Goal: Answer question/provide support: Answer question/provide support

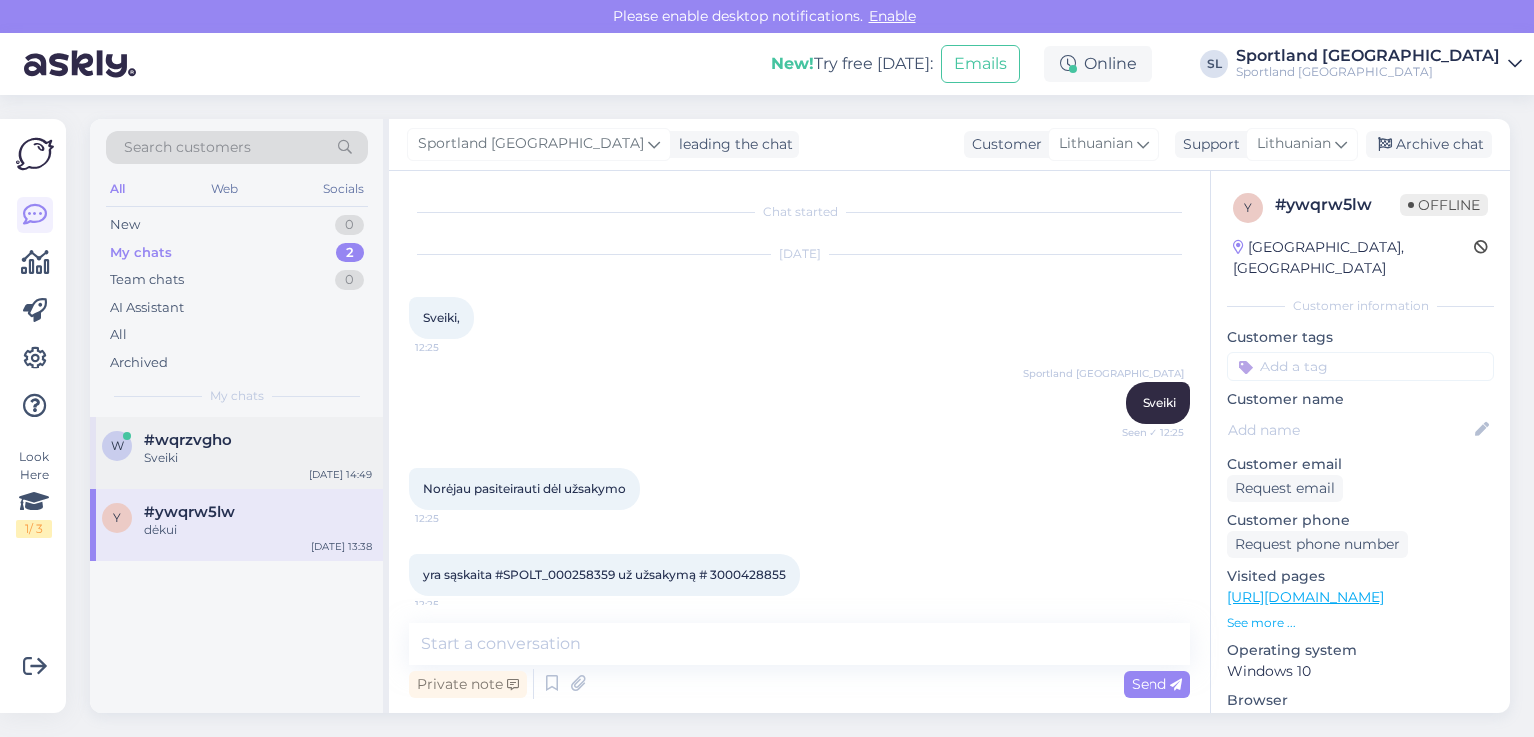
scroll to position [1631, 0]
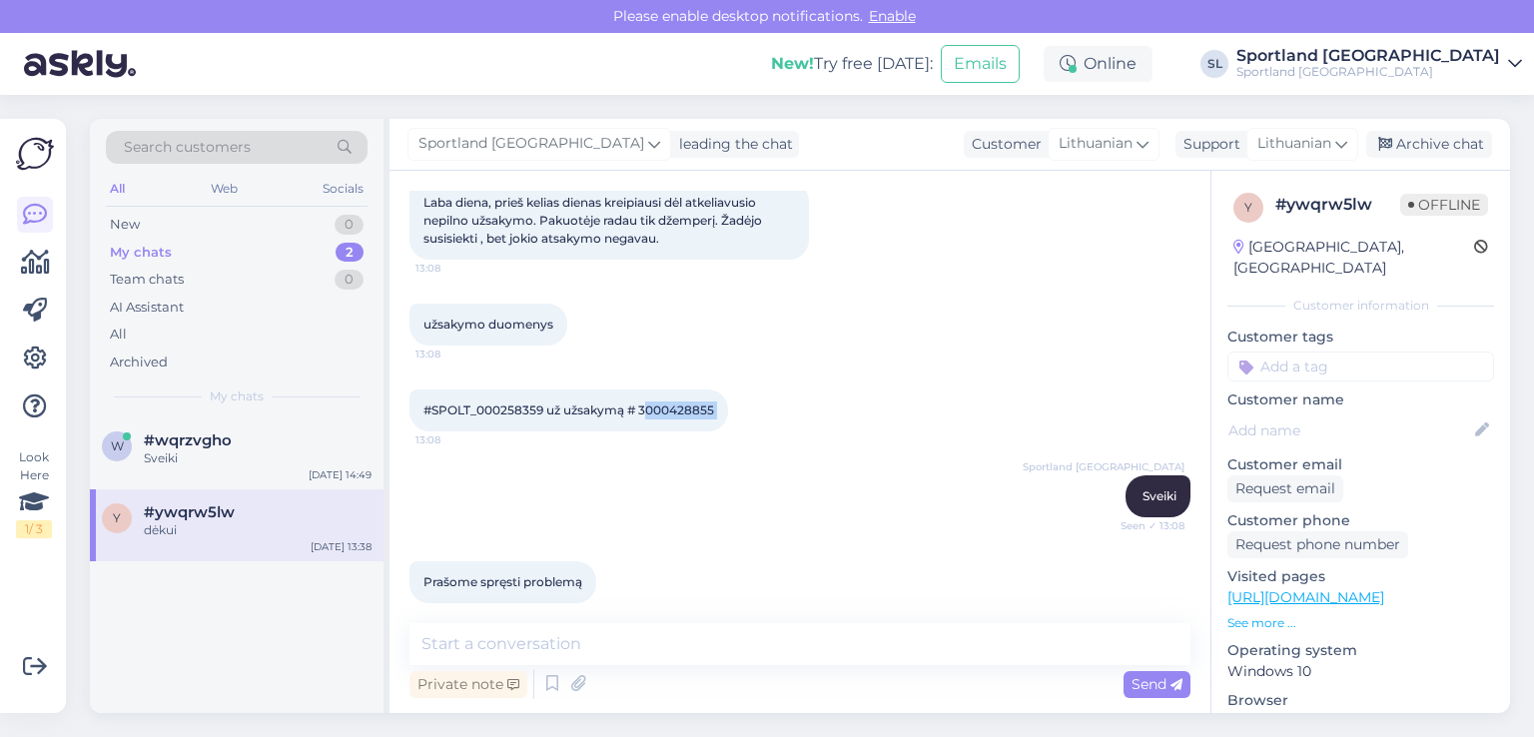
click at [186, 253] on div "My chats 2" at bounding box center [237, 253] width 262 height 28
click at [200, 259] on div "My chats 2" at bounding box center [237, 253] width 262 height 28
click at [245, 462] on div "Sveiki" at bounding box center [258, 458] width 228 height 18
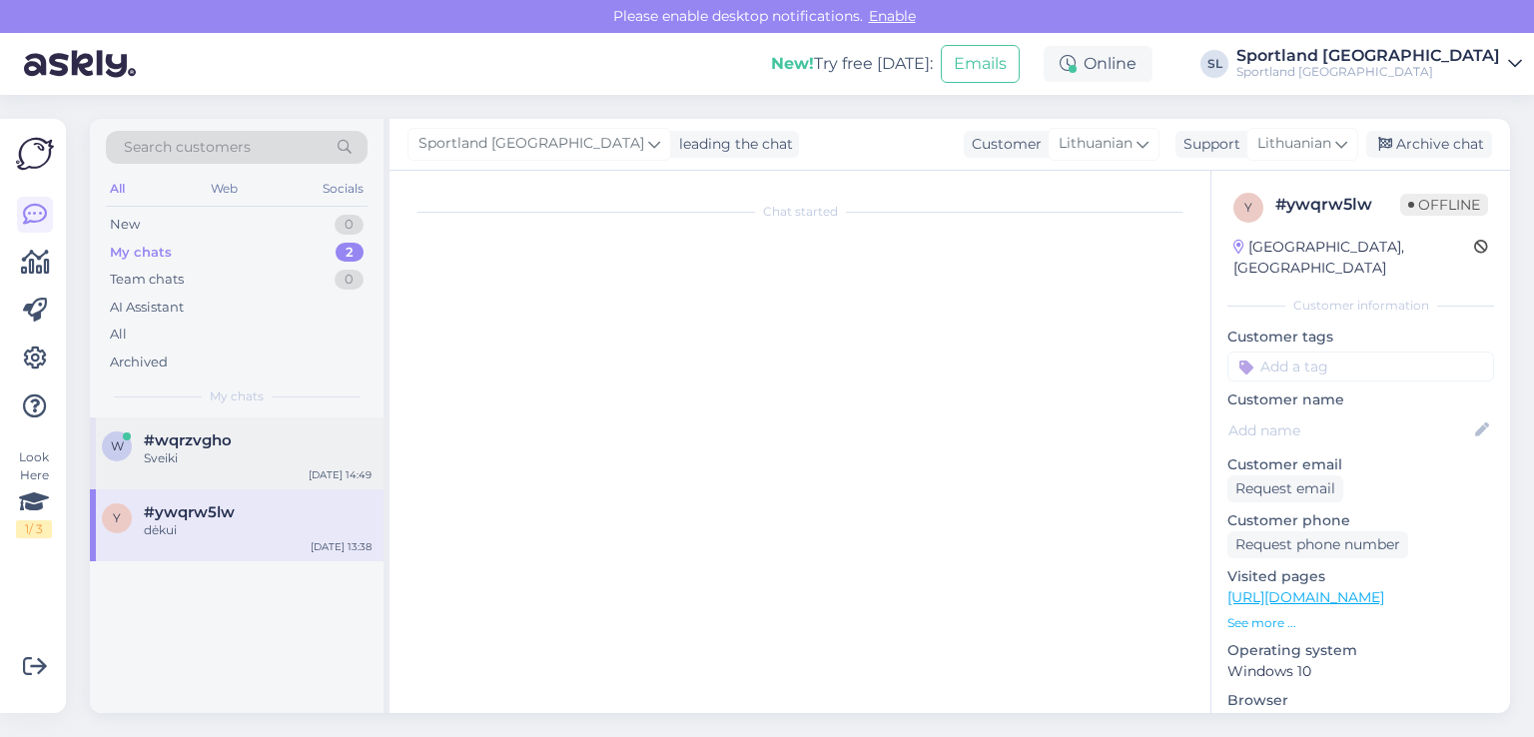
scroll to position [0, 0]
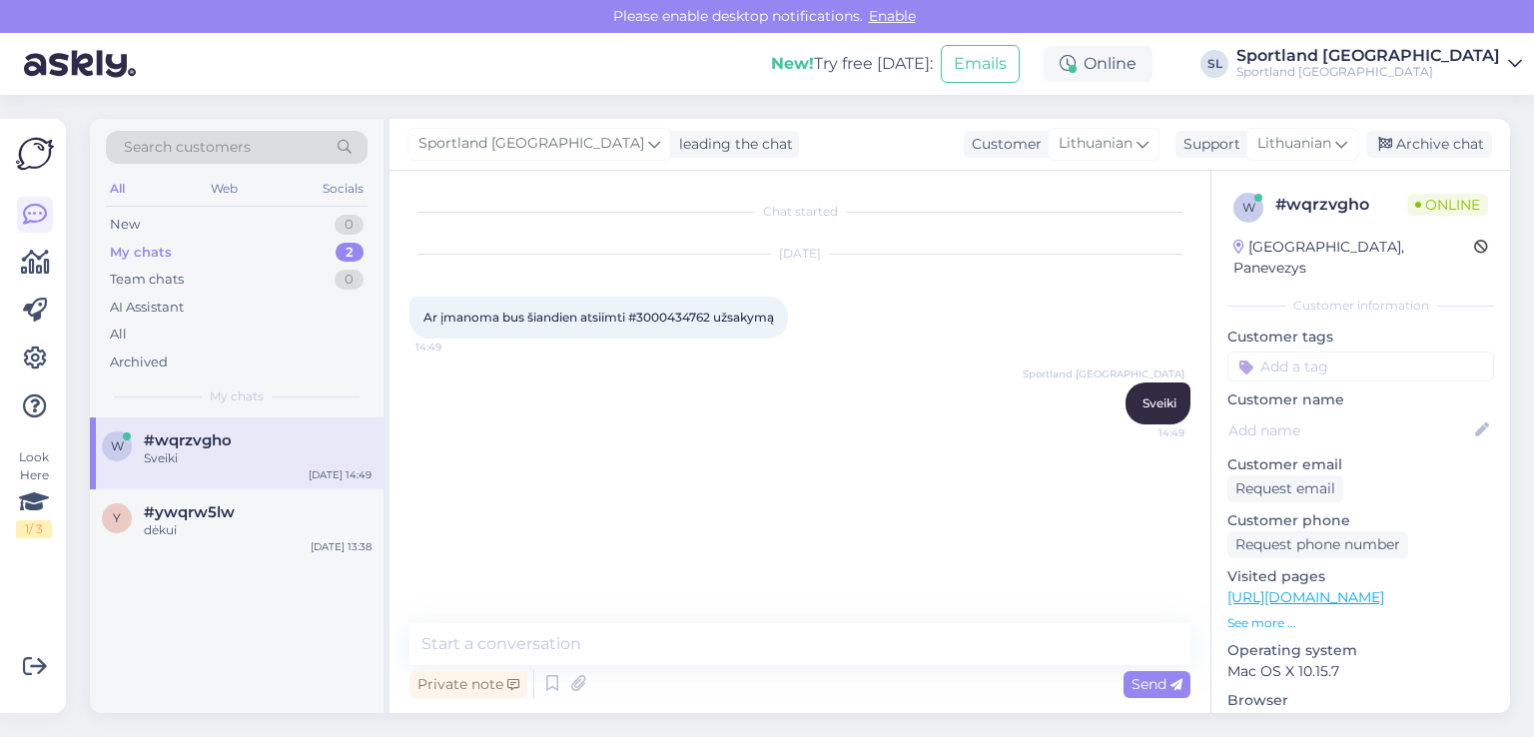
click at [677, 303] on div "Ar įmanoma bus šiandien atsiimti #3000434762 užsakymą 14:49" at bounding box center [599, 318] width 379 height 42
click at [677, 314] on span "Ar įmanoma bus šiandien atsiimti #3000434762 užsakymą" at bounding box center [599, 317] width 351 height 15
copy span "3000434762"
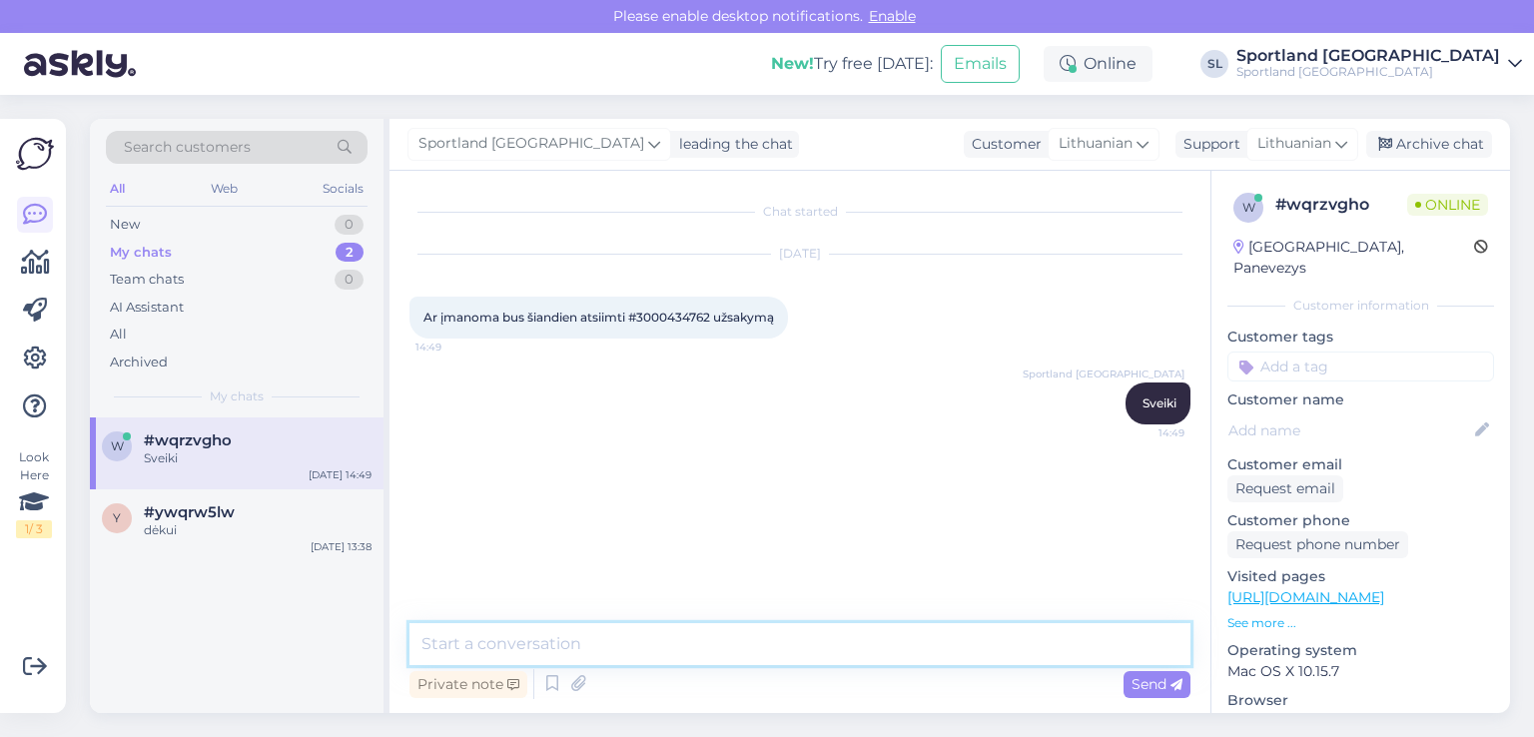
click at [769, 648] on textarea at bounding box center [800, 644] width 781 height 42
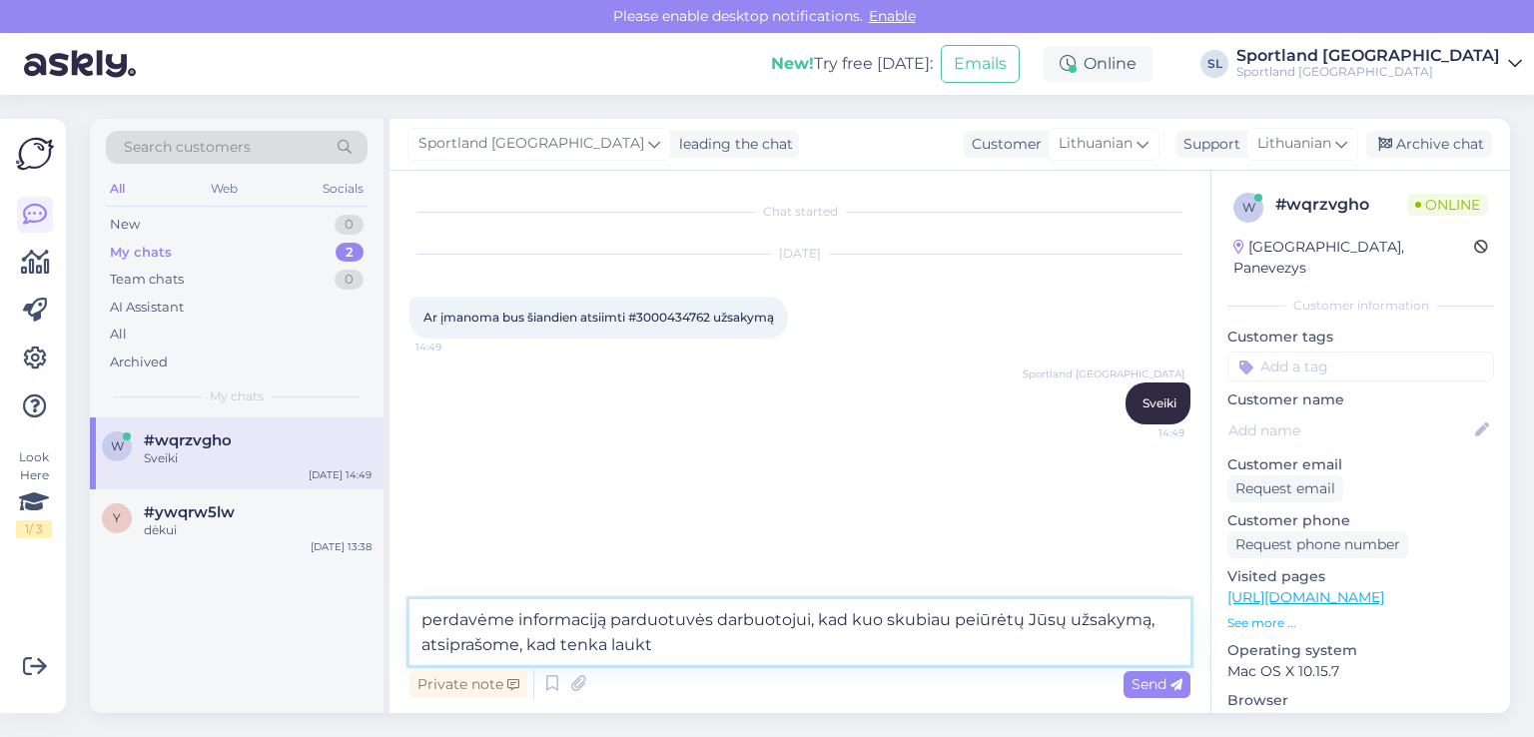
type textarea "perdavėme informaciją parduotuvės darbuotojui, kad kuo skubiau peiūrėtų Jūsų už…"
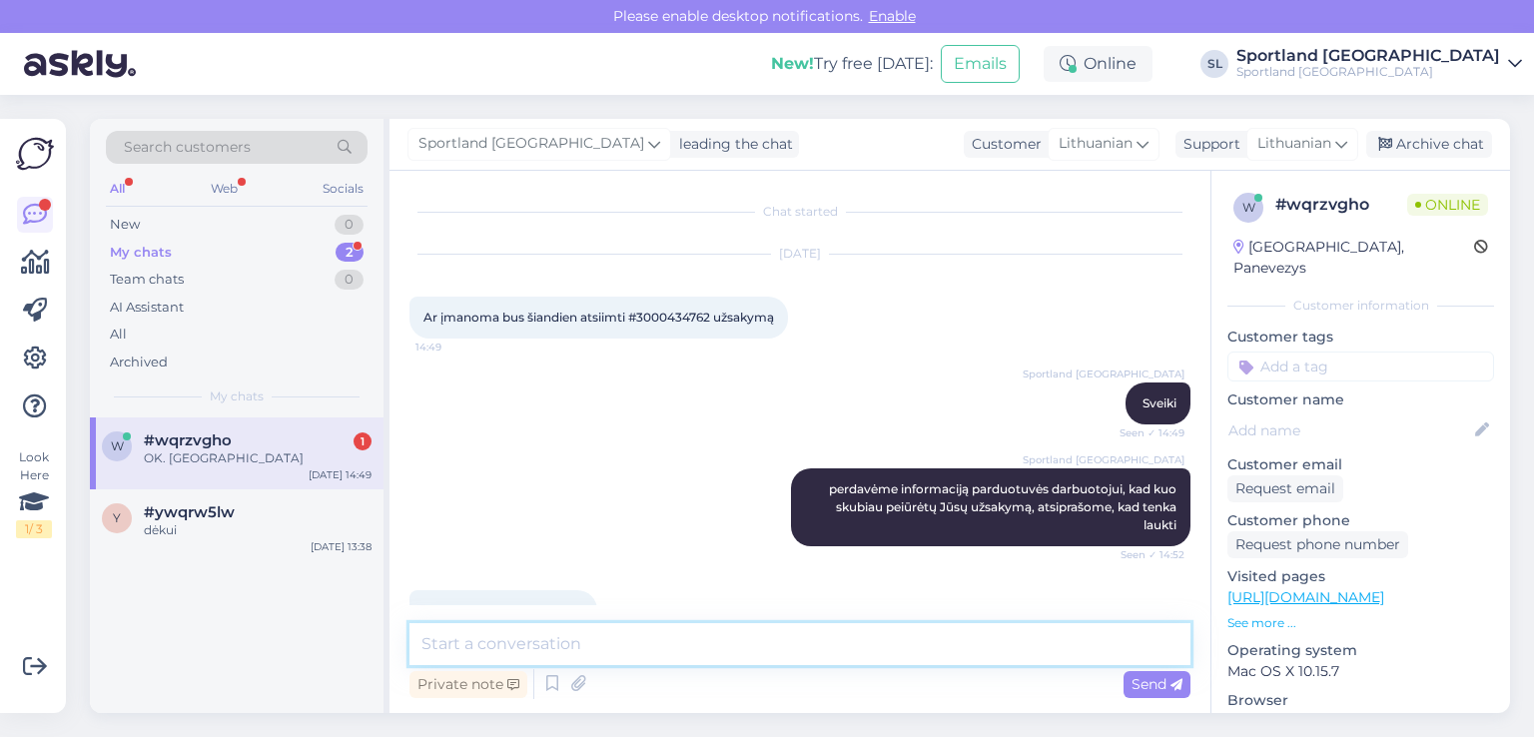
scroll to position [49, 0]
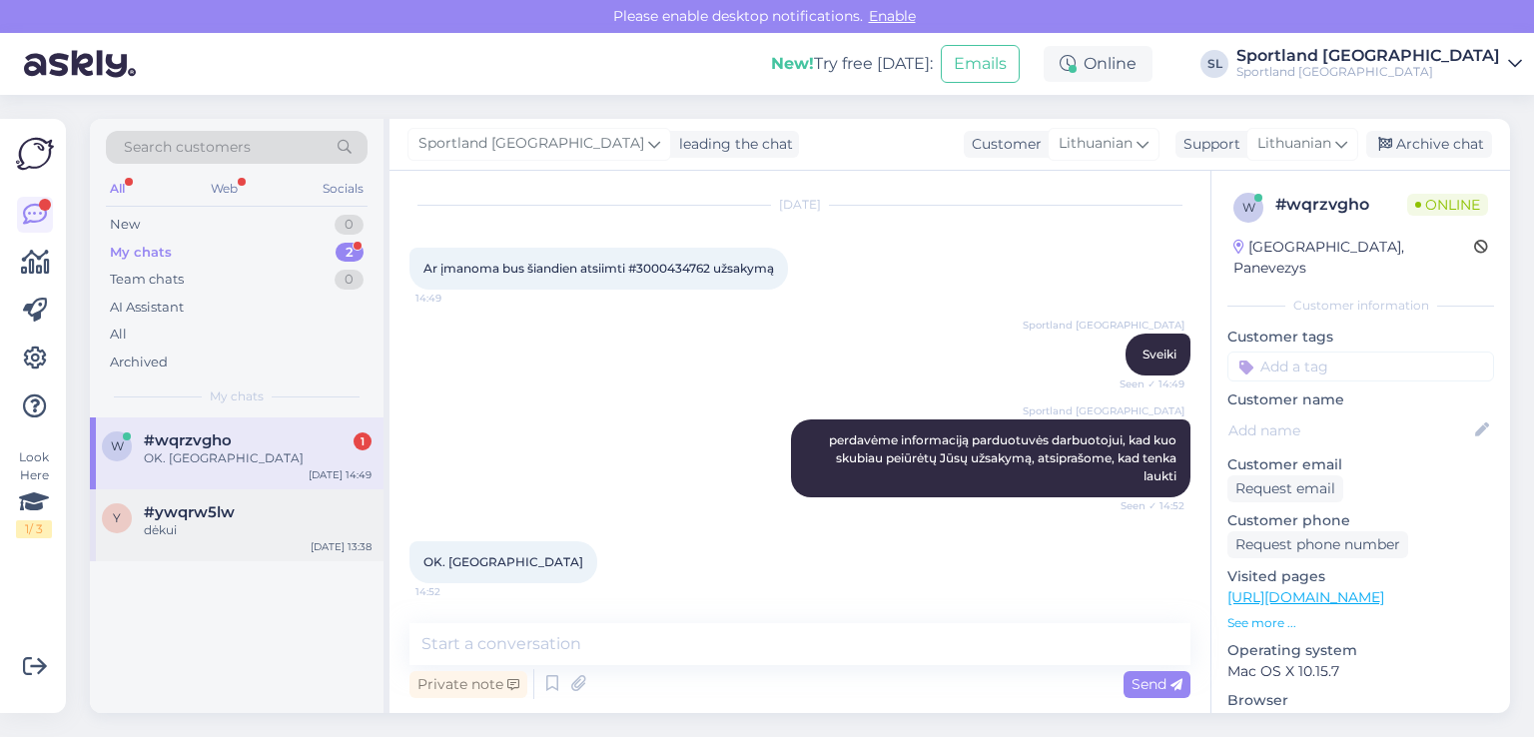
click at [218, 543] on div "y #ywqrw5lw dėkui Aug 21 13:38" at bounding box center [237, 525] width 294 height 72
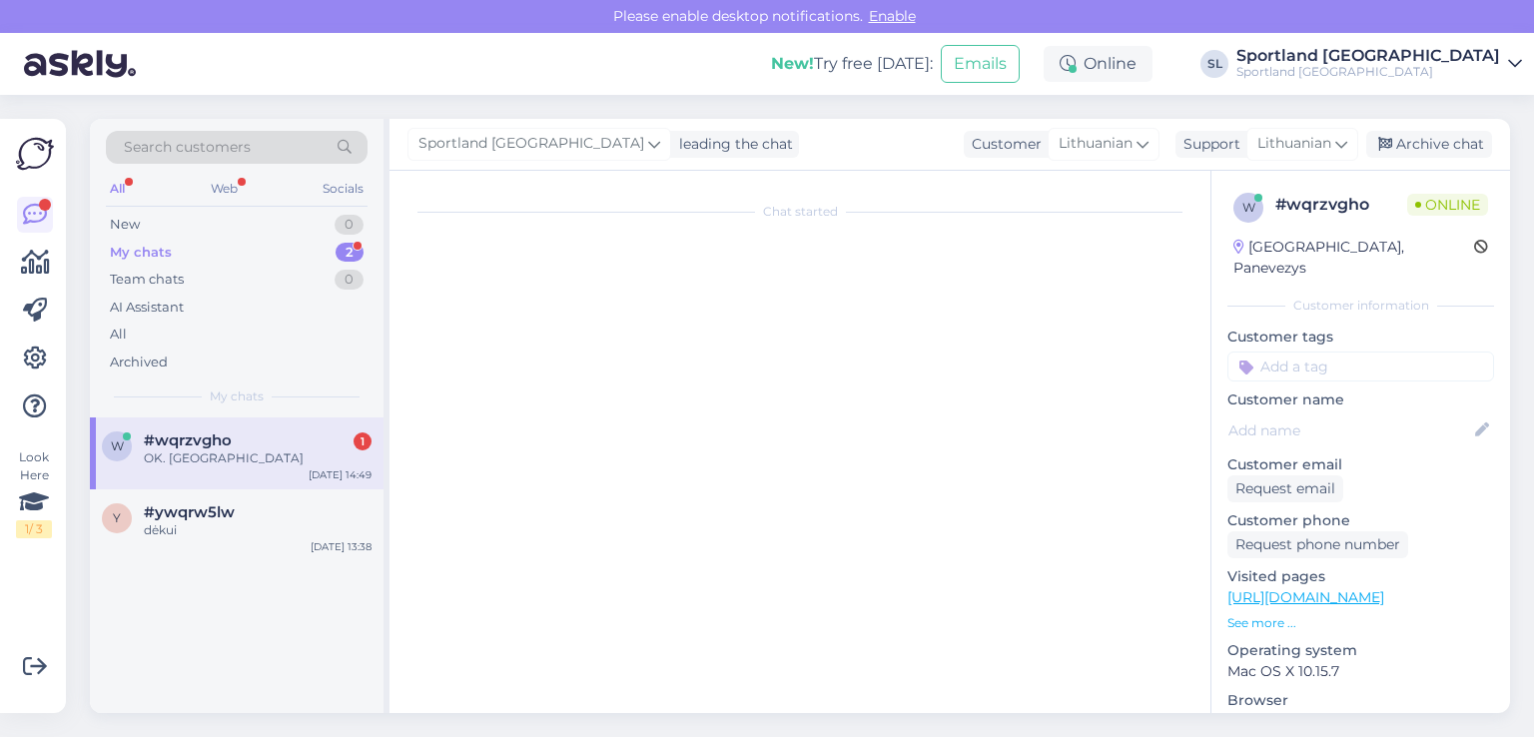
scroll to position [0, 0]
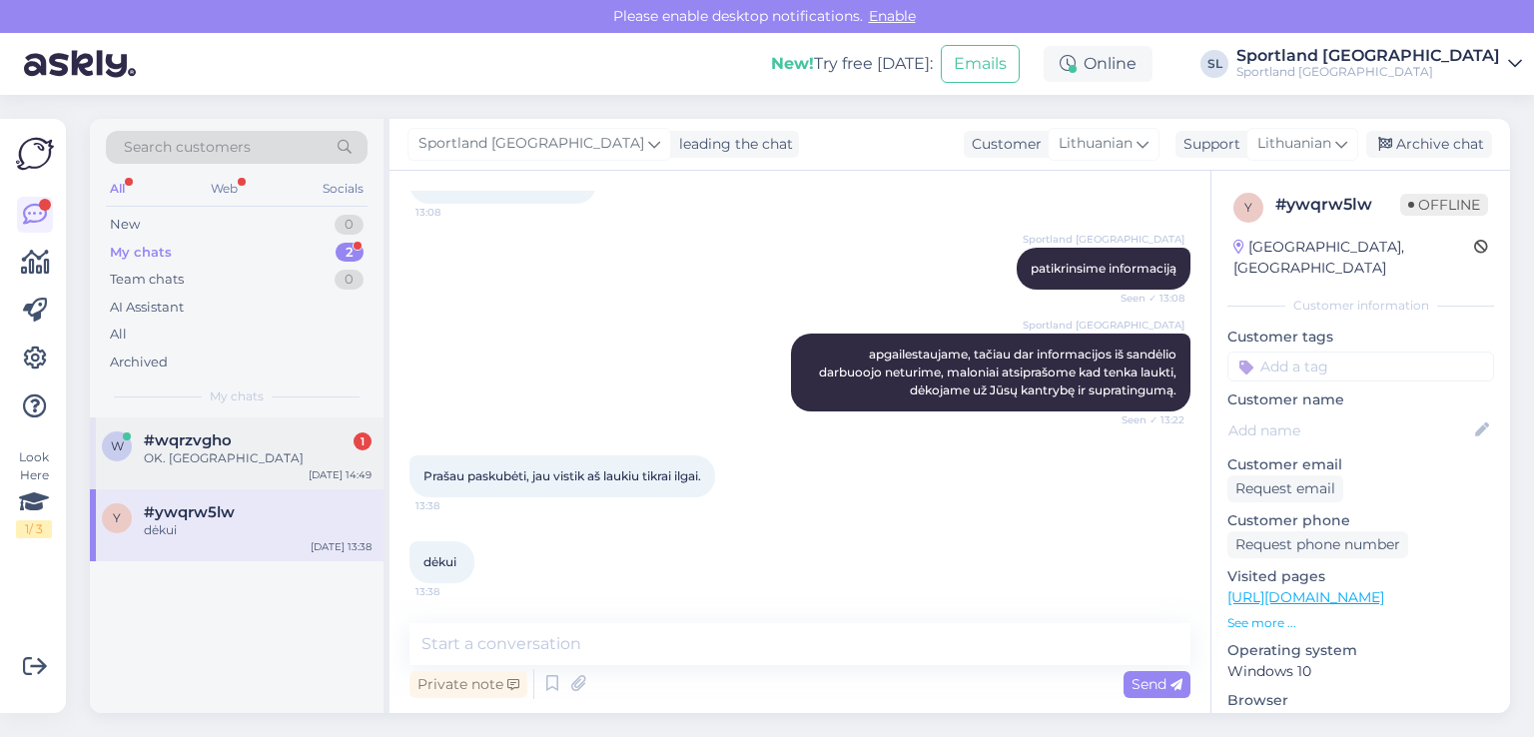
click at [188, 430] on div "w #wqrzvgho 1 OK. Ačiū Aug 22 14:49" at bounding box center [237, 454] width 294 height 72
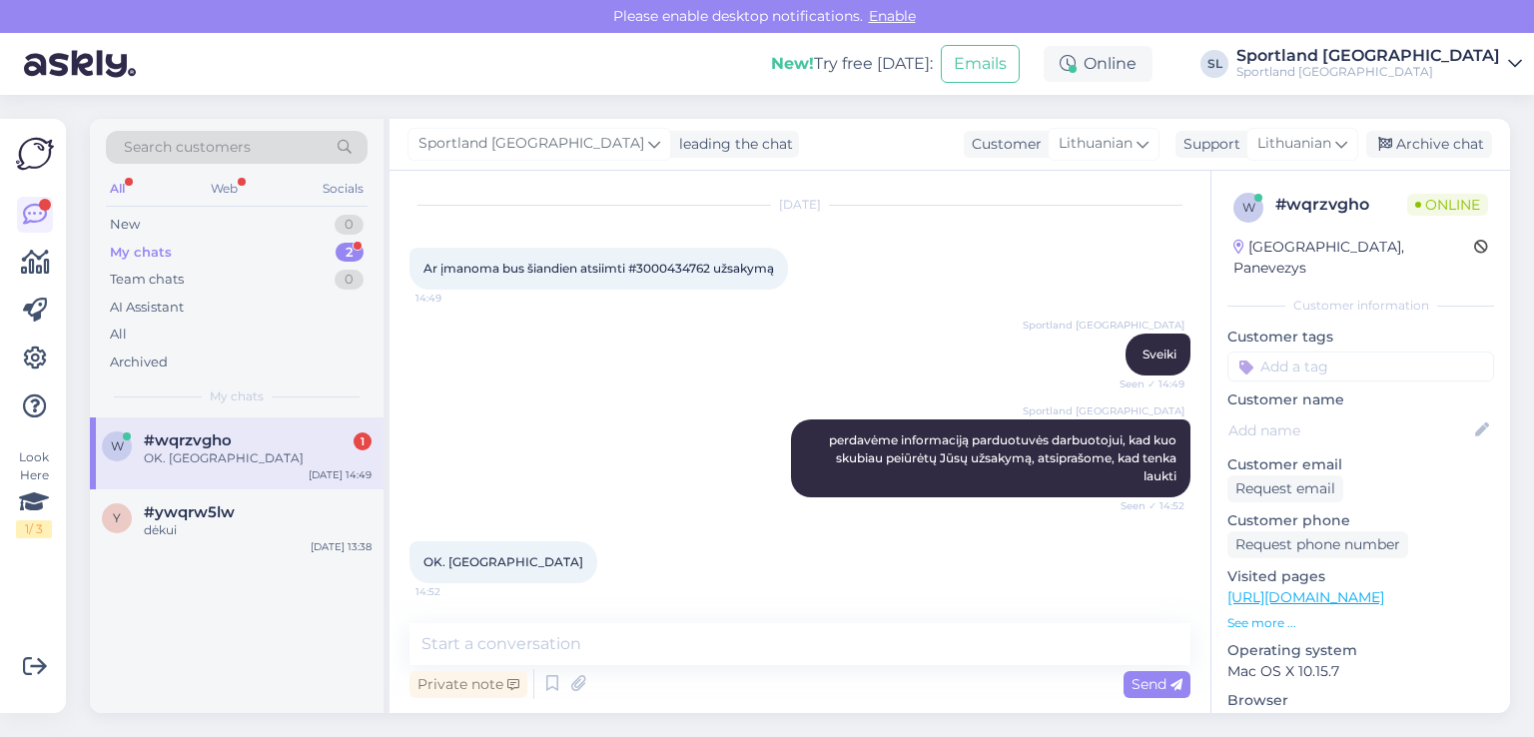
scroll to position [49, 0]
click at [260, 235] on div "New 0" at bounding box center [237, 225] width 262 height 28
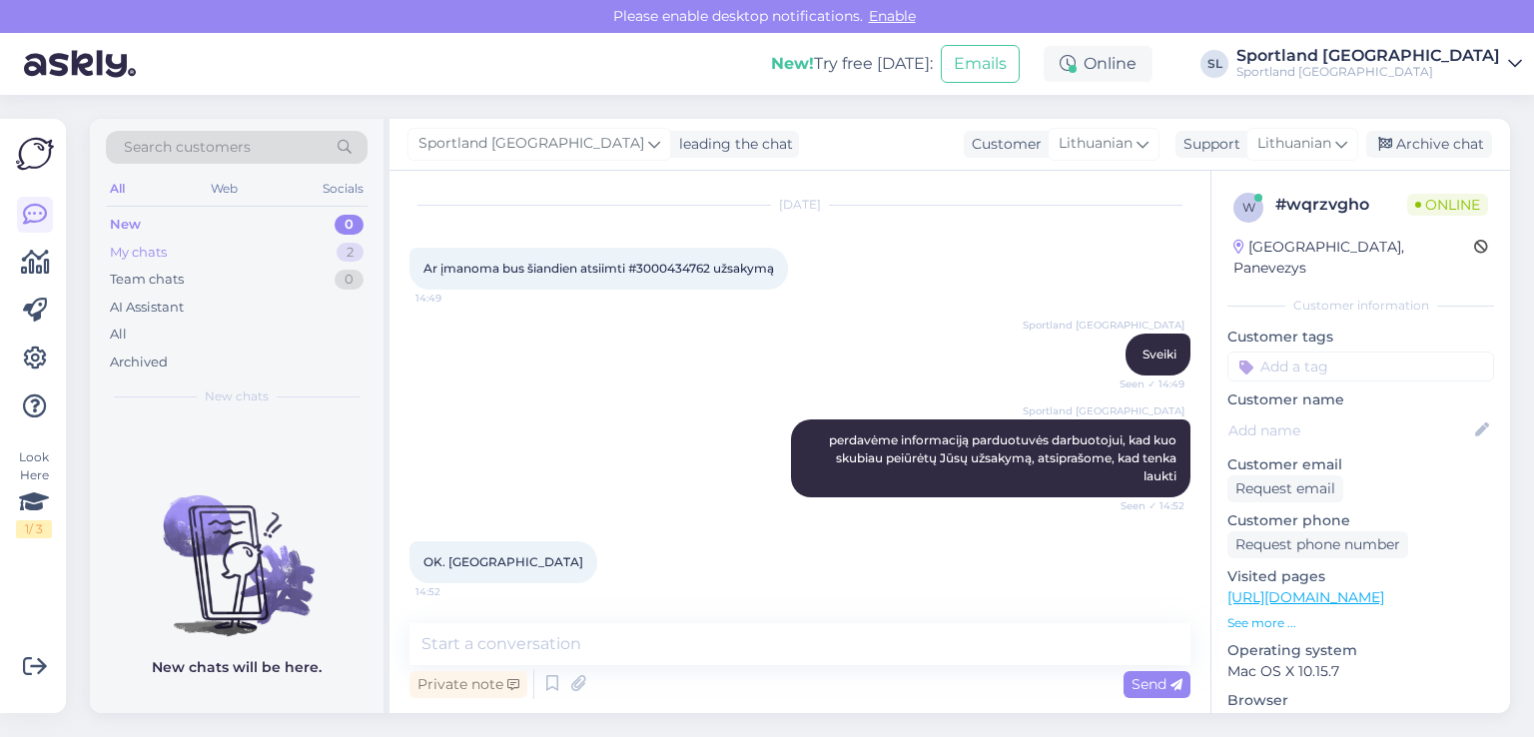
click at [272, 253] on div "My chats 2" at bounding box center [237, 253] width 262 height 28
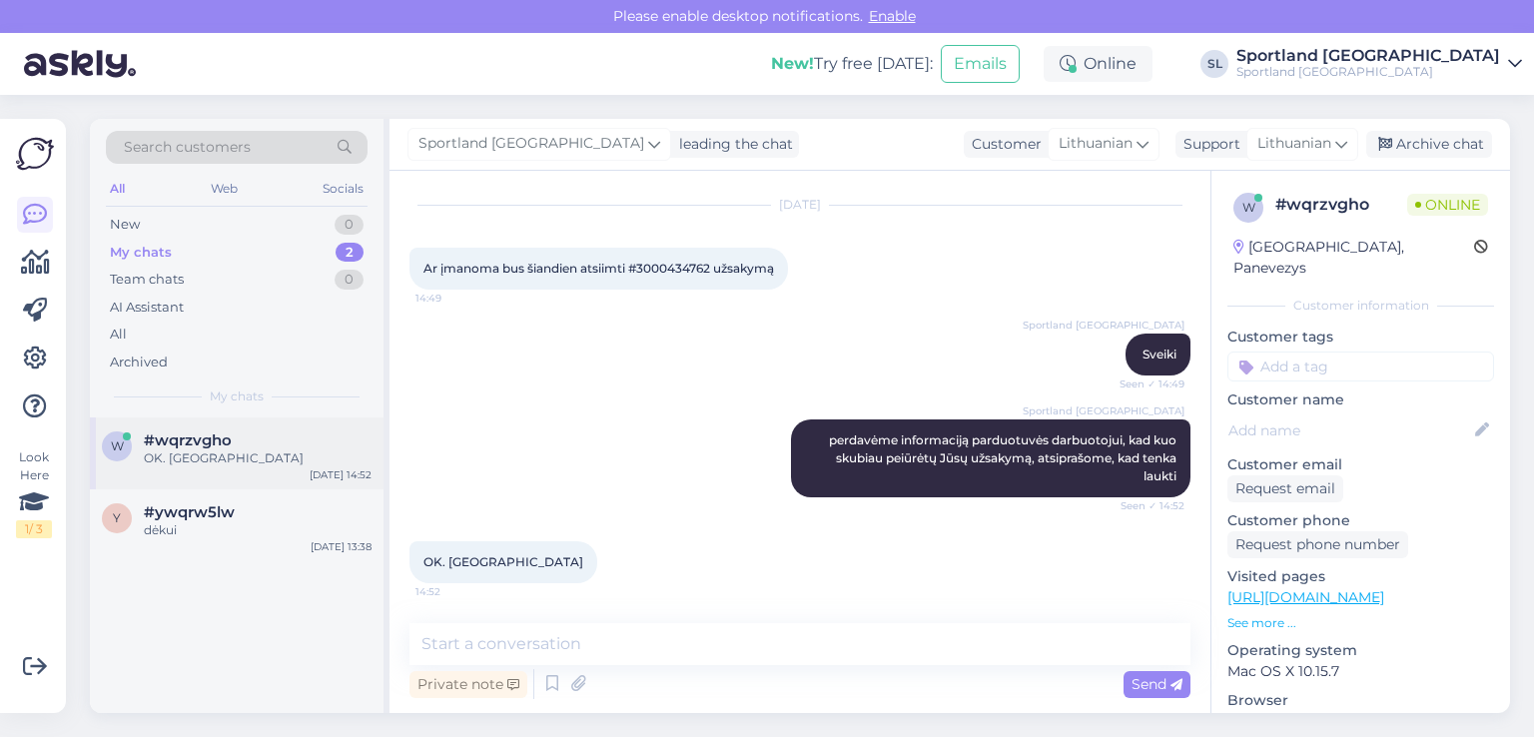
click at [243, 452] on div "OK. Ačiū" at bounding box center [258, 458] width 228 height 18
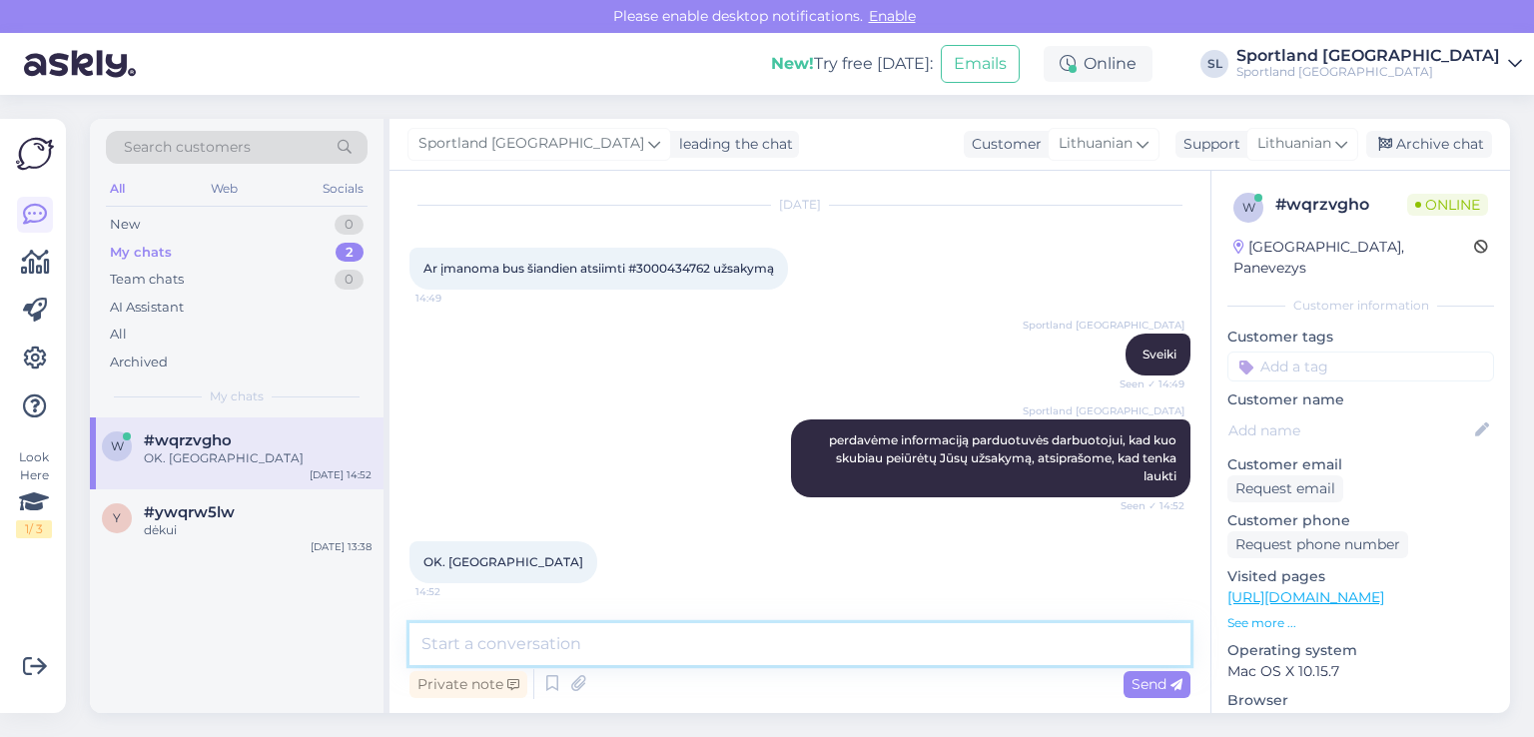
click at [714, 652] on textarea at bounding box center [800, 644] width 781 height 42
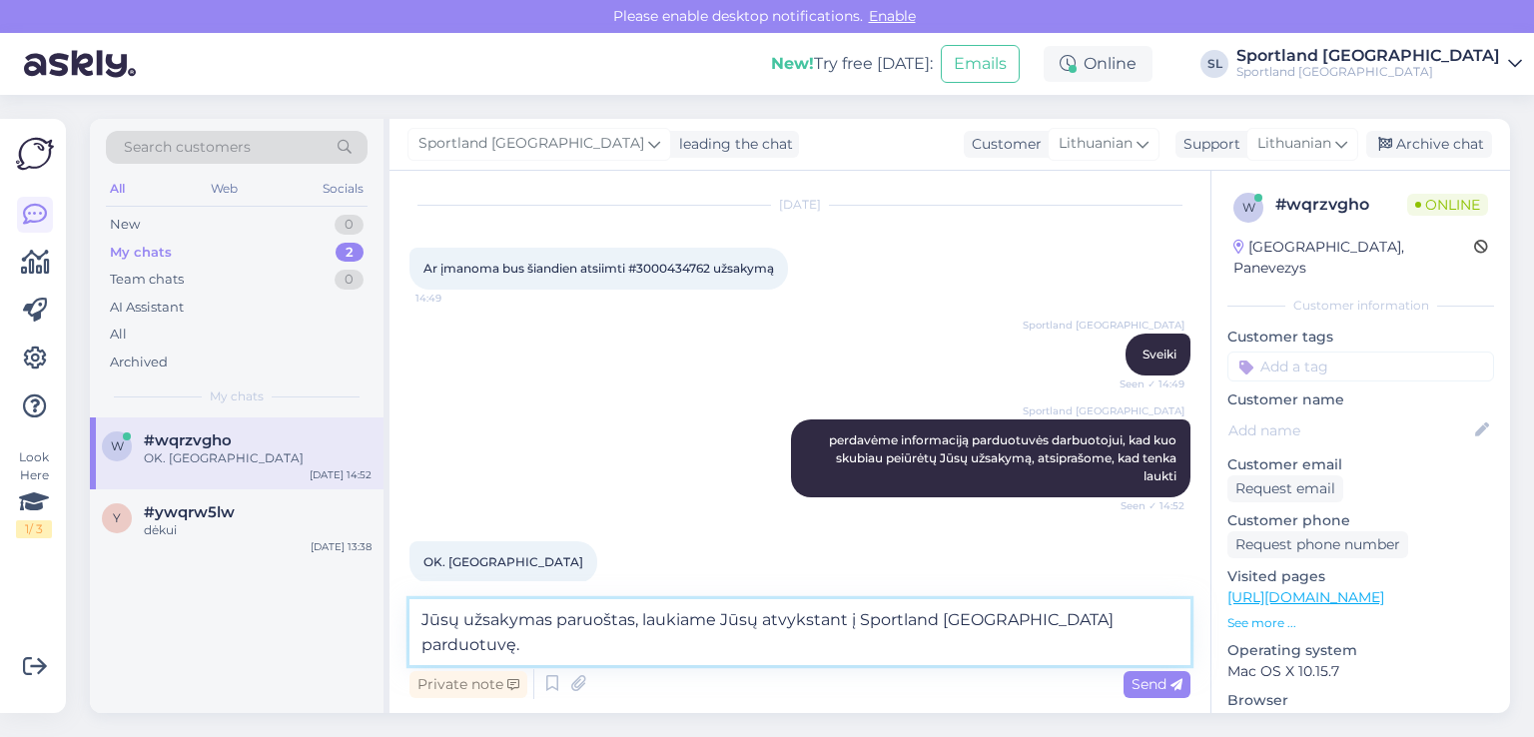
type textarea "Jūsų užsakymas paruoštas, laukiame Jūsų atvykstant į Sportland Kaunas Akropolis…"
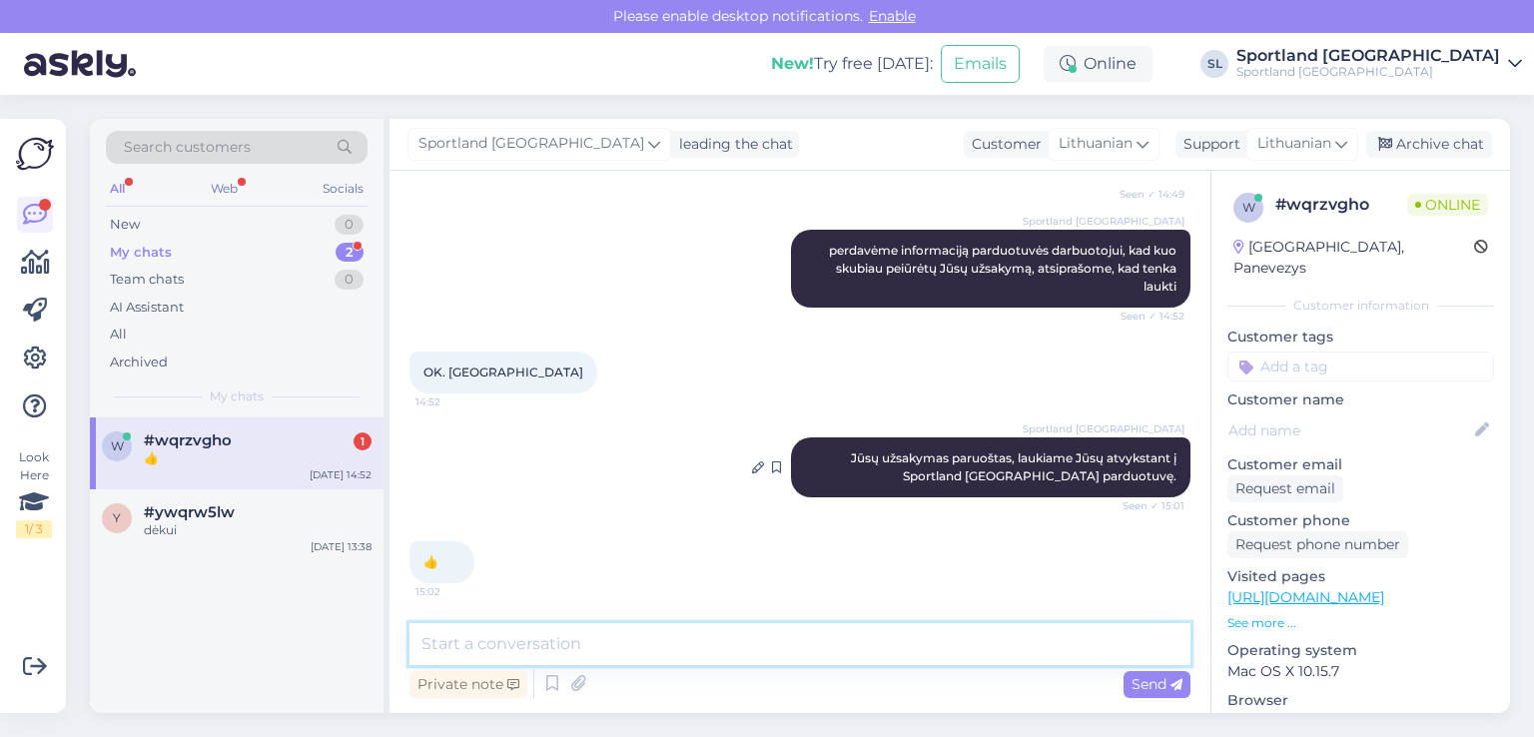
scroll to position [239, 0]
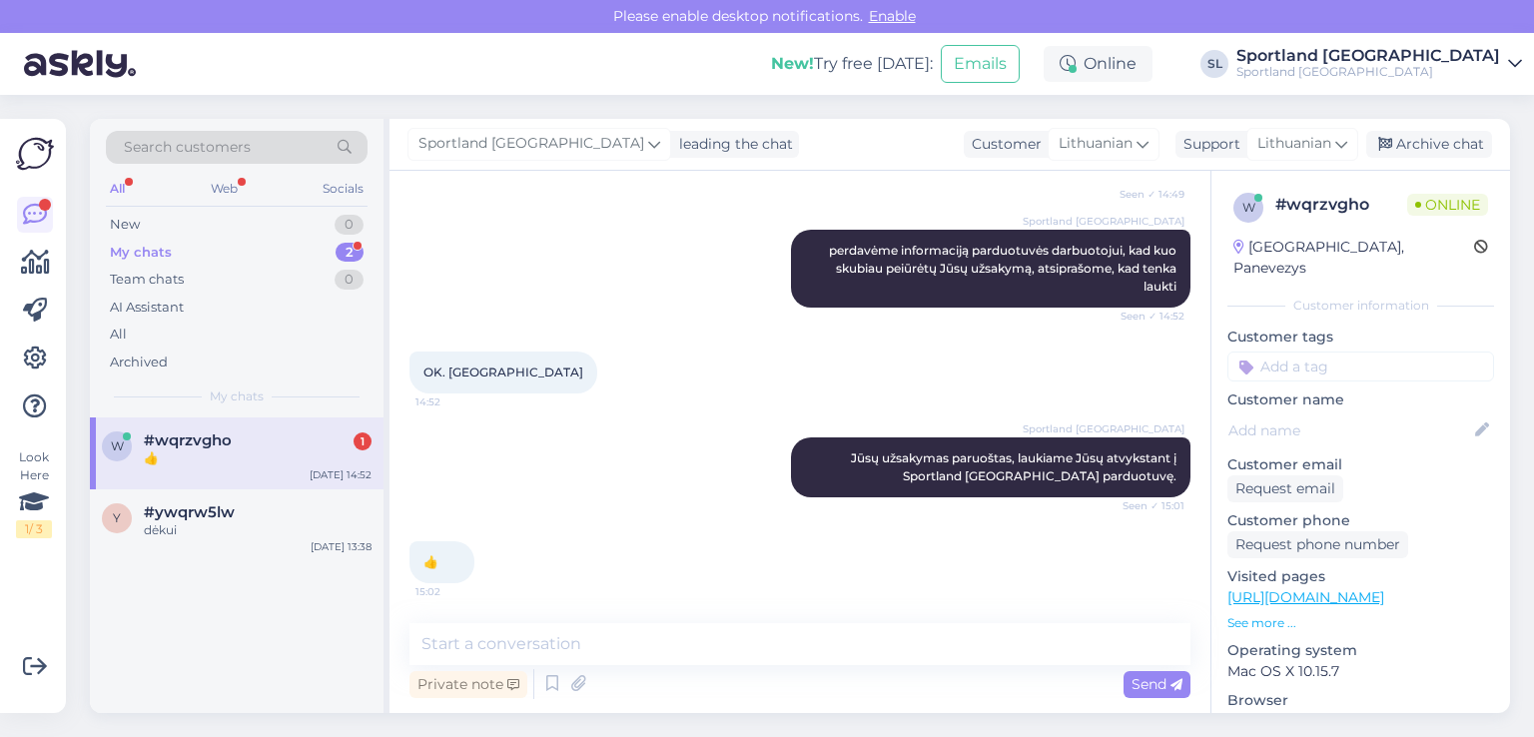
click at [503, 556] on div "👍 15:02" at bounding box center [800, 562] width 781 height 86
click at [193, 493] on div "y #ywqrw5lw dėkui Aug 21 13:38" at bounding box center [237, 525] width 294 height 72
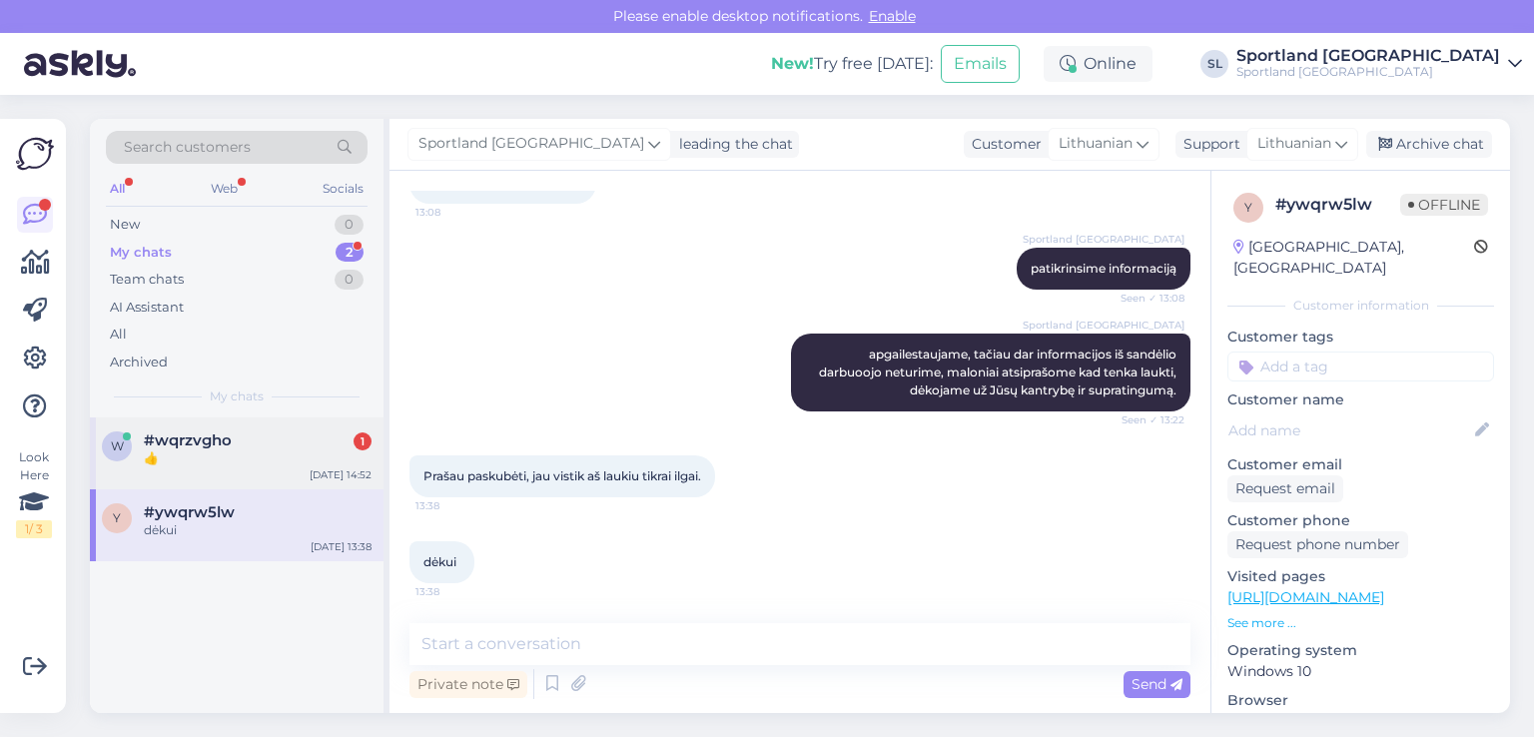
click at [189, 472] on div "w #wqrzvgho 1 👍 Aug 22 14:52" at bounding box center [237, 454] width 294 height 72
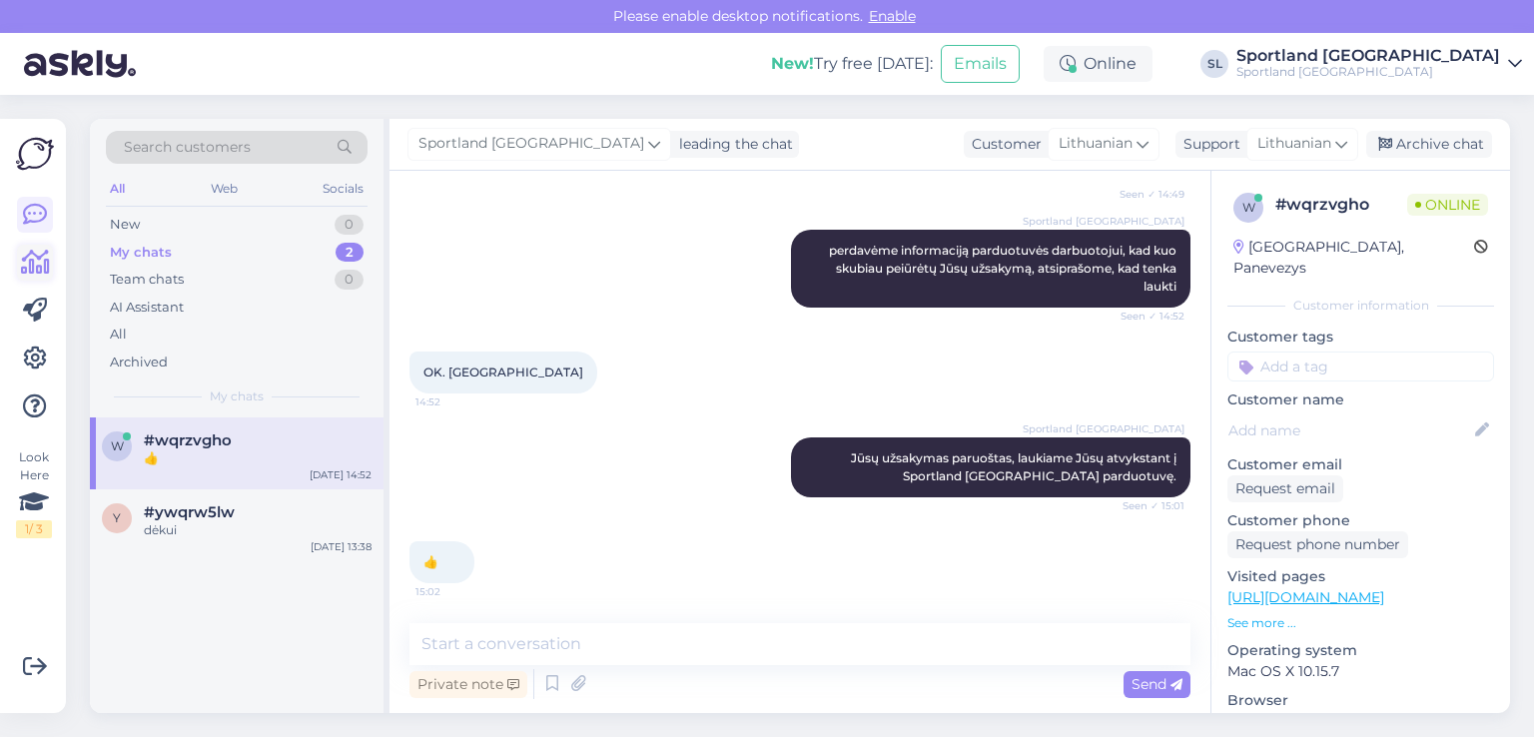
click at [32, 267] on icon at bounding box center [35, 263] width 29 height 24
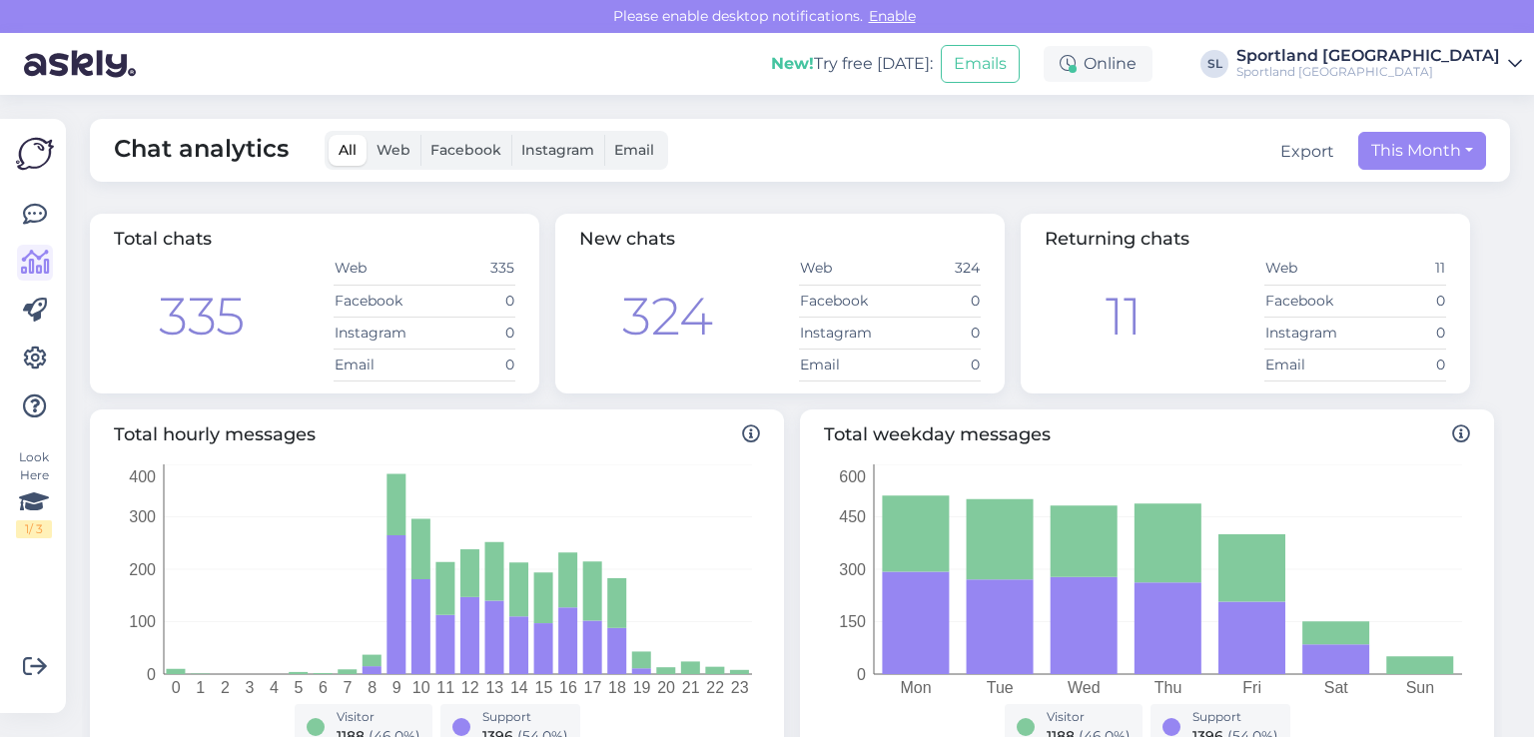
click at [13, 216] on div "Look Here 1 / 3 Get more Your checklist to get more value from Askly. Close Con…" at bounding box center [33, 416] width 66 height 594
click at [29, 217] on icon at bounding box center [35, 215] width 24 height 24
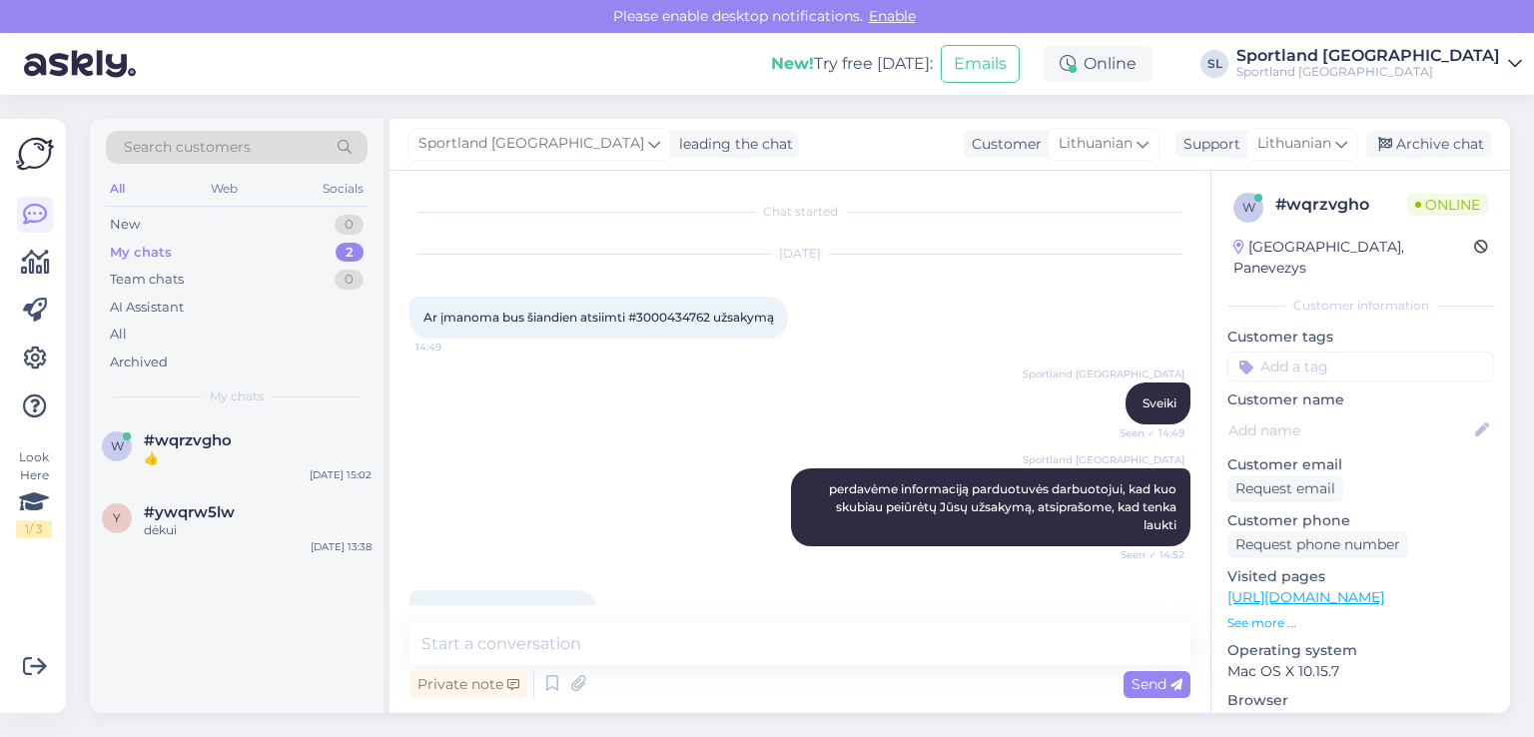
scroll to position [240, 0]
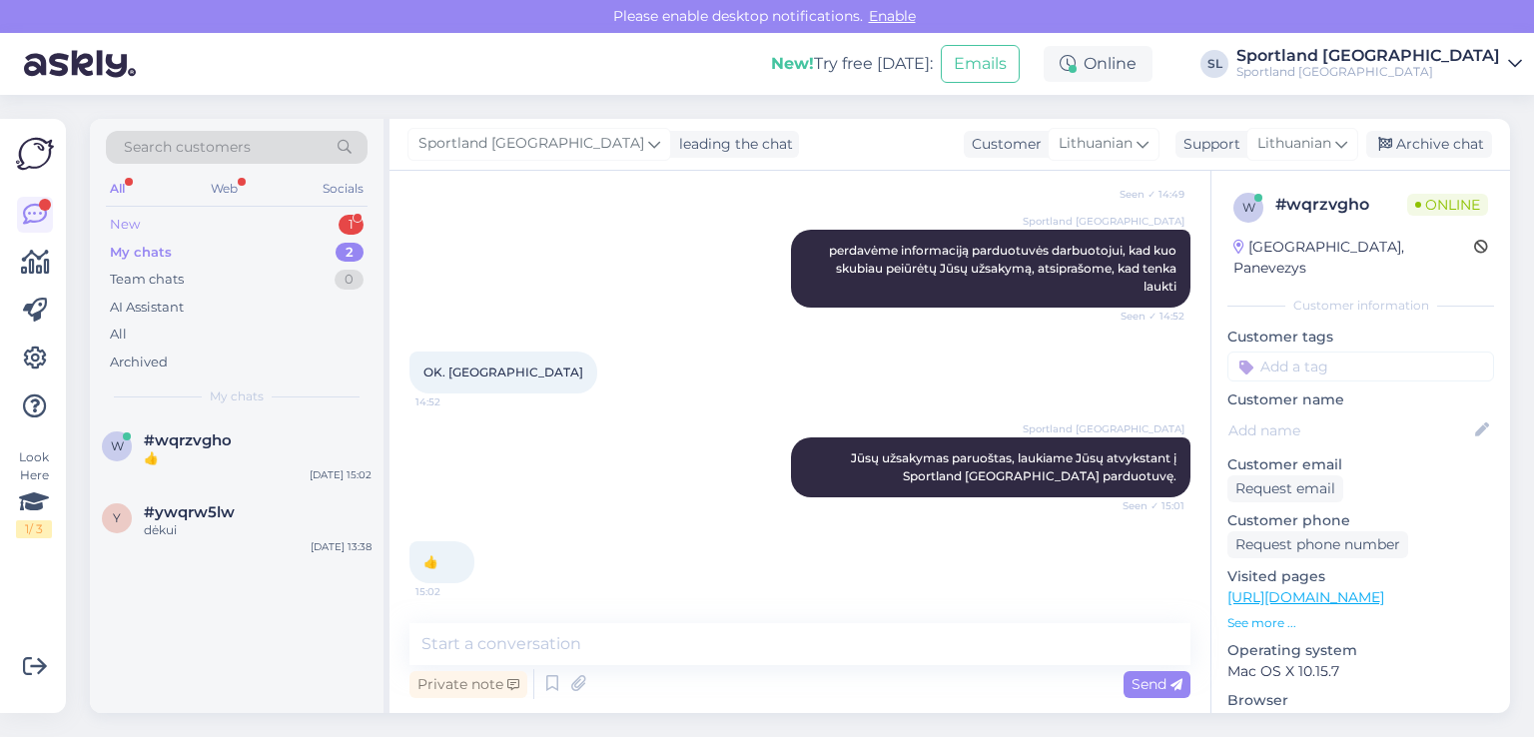
click at [196, 225] on div "New 1" at bounding box center [237, 225] width 262 height 28
click at [232, 449] on div "Ar galima isigyti dovanu ceki internetu?" at bounding box center [258, 467] width 228 height 36
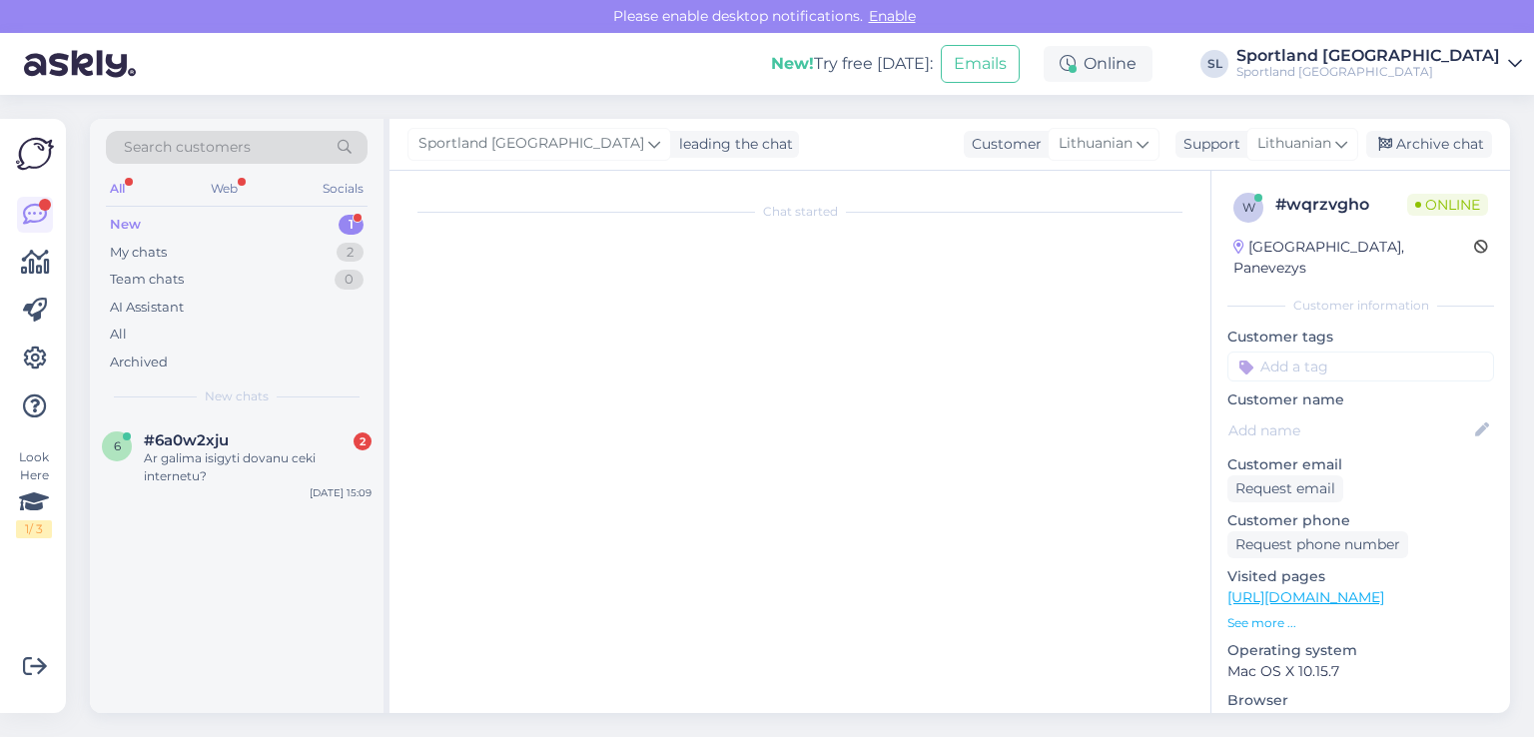
scroll to position [0, 0]
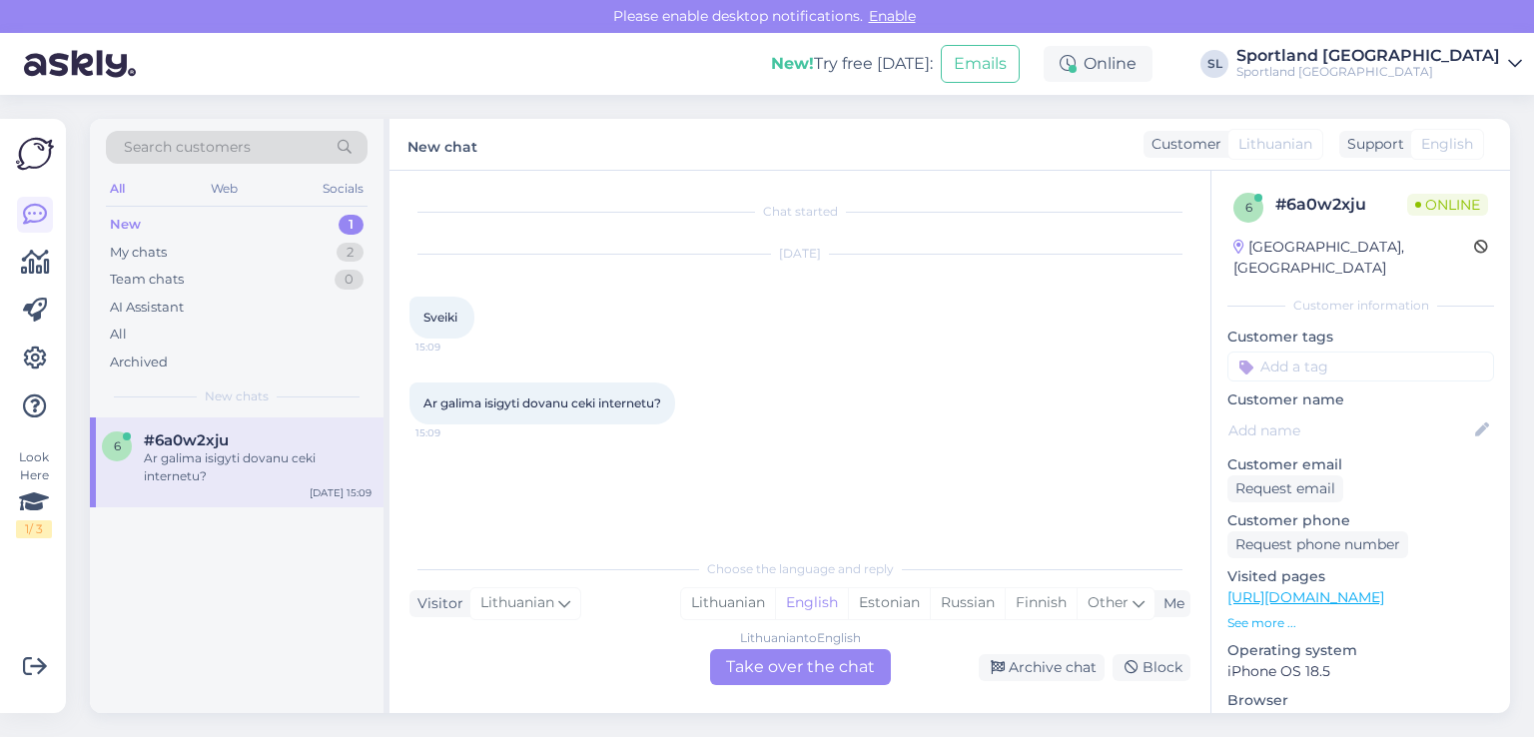
drag, startPoint x: 754, startPoint y: 594, endPoint x: 779, endPoint y: 669, distance: 79.0
click at [754, 595] on div "Lithuanian" at bounding box center [728, 603] width 94 height 30
click at [783, 671] on div "Lithuanian to Lithuanian Take over the chat" at bounding box center [800, 667] width 181 height 36
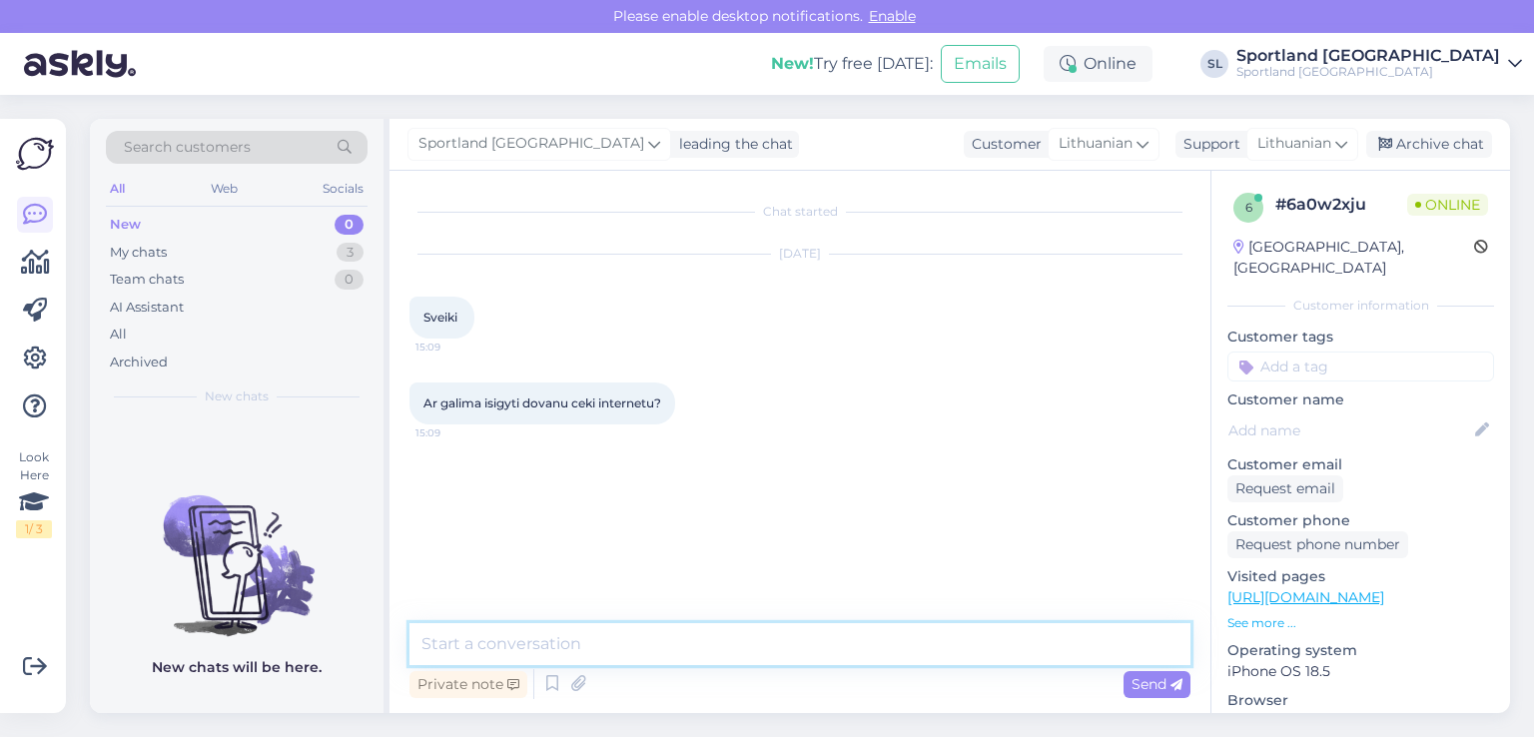
click at [707, 628] on textarea at bounding box center [800, 644] width 781 height 42
type textarea "Sveiki"
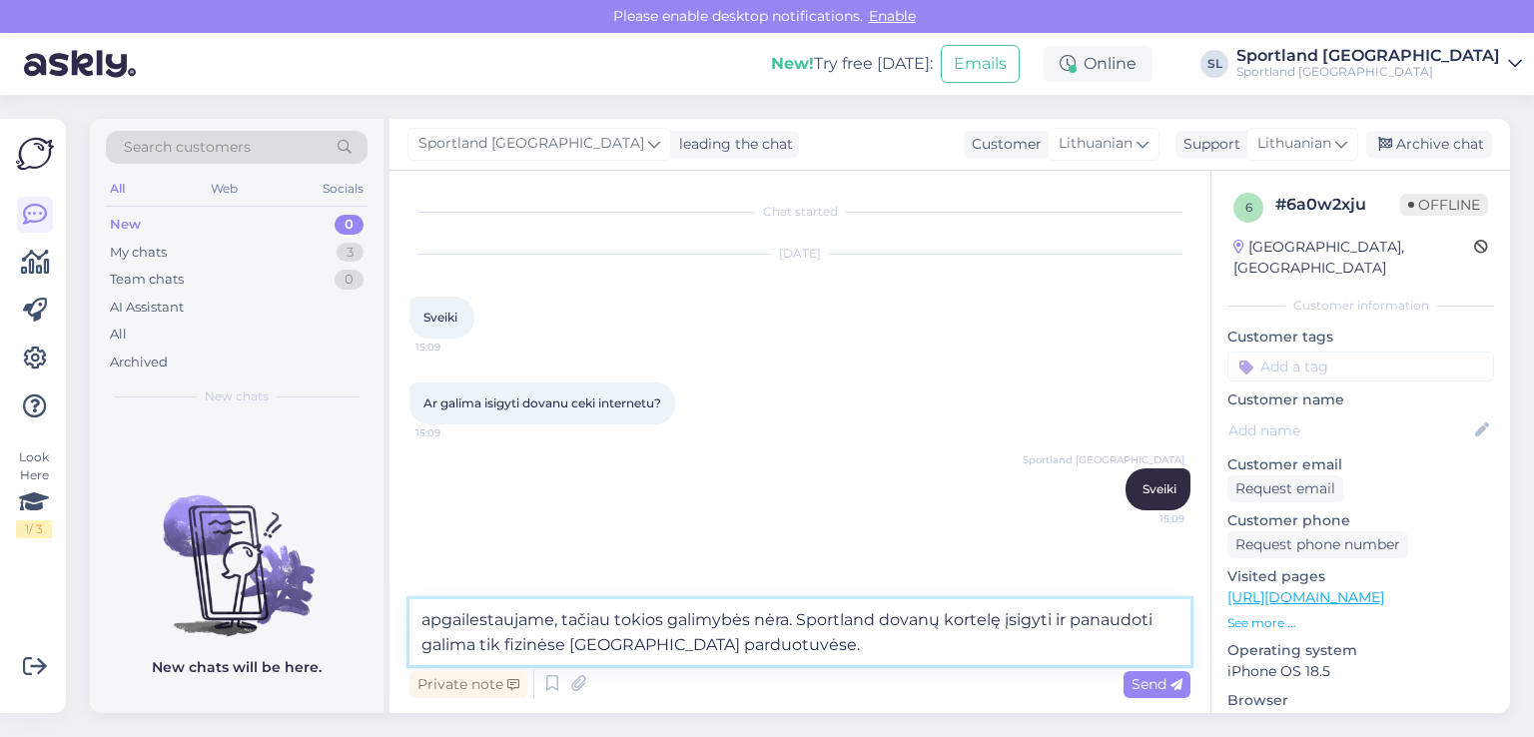
type textarea "apgailestaujame, tačiau tokios galimybės nėra. Sportland dovanų kortelę įsigyti…"
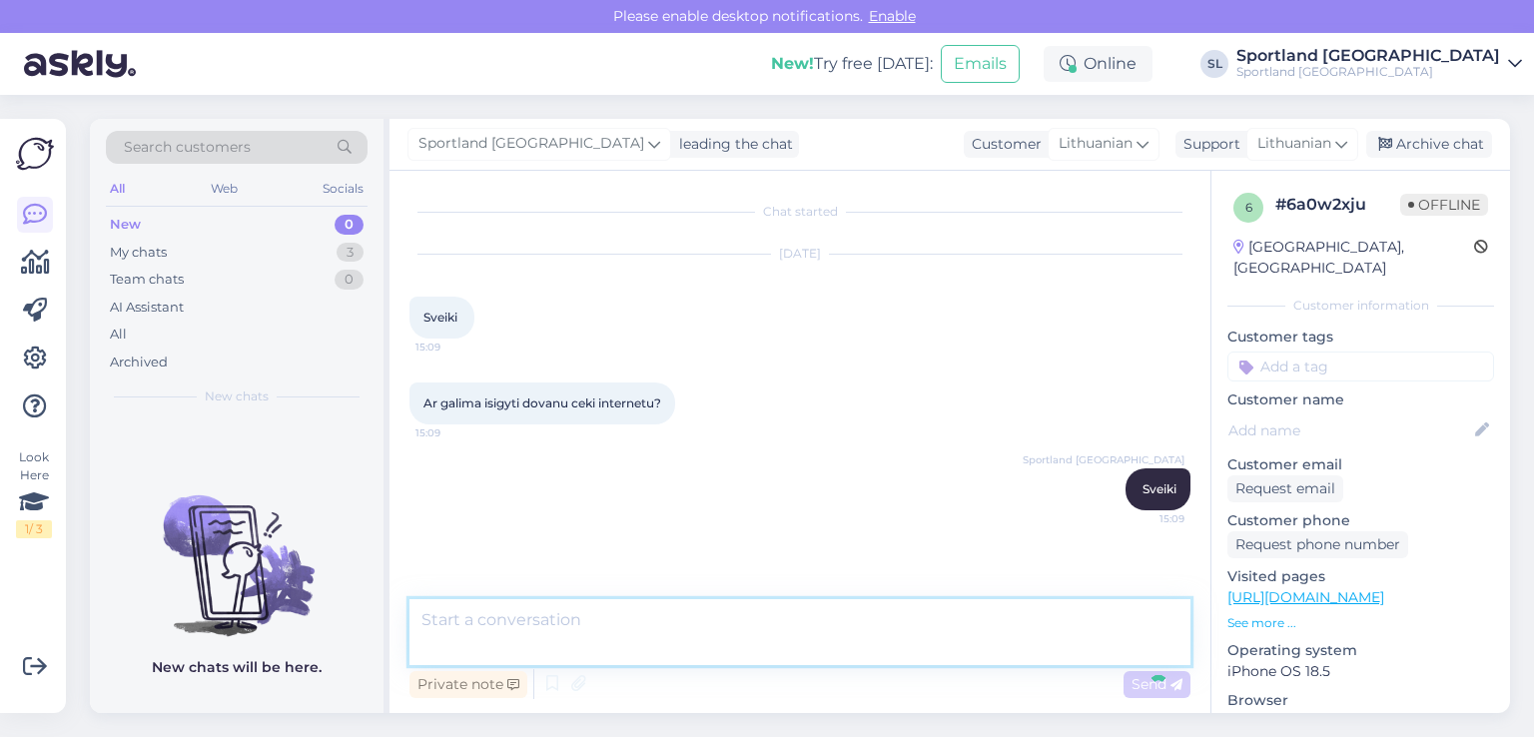
scroll to position [49, 0]
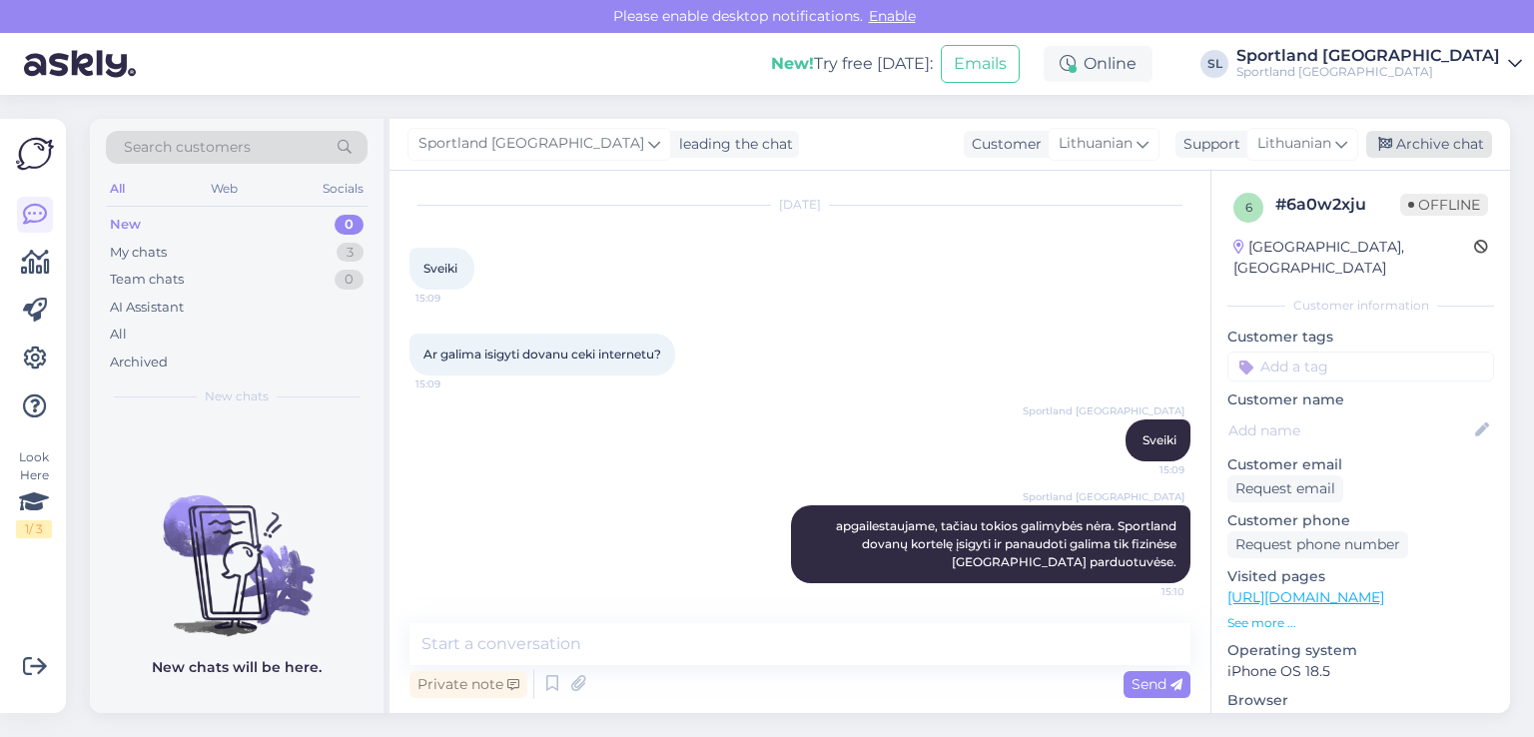
click at [1423, 141] on div "Archive chat" at bounding box center [1429, 144] width 126 height 27
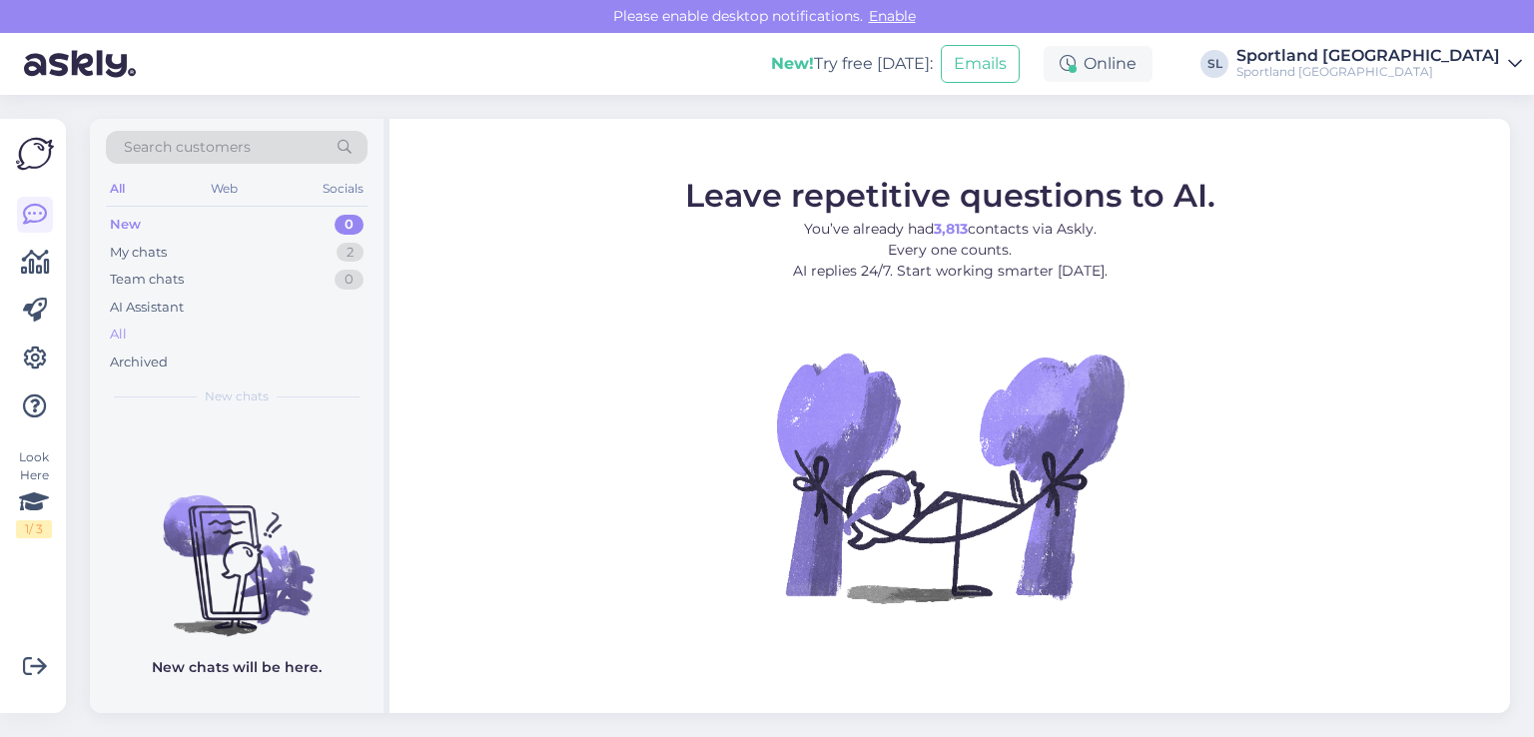
click at [148, 341] on div "All" at bounding box center [237, 335] width 262 height 28
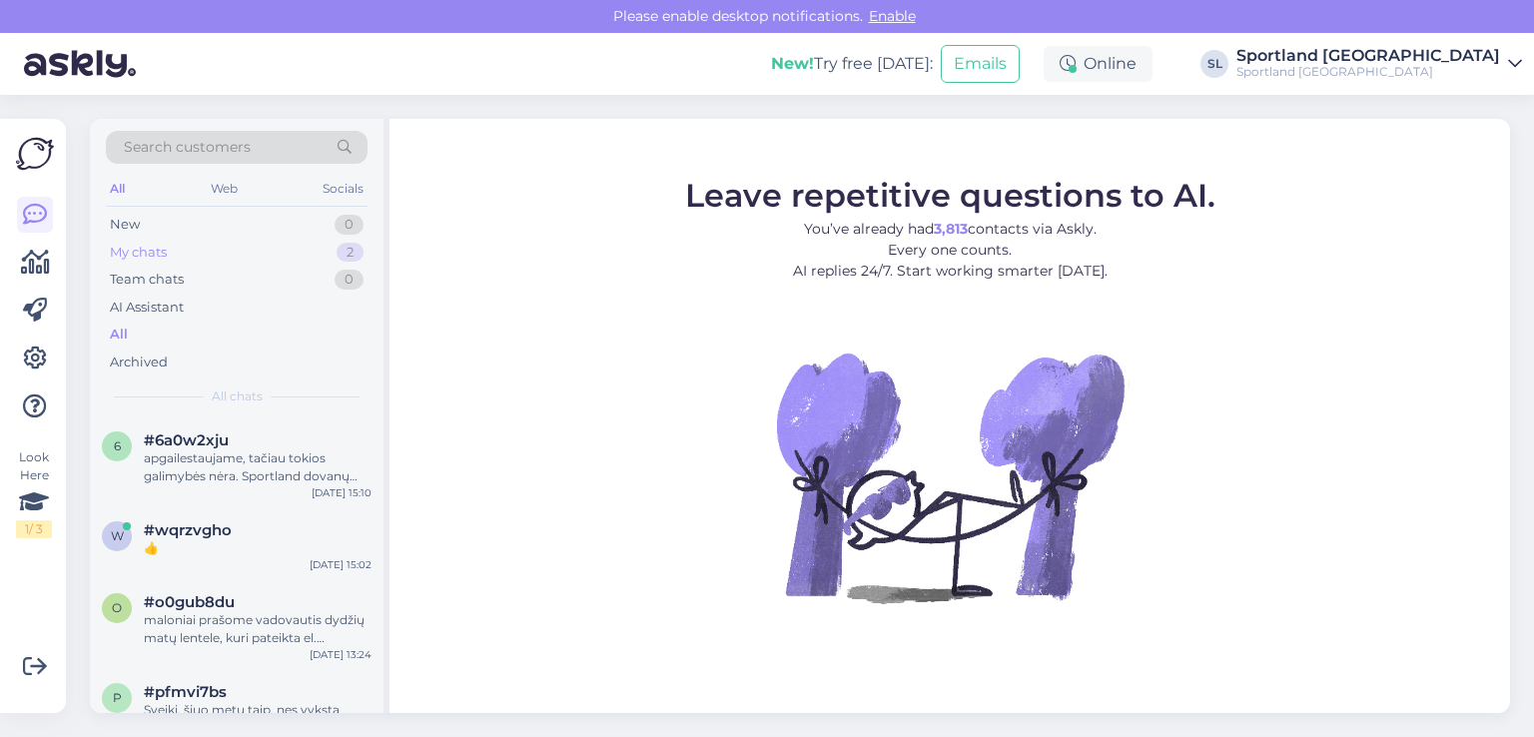
click at [144, 251] on div "My chats" at bounding box center [138, 253] width 57 height 20
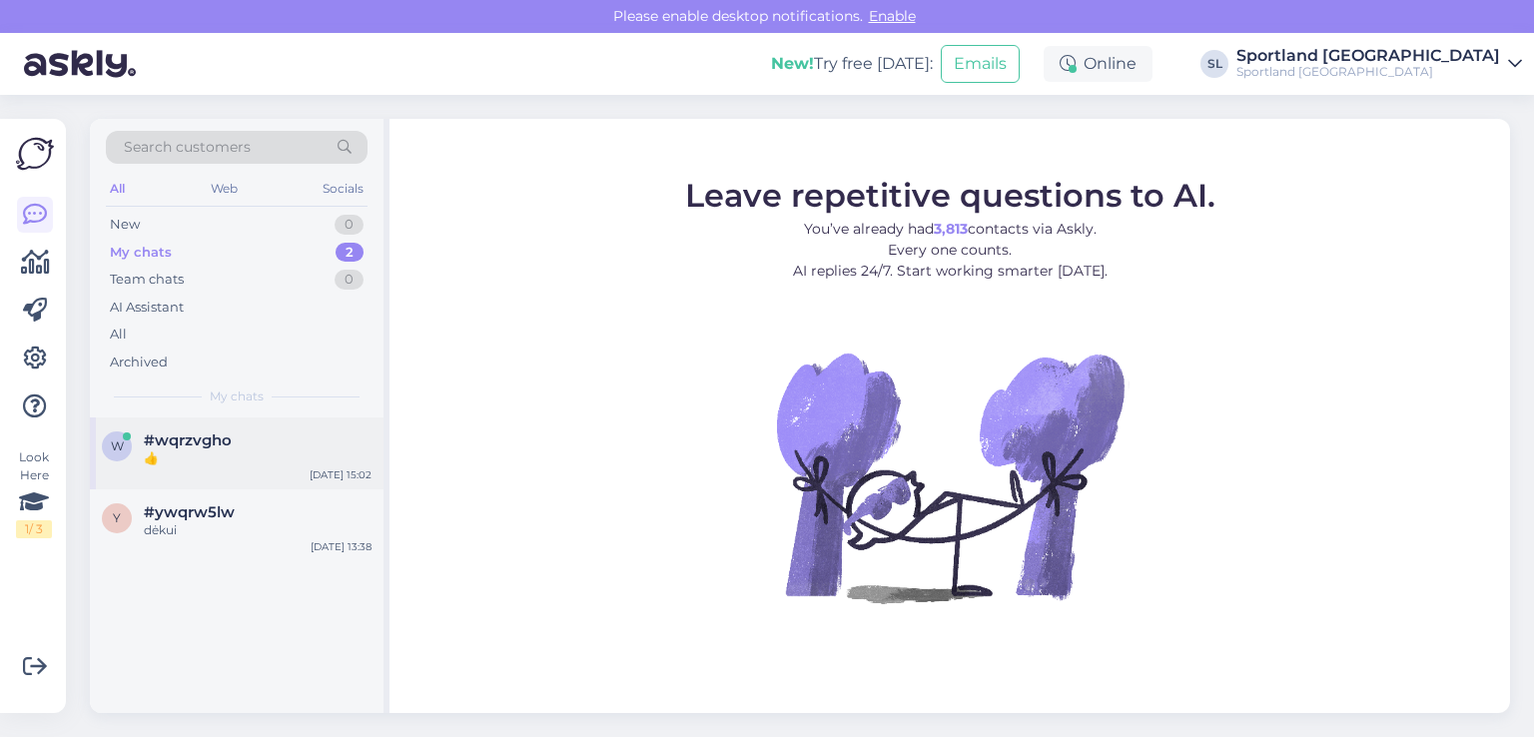
click at [200, 428] on div "w #wqrzvgho 👍 Aug 22 15:02" at bounding box center [237, 454] width 294 height 72
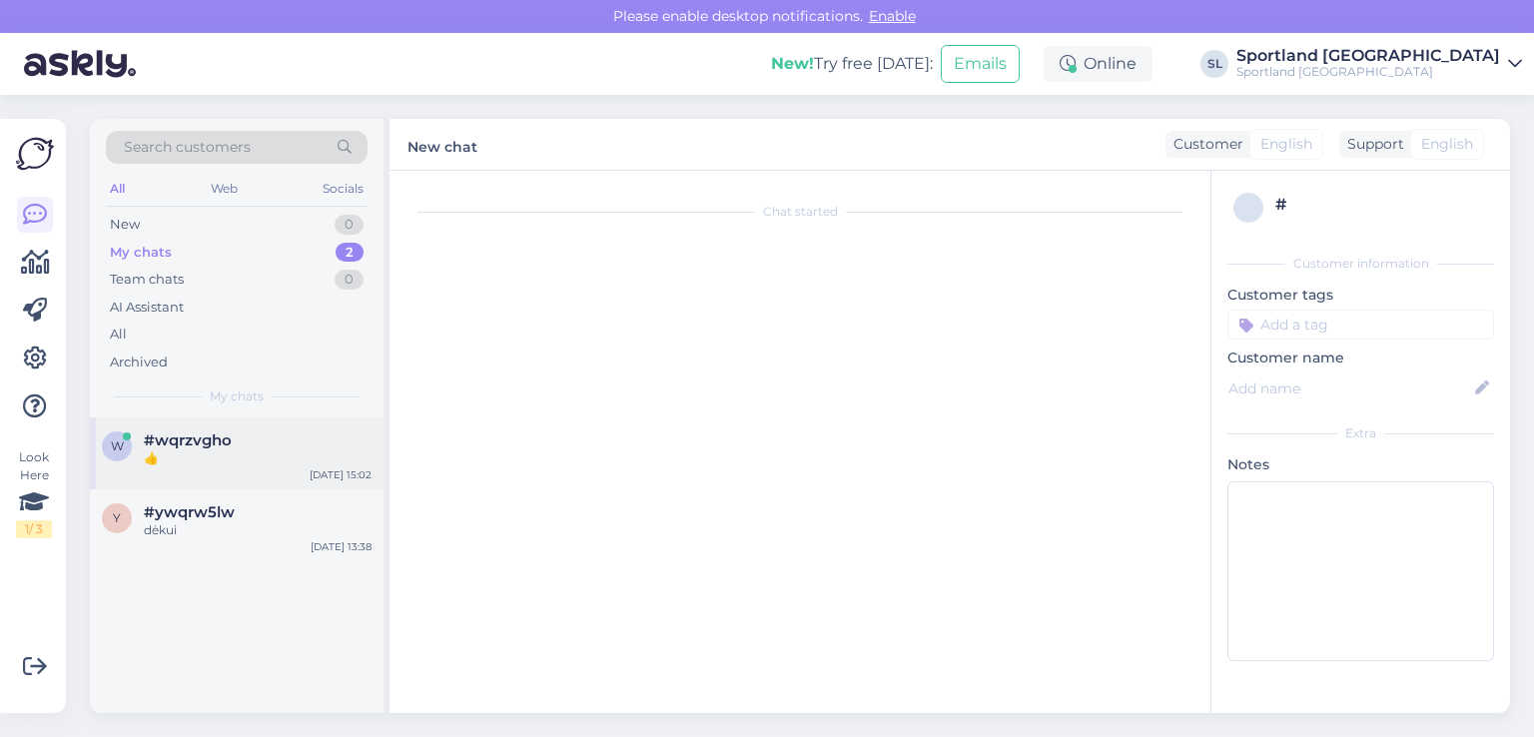
scroll to position [240, 0]
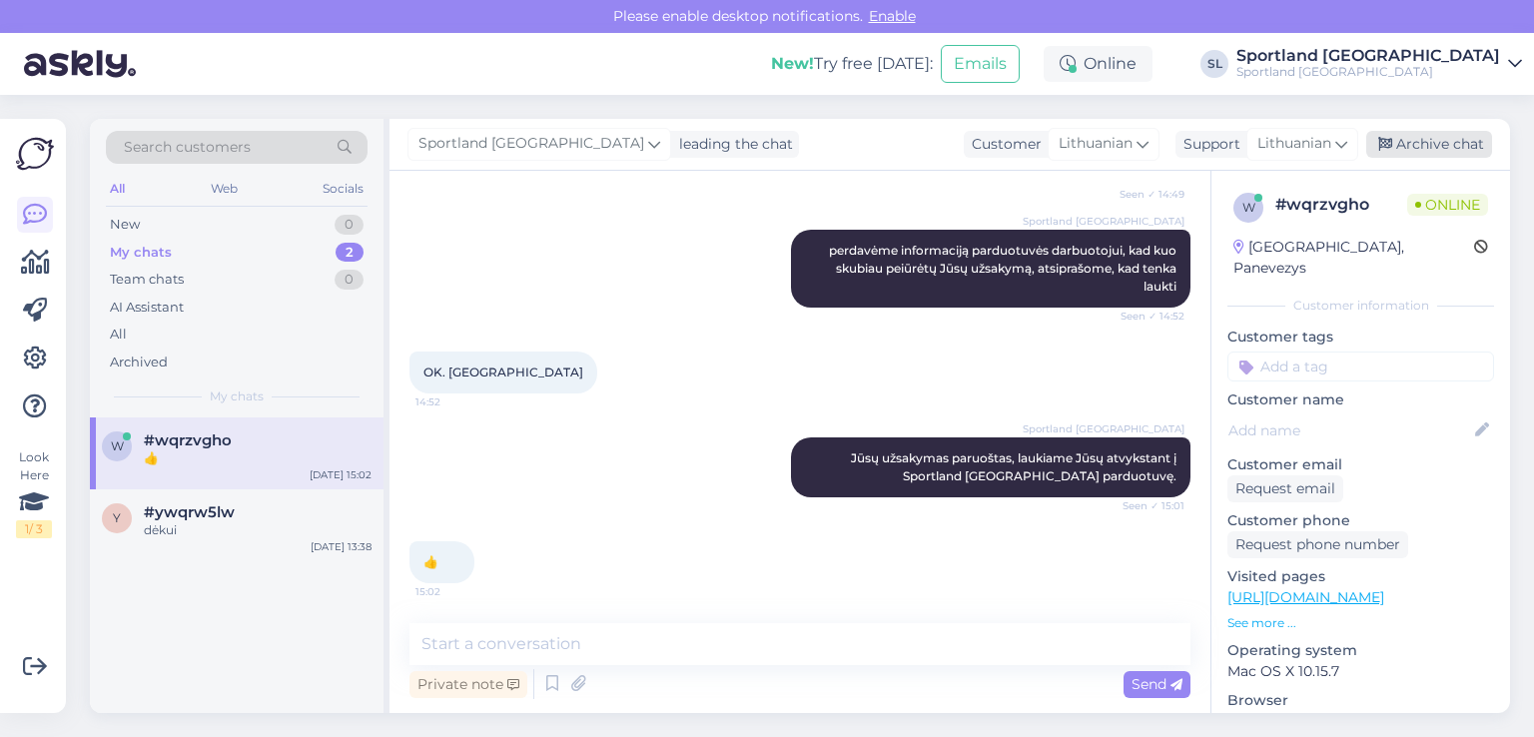
click at [1414, 141] on div "Archive chat" at bounding box center [1429, 144] width 126 height 27
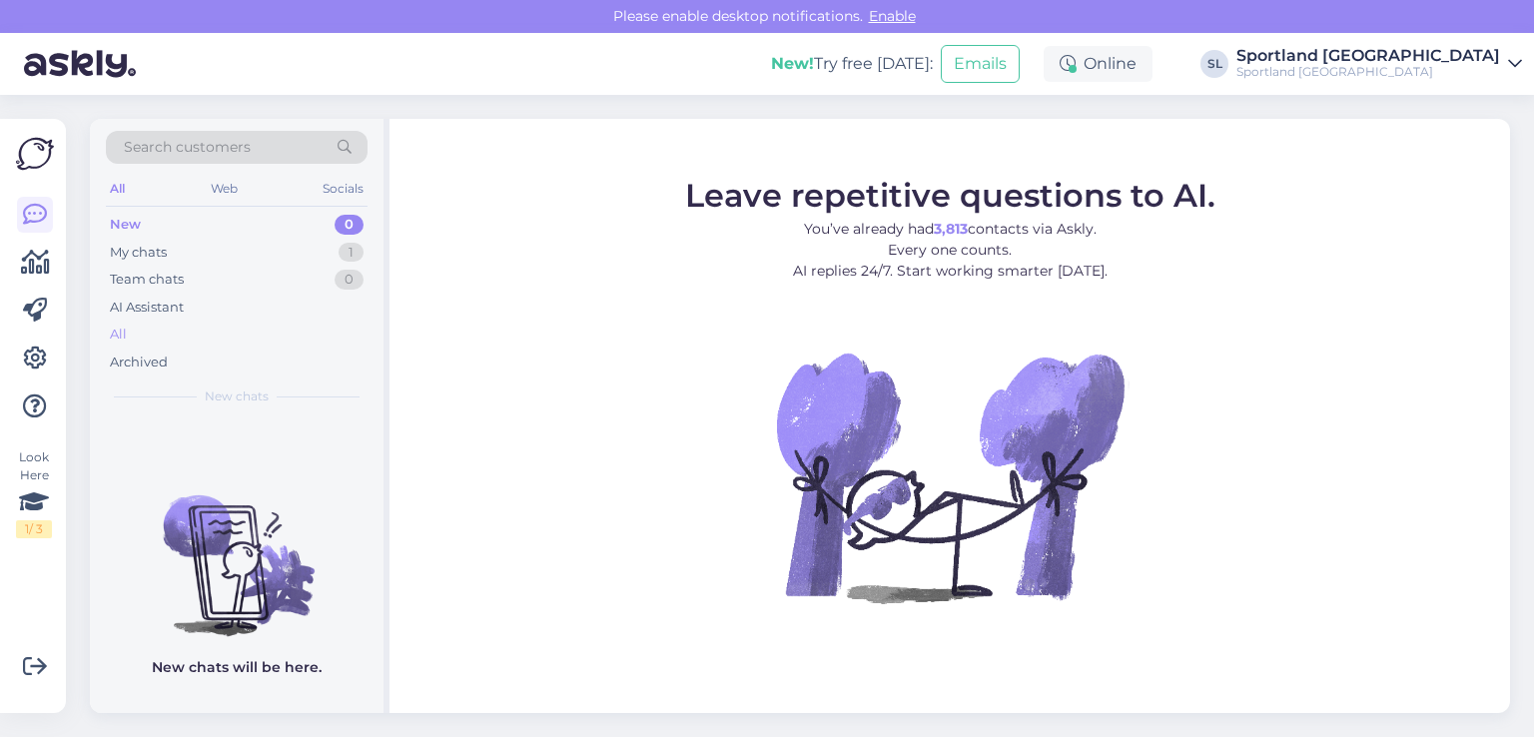
click at [135, 333] on div "All" at bounding box center [237, 335] width 262 height 28
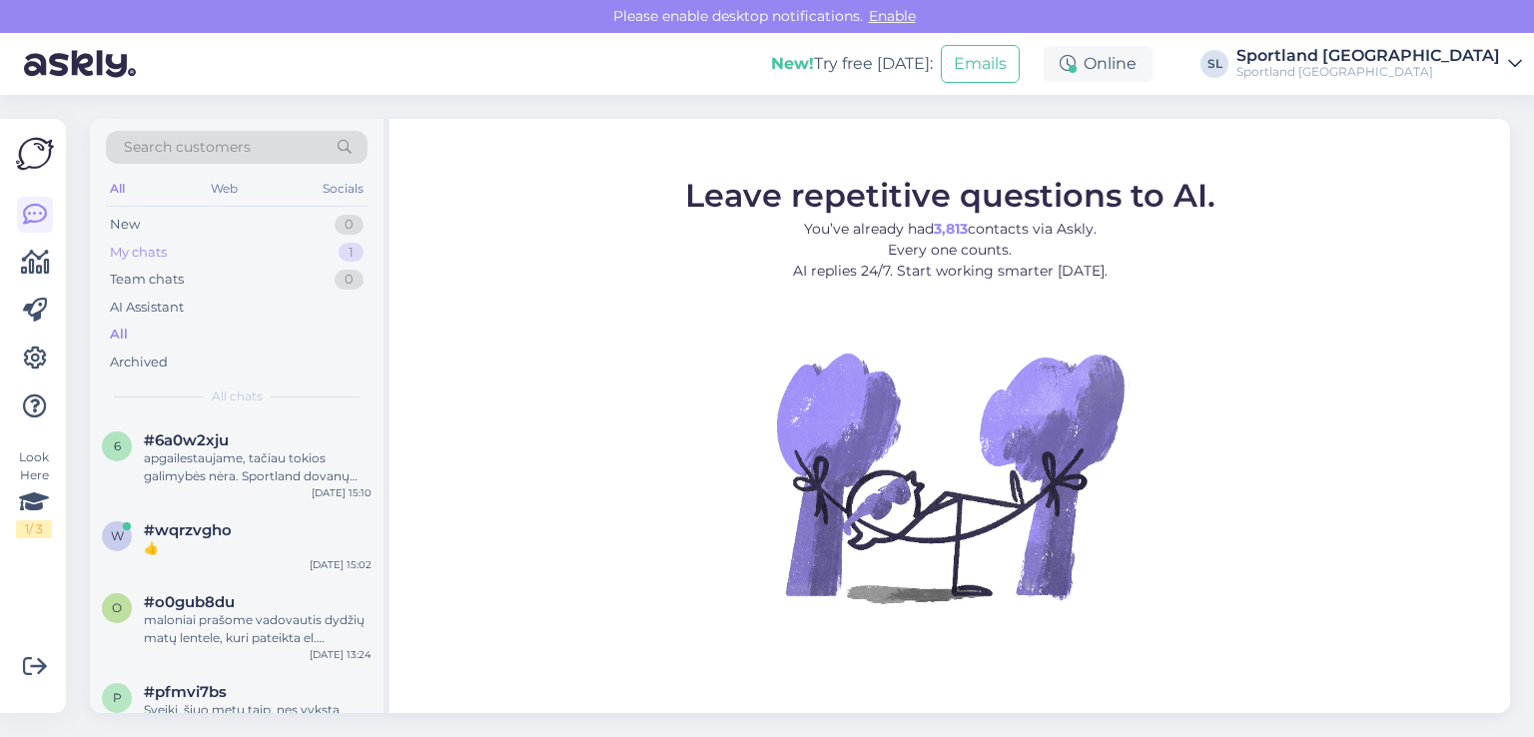
click at [161, 258] on div "My chats" at bounding box center [138, 253] width 57 height 20
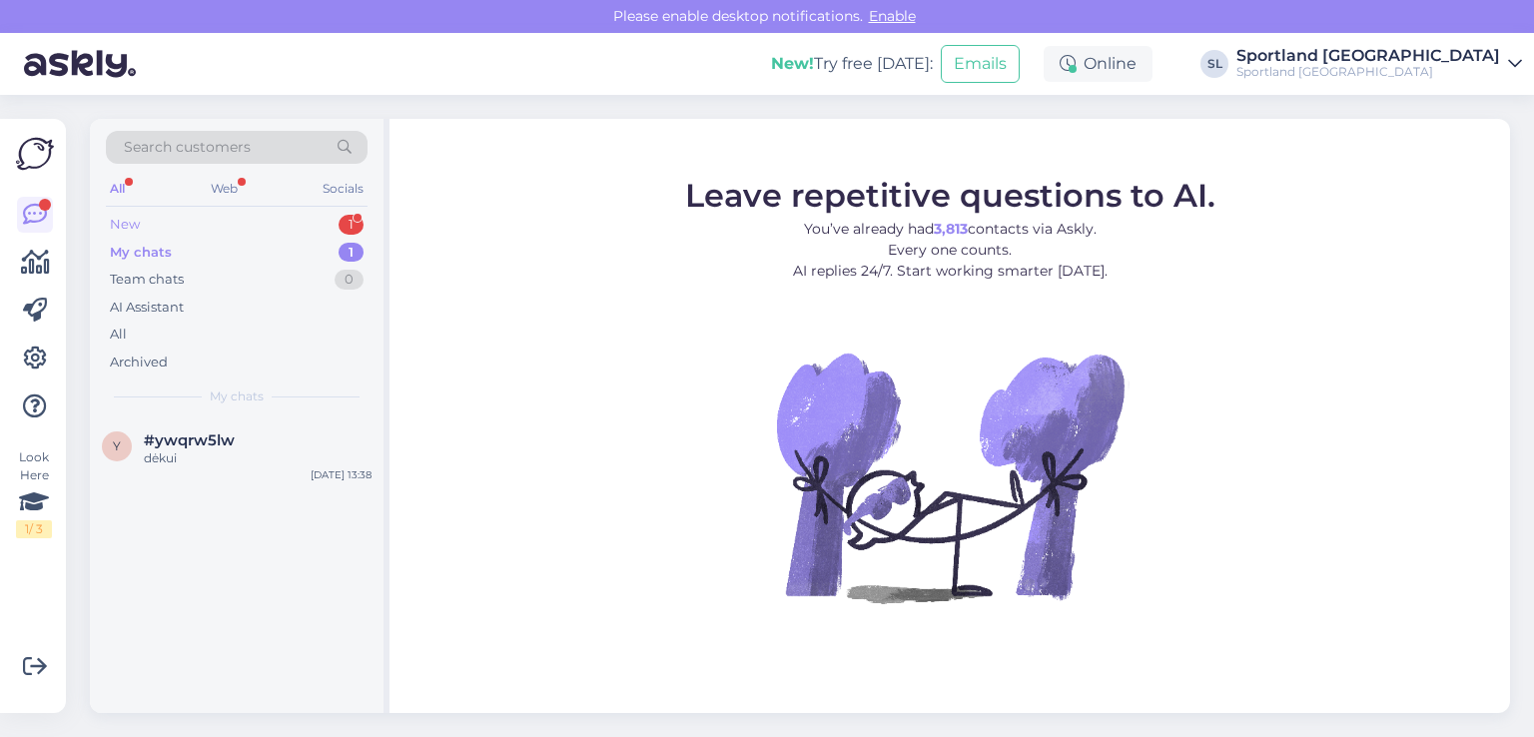
click at [207, 220] on div "New 1" at bounding box center [237, 225] width 262 height 28
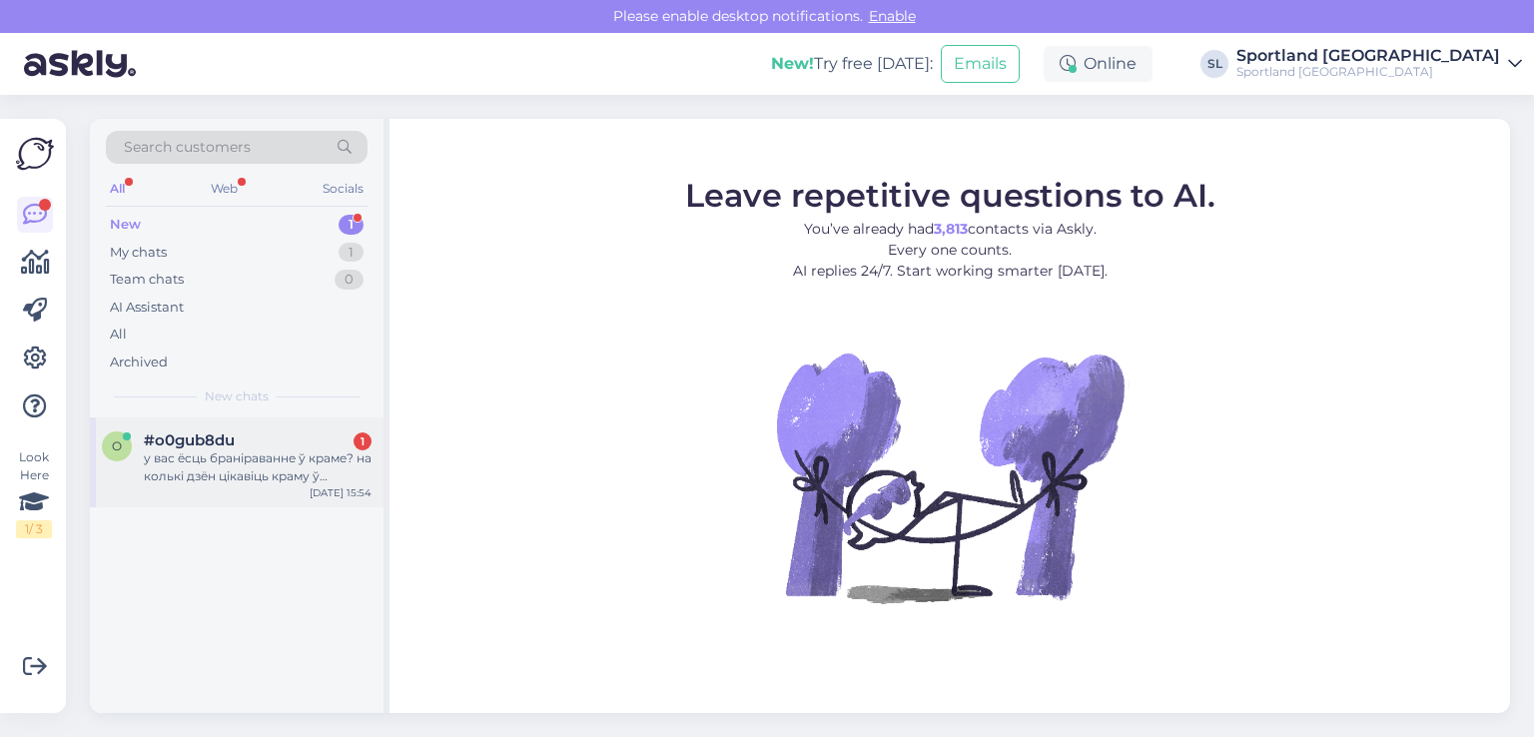
click at [227, 449] on div "у вас ёсць браніраванне ў краме? на колькі дзён цікавіць краму ў панарама (віль…" at bounding box center [258, 467] width 228 height 36
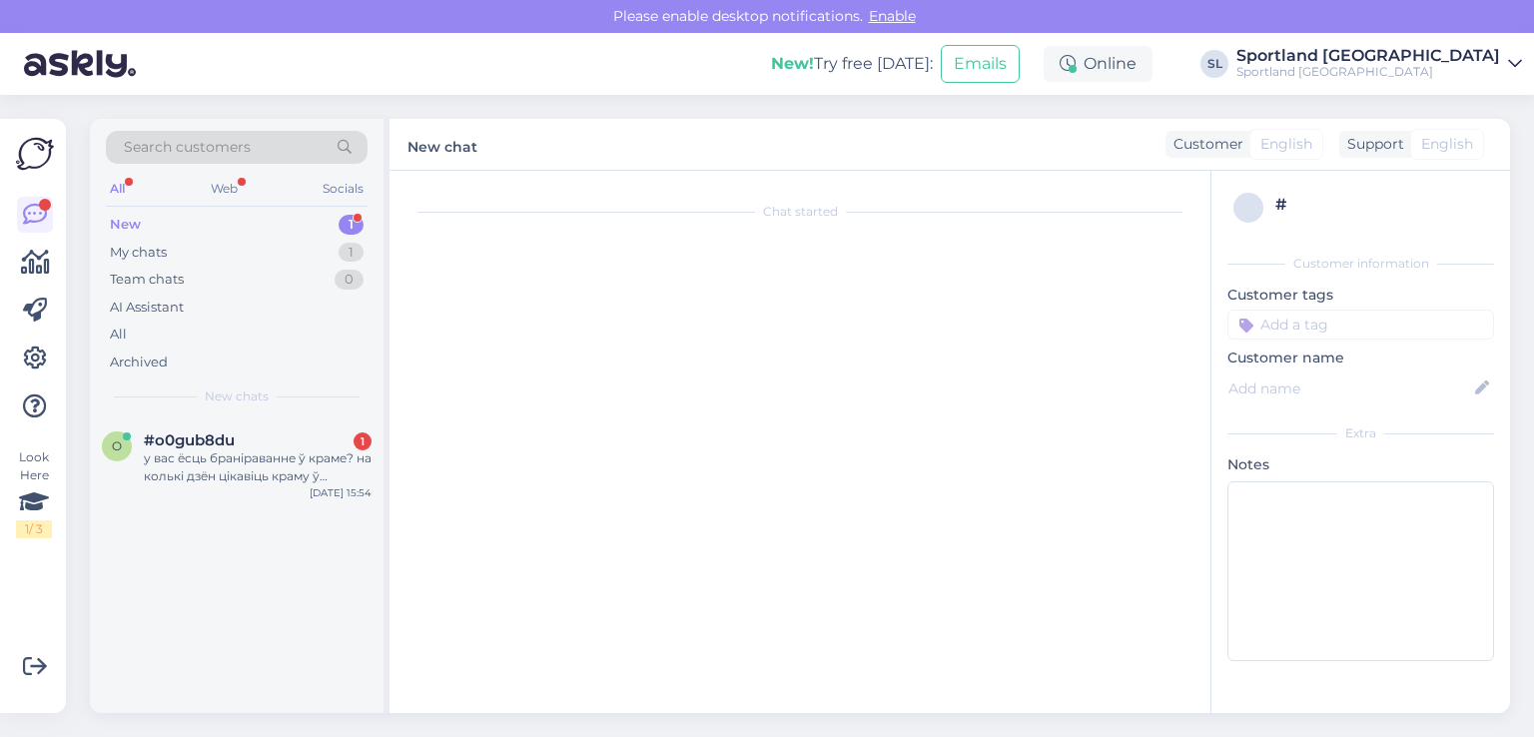
scroll to position [1340, 0]
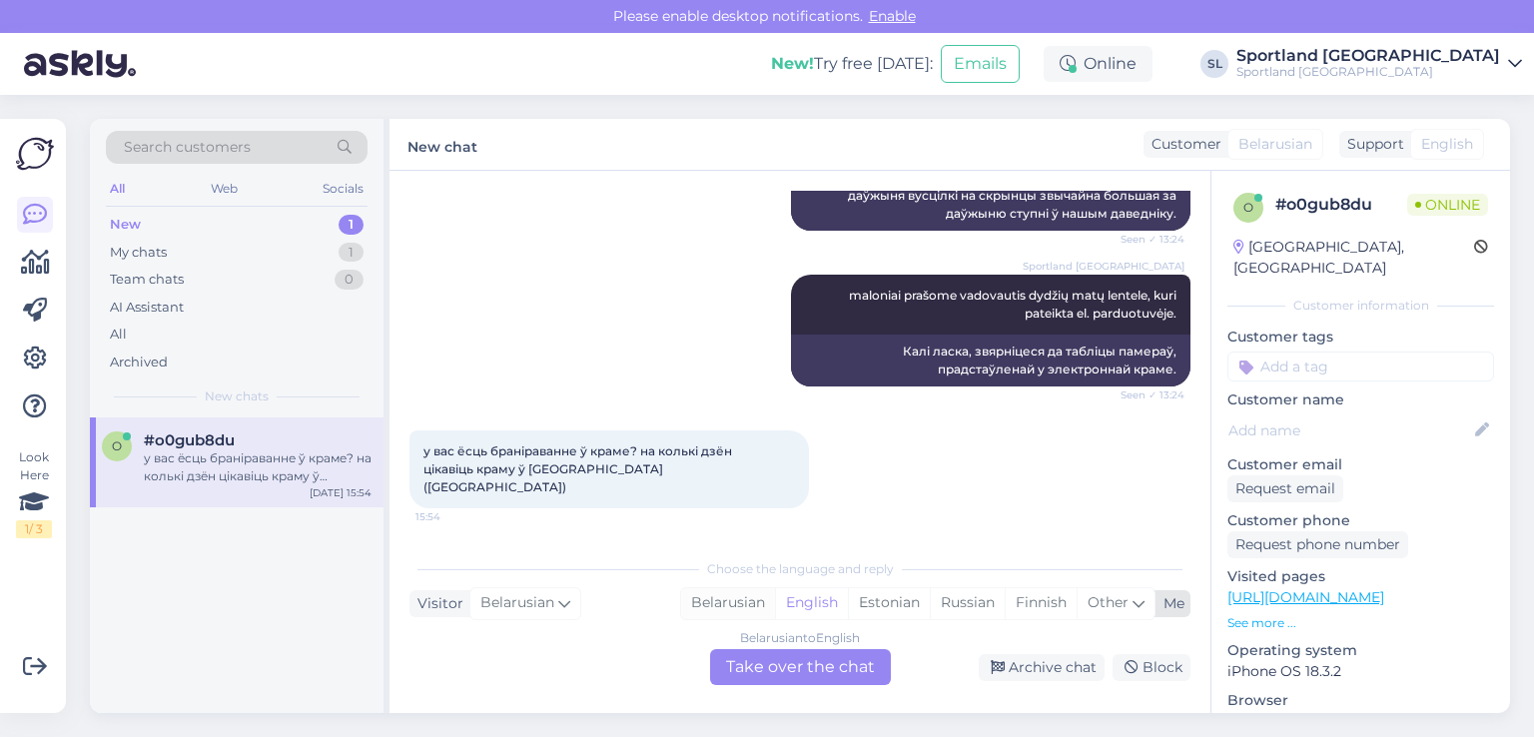
click at [719, 596] on div "Belarusian" at bounding box center [728, 603] width 94 height 30
click at [756, 680] on div "Belarusian to Belarusian Take over the chat" at bounding box center [800, 667] width 181 height 36
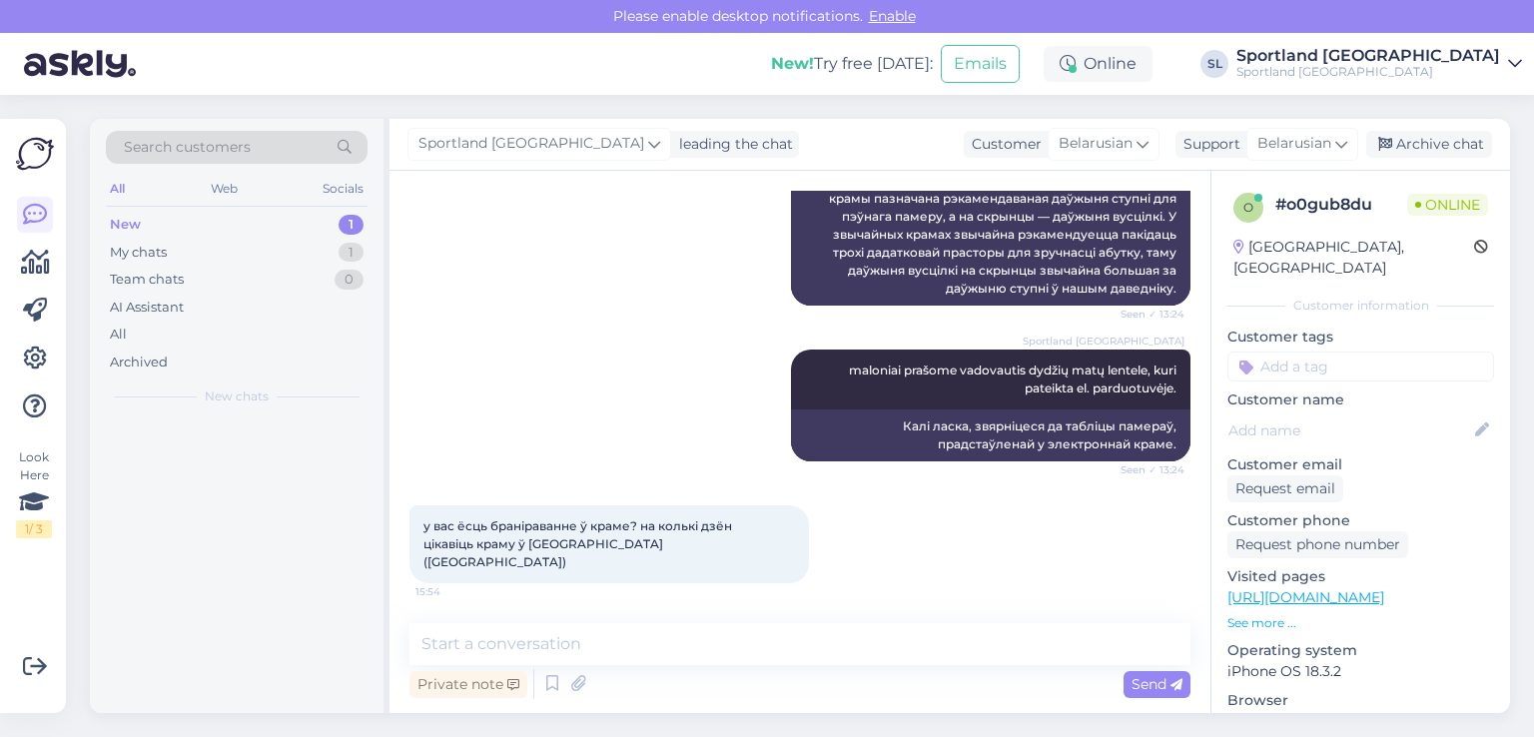
scroll to position [1267, 0]
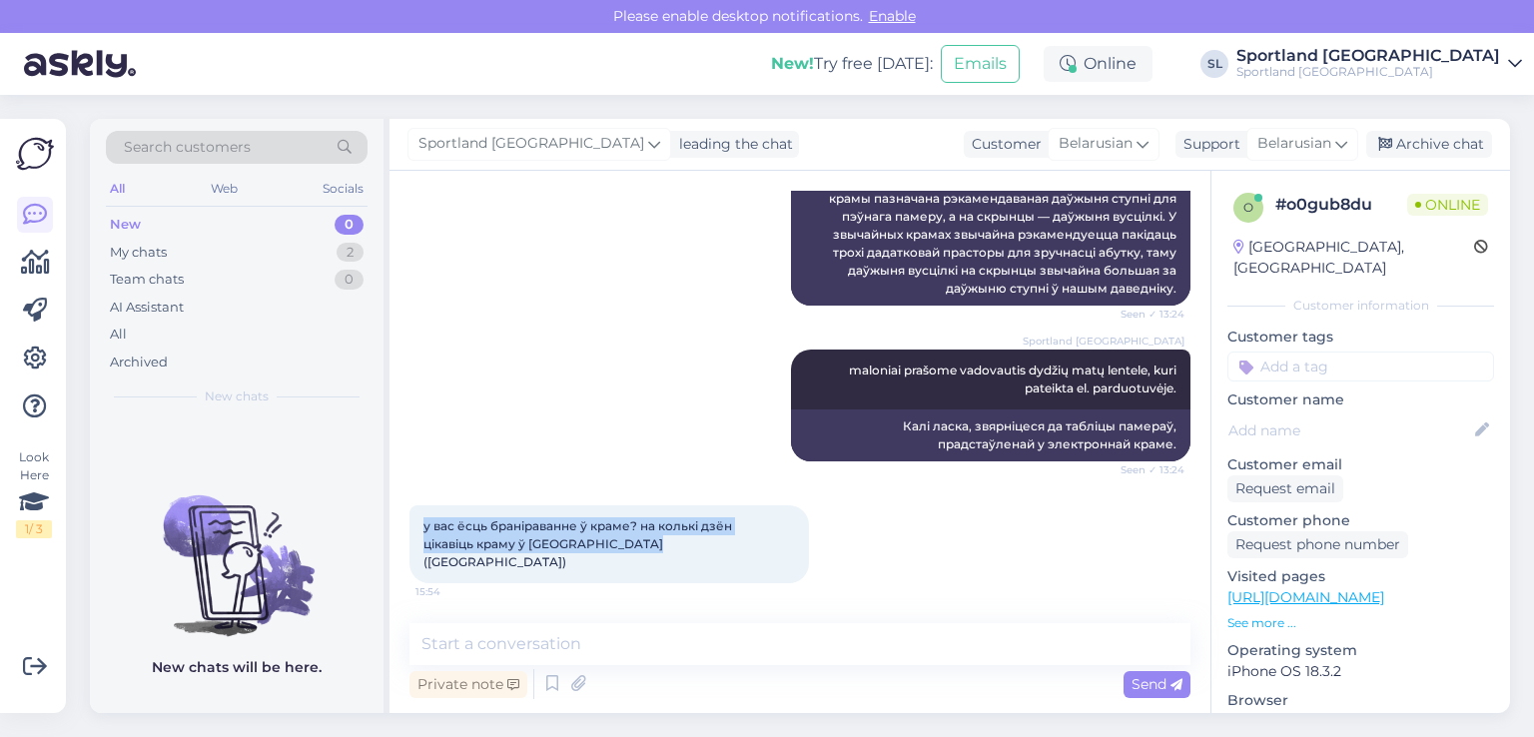
drag, startPoint x: 651, startPoint y: 567, endPoint x: 418, endPoint y: 523, distance: 237.8
click at [418, 523] on div "у вас ёсць браніраванне ў краме? на колькі дзён цікавіць краму ў панарама (віль…" at bounding box center [610, 544] width 400 height 78
copy span "у вас ёсць браніраванне ў краме? на колькі дзён цікавіць краму ў [GEOGRAPHIC_DA…"
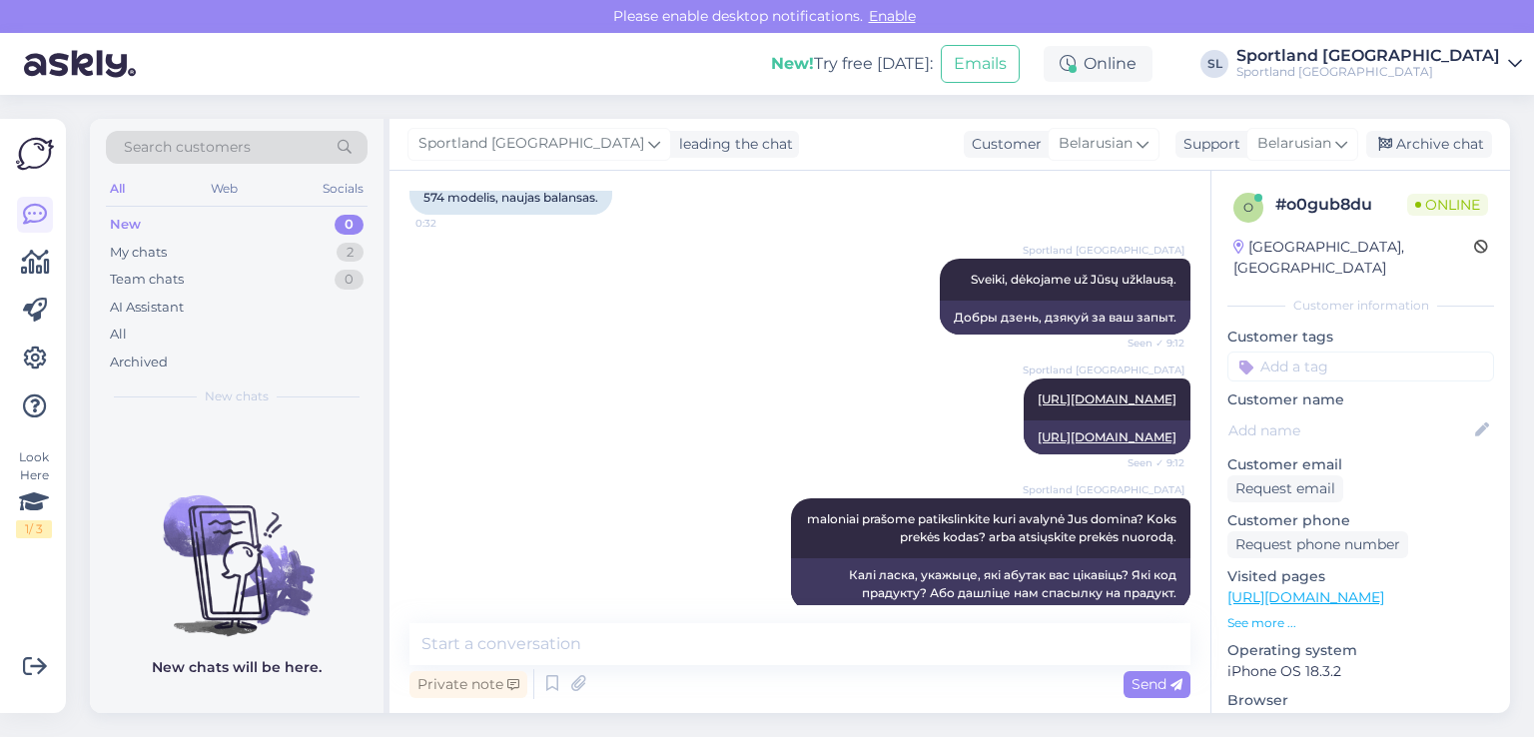
scroll to position [268, 0]
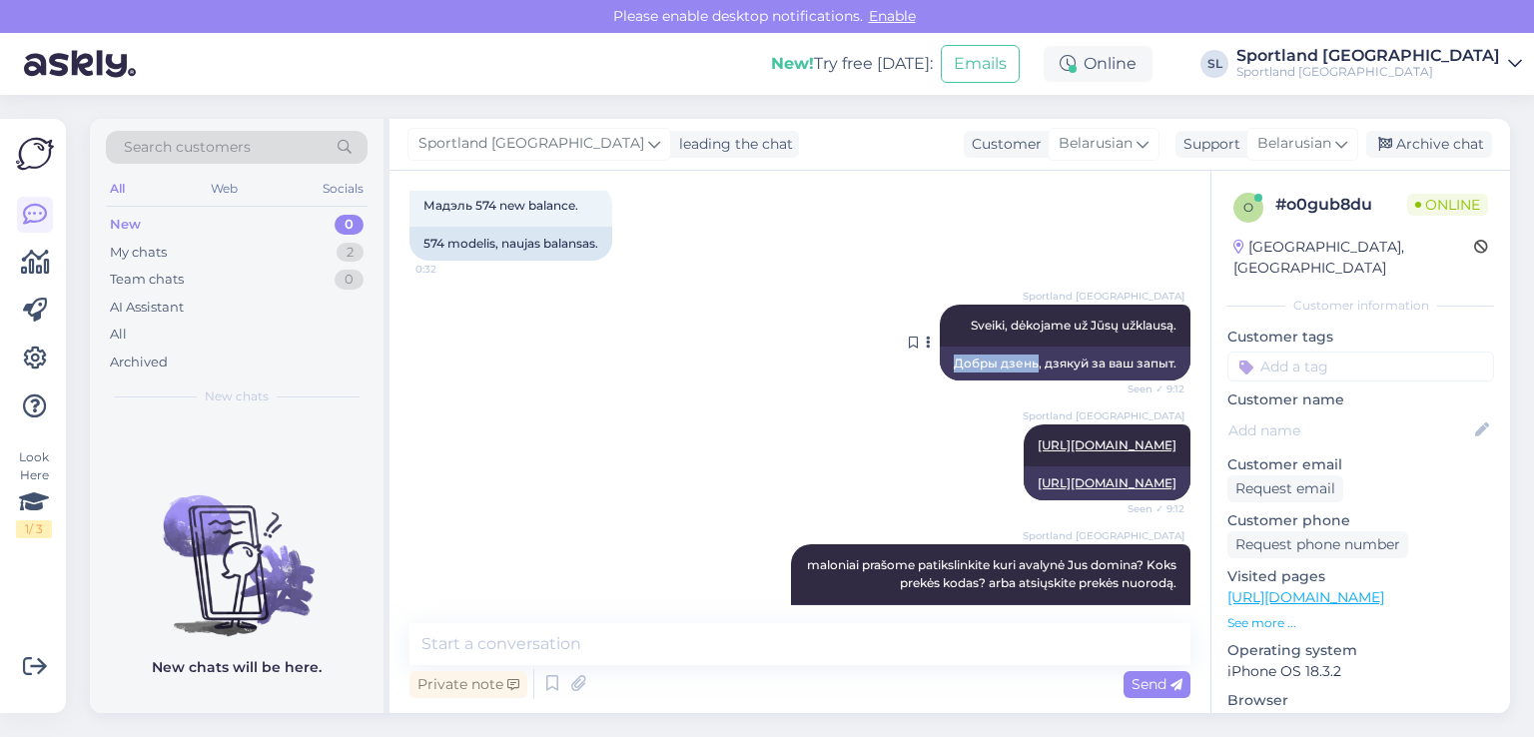
drag, startPoint x: 1022, startPoint y: 364, endPoint x: 939, endPoint y: 364, distance: 82.9
click at [940, 364] on div "Добры дзень, дзякуй за ваш запыт." at bounding box center [1065, 364] width 251 height 34
copy div "Добры дзень"
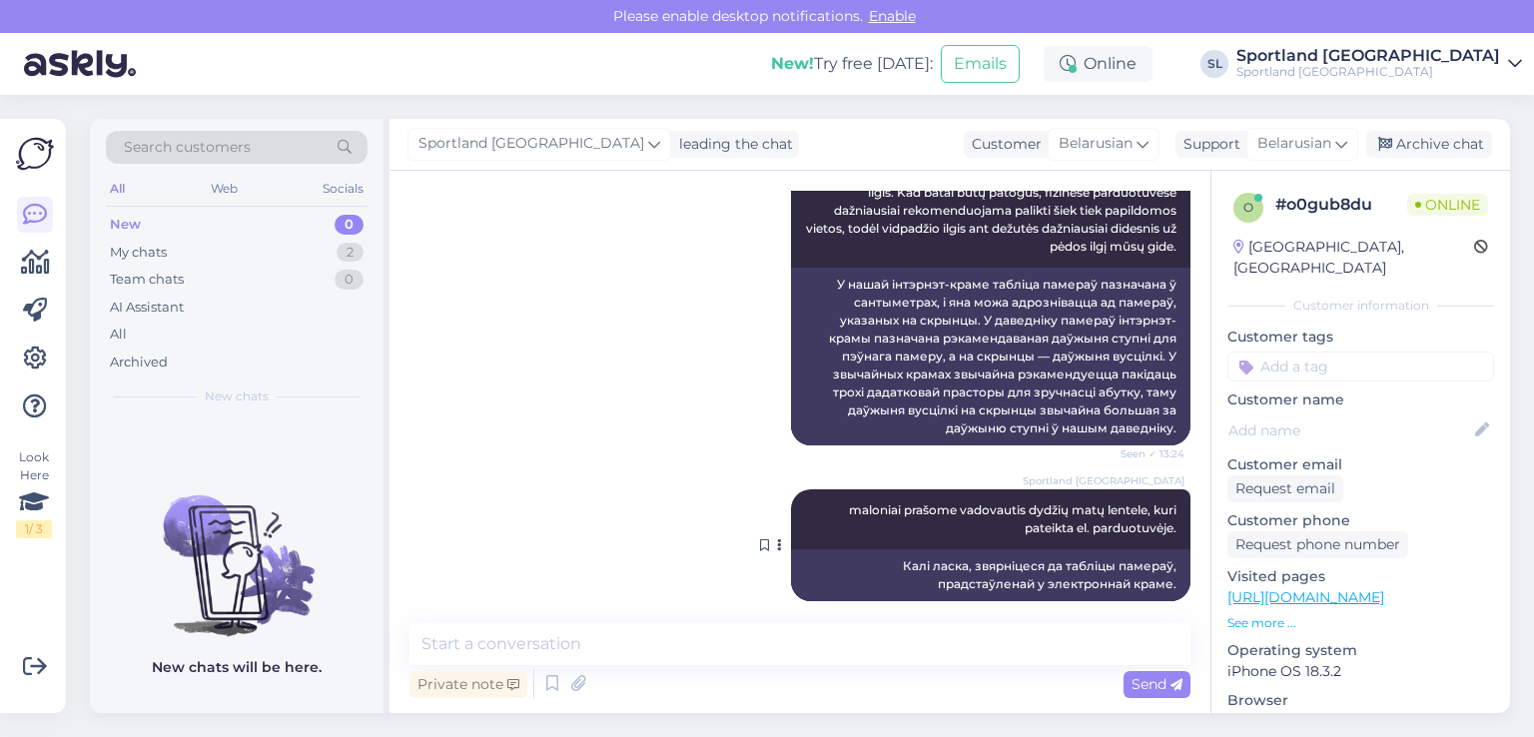
scroll to position [1266, 0]
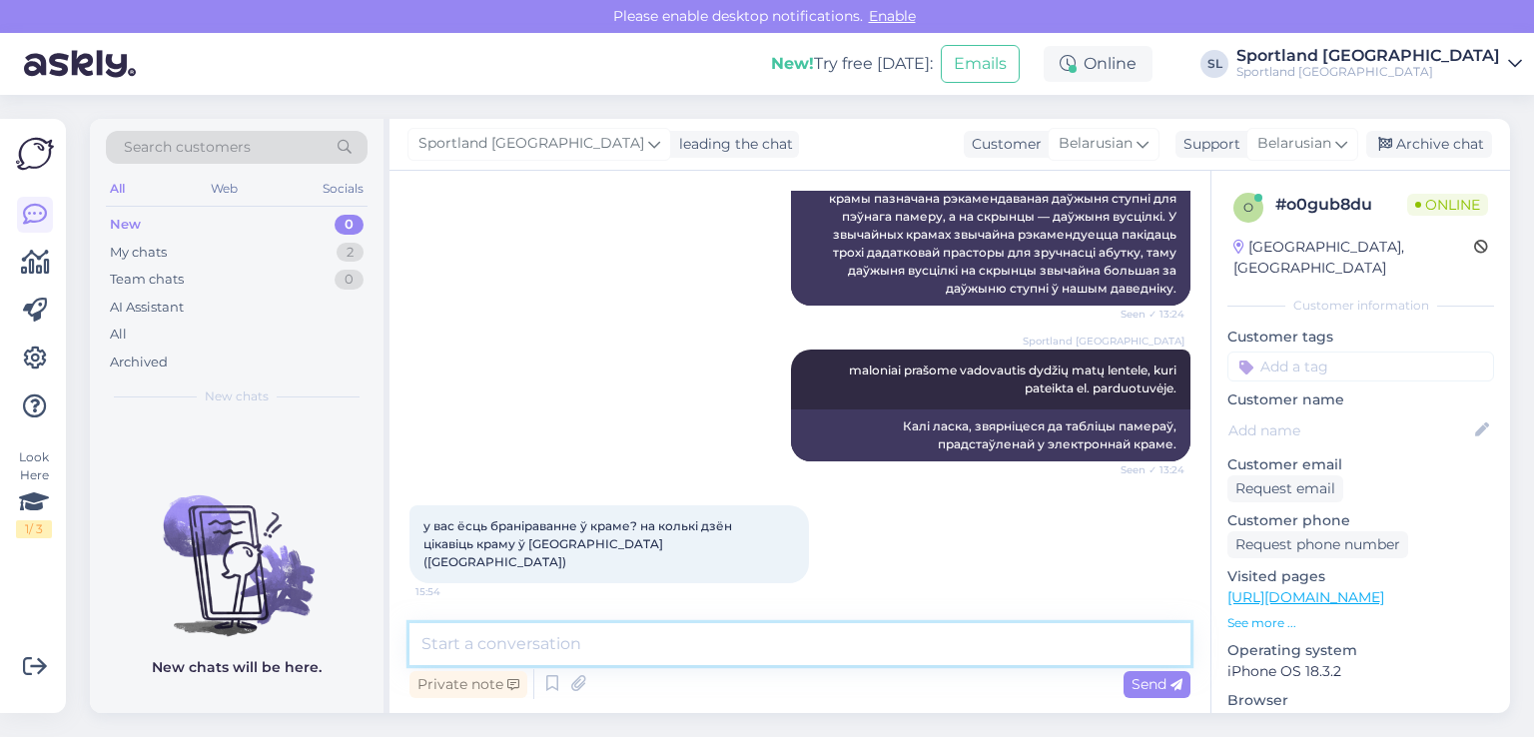
click at [796, 649] on textarea at bounding box center [800, 644] width 781 height 42
paste textarea "Добры дзень"
type textarea "Добры дзень"
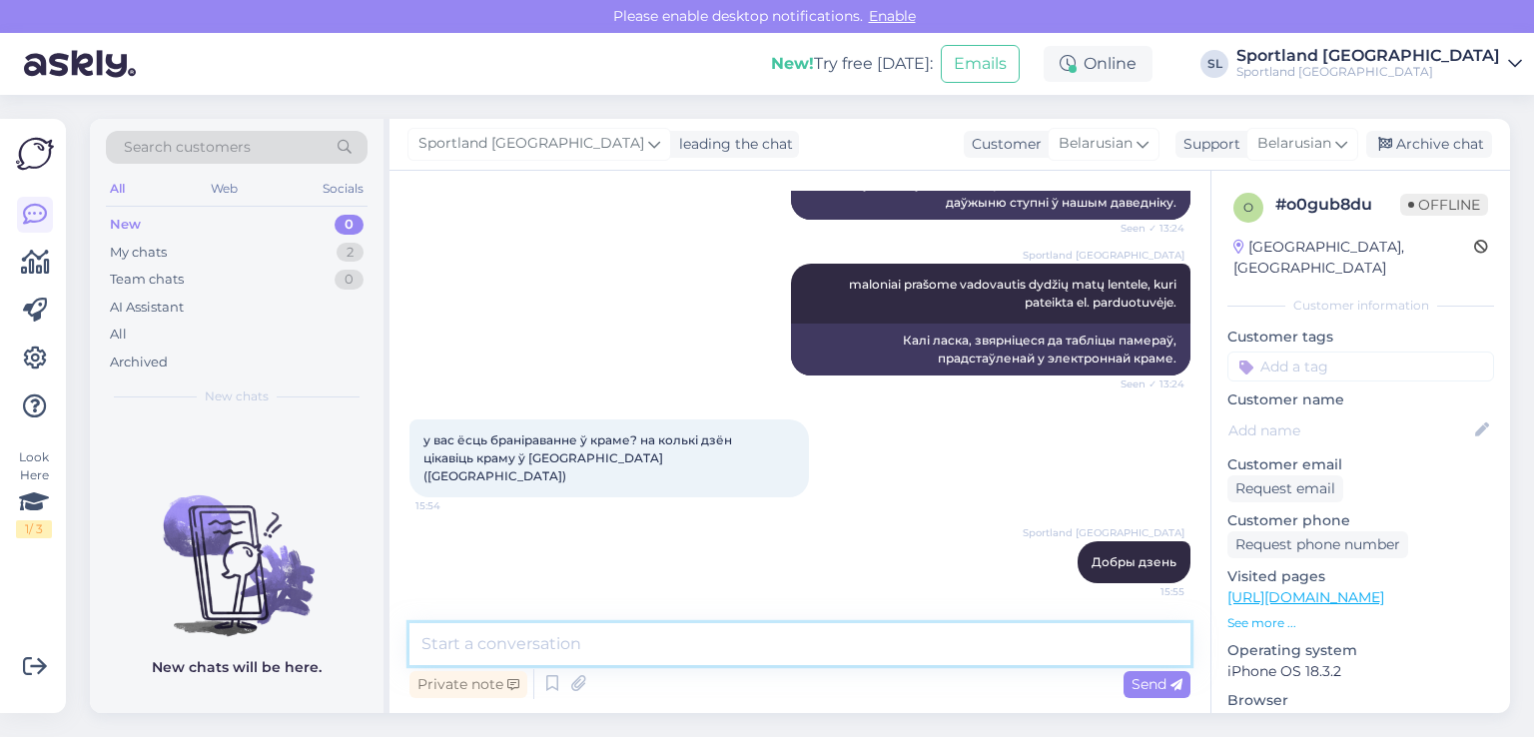
click at [847, 636] on textarea at bounding box center [800, 644] width 781 height 42
paste textarea "Калі ў нас ёсць тавар у патрэбнай вам краме, мы можам адкласці яго на суткі."
type textarea "Калі ў нас ёсць тавар у патрэбнай вам краме, мы можам адкласці яго на суткі."
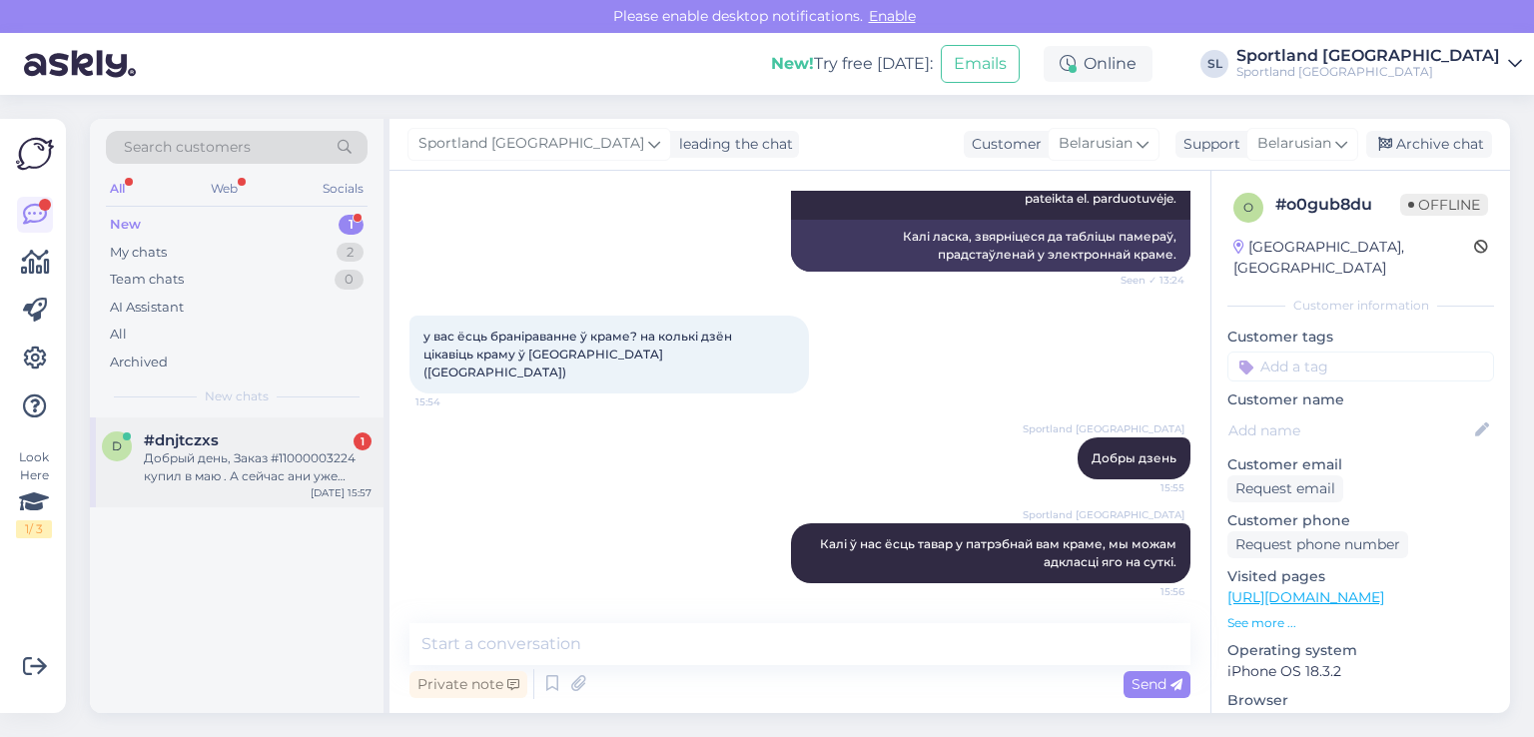
click at [184, 457] on div "Добрый день, Заказ #11000003224 купил в маю . А сейчас ани уже лопнули в районе…" at bounding box center [258, 467] width 228 height 36
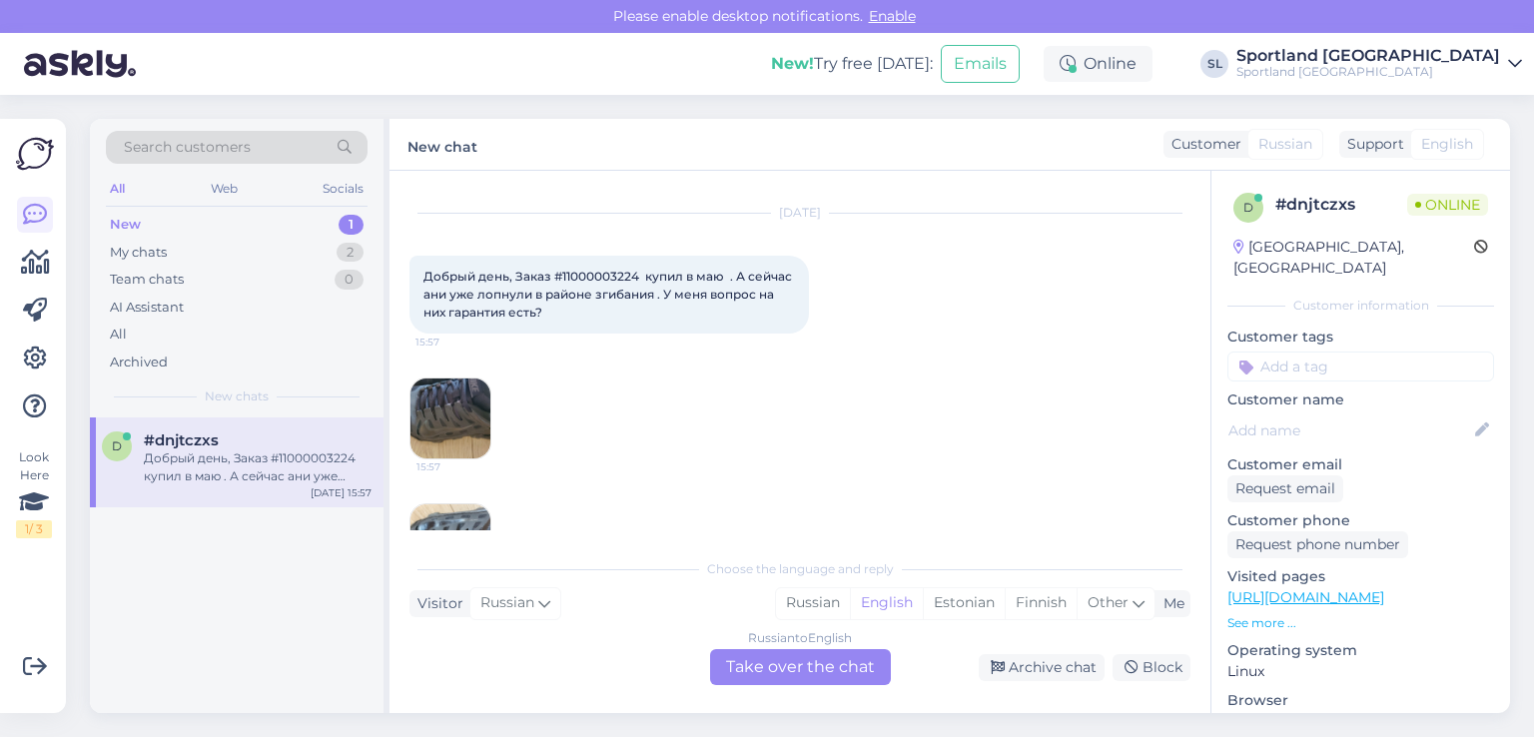
scroll to position [0, 0]
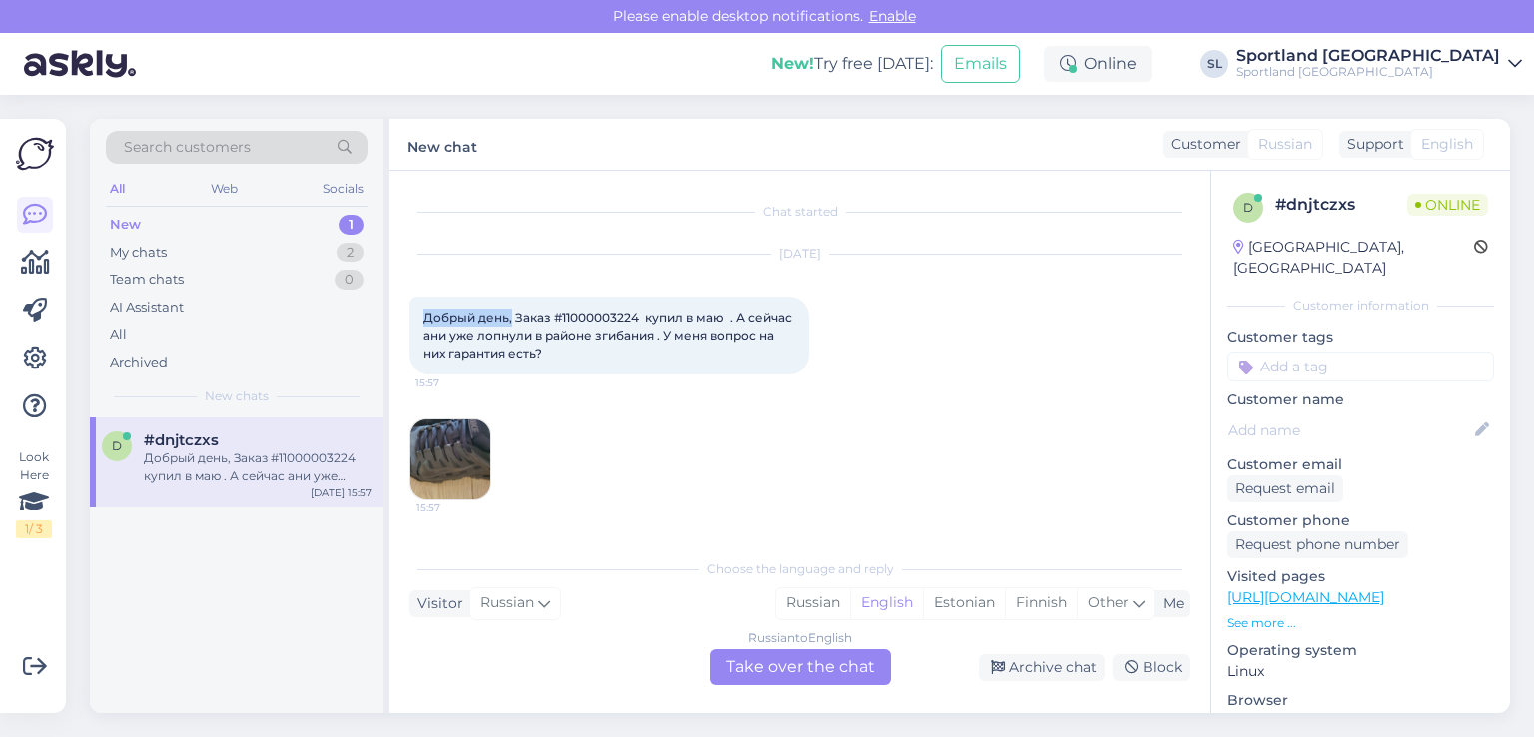
drag, startPoint x: 511, startPoint y: 318, endPoint x: 411, endPoint y: 322, distance: 101.0
click at [411, 322] on div "Добрый день, Заказ #11000003224 купил в маю . А сейчас ани уже лопнули в районе…" at bounding box center [610, 336] width 400 height 78
copy span "Добрый день,"
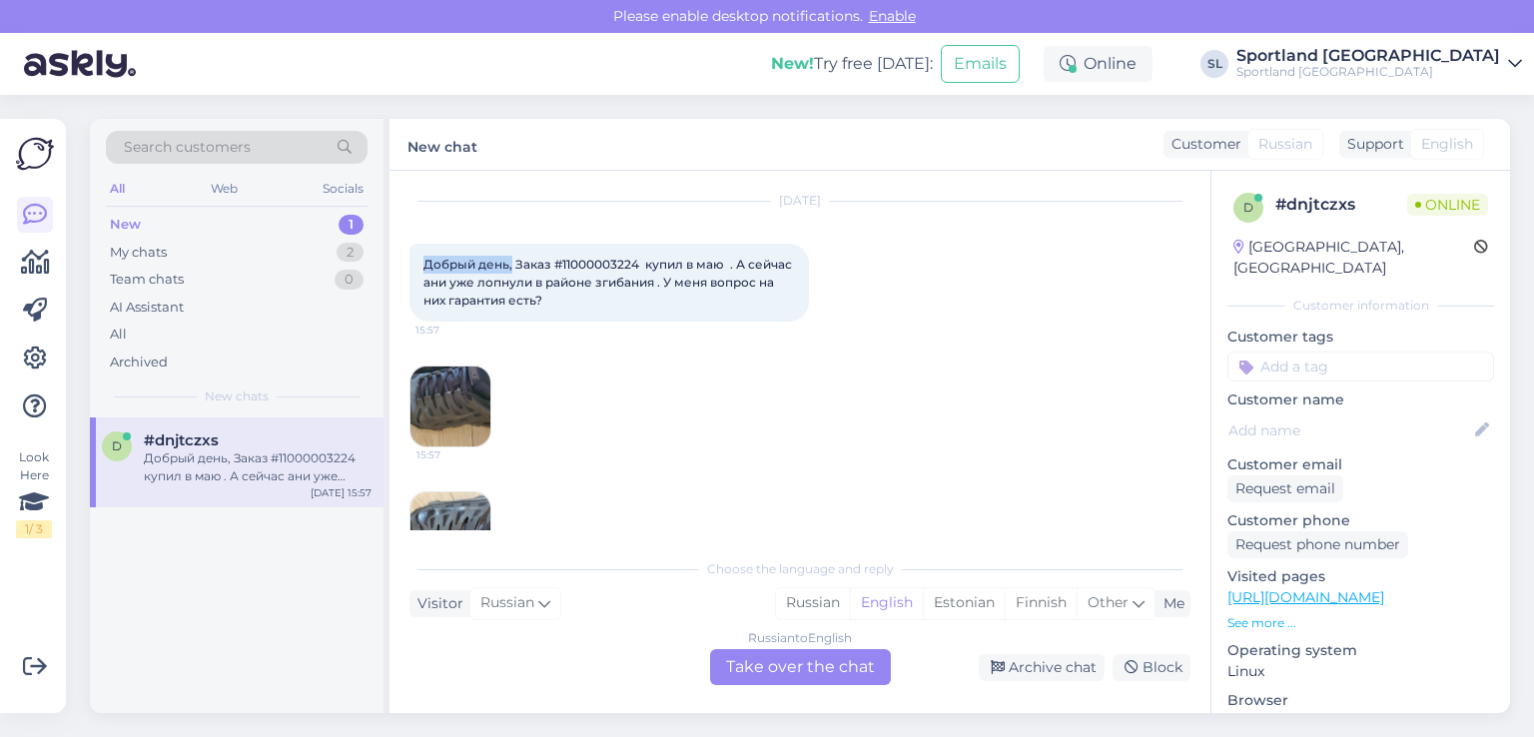
scroll to position [117, 0]
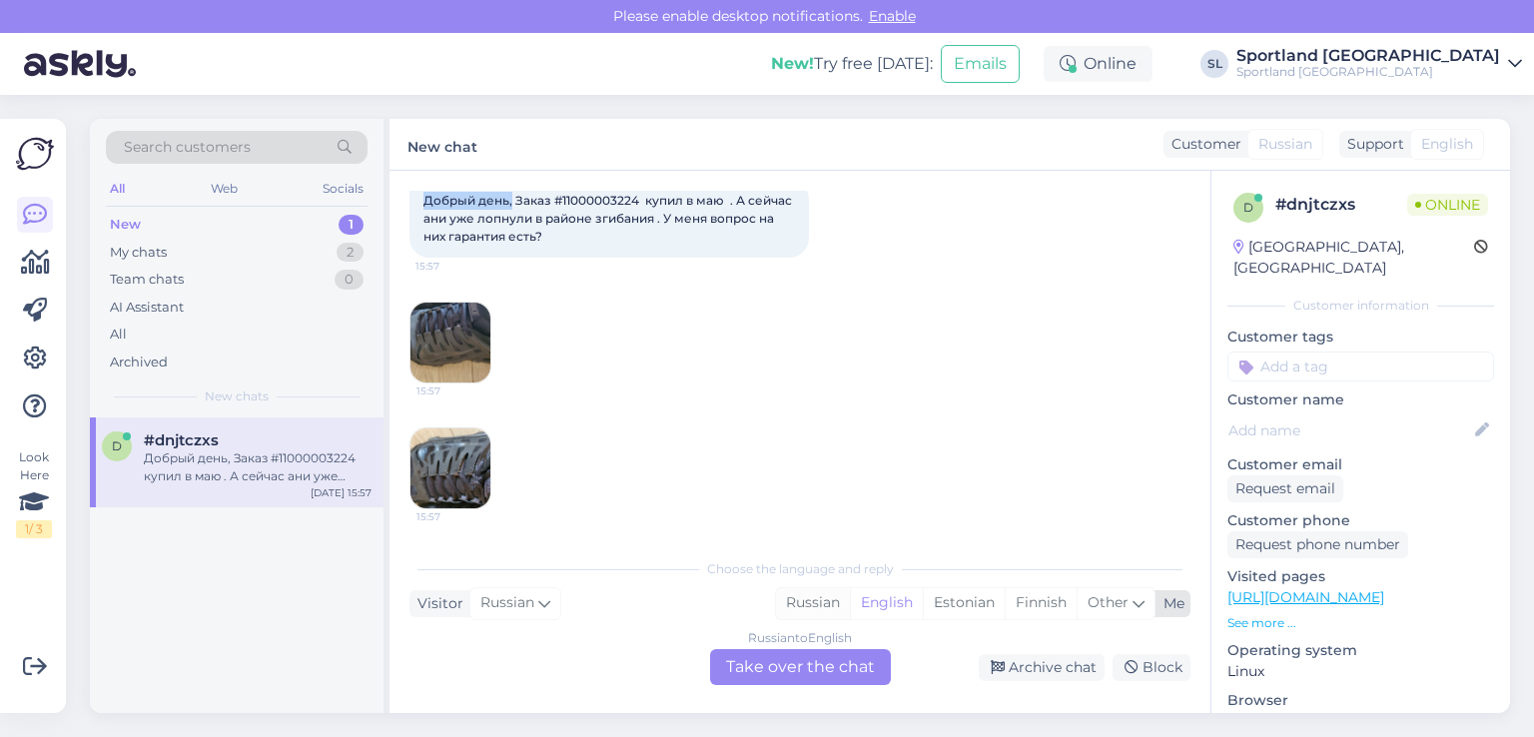
click at [832, 606] on div "Russian" at bounding box center [813, 603] width 74 height 30
click at [793, 661] on div "Russian to Russian Take over the chat" at bounding box center [800, 667] width 181 height 36
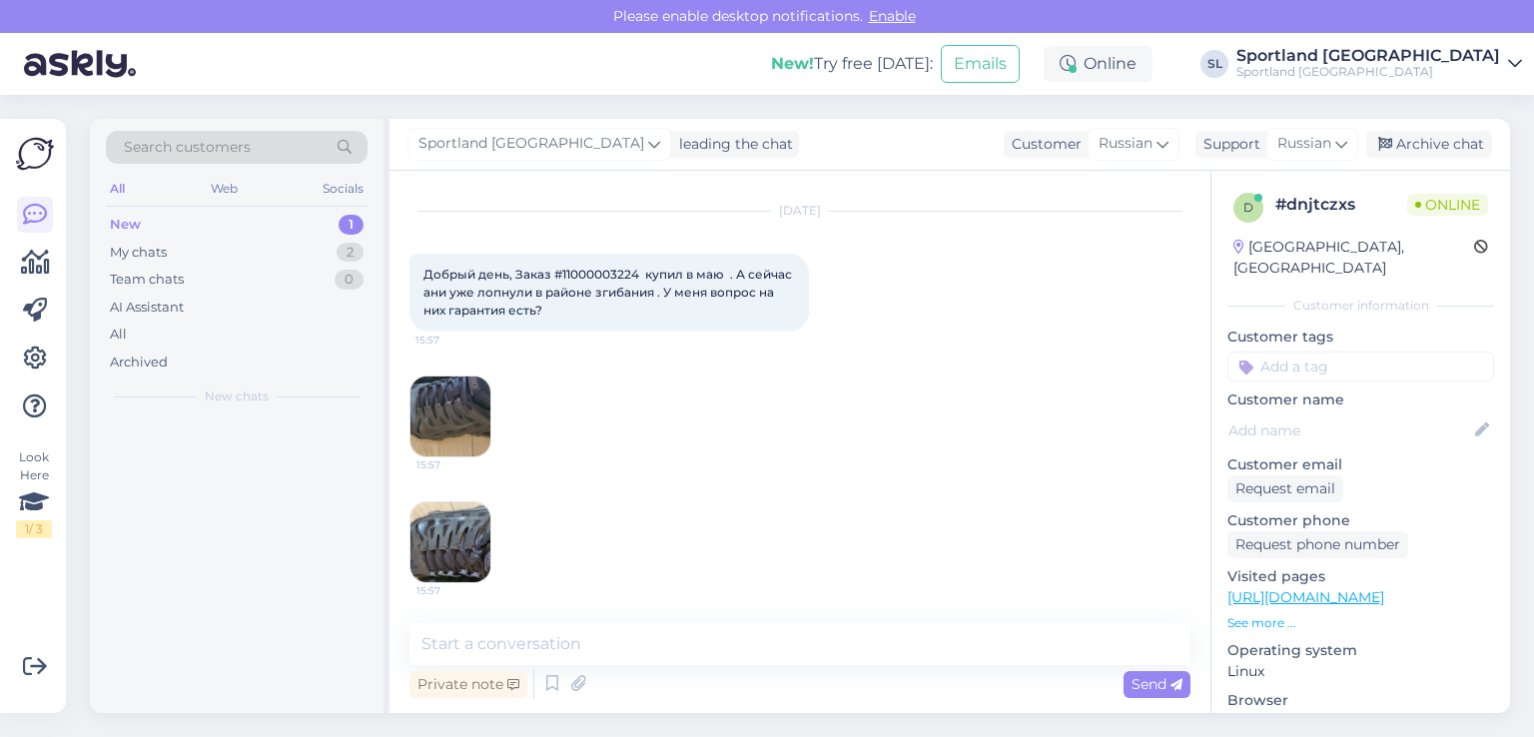
scroll to position [43, 0]
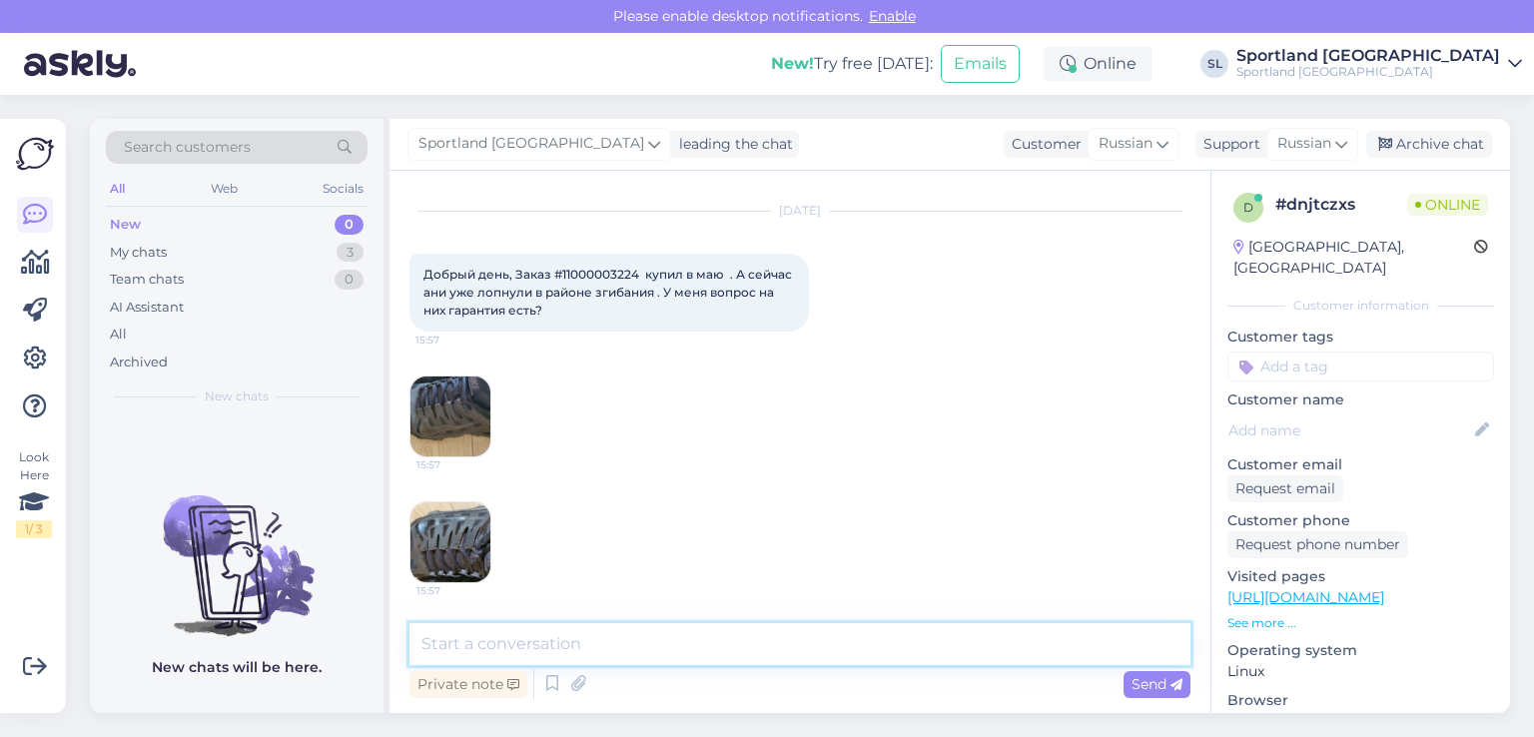
click at [708, 648] on textarea at bounding box center [800, 644] width 781 height 42
paste textarea "Добрый день,"
type textarea "Добрый день,"
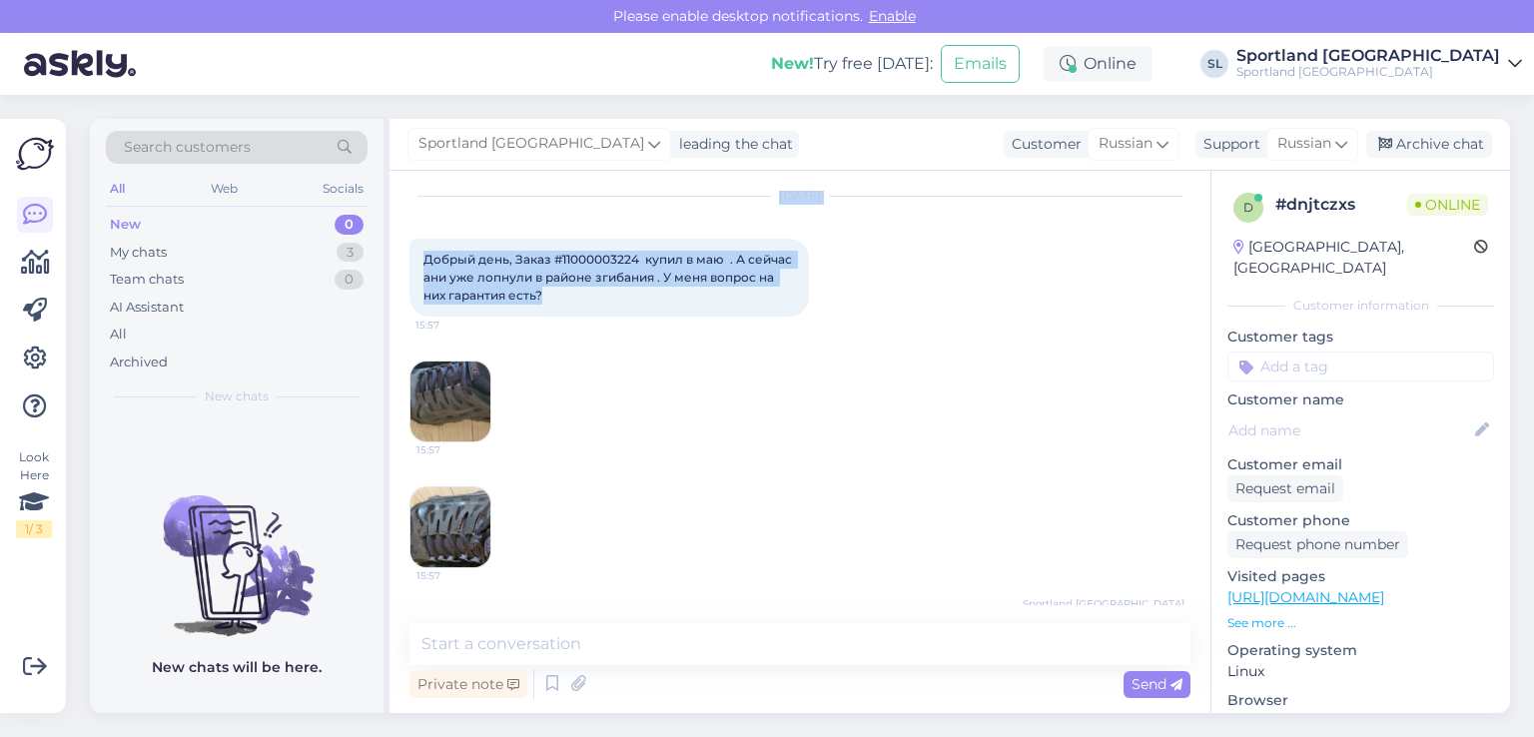
scroll to position [0, 0]
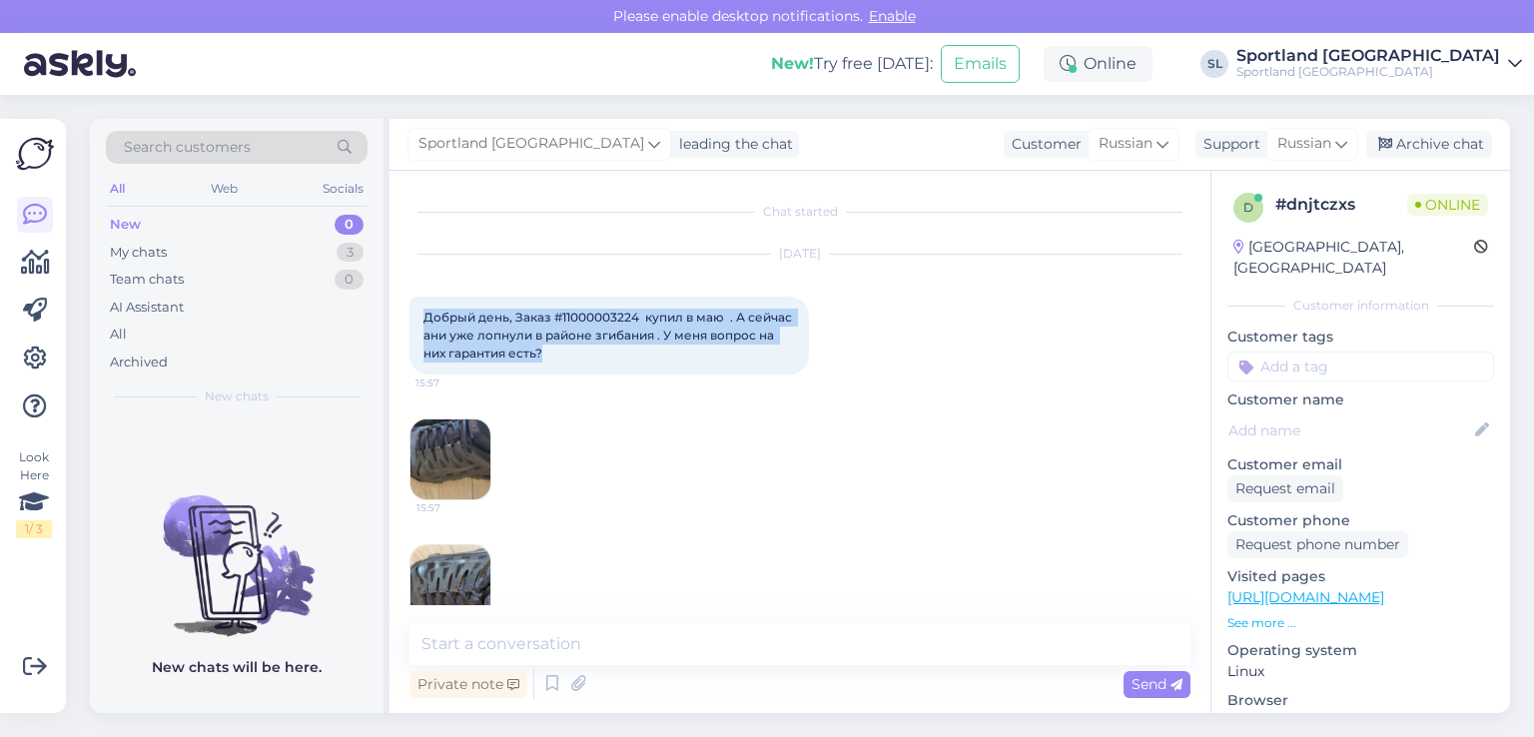
drag, startPoint x: 559, startPoint y: 229, endPoint x: 416, endPoint y: 317, distance: 168.6
click at [416, 317] on div "Добрый день, Заказ #11000003224 купил в маю . А сейчас ани уже лопнули в районе…" at bounding box center [610, 336] width 400 height 78
copy span "Добрый день, Заказ #11000003224 купил в маю . А сейчас ани уже лопнули в районе…"
click at [463, 468] on img at bounding box center [451, 460] width 80 height 80
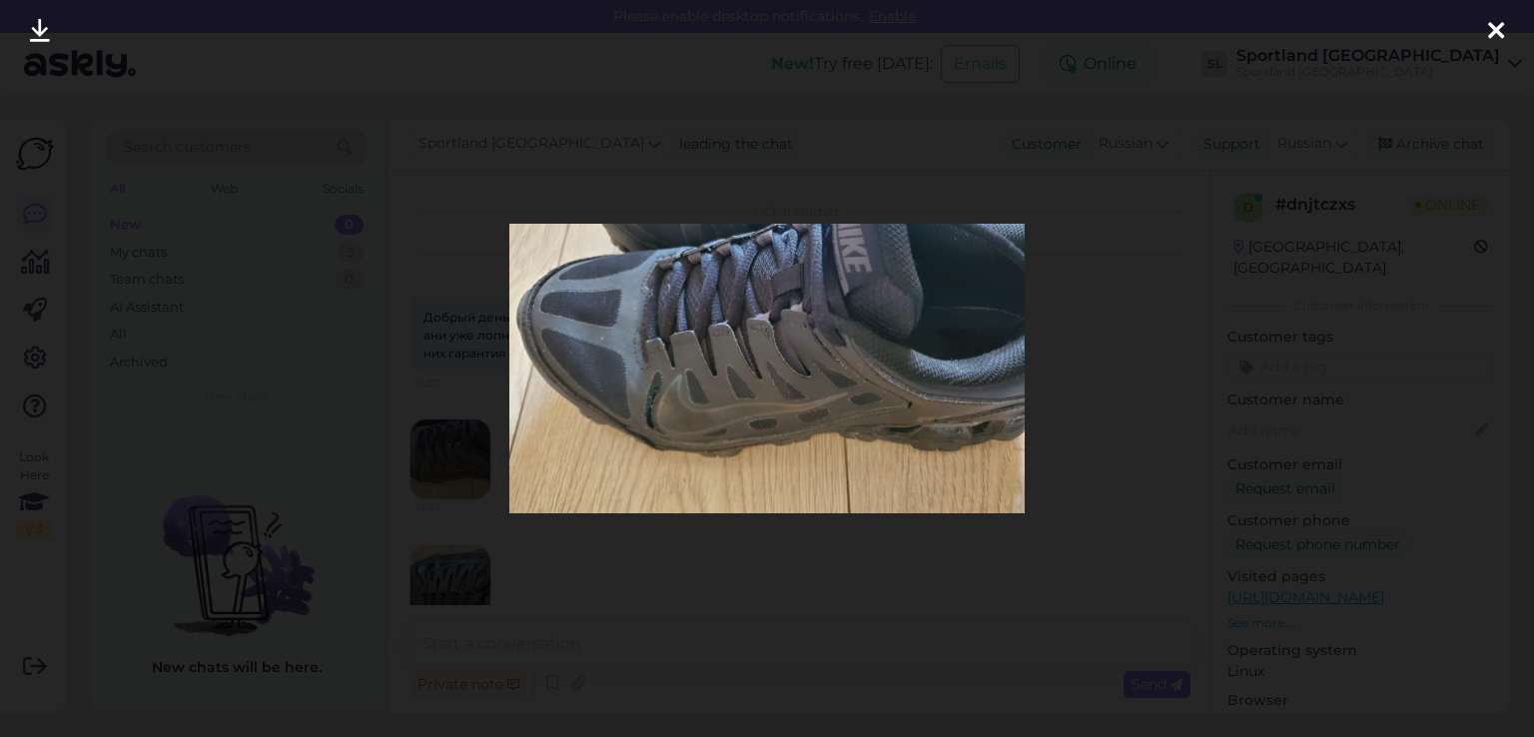
click at [1498, 19] on icon at bounding box center [1496, 32] width 16 height 26
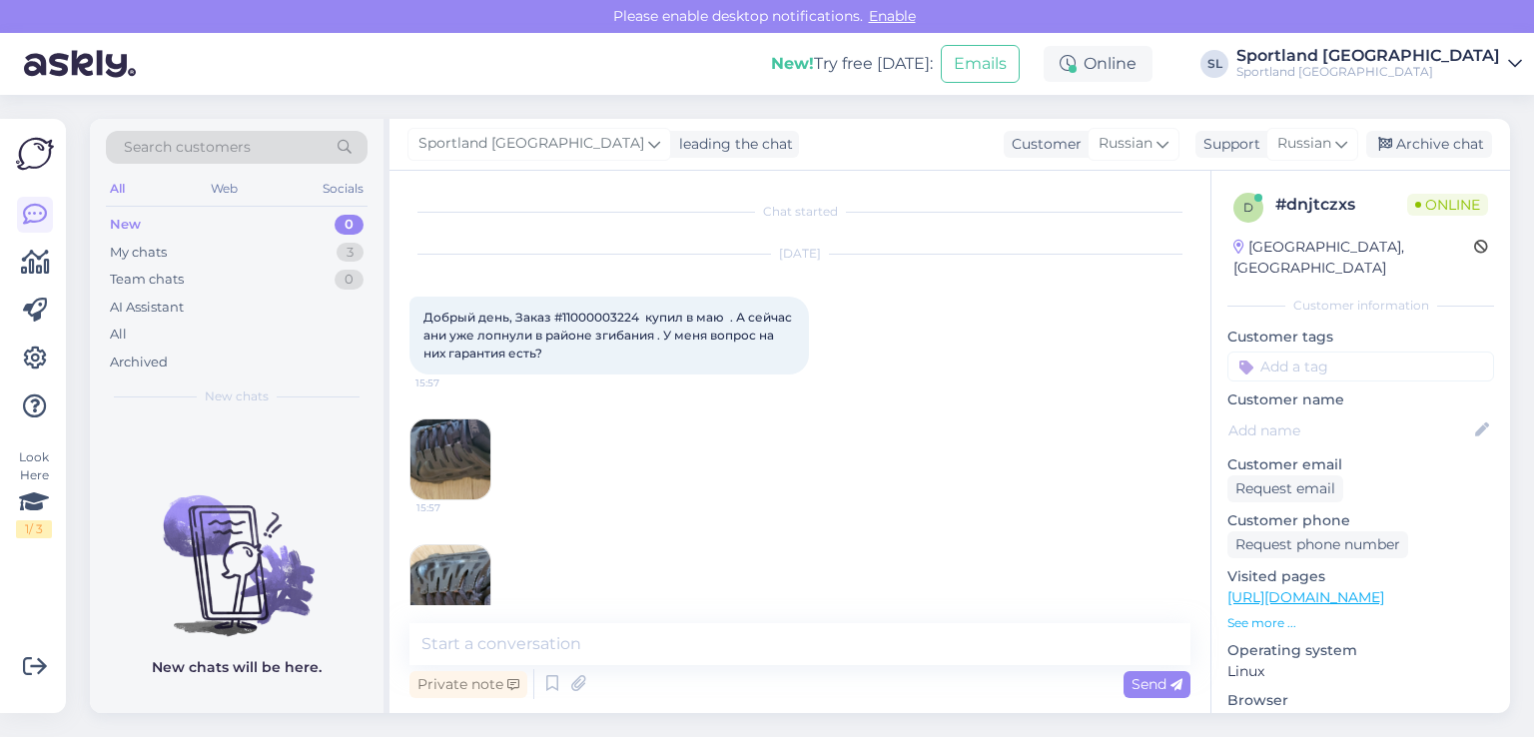
click at [455, 560] on img at bounding box center [451, 585] width 80 height 80
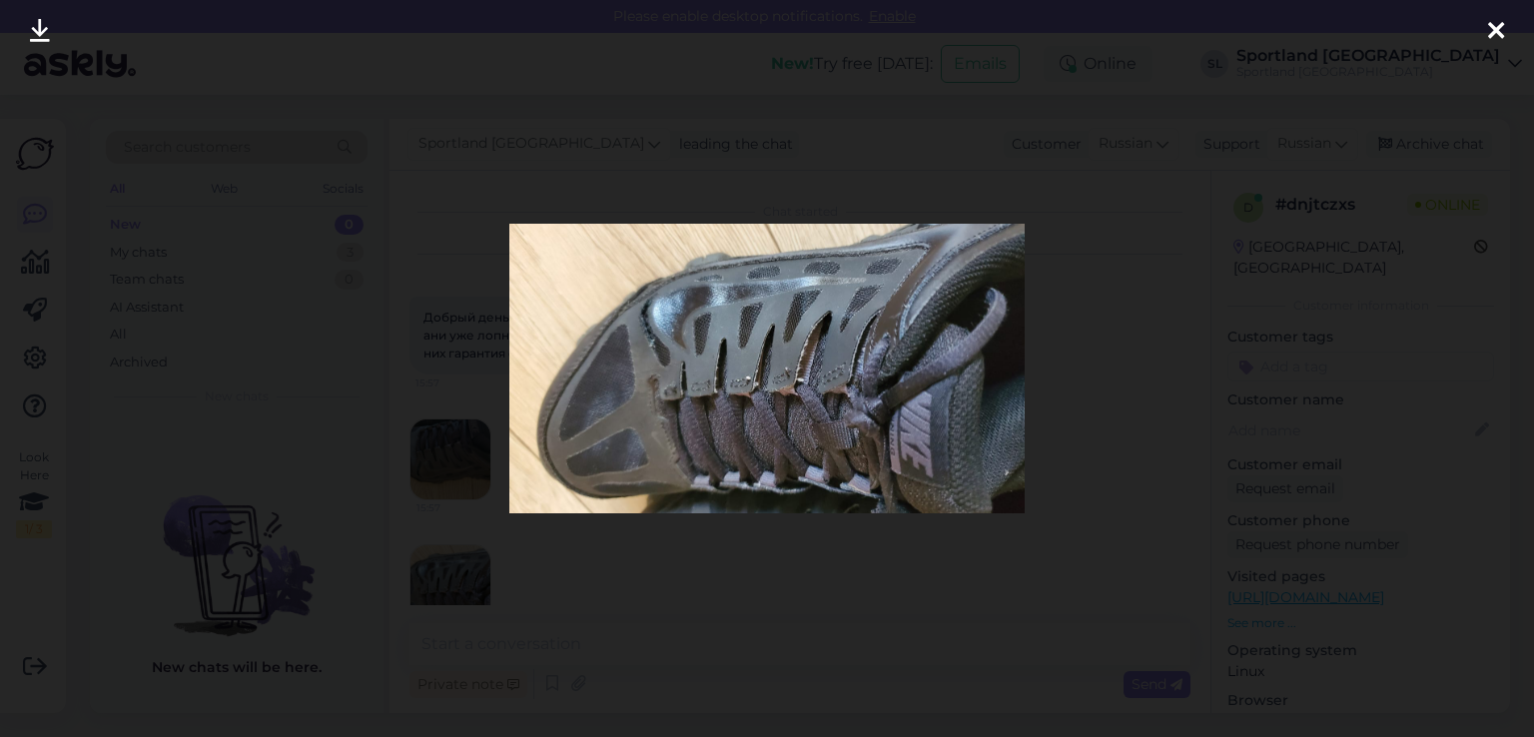
click at [1491, 21] on icon at bounding box center [1496, 32] width 16 height 26
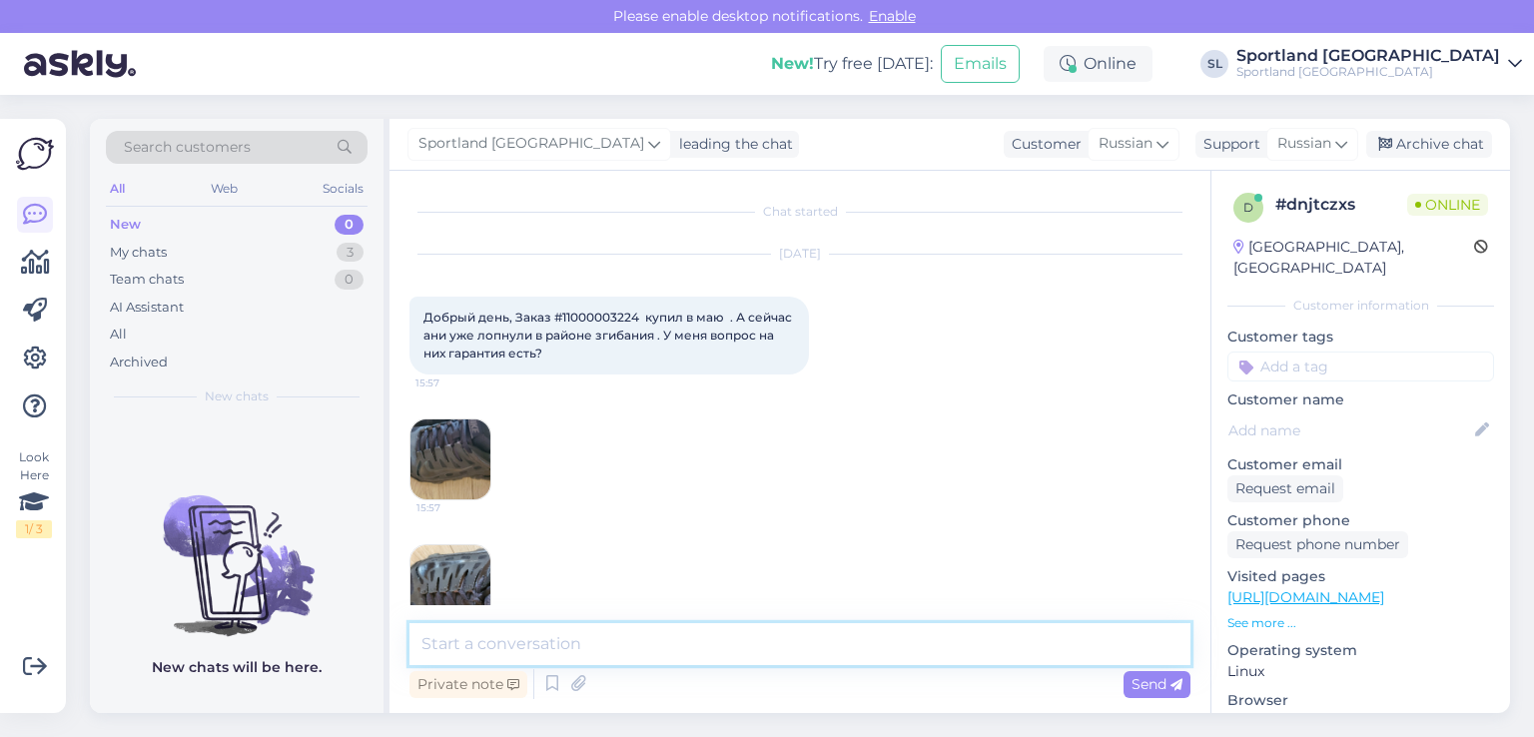
click at [810, 645] on textarea at bounding box center [800, 644] width 781 height 42
paste textarea "В течение двух лет с момента покупки товара у вас есть возможность вернуть това…"
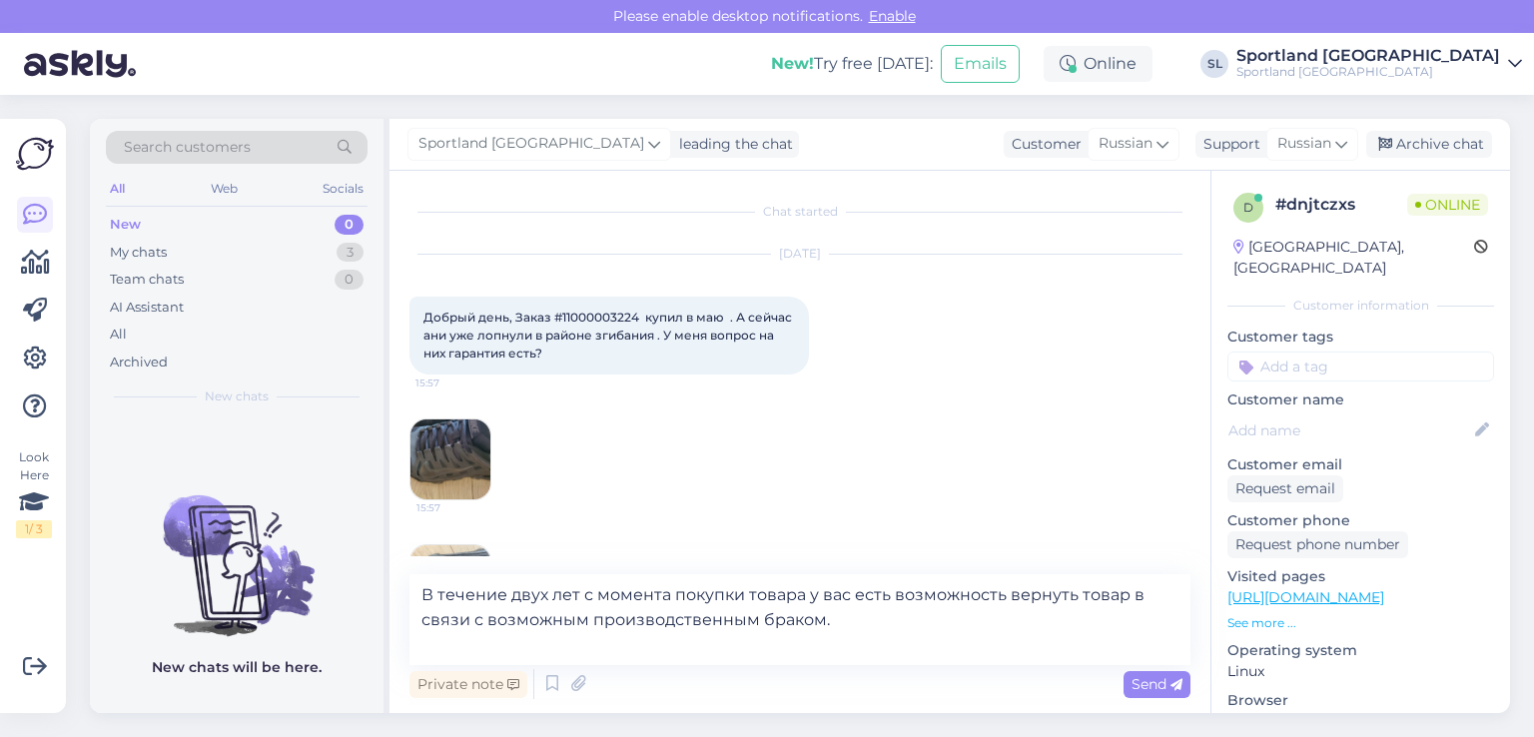
click at [599, 314] on span "Добрый день, Заказ #11000003224 купил в маю . А сейчас ани уже лопнули в районе…" at bounding box center [610, 335] width 372 height 51
copy span "11000003224"
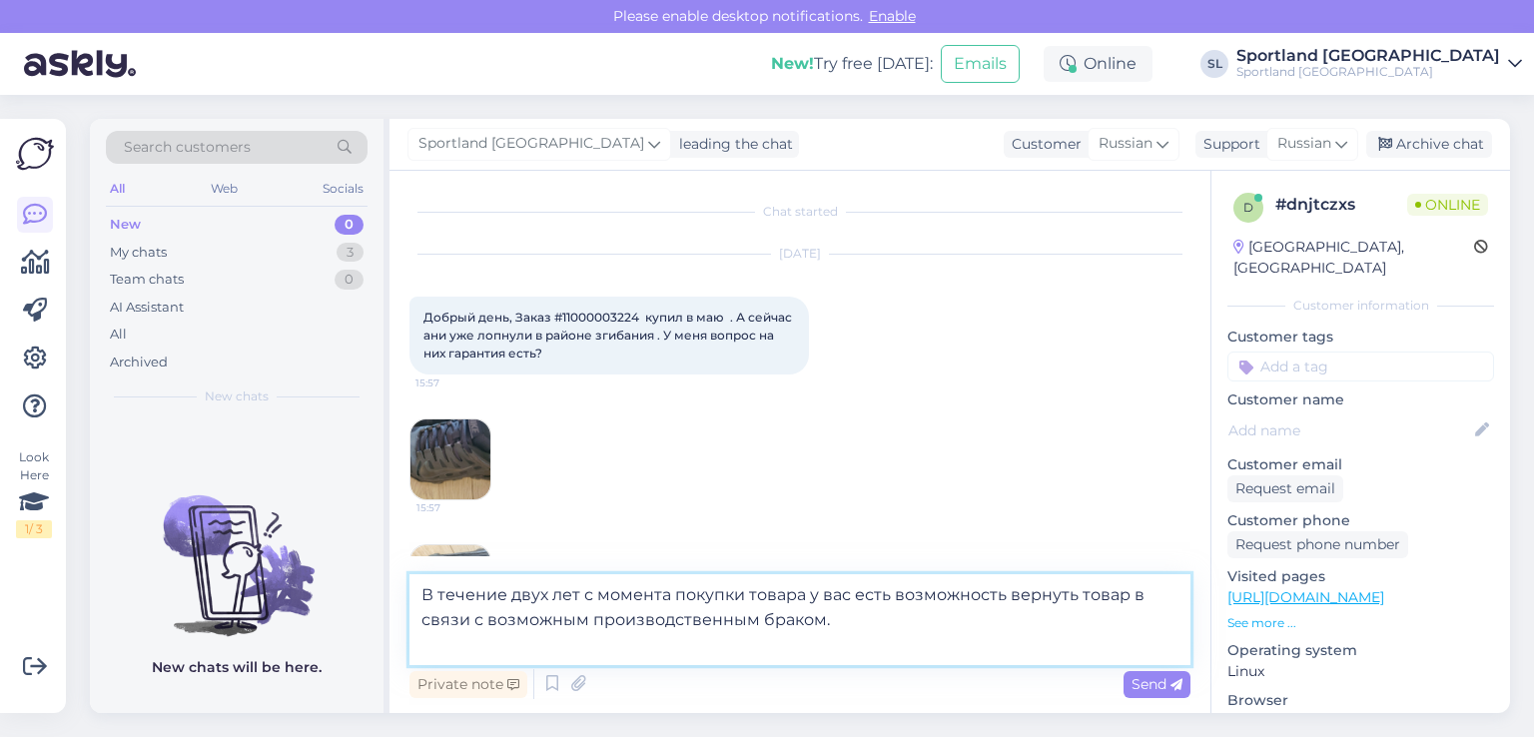
click at [867, 615] on textarea "В течение двух лет с момента покупки товара у вас есть возможность вернуть това…" at bounding box center [800, 619] width 781 height 91
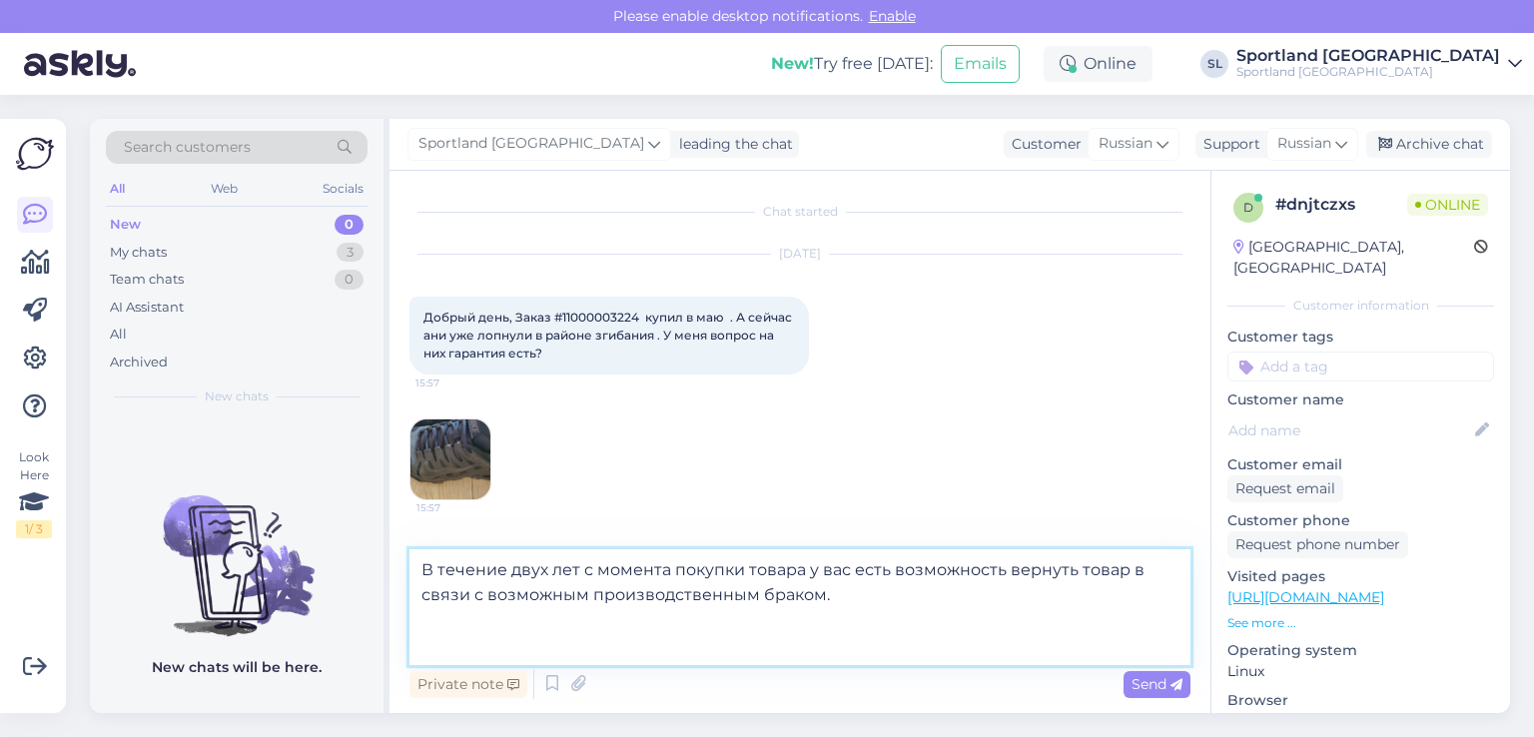
paste textarea "Презентовать товар можно в магазине Sportland Klaipėda Akropolis."
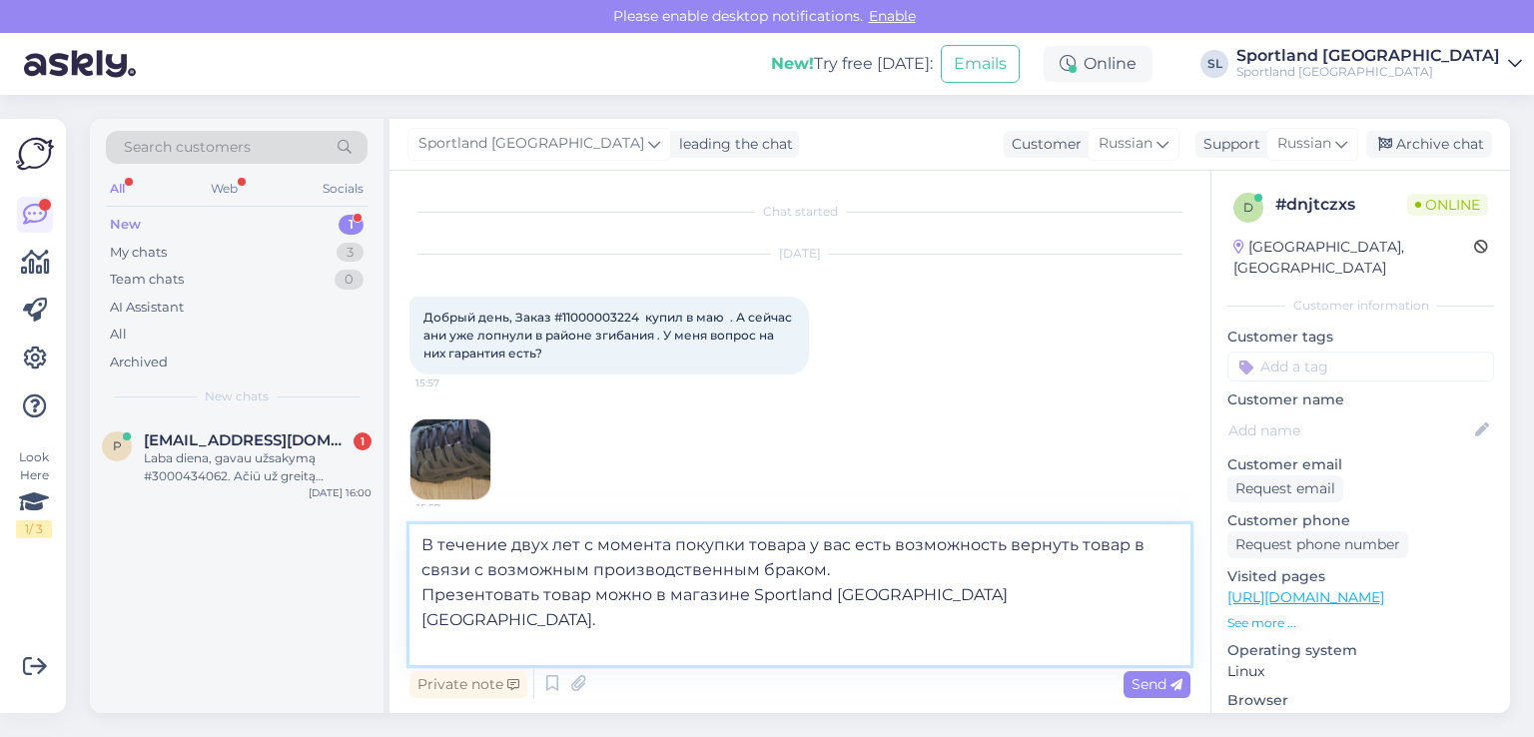
paste textarea "После отправки товара вы получите ответ в течение 14 дней."
type textarea "В течение двух лет с момента покупки товара у вас есть возможность вернуть това…"
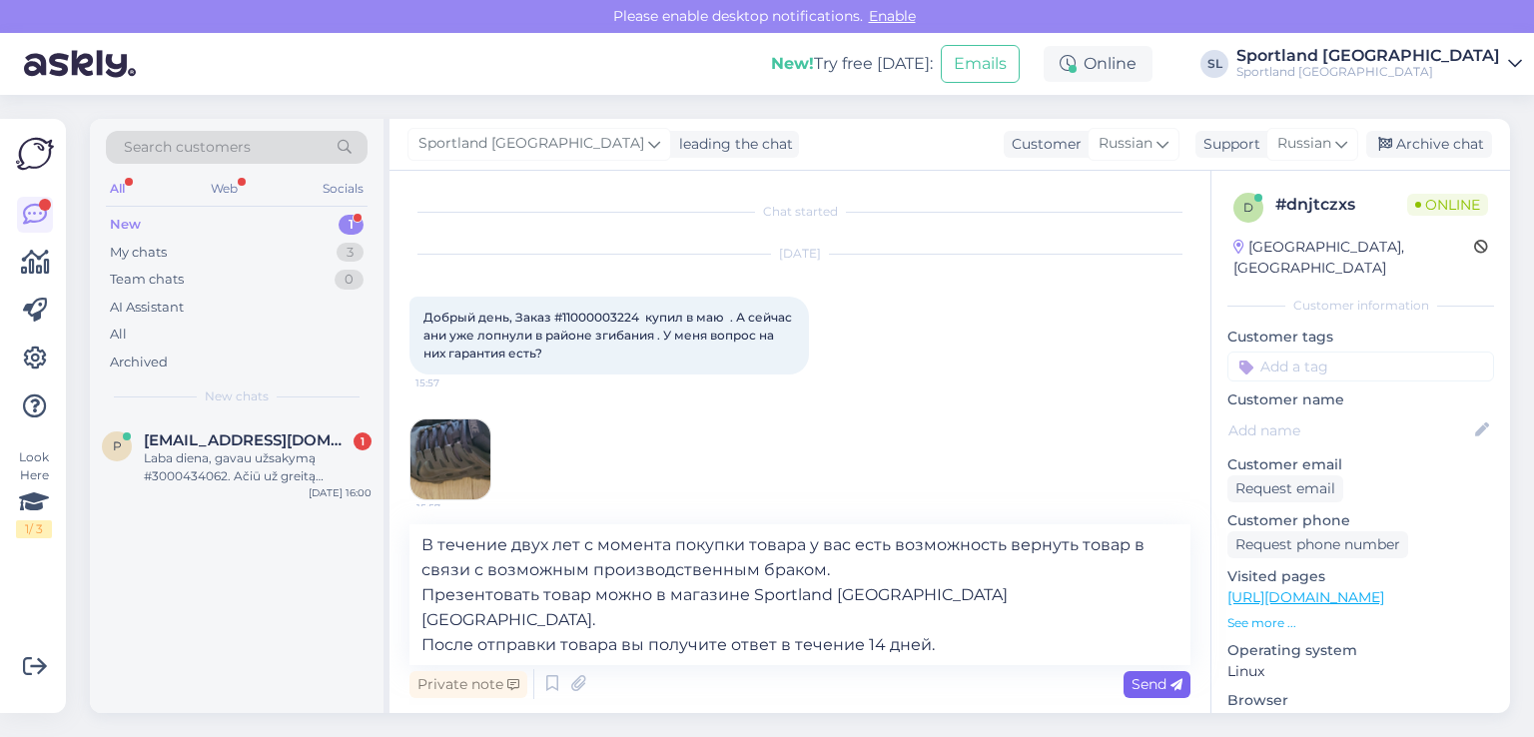
click at [1161, 686] on span "Send" at bounding box center [1157, 684] width 51 height 18
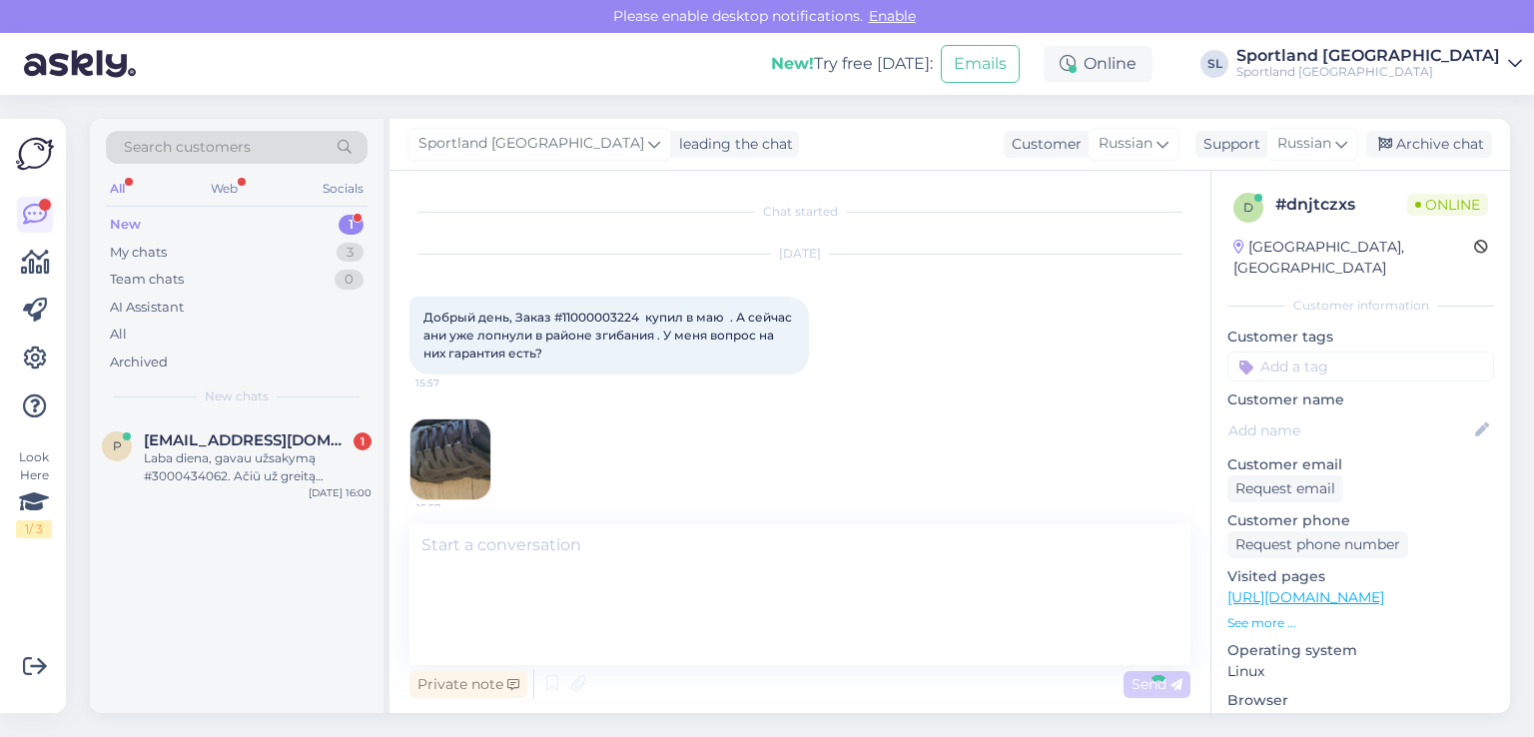
scroll to position [323, 0]
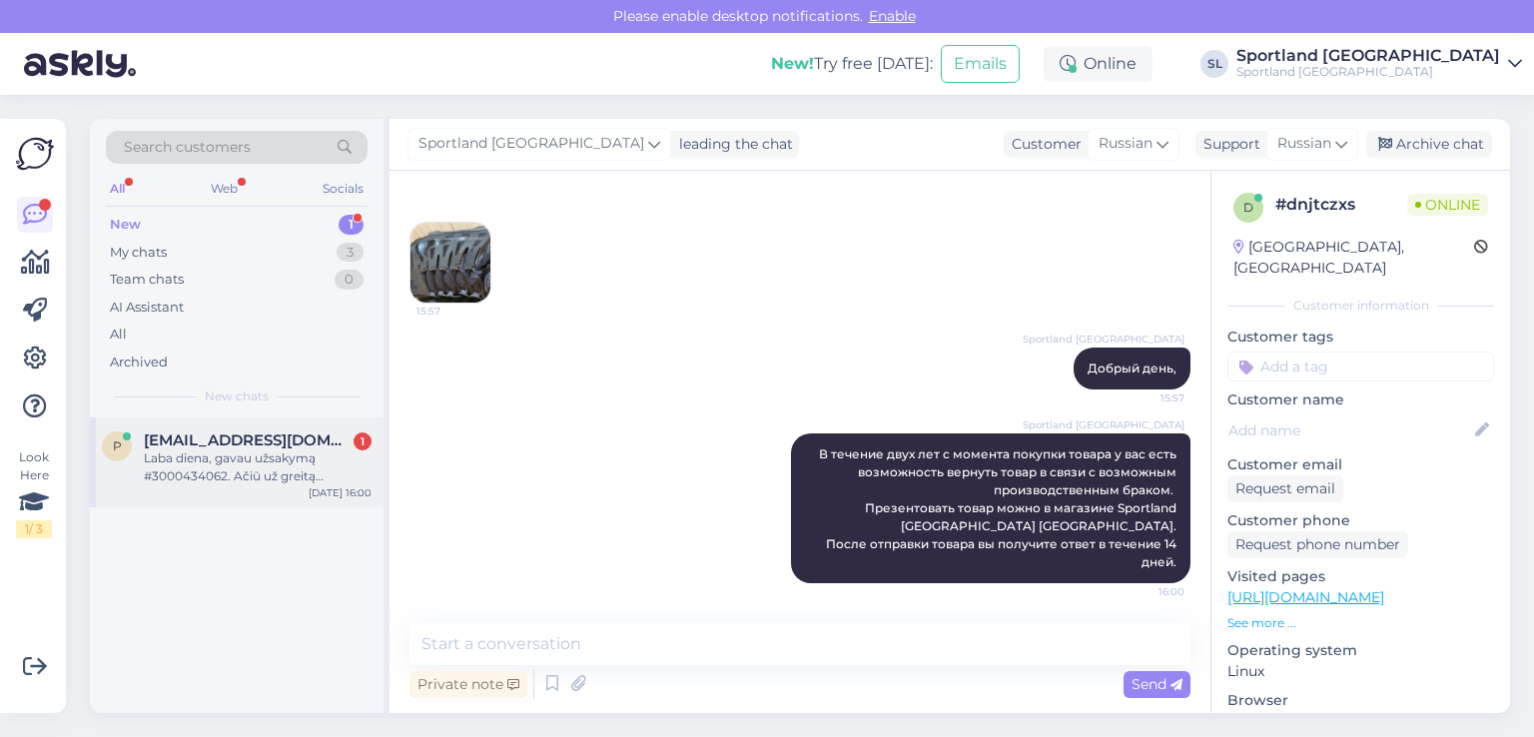
click at [186, 458] on div "Laba diena, gavau užsakymą #3000434062. Ačiū už greitą atsiuntimą, tačiau negav…" at bounding box center [258, 467] width 228 height 36
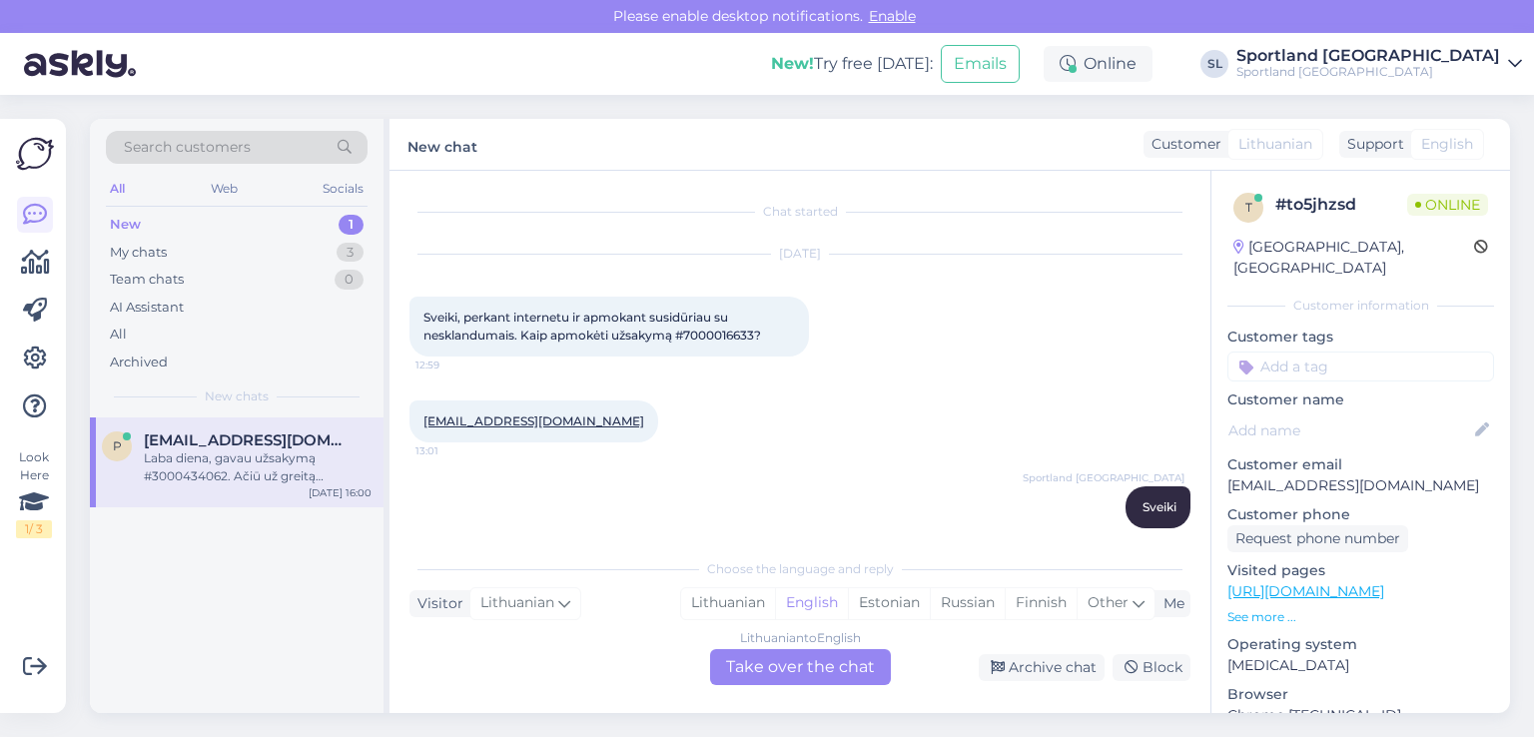
scroll to position [342, 0]
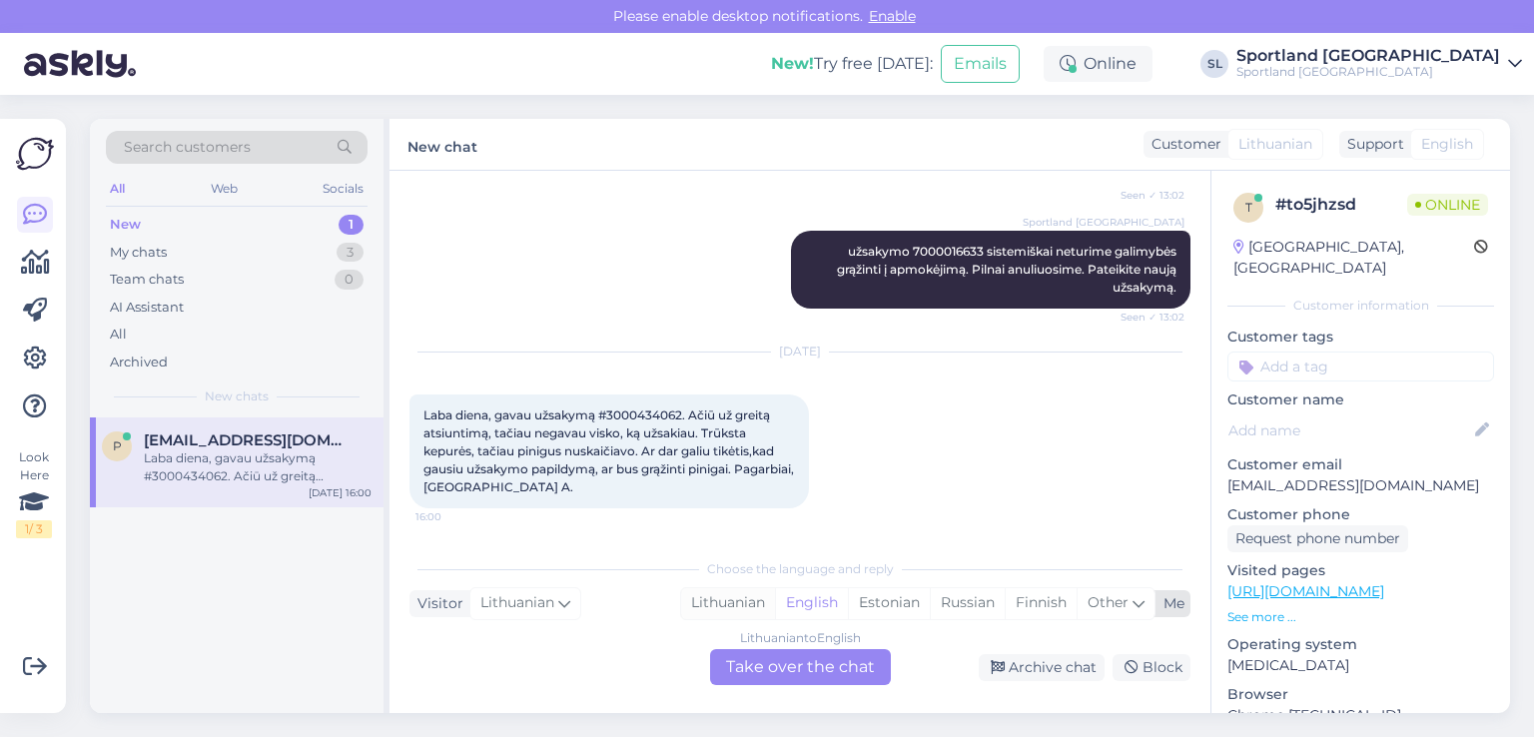
click at [723, 600] on div "Lithuanian" at bounding box center [728, 603] width 94 height 30
click at [747, 653] on div "Lithuanian to Lithuanian Take over the chat" at bounding box center [800, 667] width 181 height 36
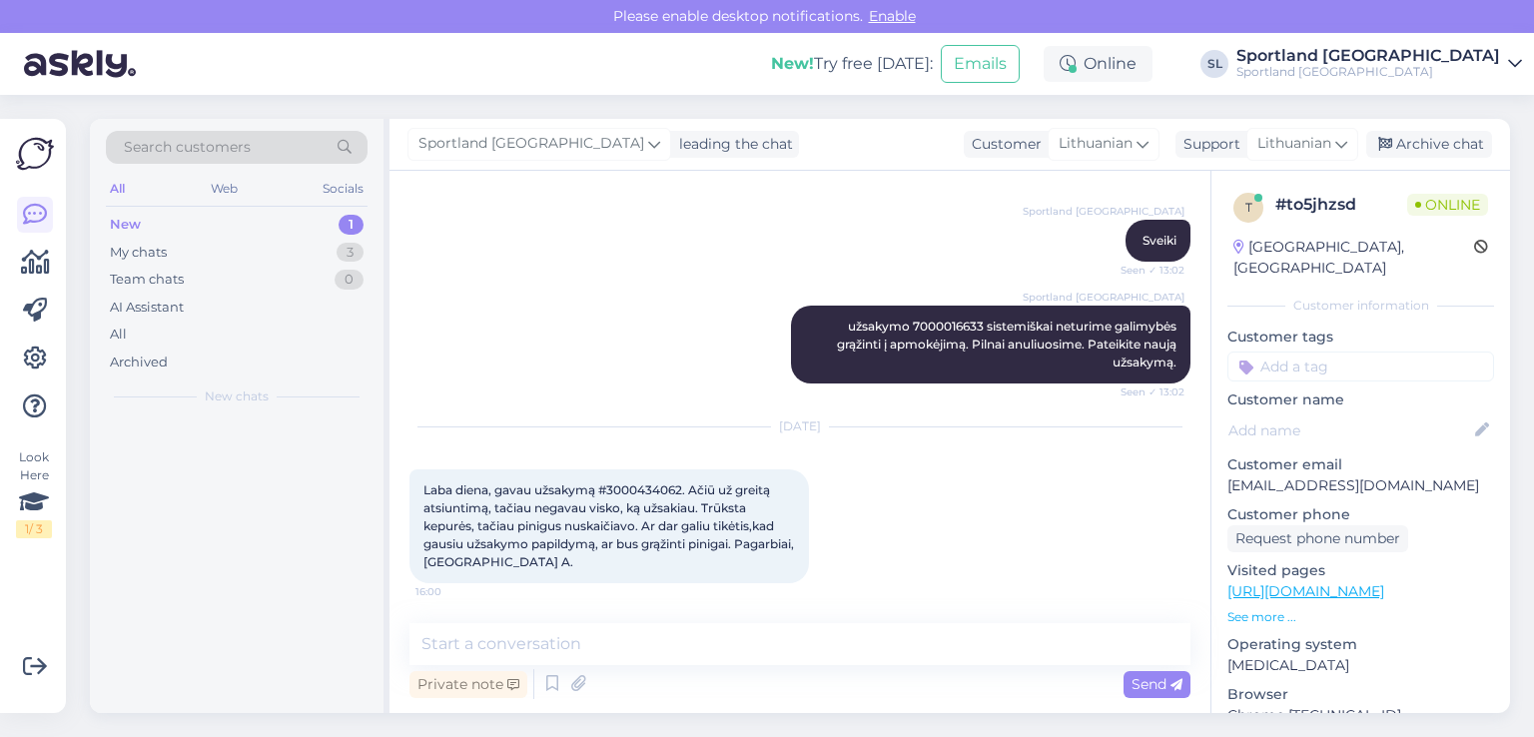
scroll to position [268, 0]
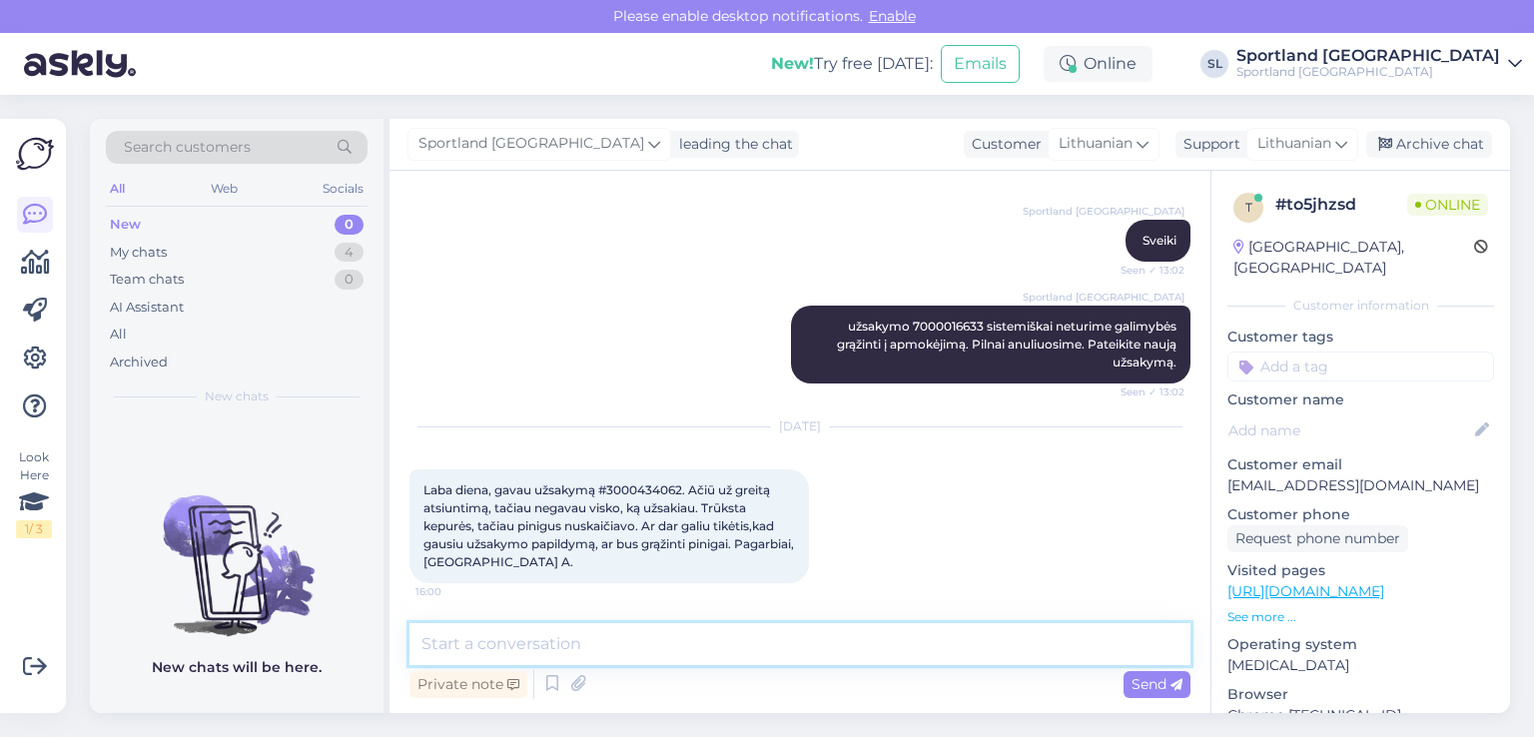
click at [712, 643] on textarea at bounding box center [800, 644] width 781 height 42
type textarea "Sveiki"
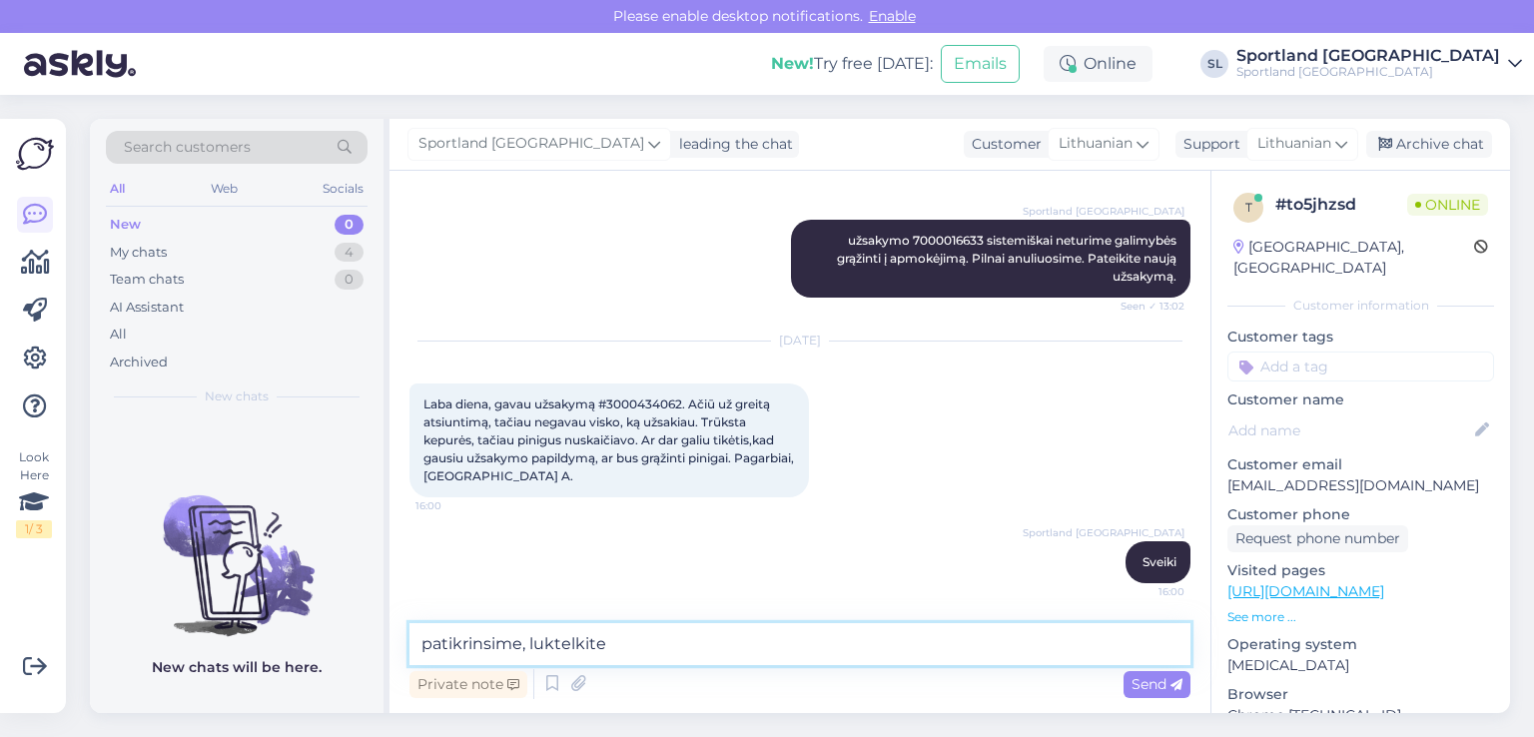
type textarea "patikrinsime, luktelkite"
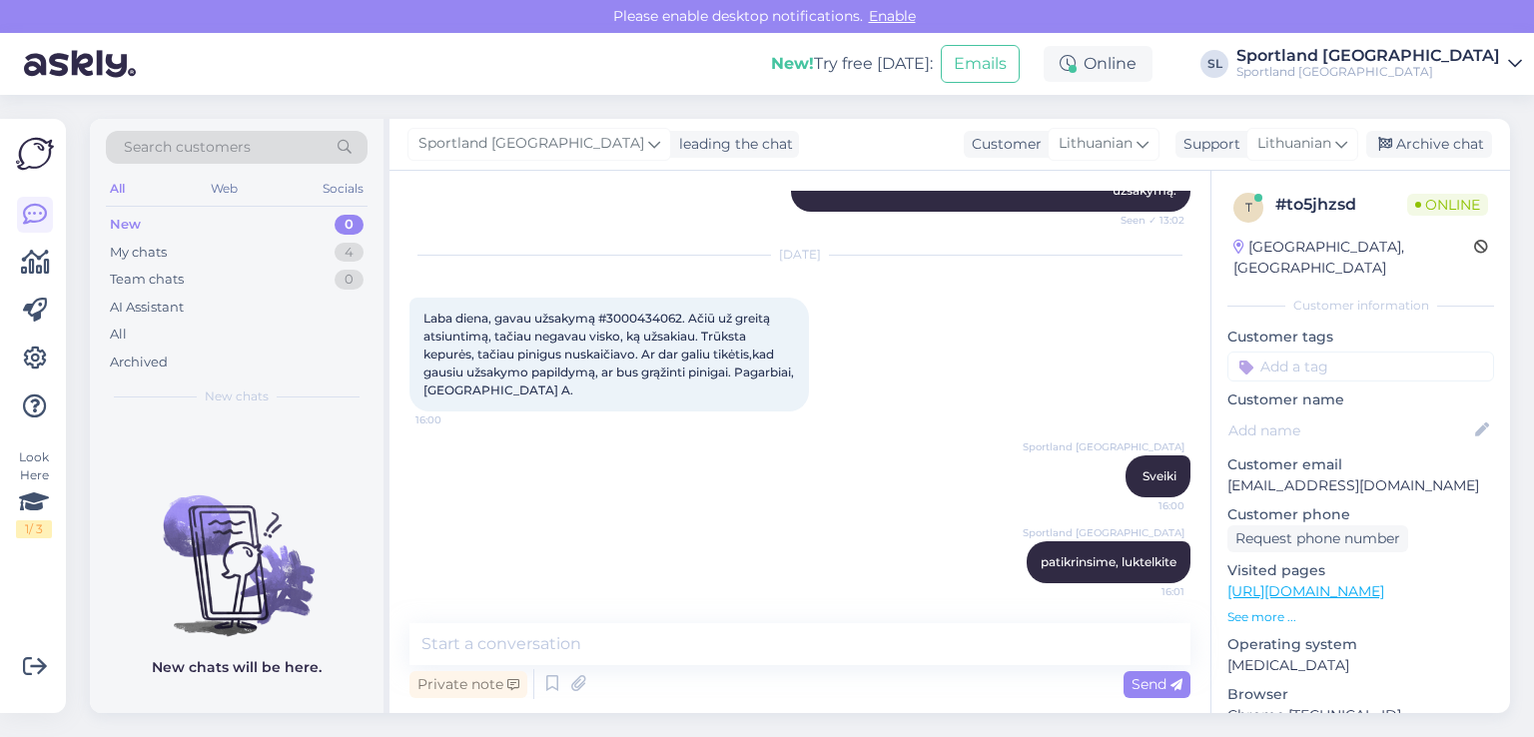
click at [629, 315] on span "Laba diena, gavau užsakymą #3000434062. Ačiū už greitą atsiuntimą, tačiau negav…" at bounding box center [611, 354] width 374 height 87
copy span "3000434062"
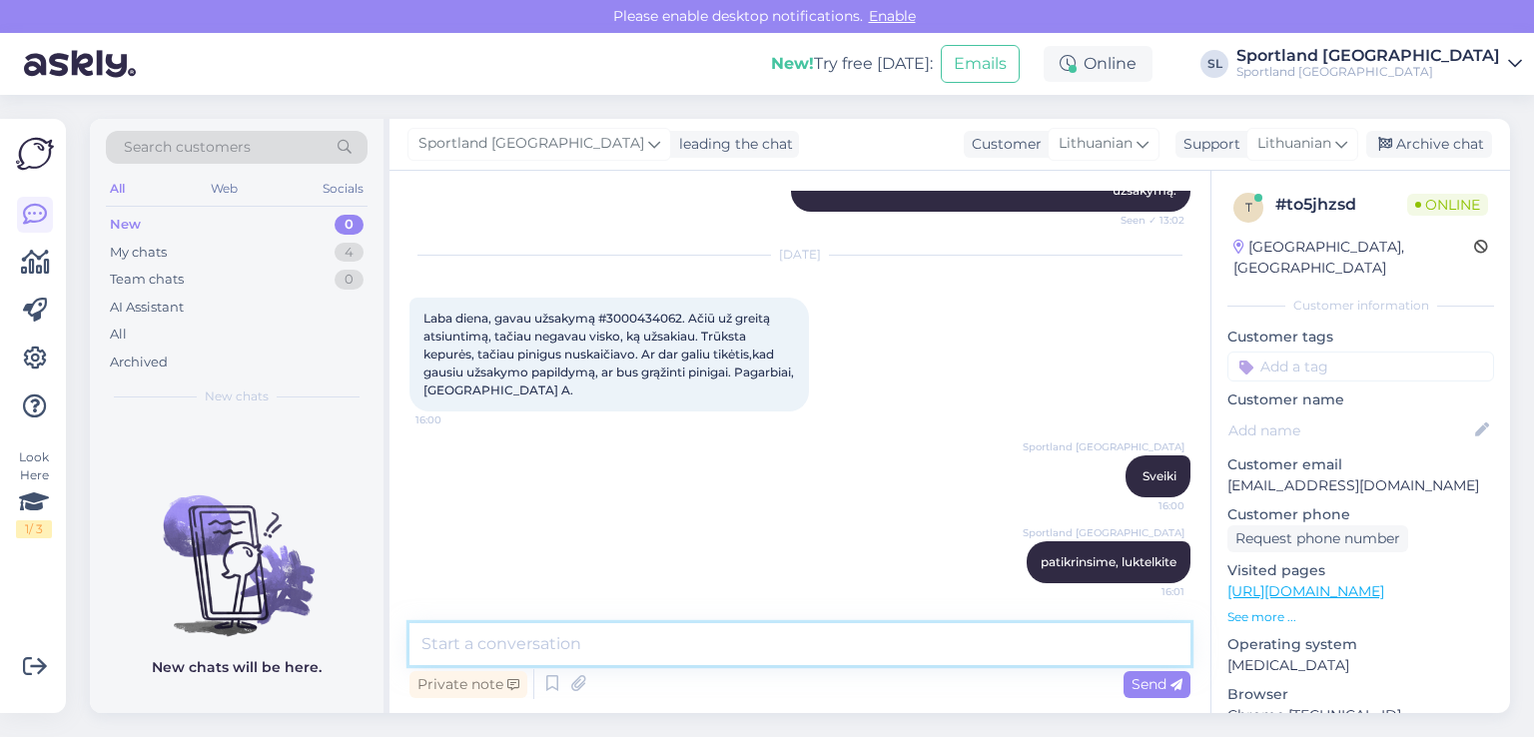
click at [801, 651] on textarea at bounding box center [800, 644] width 781 height 42
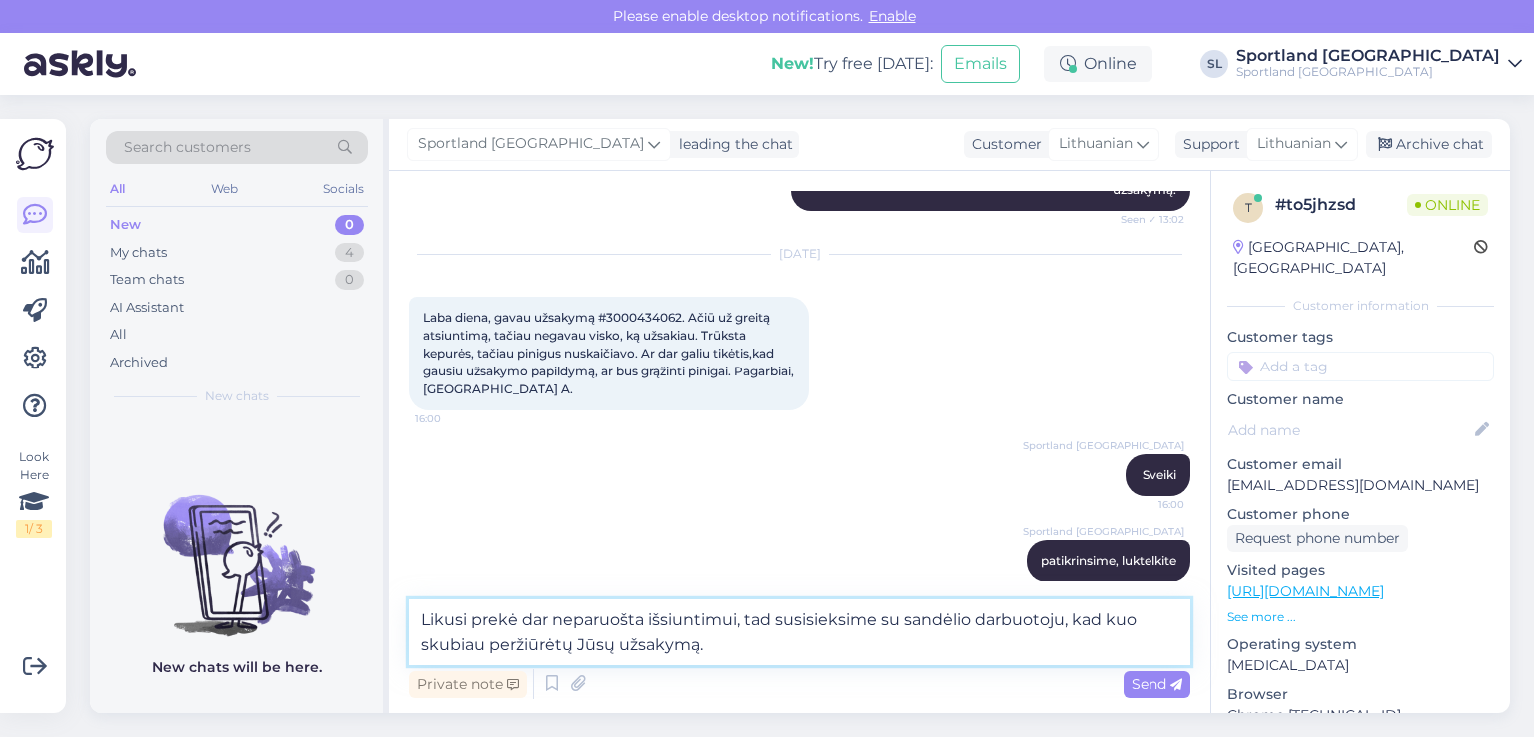
type textarea "Likusi prekė dar neparuošta išsiuntimui, tad susisieksime su sandėlio darbuotoj…"
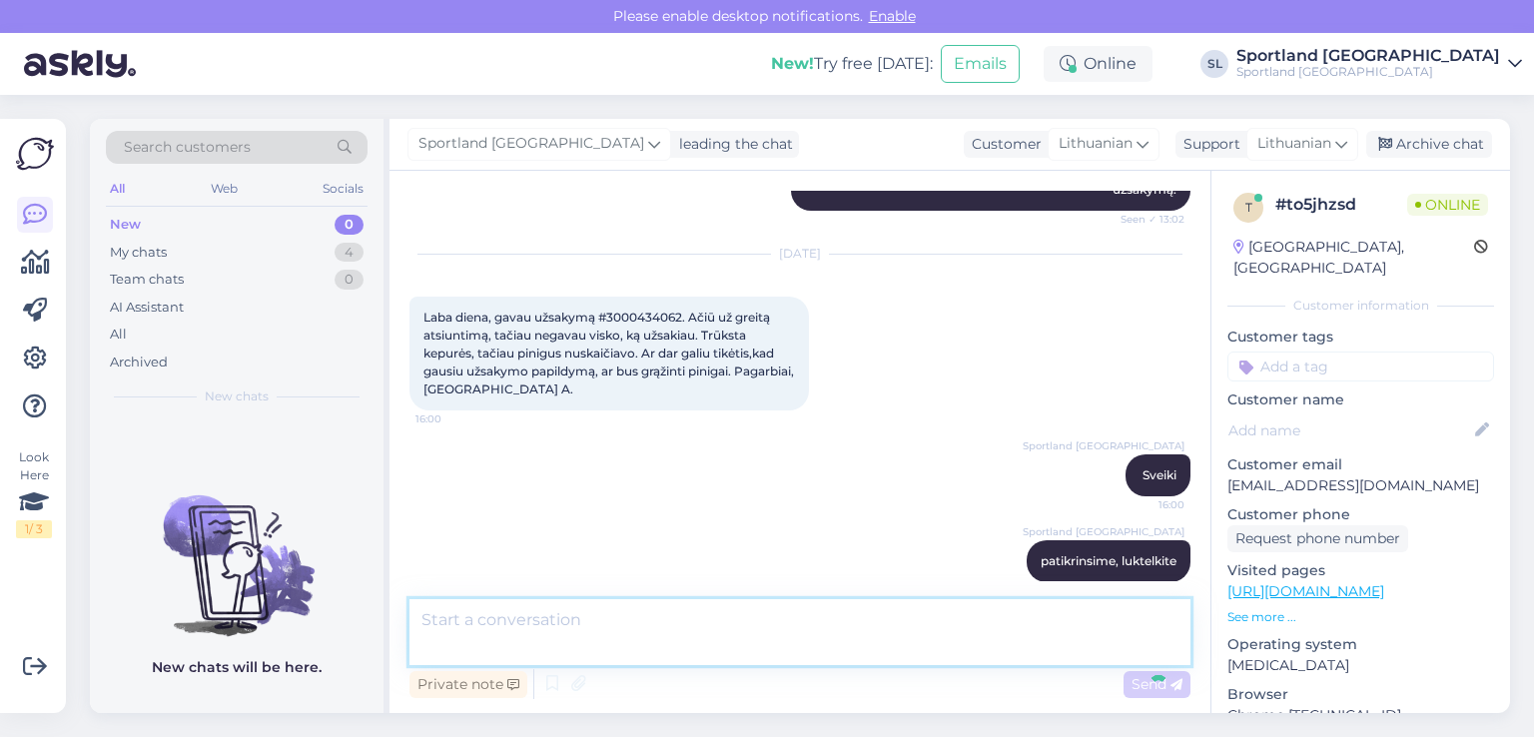
scroll to position [560, 0]
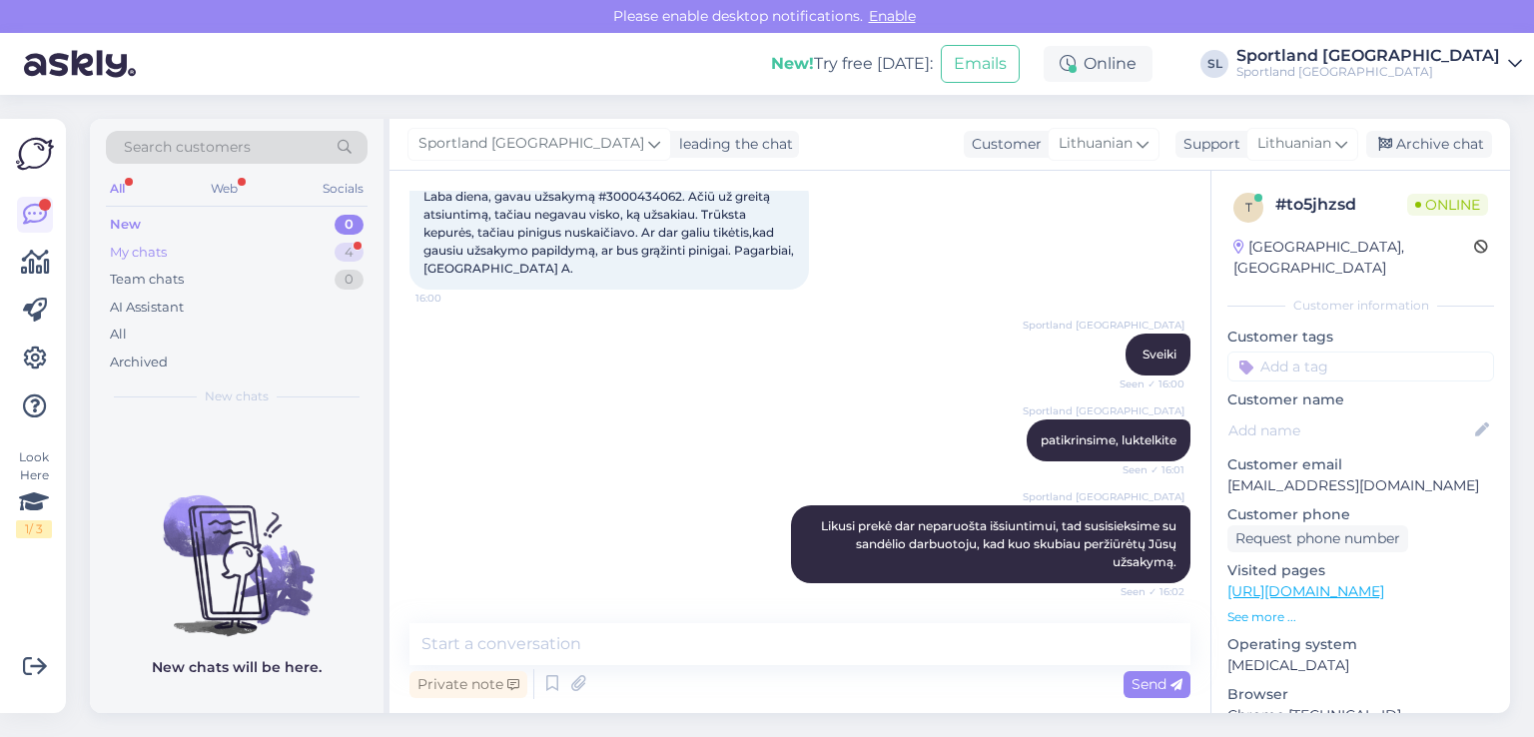
click at [196, 249] on div "My chats 4" at bounding box center [237, 253] width 262 height 28
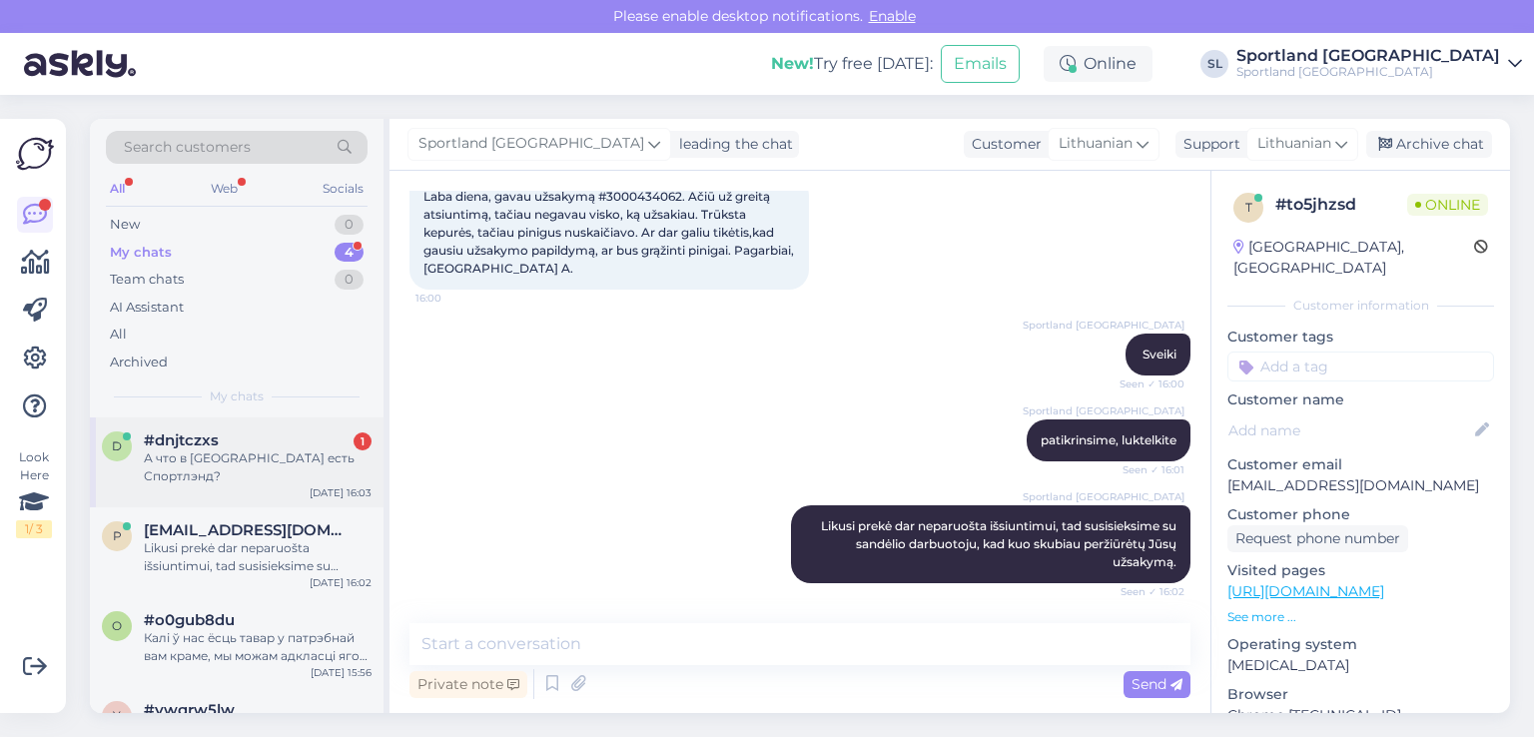
click at [246, 443] on div "#dnjtczxs 1" at bounding box center [258, 441] width 228 height 18
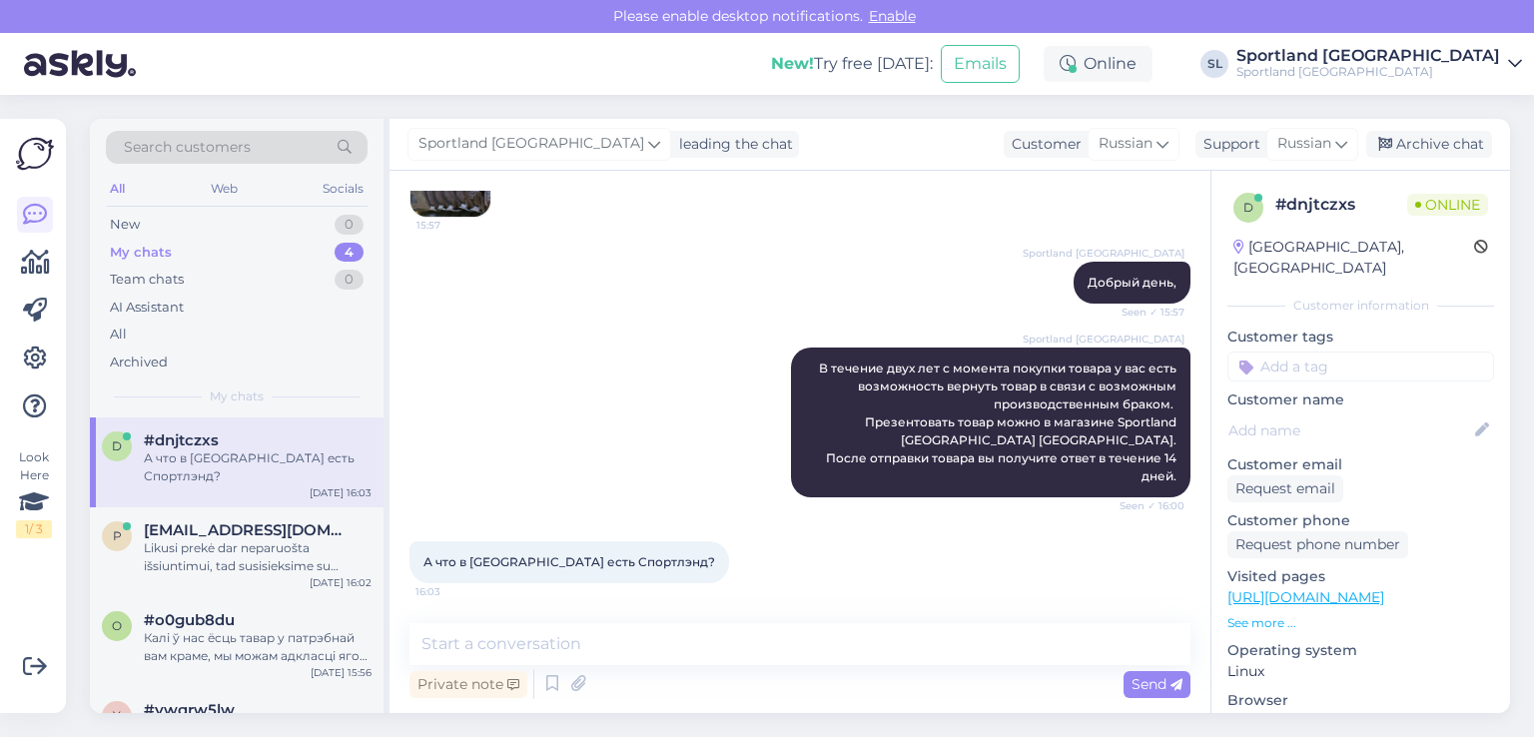
scroll to position [408, 0]
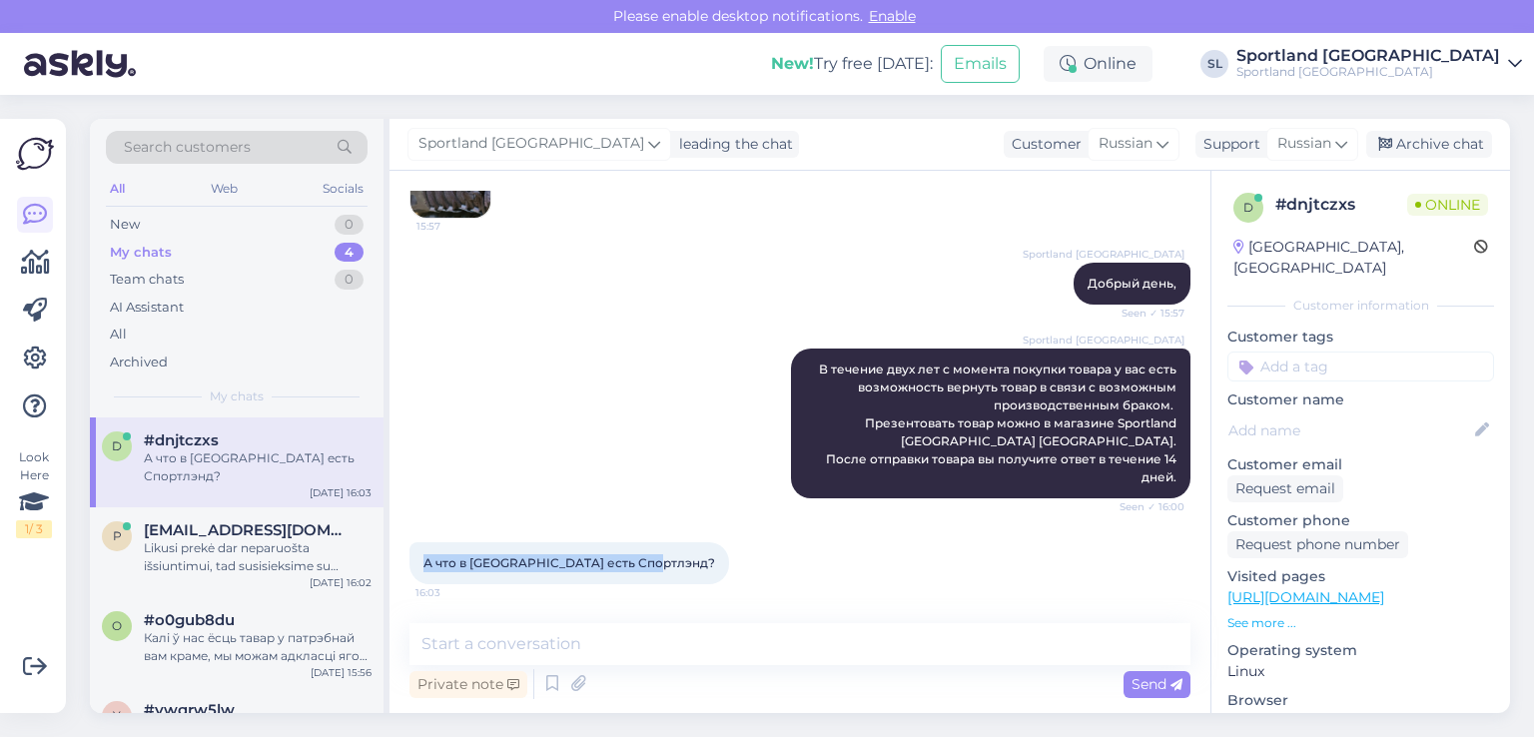
drag, startPoint x: 659, startPoint y: 552, endPoint x: 403, endPoint y: 564, distance: 257.0
click at [403, 564] on div "Chat started Aug 22 2025 Добрый день, Заказ #11000003224 купил в маю . А сейчас…" at bounding box center [800, 442] width 821 height 542
copy span "А что в Акрополесе есть Спортлэнд?"
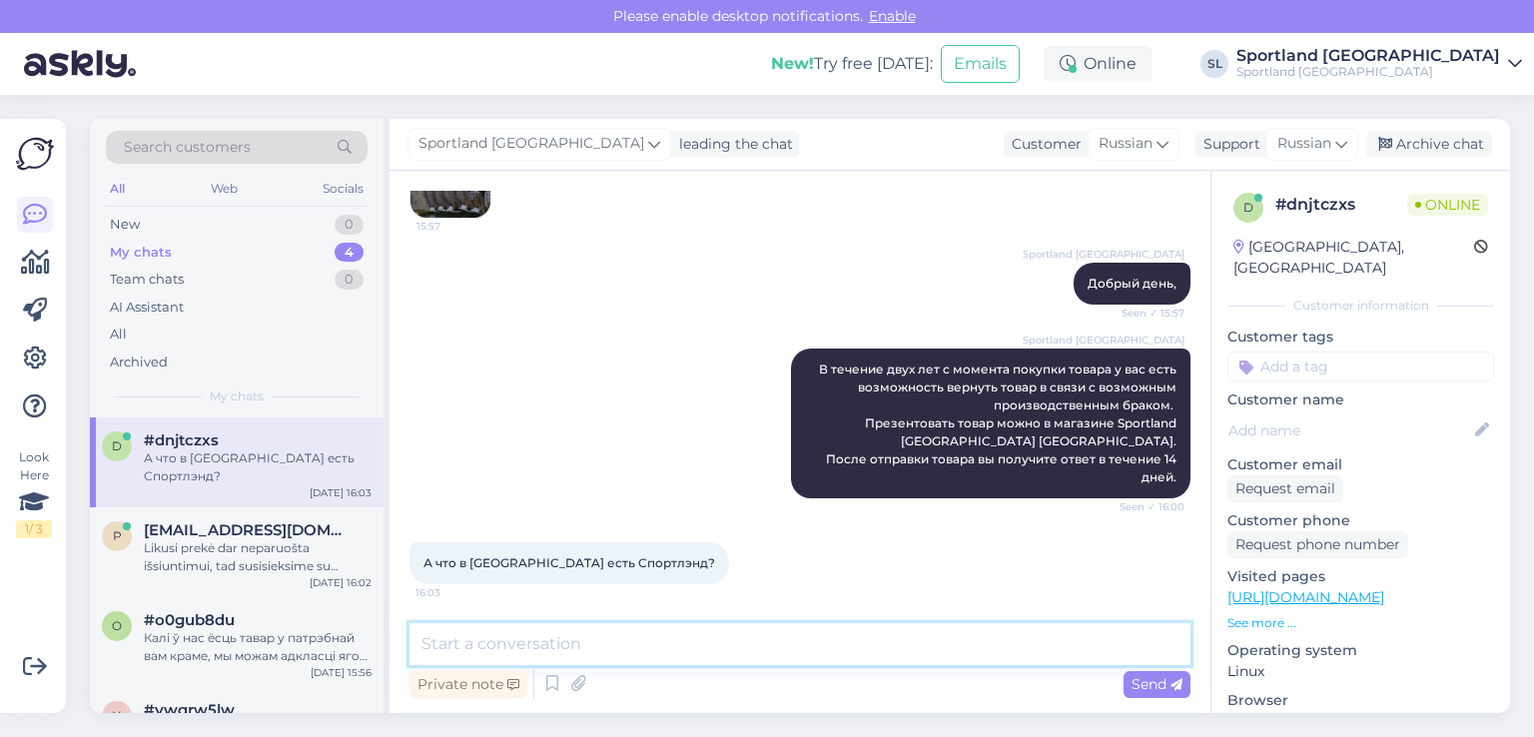
click at [815, 642] on textarea at bounding box center [800, 644] width 781 height 42
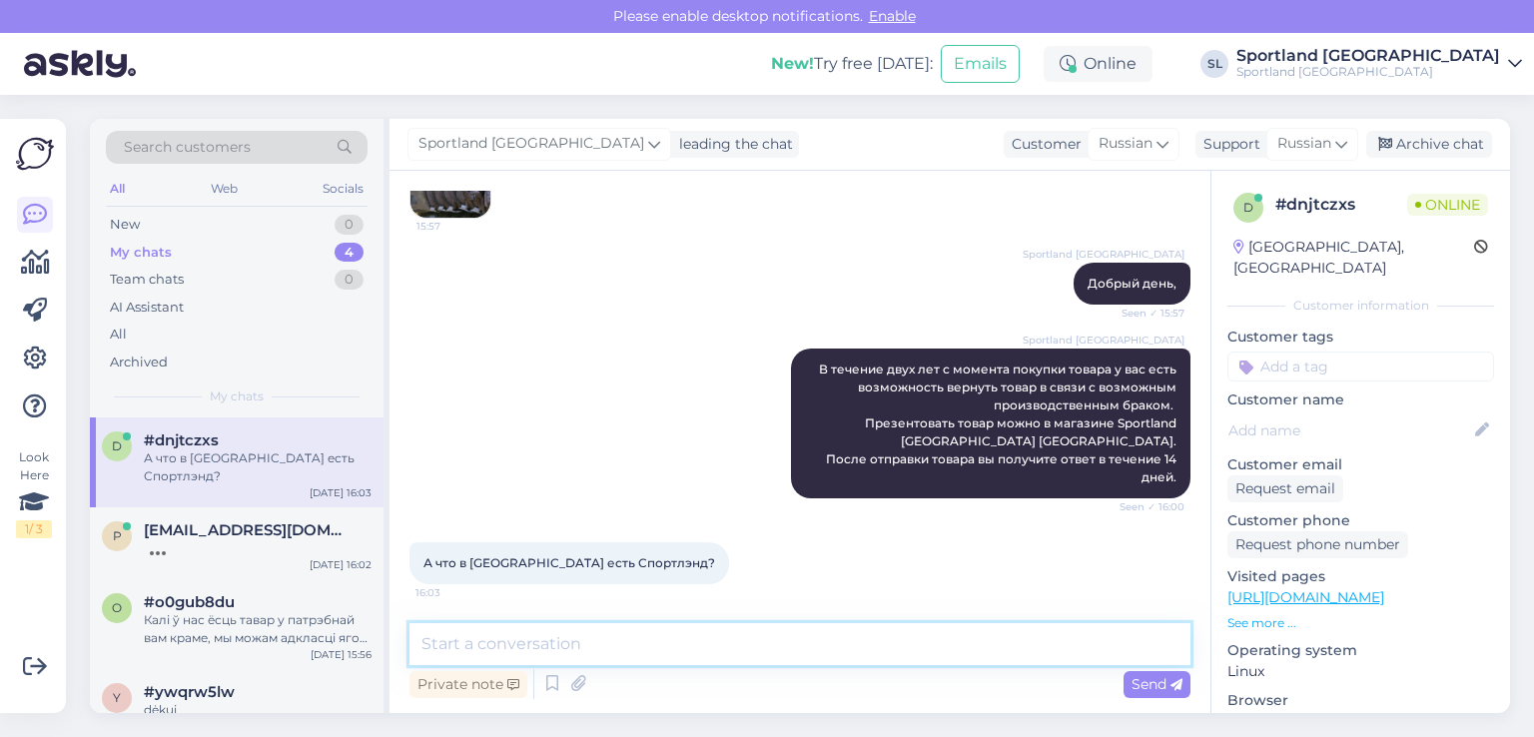
paste textarea "Да"
paste textarea "Sportland Akropolis (Klaipėda) Taikos pr. 61, LT-91182 Klaipėda P-S 10:00-21:00"
type textarea "Да, Sportland Akropolis (Klaipėda) Taikos pr. 61, LT-91182 Klaipėda P-S 10:00-2…"
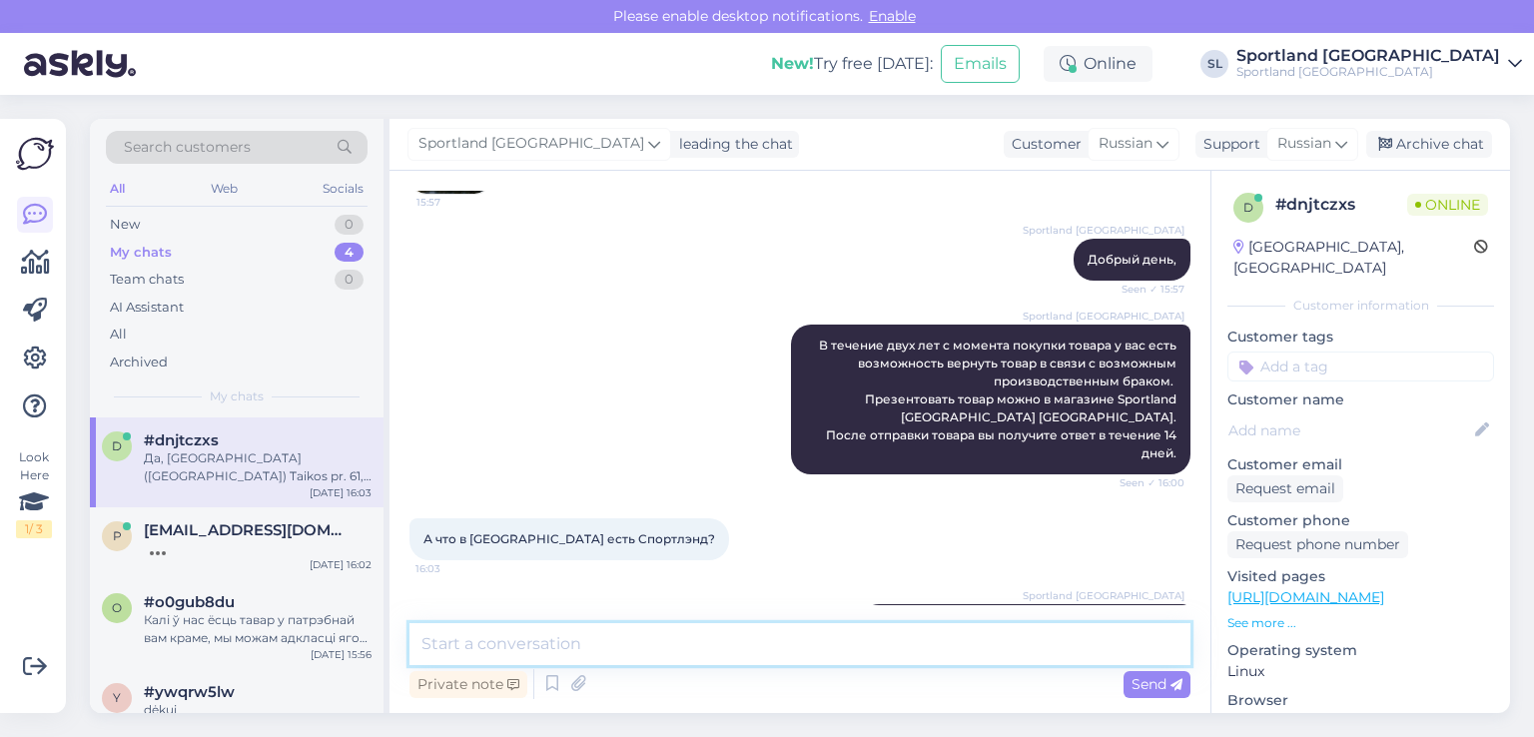
scroll to position [529, 0]
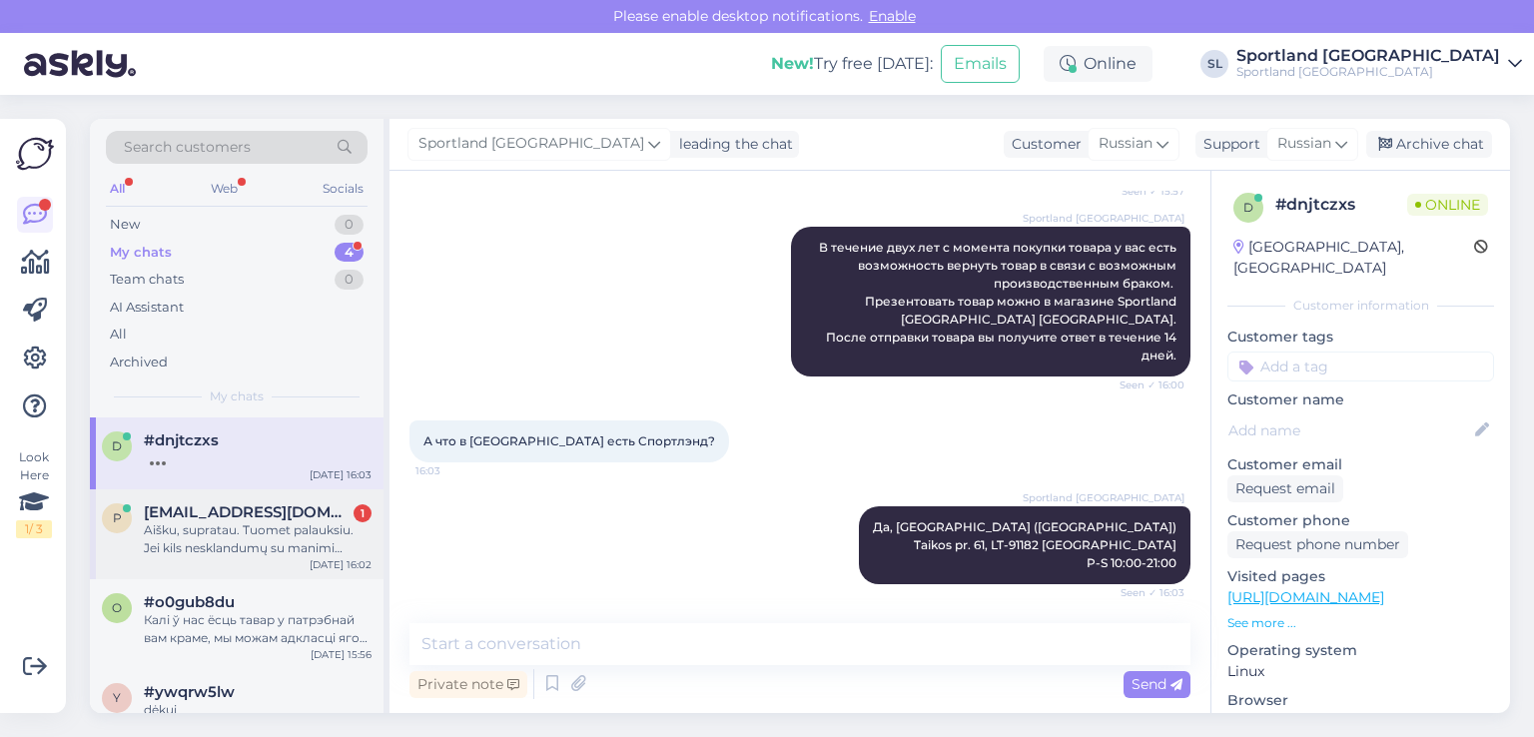
click at [199, 548] on div "Aišku, supratau. Tuomet palauksiu. Jei kils nesklandumų su manimi galima susisi…" at bounding box center [258, 539] width 228 height 36
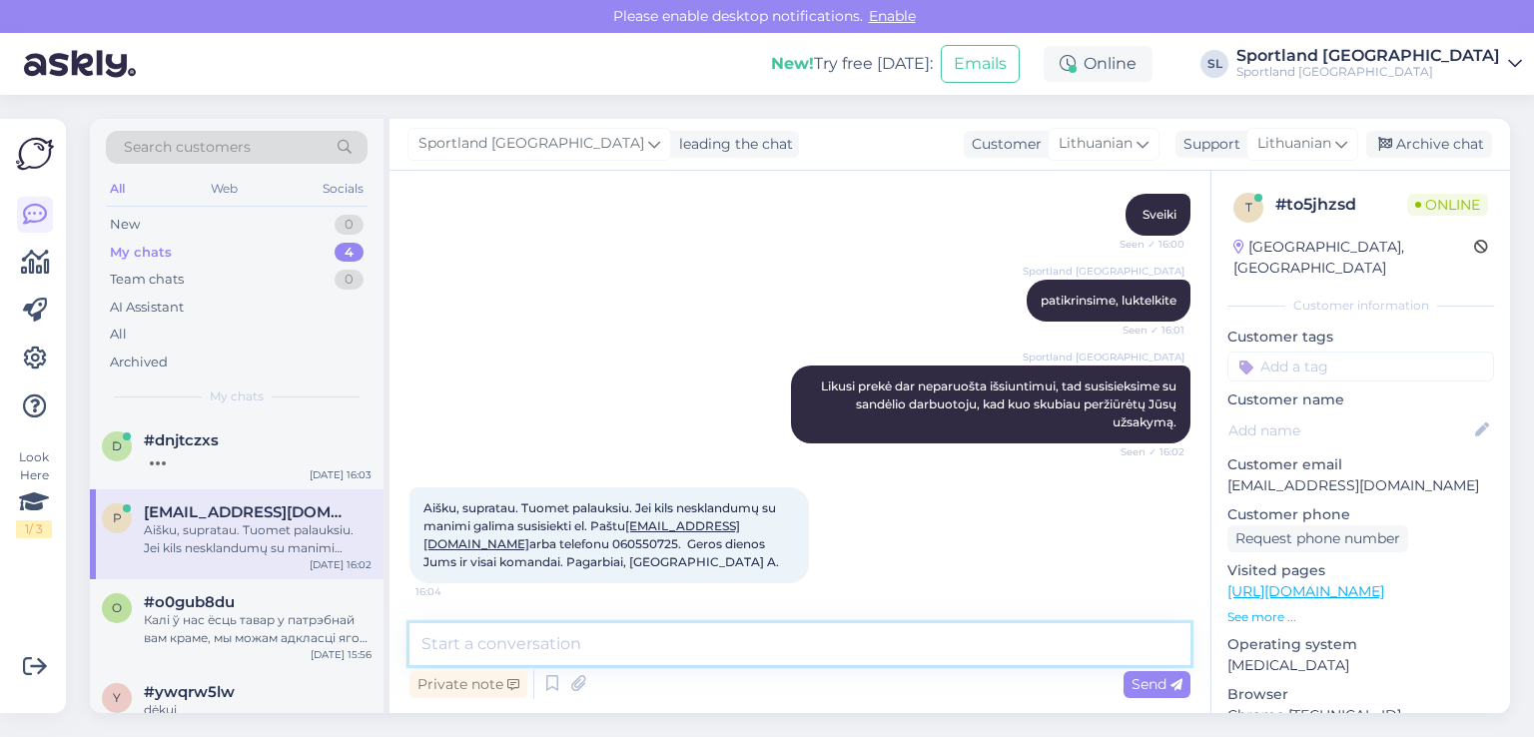
click at [655, 643] on textarea at bounding box center [800, 644] width 781 height 42
type textarea "Dėkojame, Jums taip geros dienos :)"
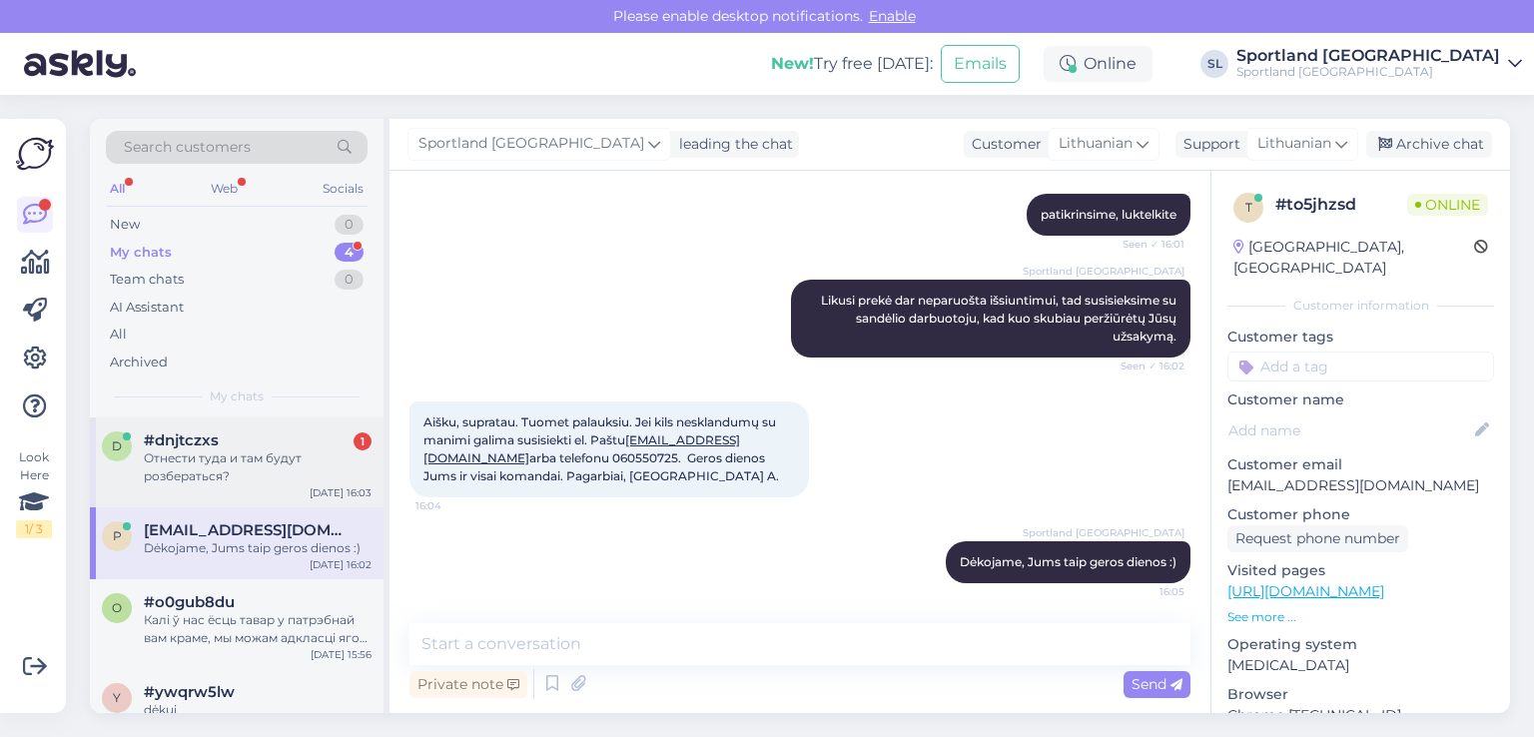
click at [218, 464] on div "Отнести туда и там будут розбераться?" at bounding box center [258, 467] width 228 height 36
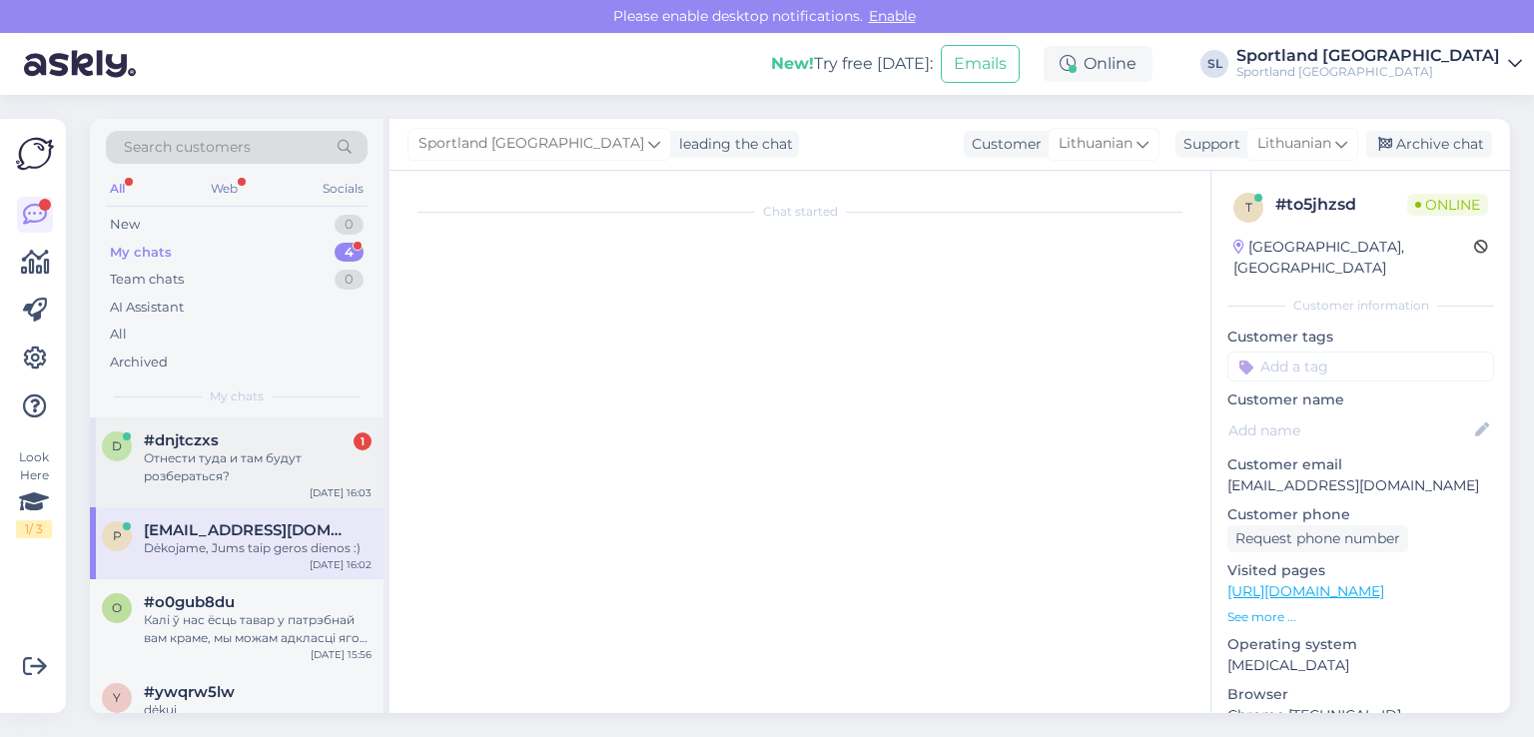
scroll to position [615, 0]
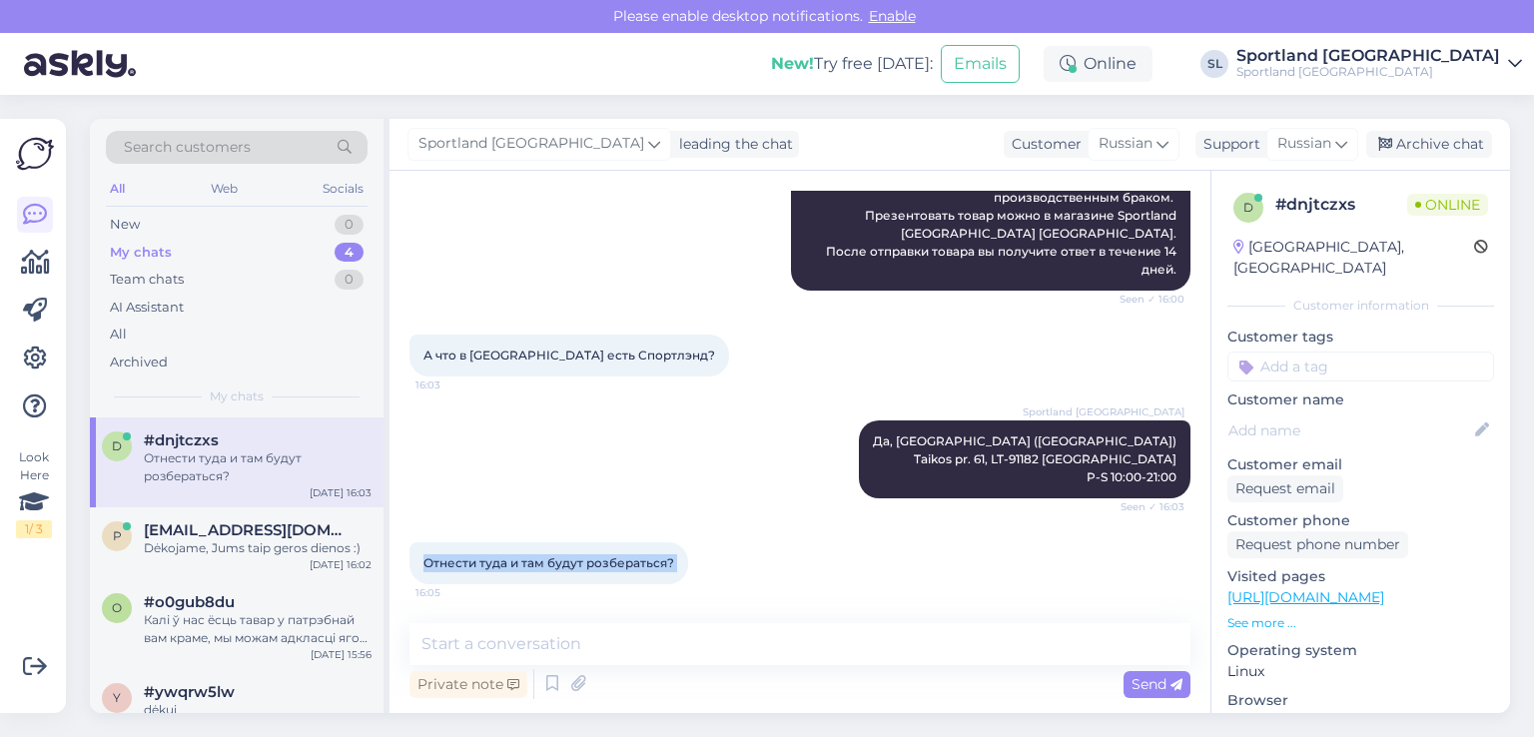
drag, startPoint x: 692, startPoint y: 560, endPoint x: 453, endPoint y: 572, distance: 239.0
click at [427, 564] on div "Отнести туда и там будут розбераться? 16:05" at bounding box center [549, 563] width 279 height 42
copy div "Отнести туда и там будут розбераться? 16:05"
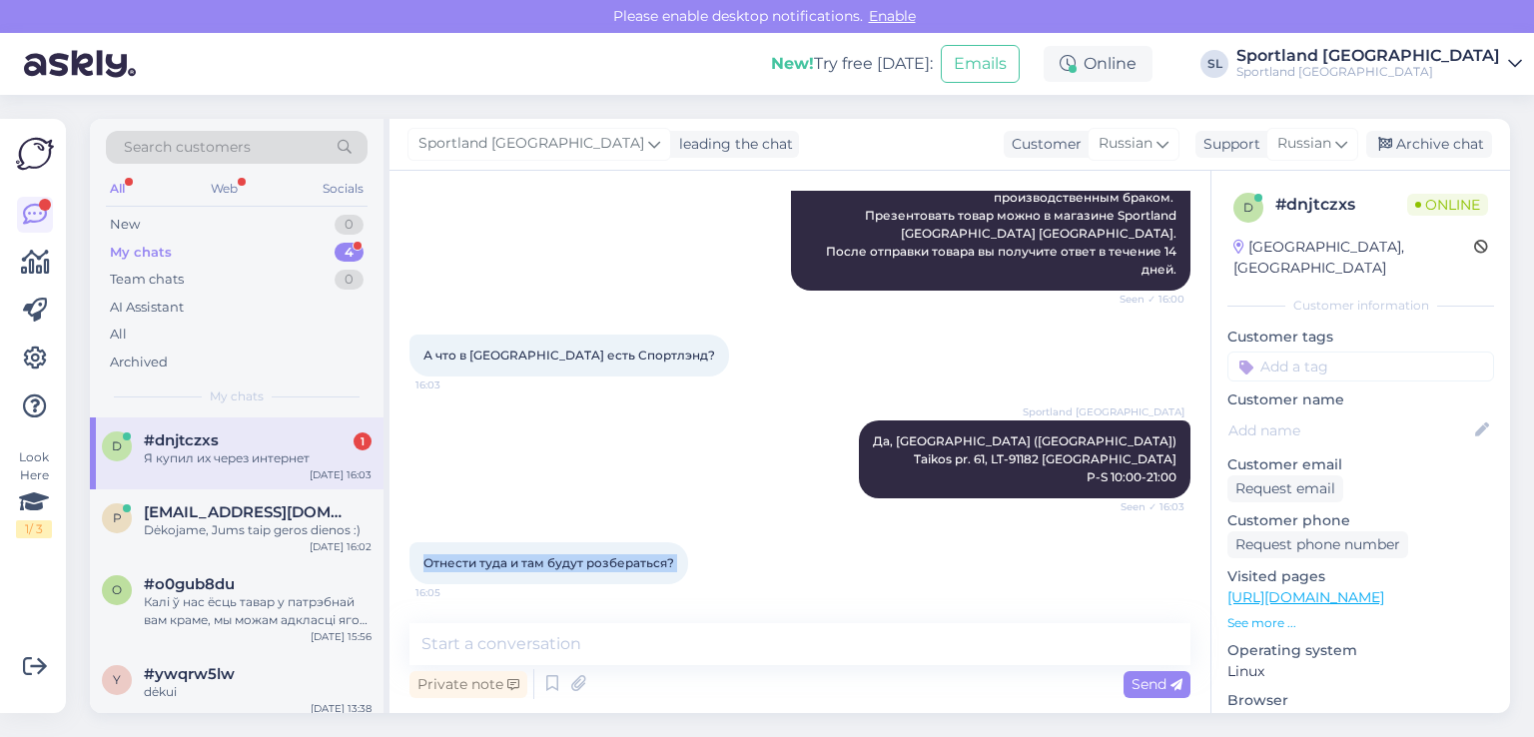
scroll to position [702, 0]
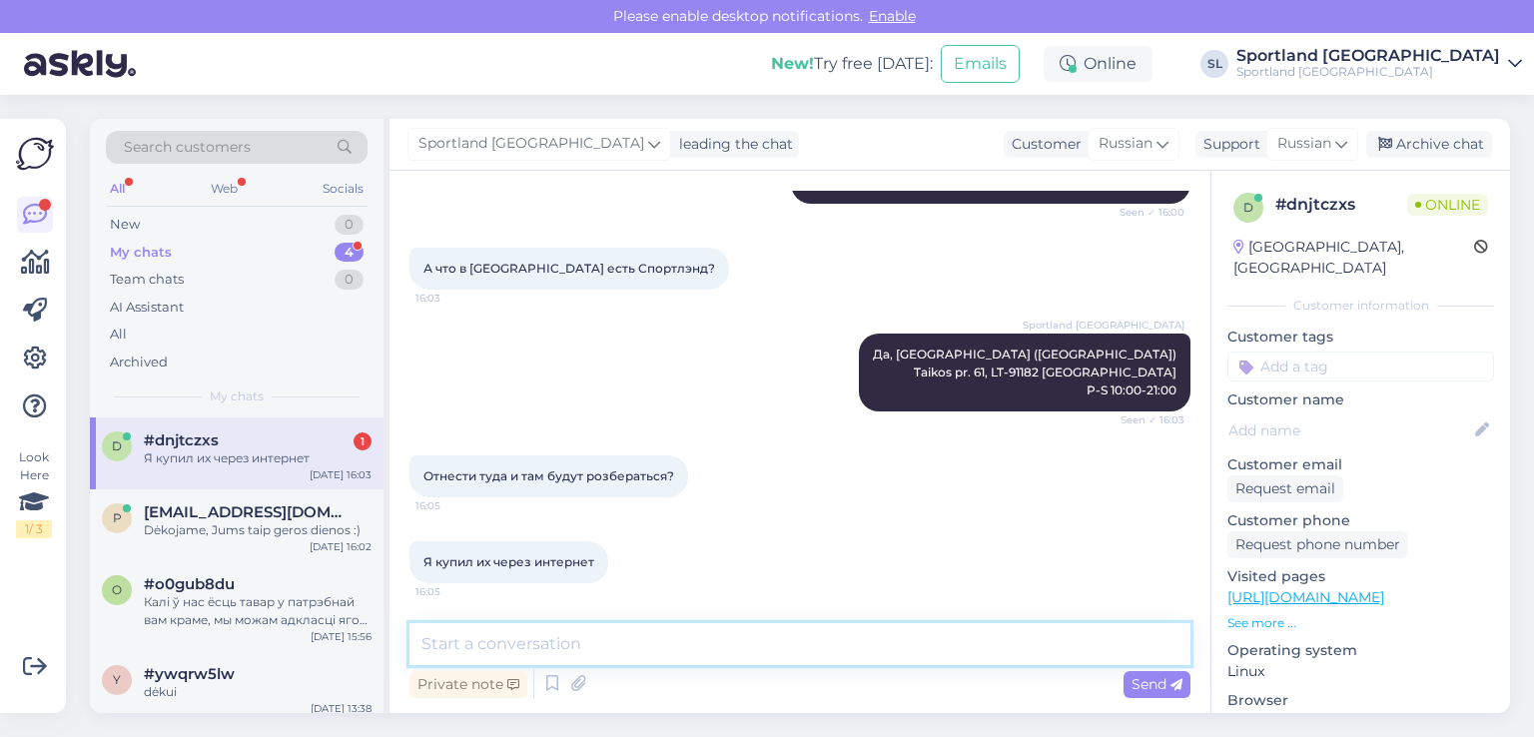
click at [537, 633] on textarea at bounding box center [800, 644] width 781 height 42
paste textarea "оценит и предоставит вам ответ в течение 14 дней."
type textarea "оценит и предоставит вам ответ в течение 14 дней."
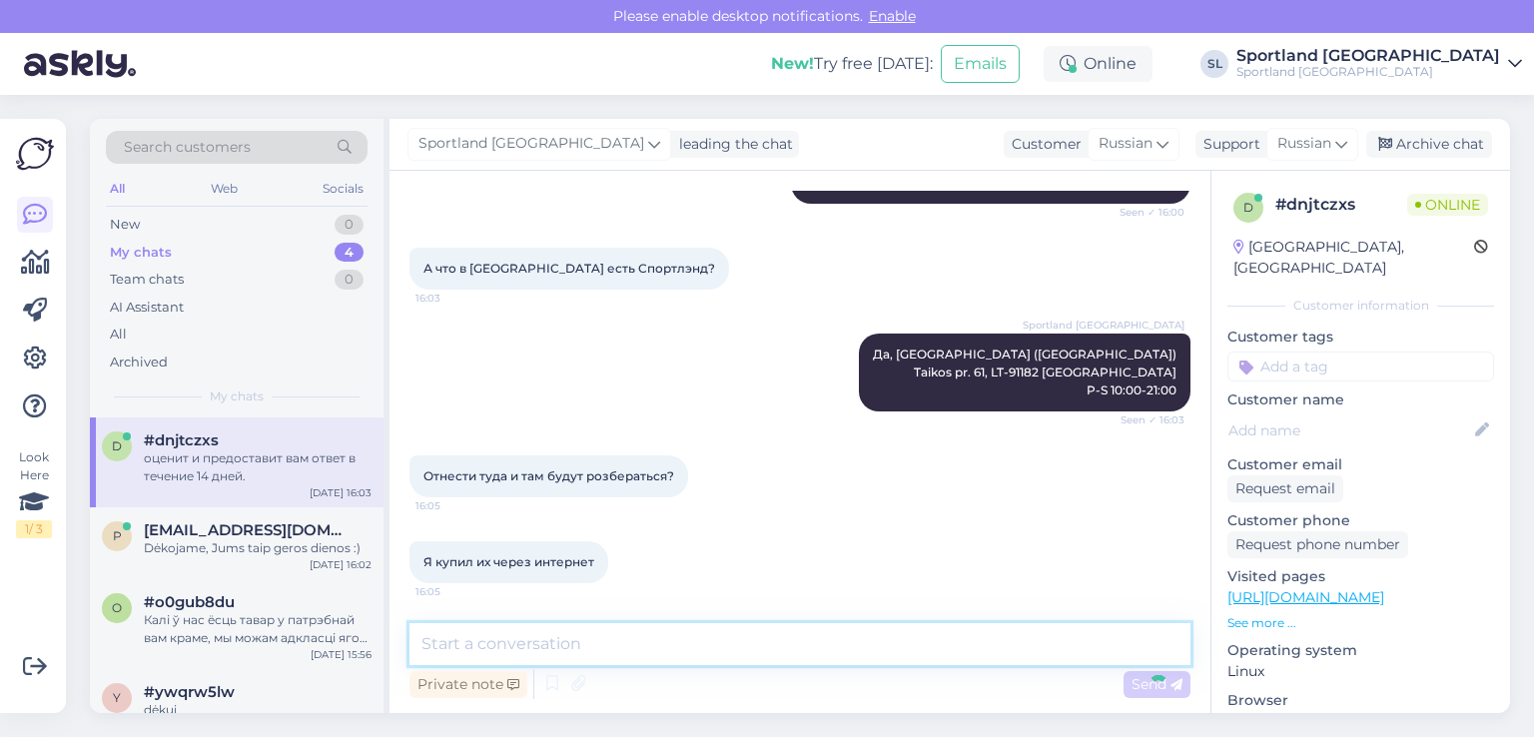
scroll to position [787, 0]
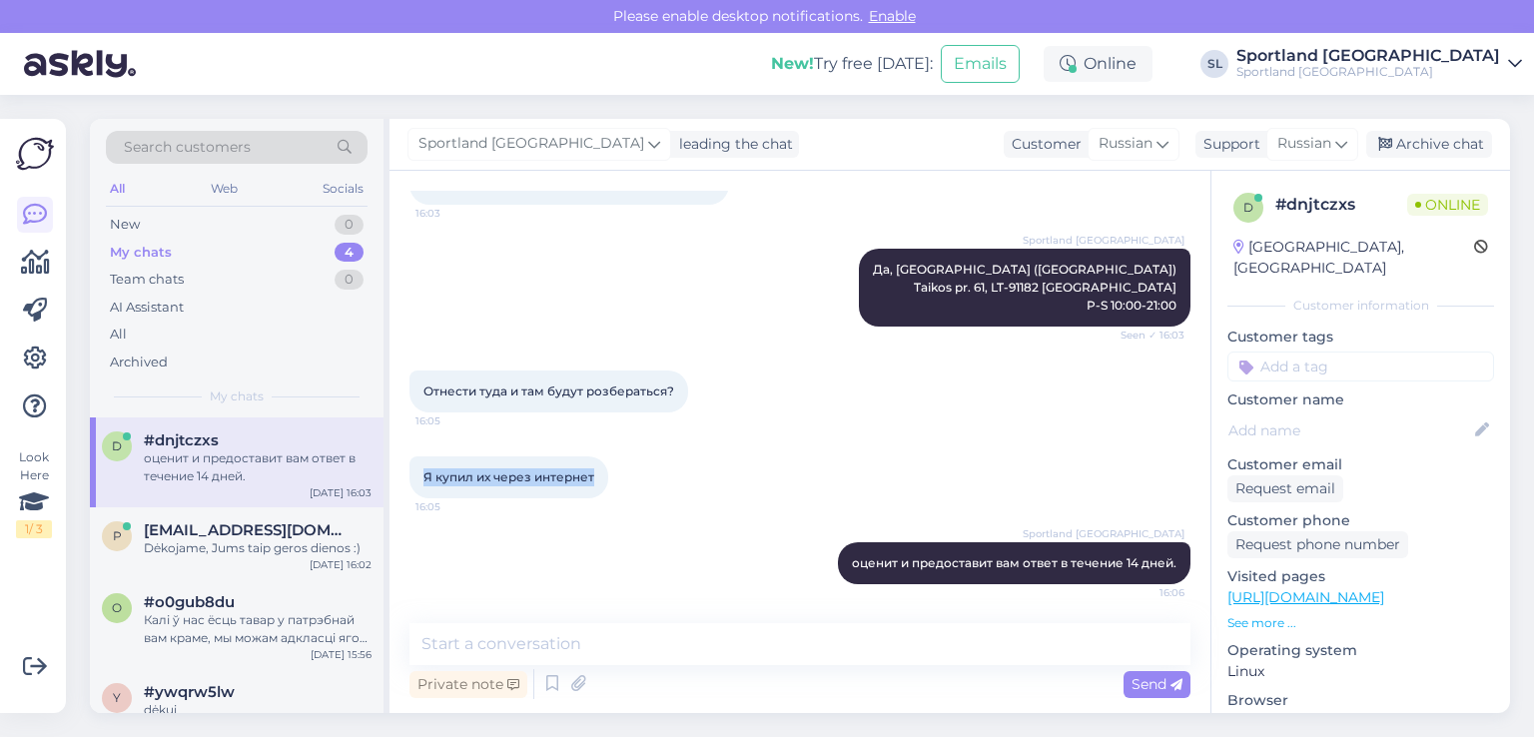
drag, startPoint x: 595, startPoint y: 474, endPoint x: 404, endPoint y: 466, distance: 191.9
click at [404, 466] on div "Chat started Aug 22 2025 Добрый день, Заказ #11000003224 купил в маю . А сейчас…" at bounding box center [800, 442] width 821 height 542
copy span "Я купил их через интернет"
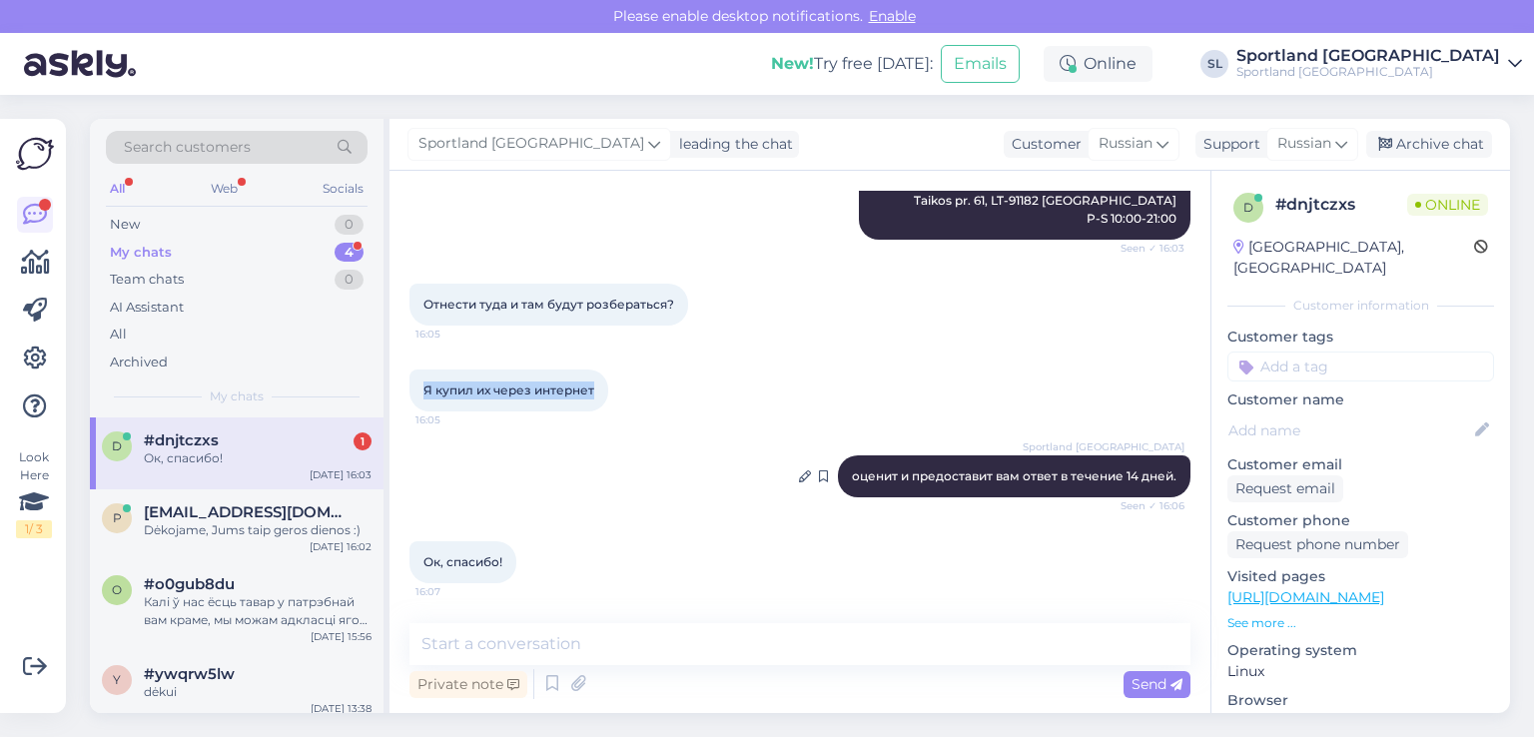
scroll to position [873, 0]
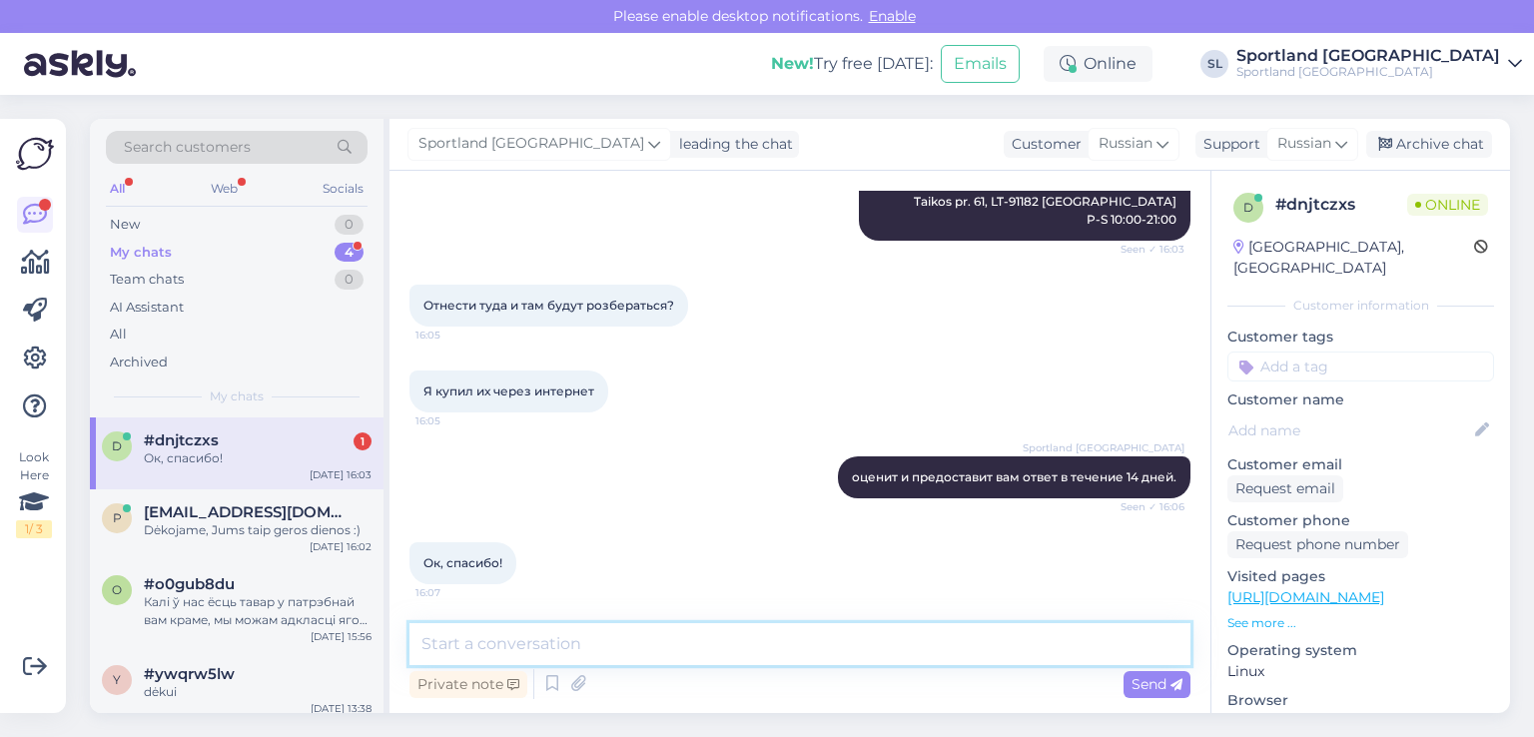
click at [607, 648] on textarea at bounding box center [800, 644] width 781 height 42
paste textarea "Хорошего дня"
type textarea "Хорошего дня"
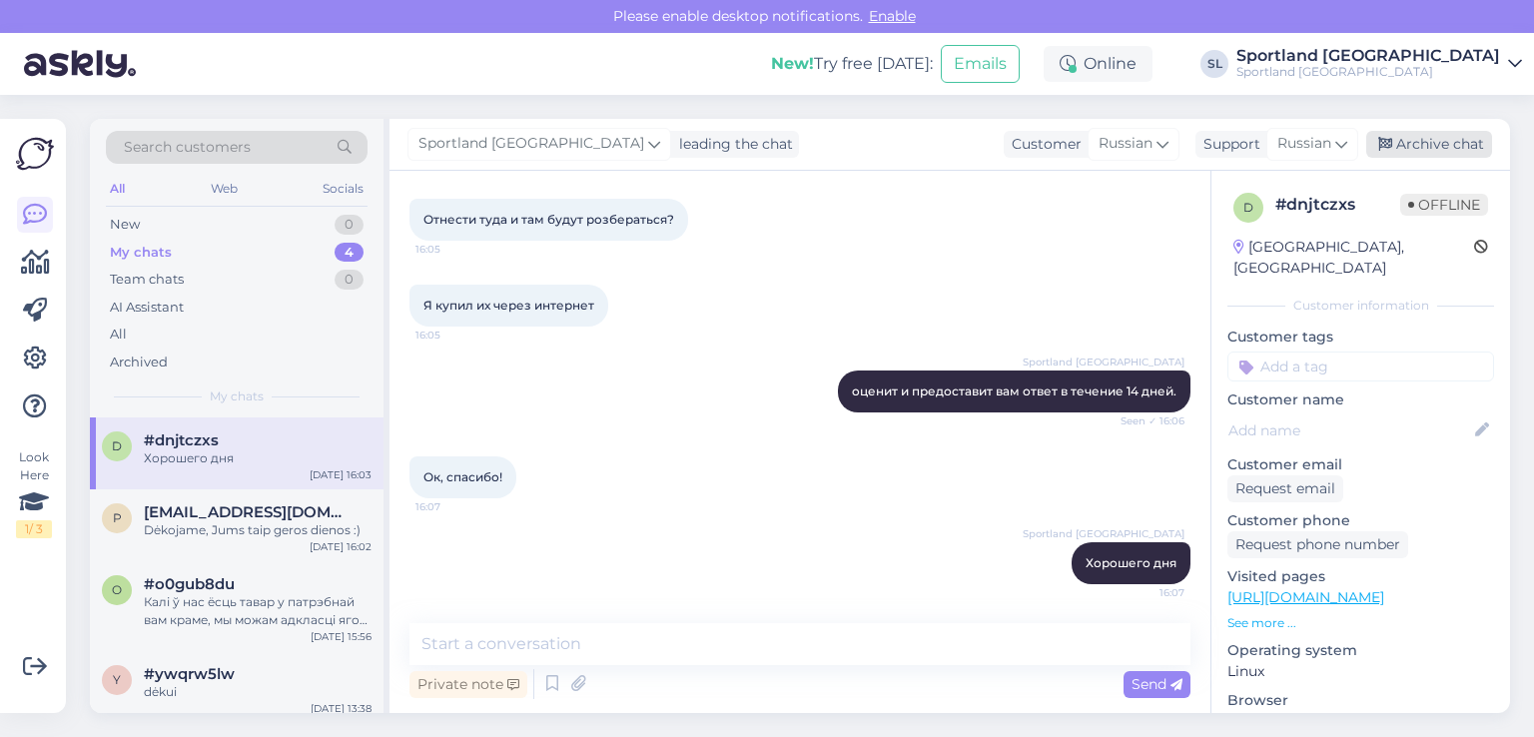
click at [1422, 141] on div "Archive chat" at bounding box center [1429, 144] width 126 height 27
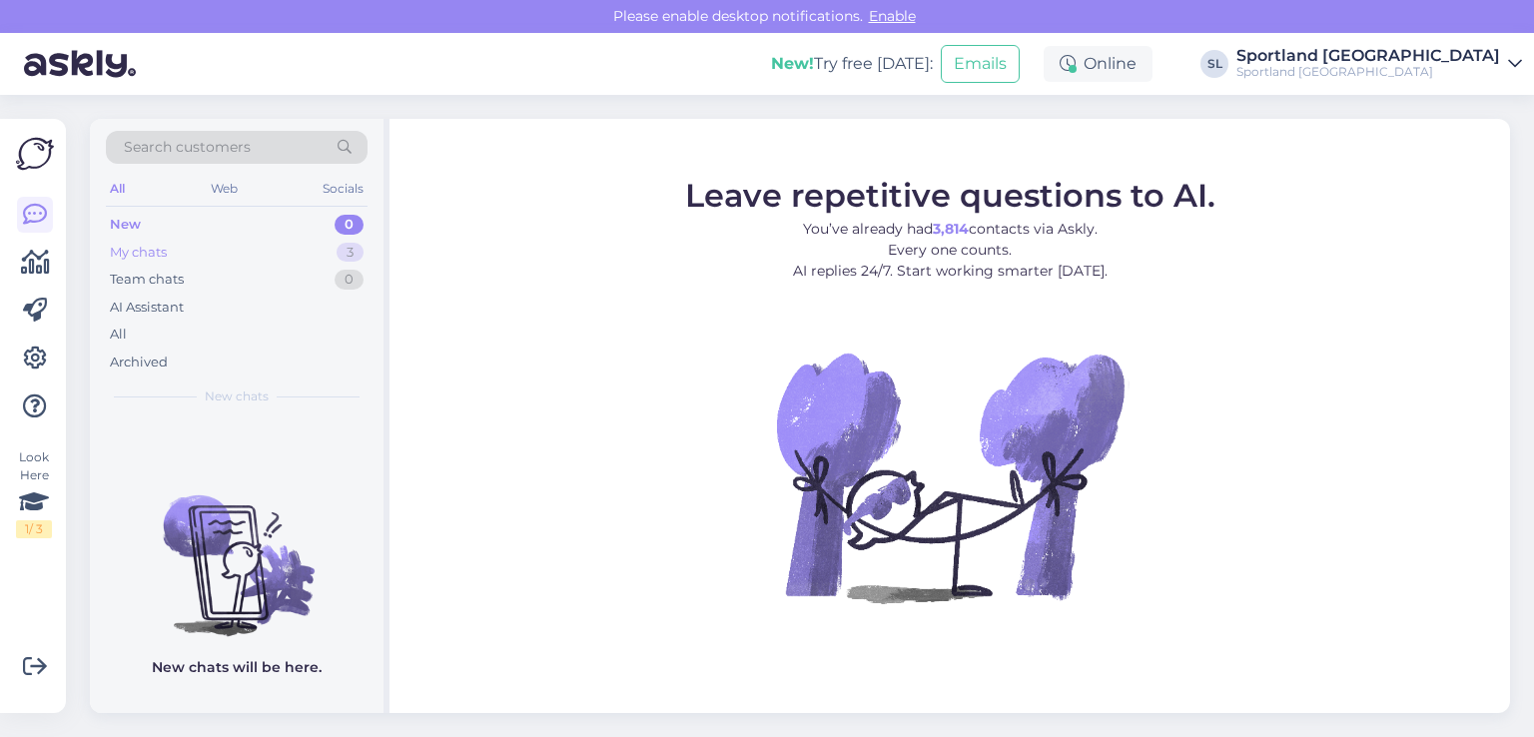
click at [141, 249] on div "My chats" at bounding box center [138, 253] width 57 height 20
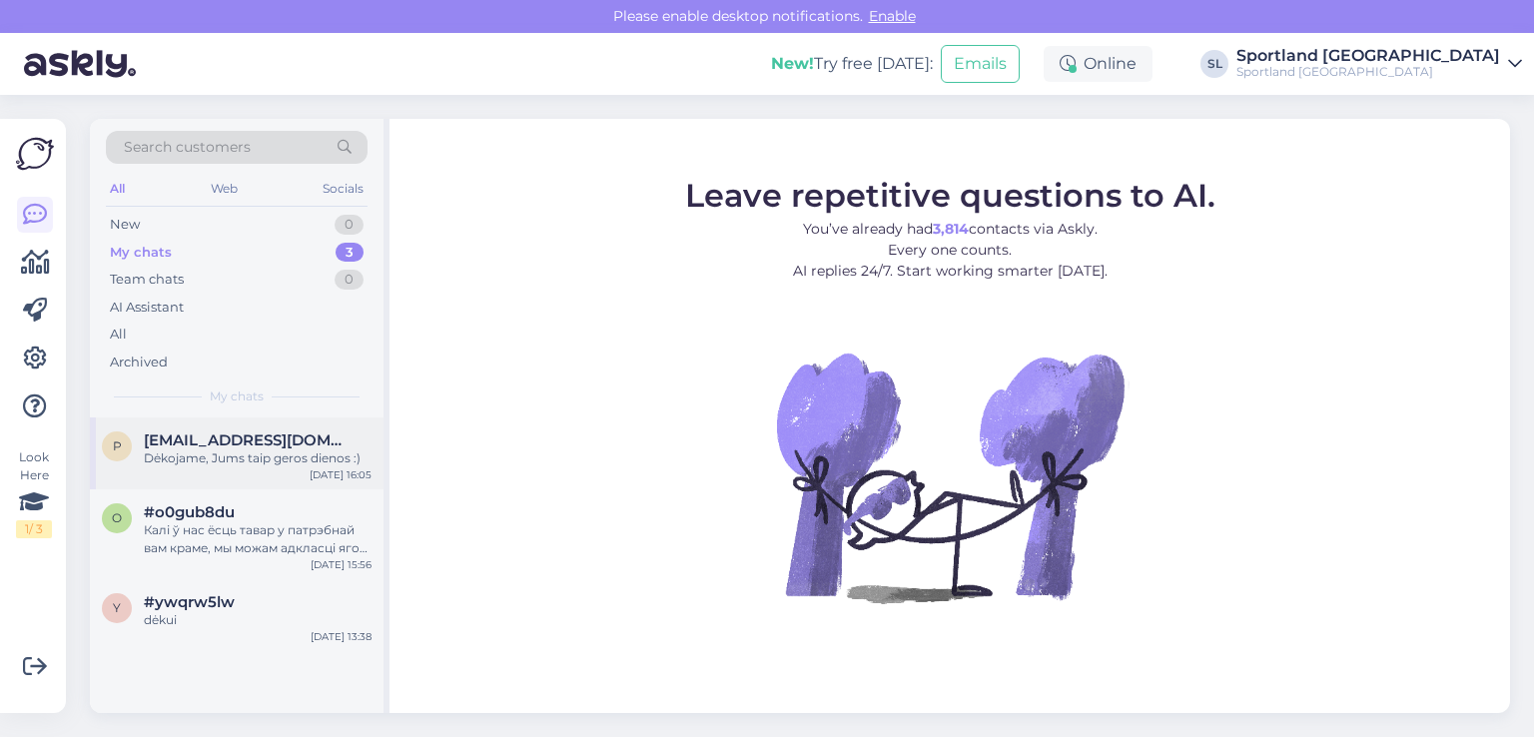
click at [228, 474] on div "p [EMAIL_ADDRESS][DOMAIN_NAME] Dėkojame, Jums taip geros dienos :) [DATE] 16:05" at bounding box center [237, 454] width 294 height 72
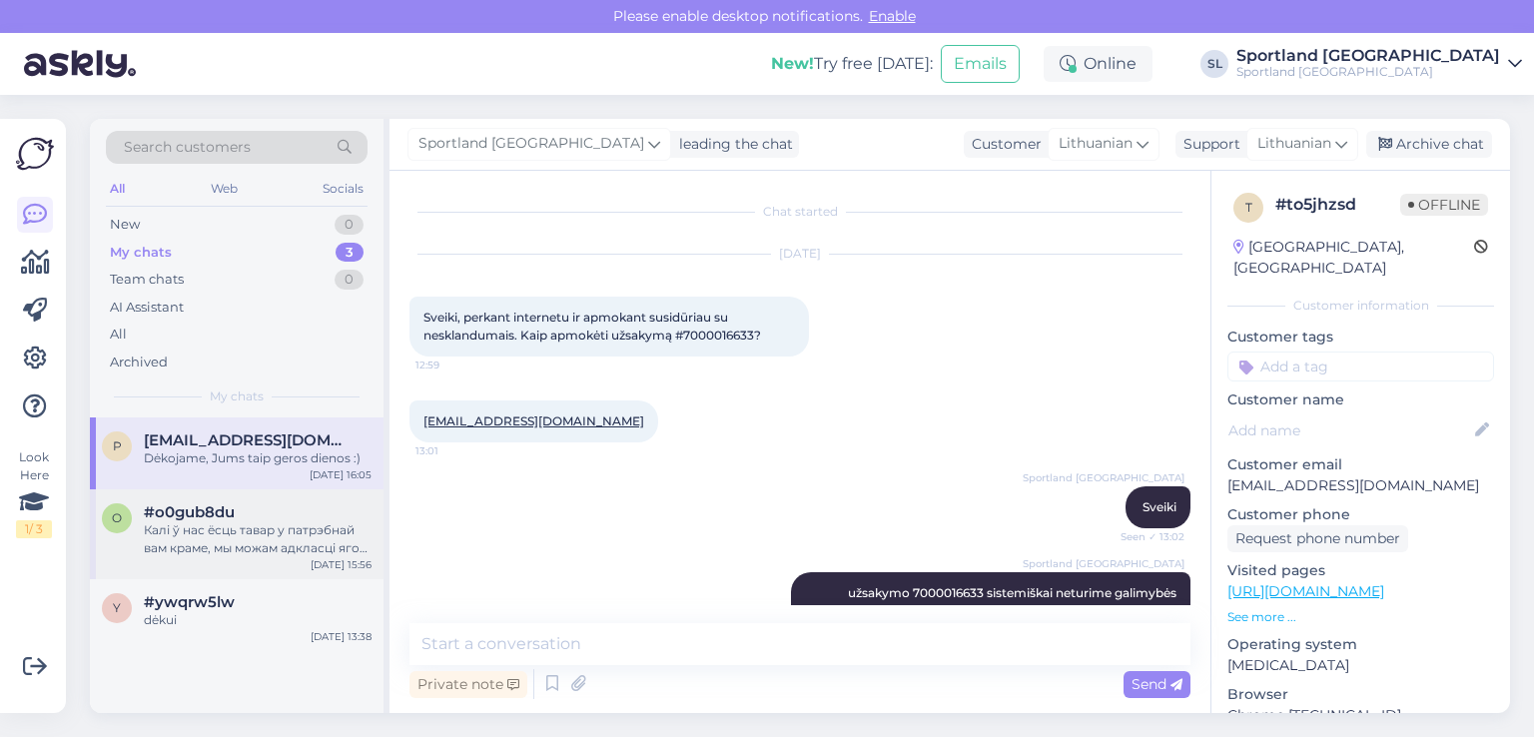
scroll to position [787, 0]
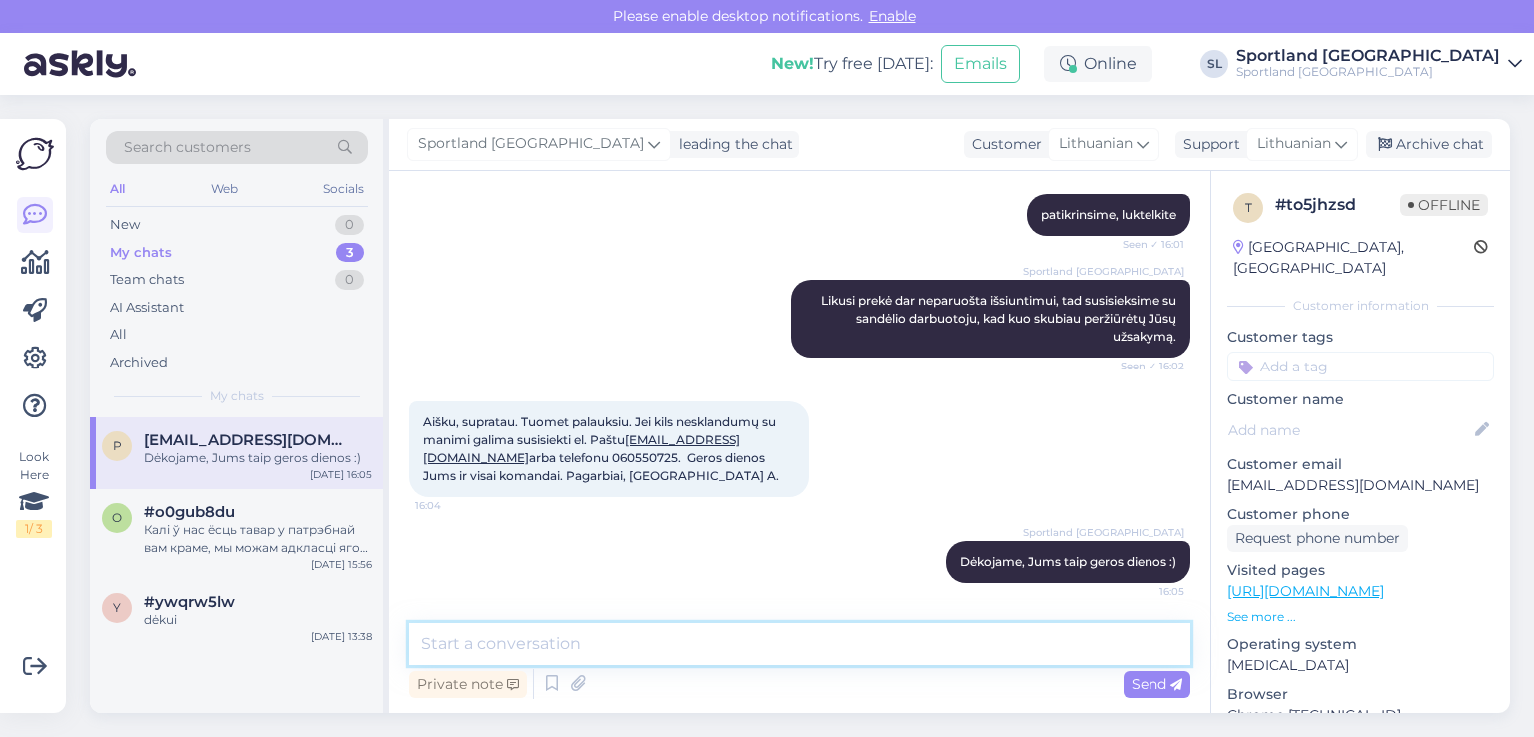
click at [618, 641] on textarea at bounding box center [800, 644] width 781 height 42
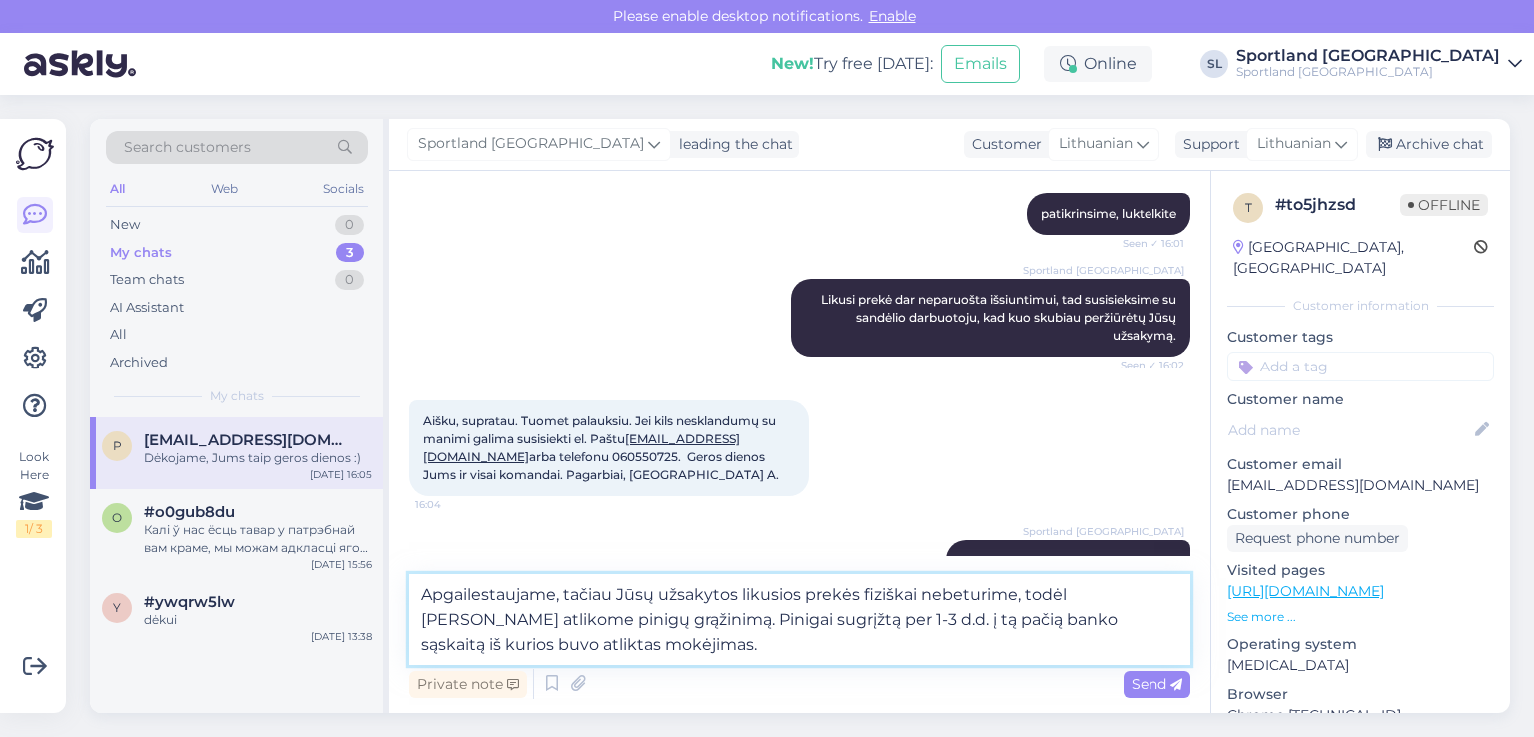
type textarea "Apgailestaujame, tačiau Jūsų užsakytos likusios prekės fiziškai nebeturime, tod…"
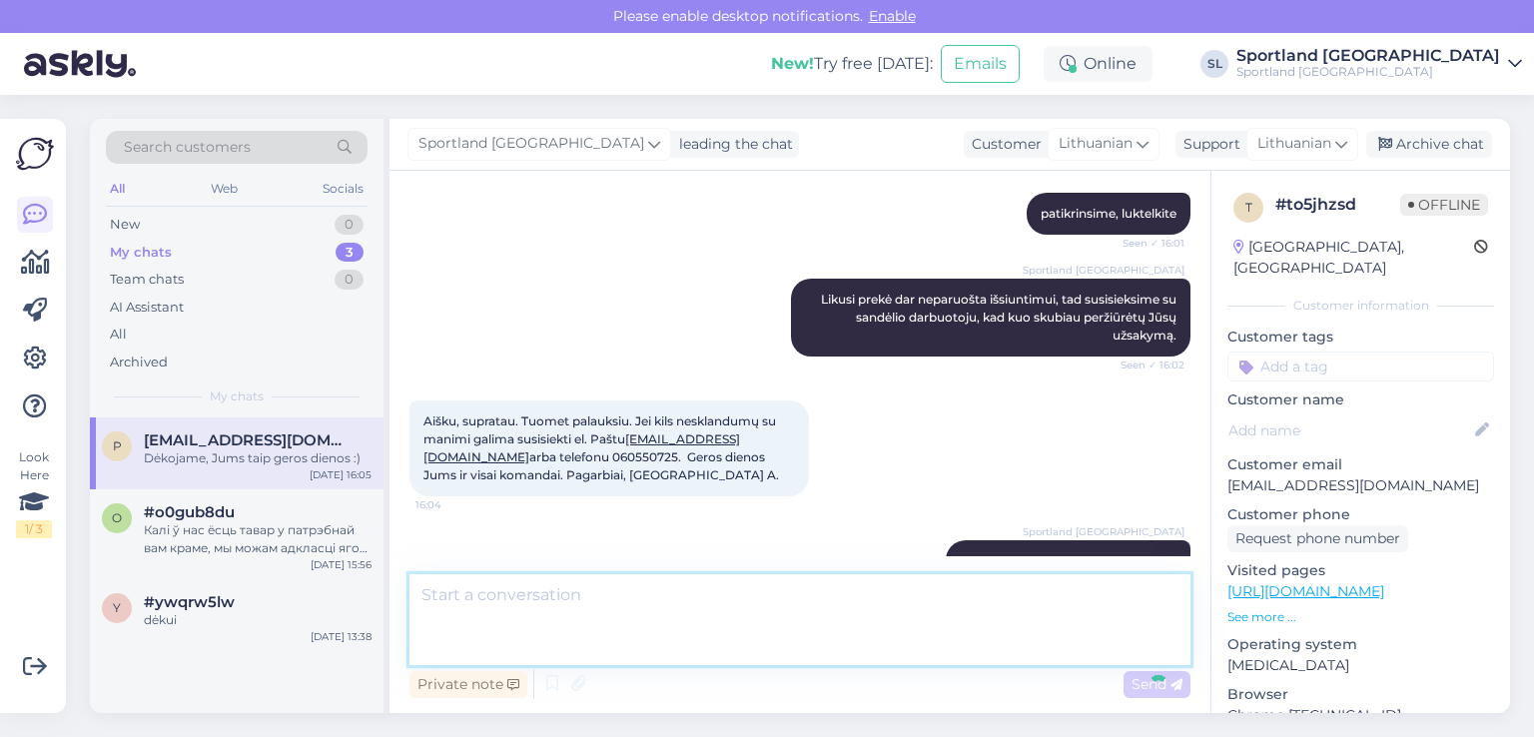
scroll to position [927, 0]
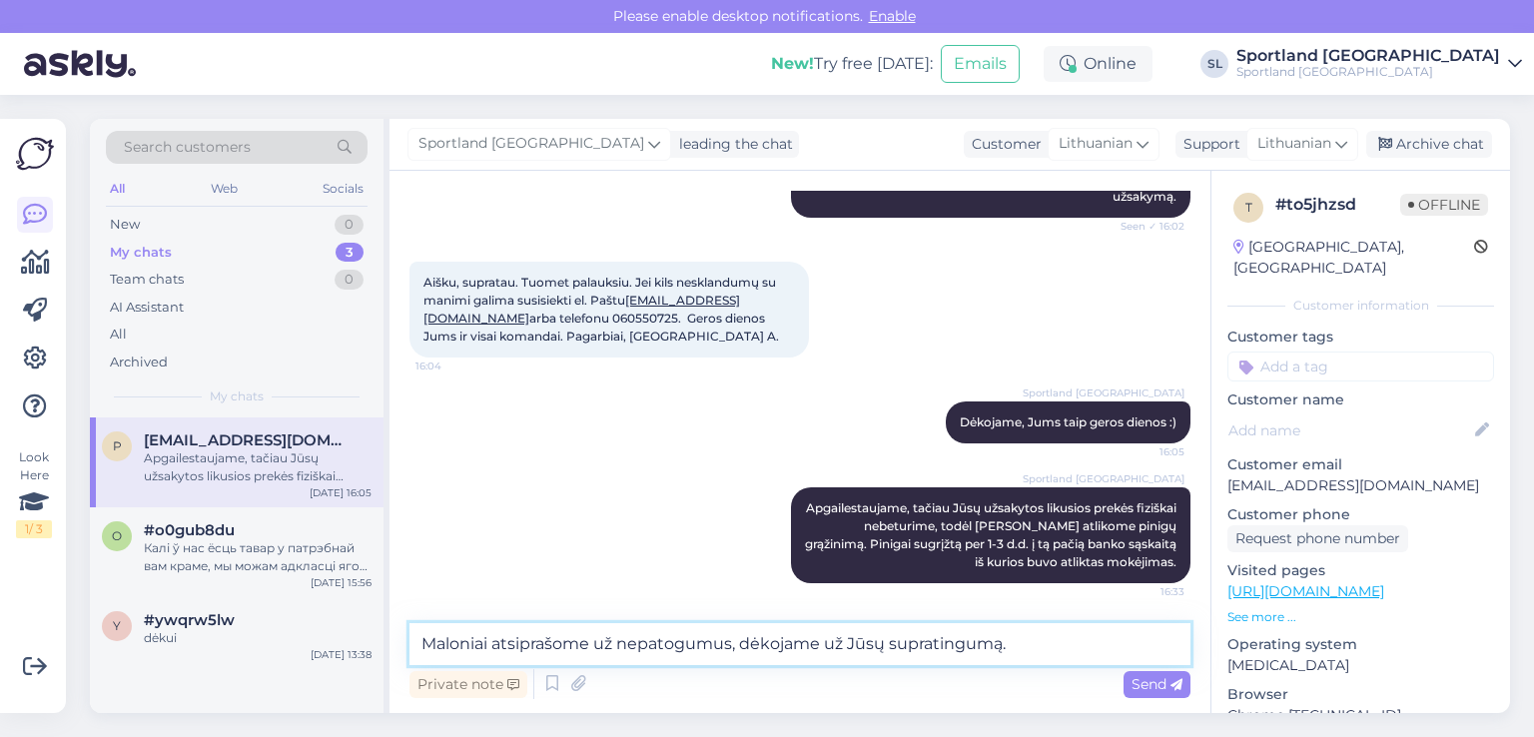
type textarea "Maloniai atsiprašome už nepatogumus, dėkojame už Jūsų supratingumą."
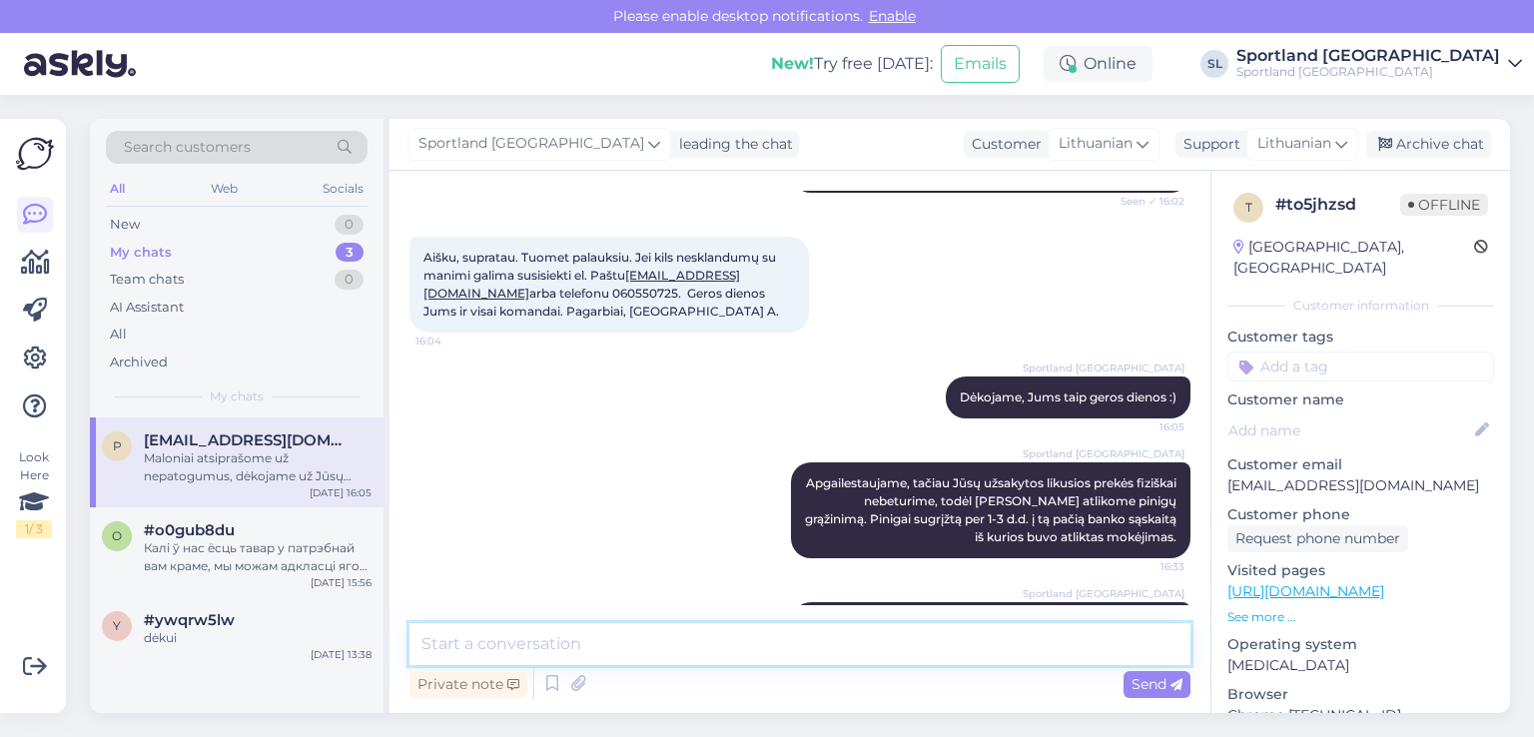
scroll to position [1030, 0]
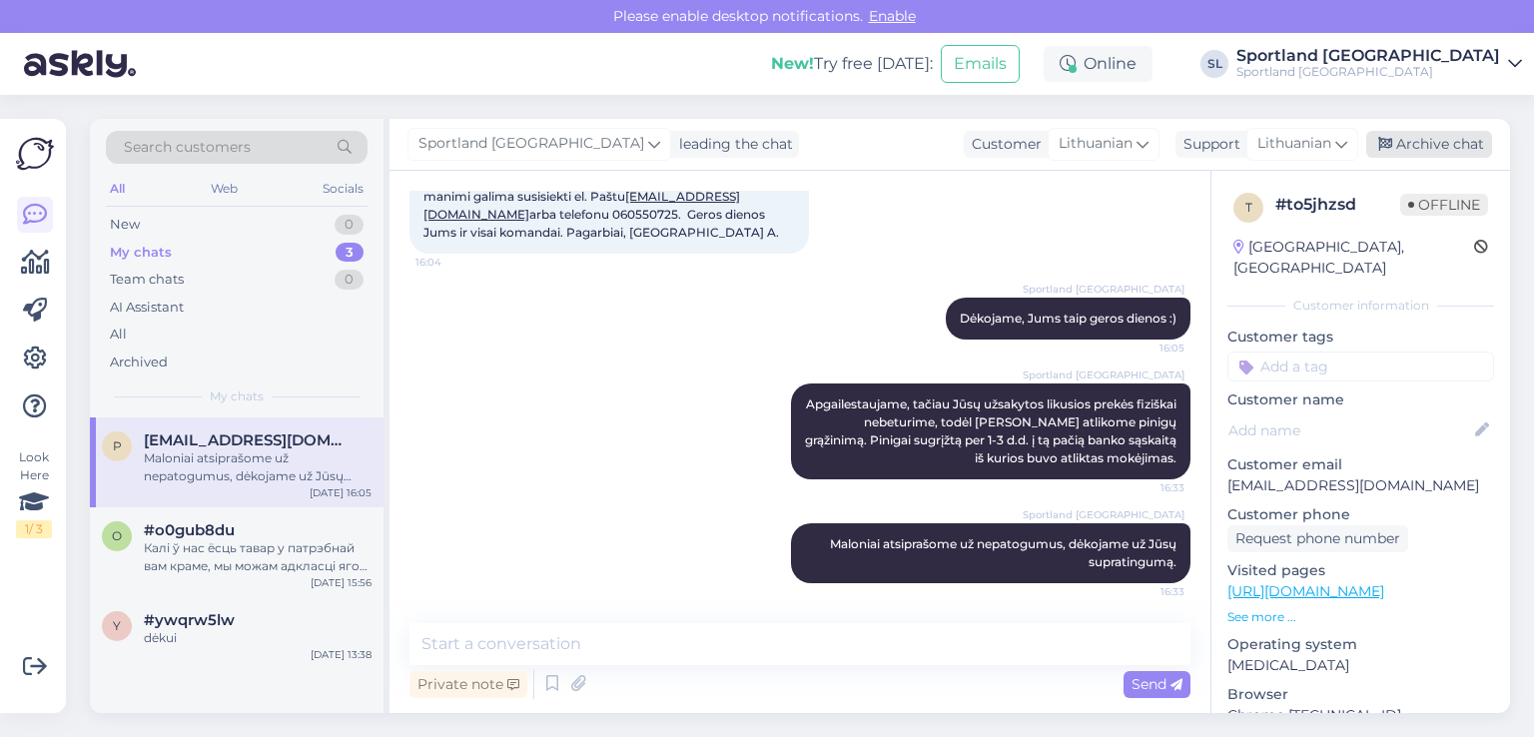
click at [1432, 140] on div "Archive chat" at bounding box center [1429, 144] width 126 height 27
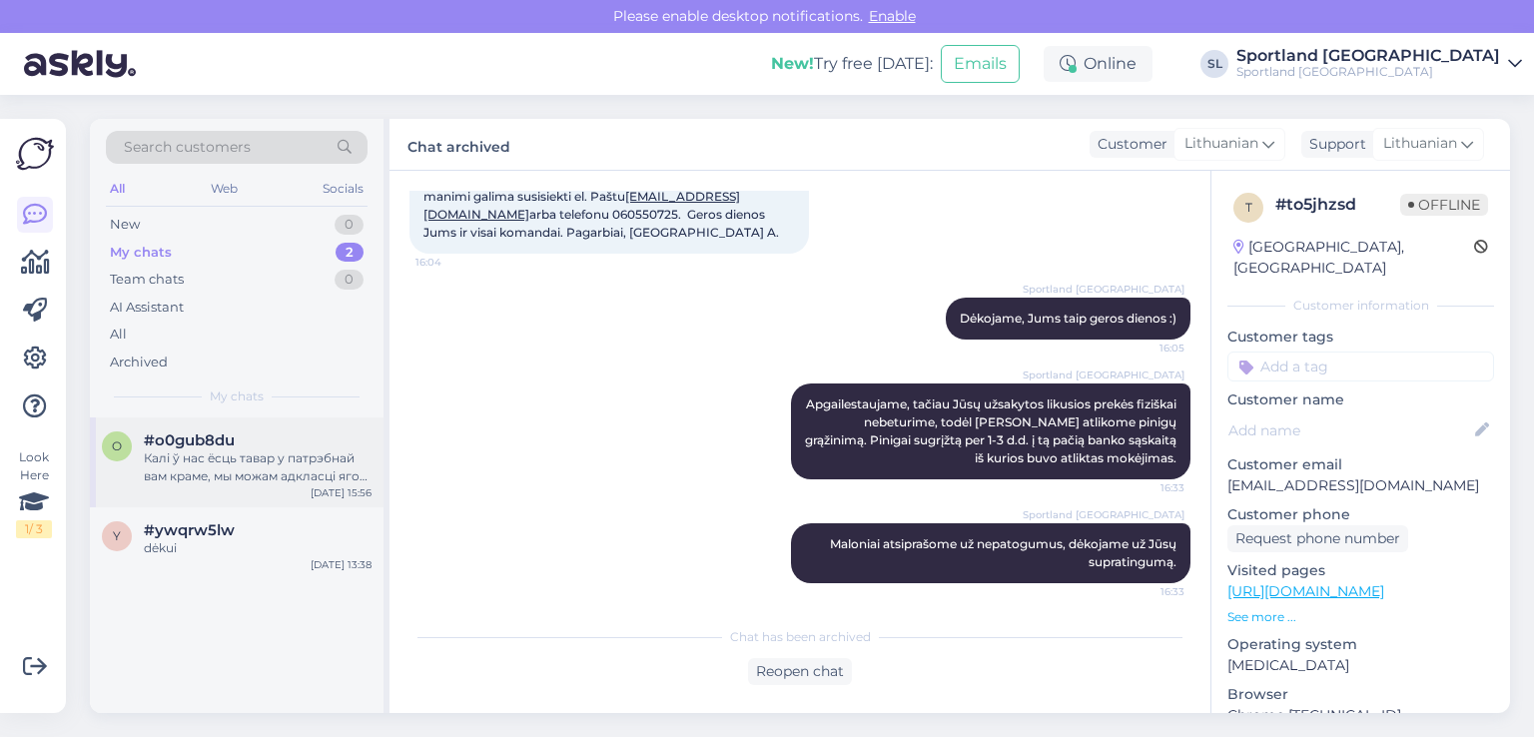
click at [218, 460] on div "Калі ў нас ёсць тавар у патрэбнай вам краме, мы можам адкласці яго на суткі." at bounding box center [258, 467] width 228 height 36
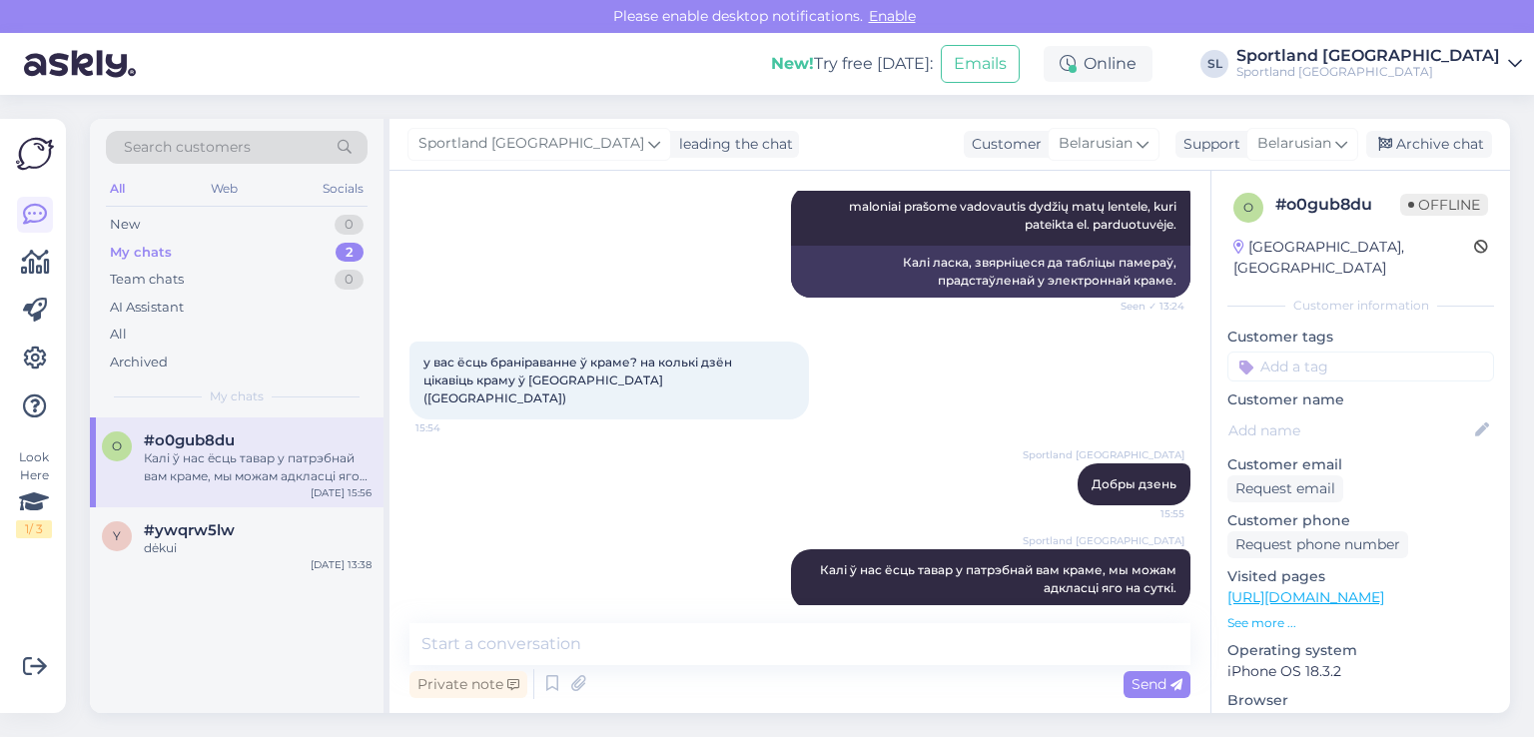
scroll to position [1455, 0]
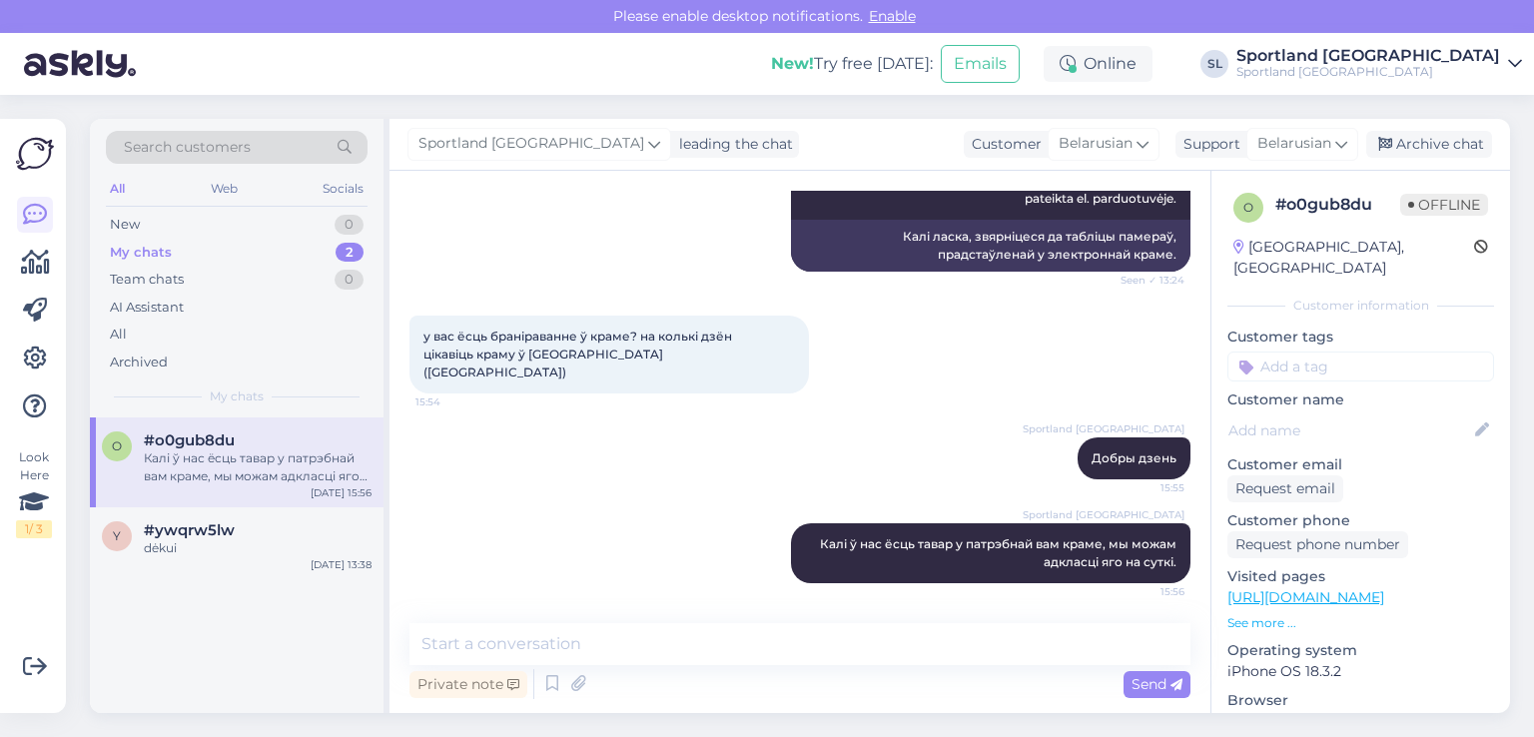
click at [1450, 159] on div "Sportland Lithuania leading the chat Customer Belarusian Support Belarusian Arc…" at bounding box center [950, 145] width 1121 height 52
click at [1440, 144] on div "Archive chat" at bounding box center [1429, 144] width 126 height 27
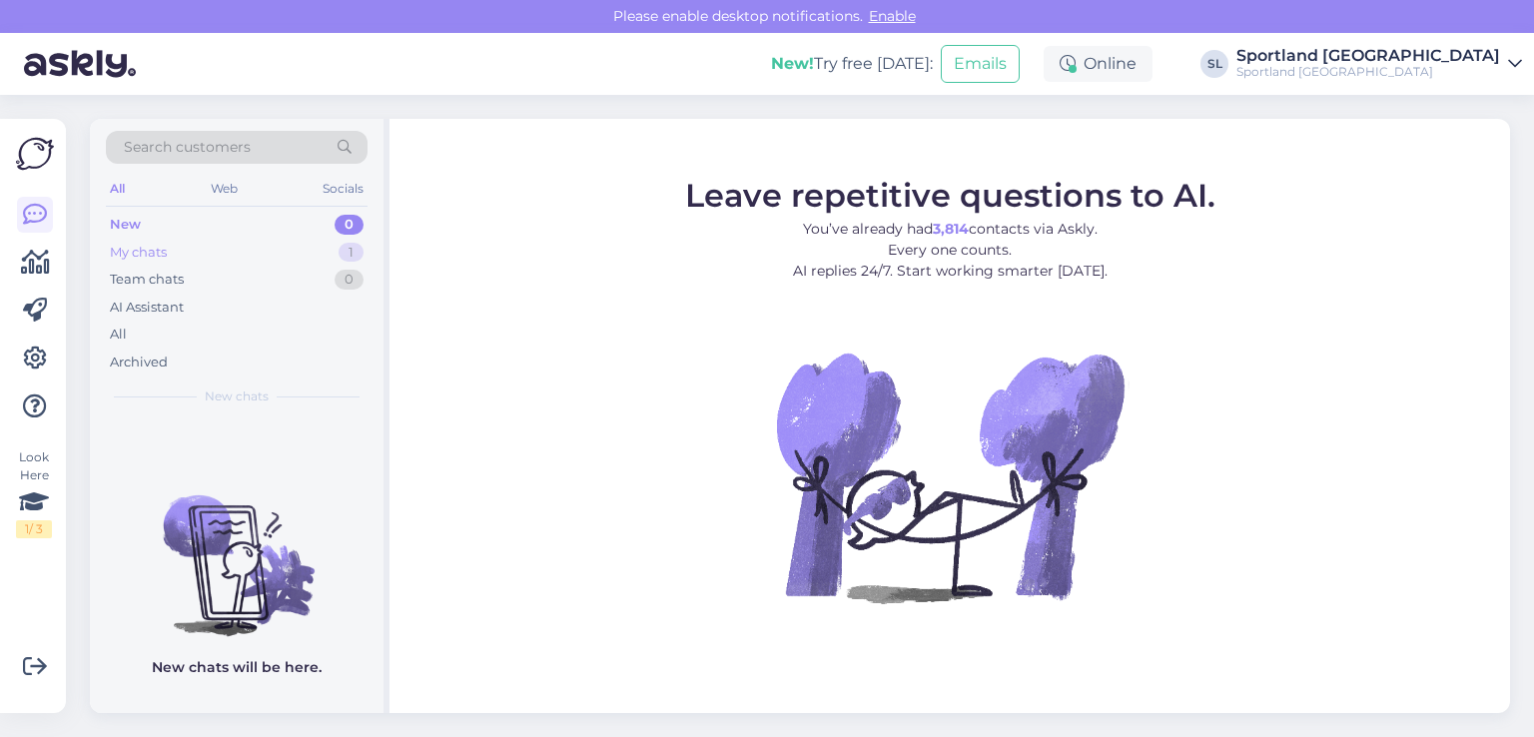
click at [161, 258] on div "My chats" at bounding box center [138, 253] width 57 height 20
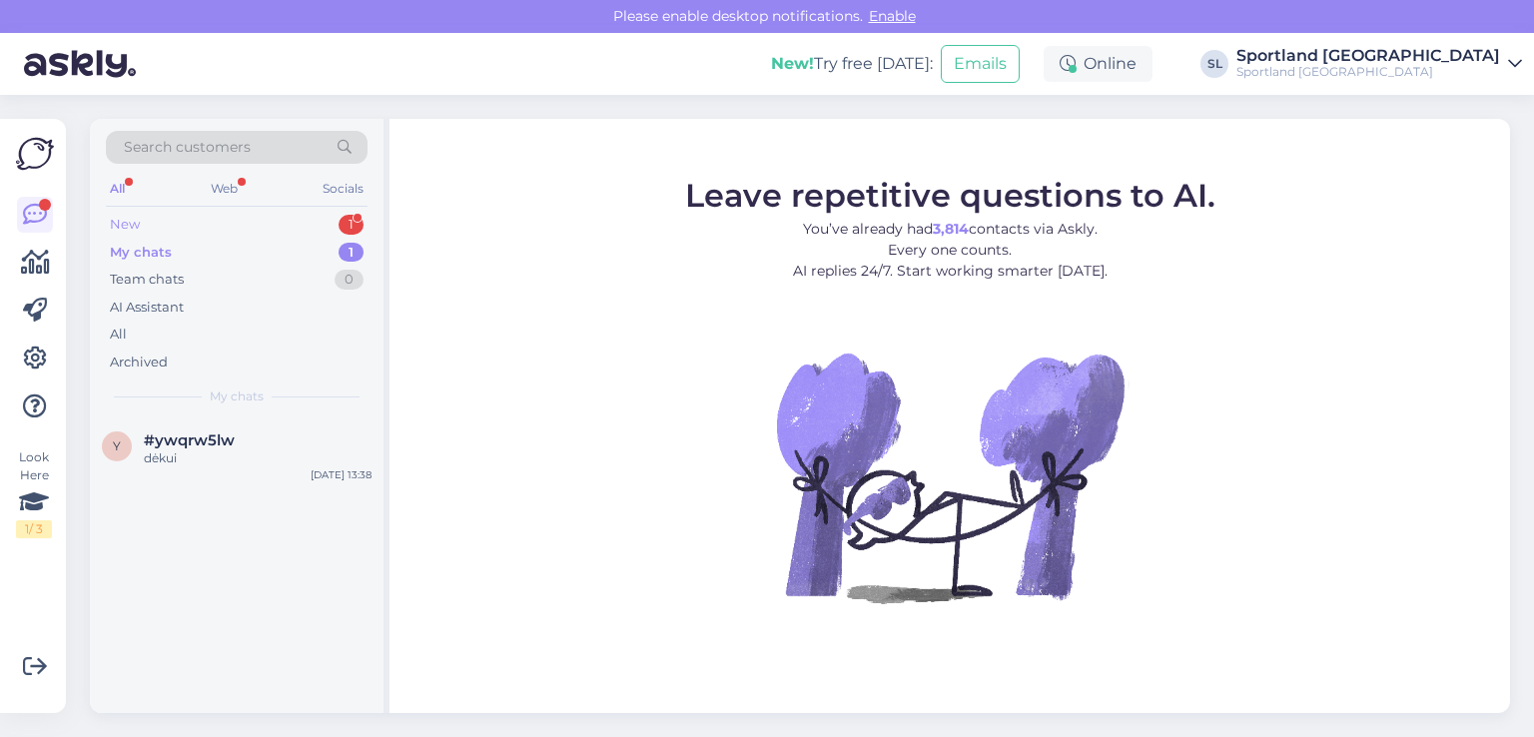
click at [196, 223] on div "New 1" at bounding box center [237, 225] width 262 height 28
click at [228, 460] on div "ці можна аплаціць тавар і забраць яго праз тыдзень ці два?" at bounding box center [258, 467] width 228 height 36
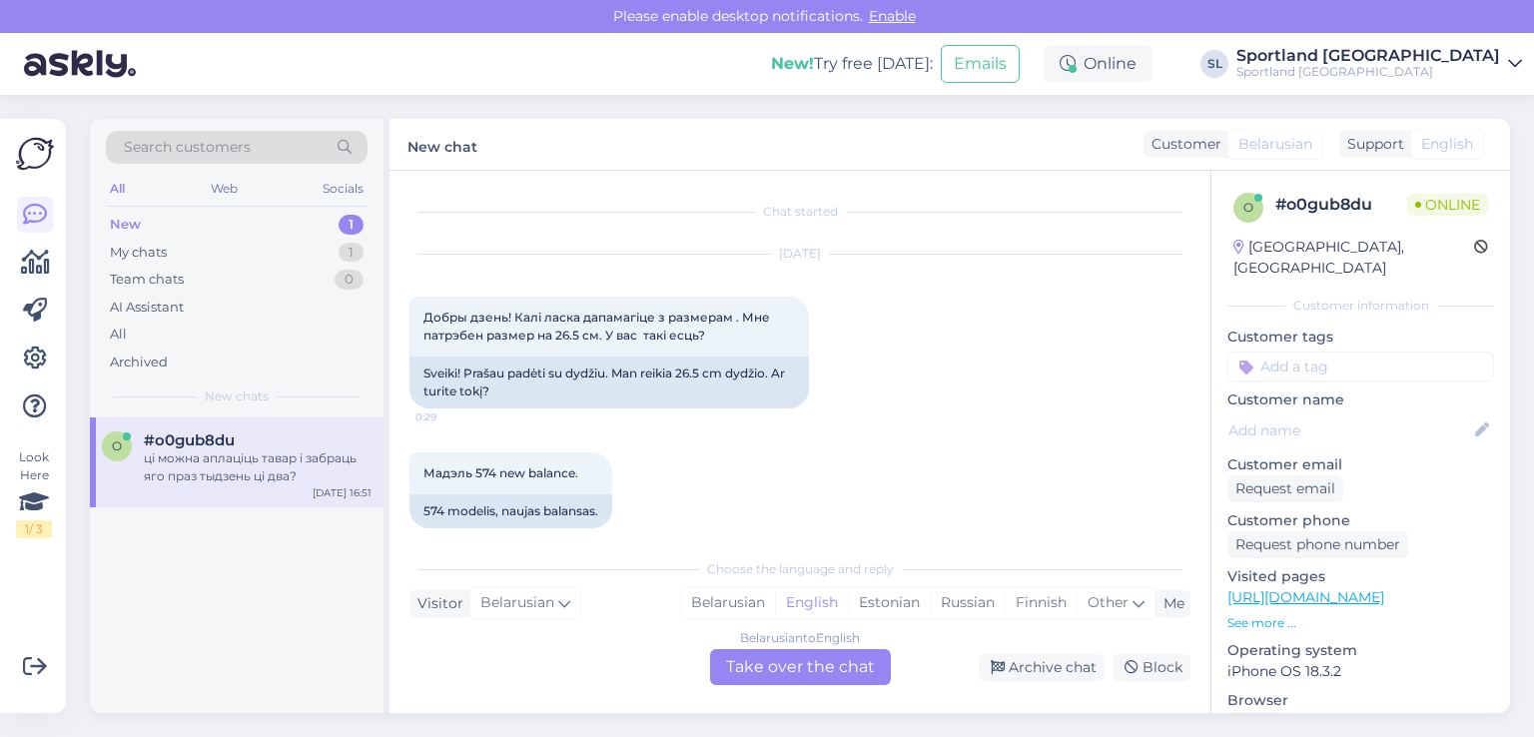
scroll to position [1634, 0]
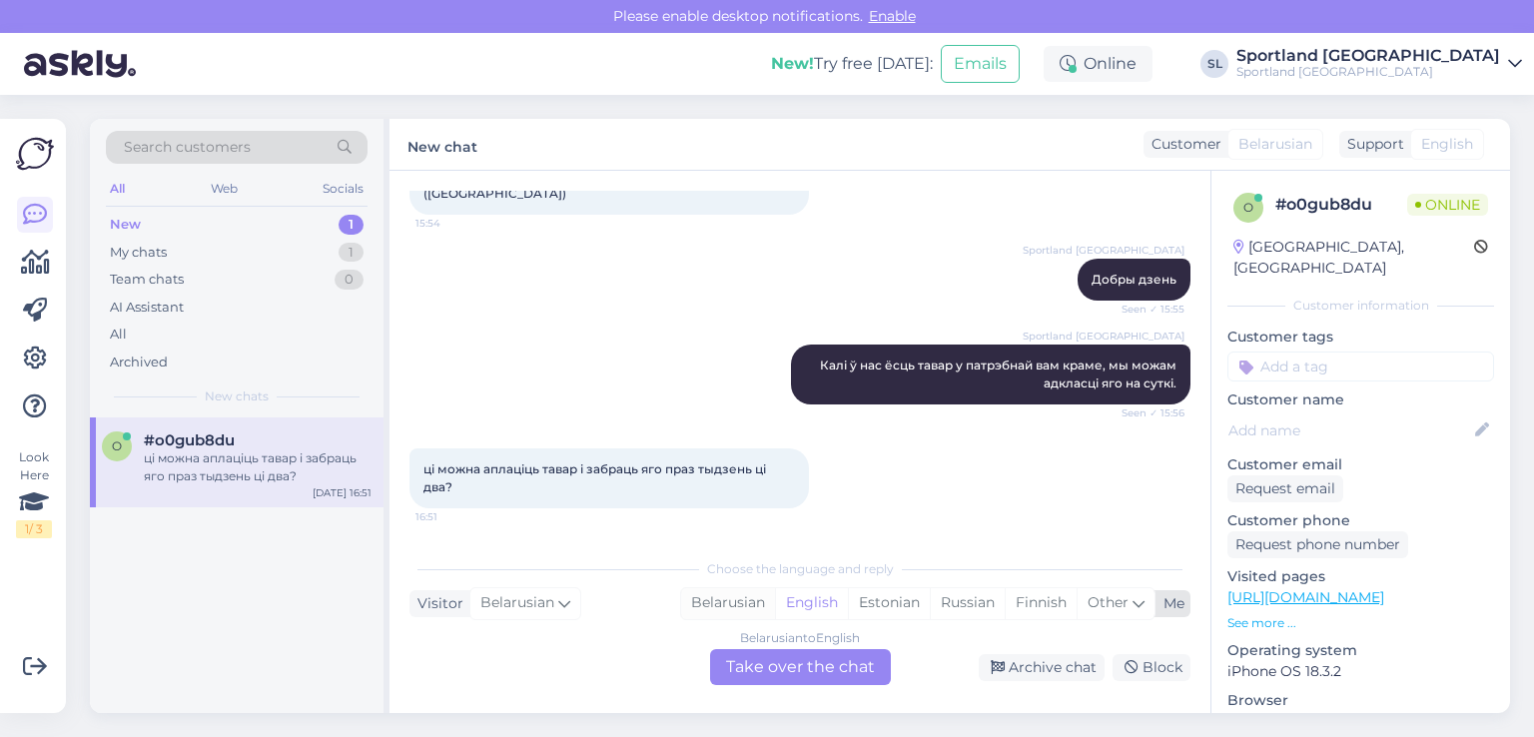
click at [725, 607] on div "Belarusian" at bounding box center [728, 603] width 94 height 30
click at [780, 665] on div "Belarusian to Belarusian Take over the chat" at bounding box center [800, 667] width 181 height 36
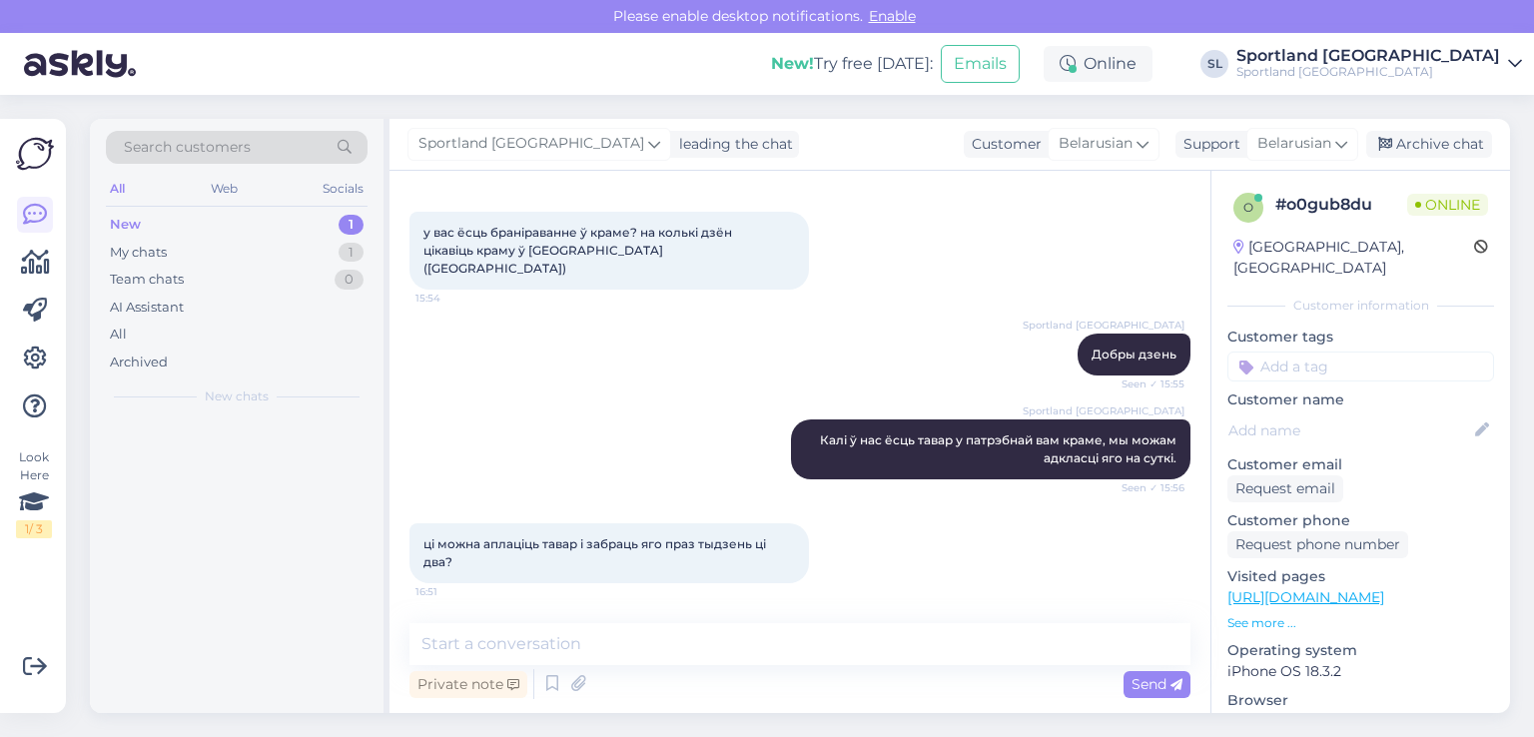
scroll to position [1559, 0]
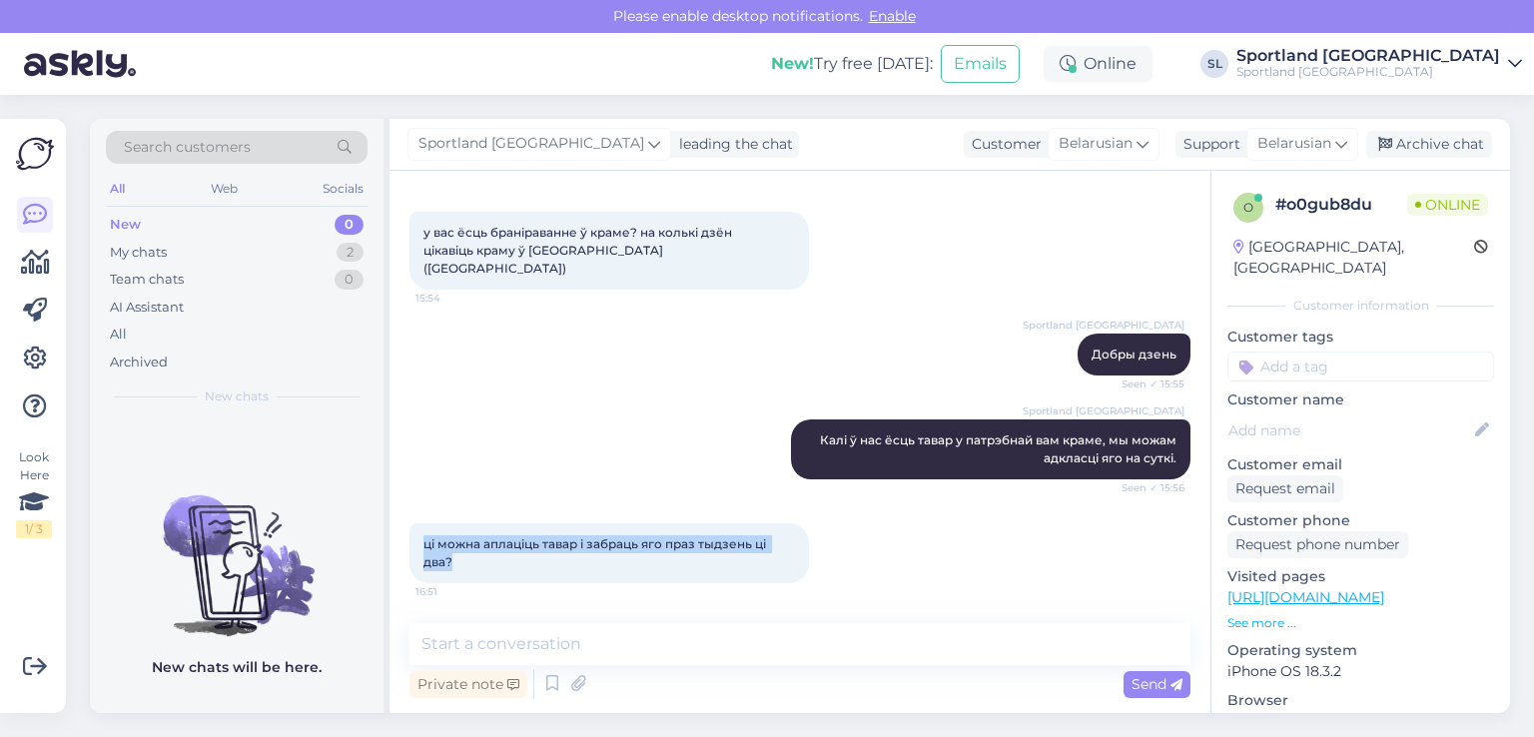
drag, startPoint x: 450, startPoint y: 564, endPoint x: 419, endPoint y: 536, distance: 42.5
click at [419, 536] on div "ці можна аплаціць тавар і забраць яго праз тыдзень ці два? 16:51" at bounding box center [610, 553] width 400 height 60
copy span "ці можна аплаціць тавар і забраць яго праз тыдзень ці два?"
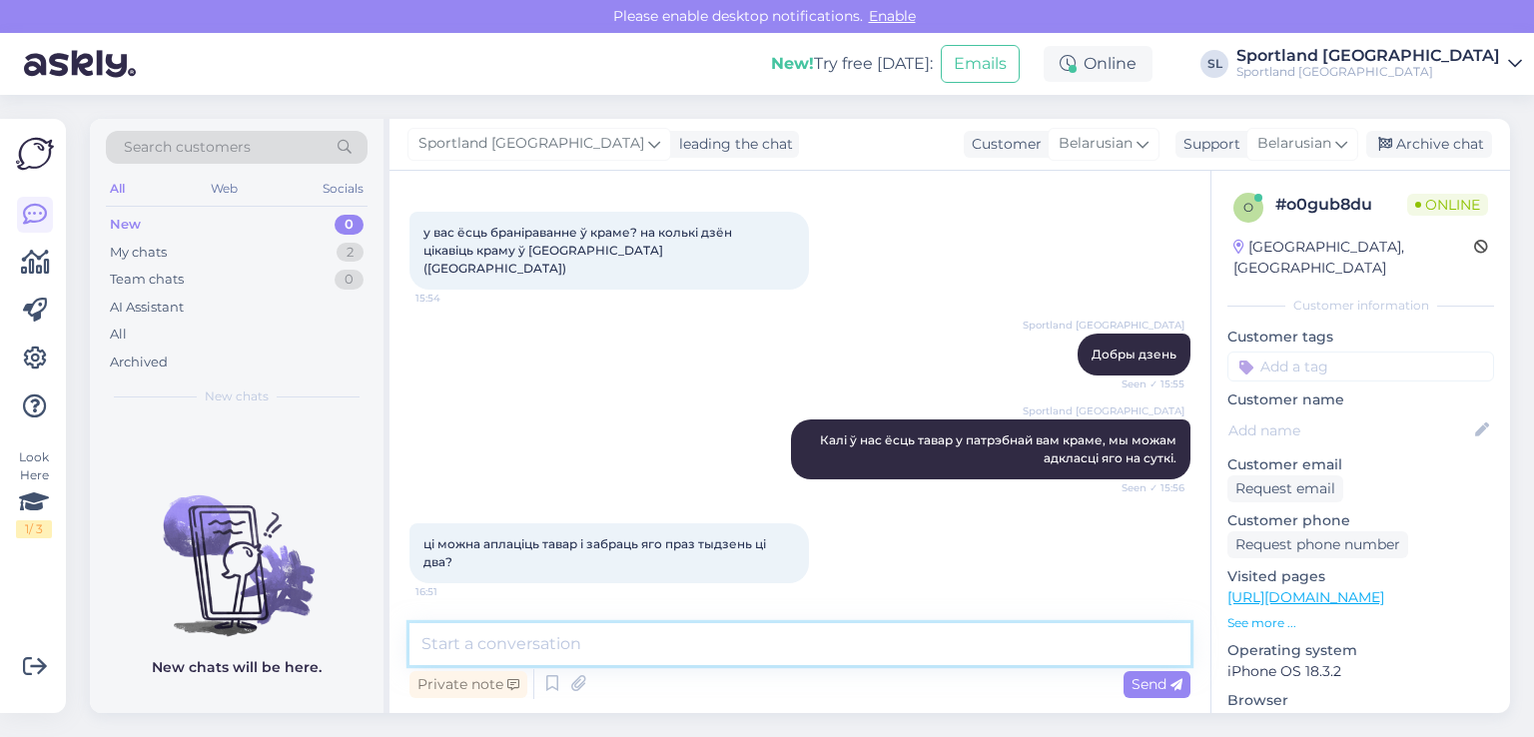
click at [667, 639] on textarea at bounding box center [800, 644] width 781 height 42
paste textarea "Оформить заказ вы можете в нашем интернет-магазине Sportland. И выберите самовы…"
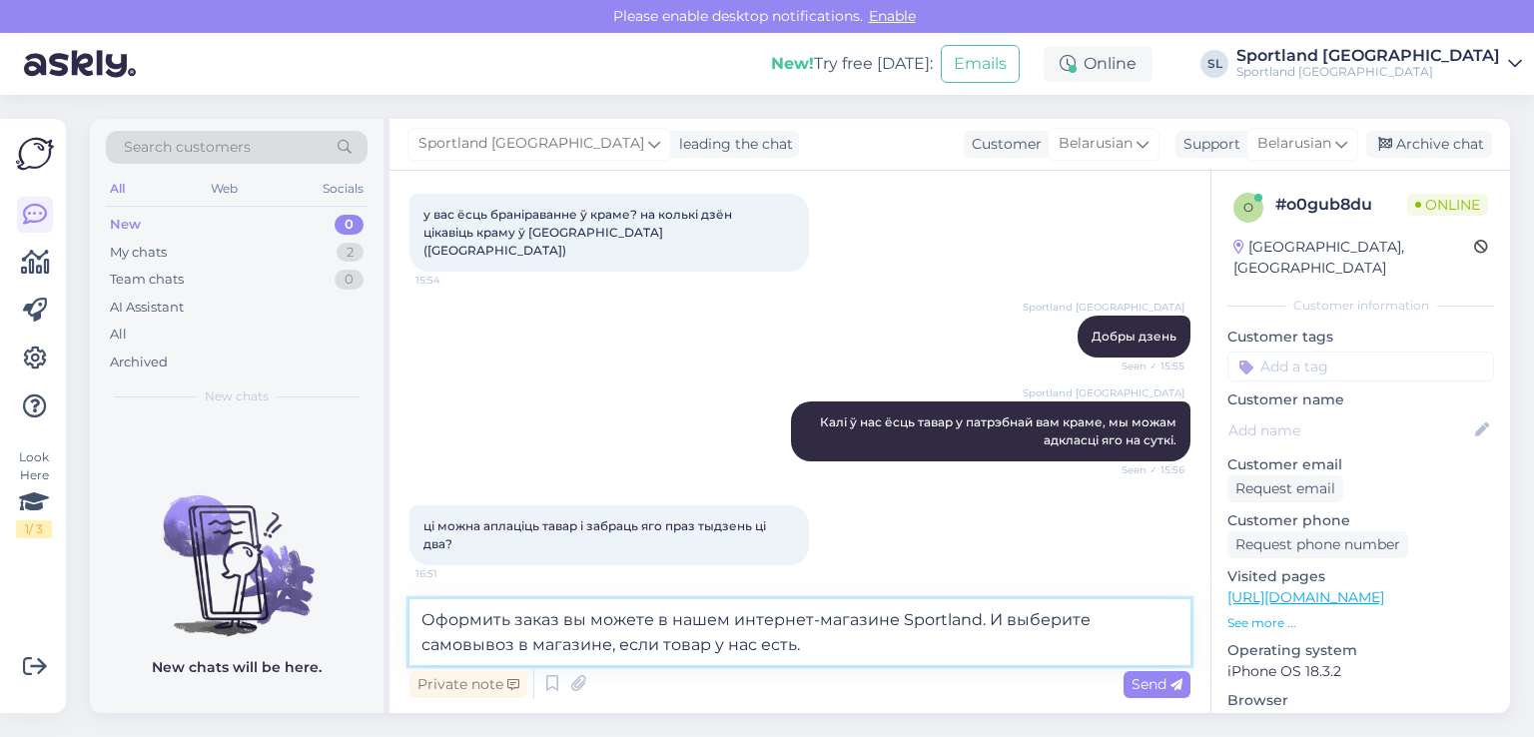
scroll to position [1583, 0]
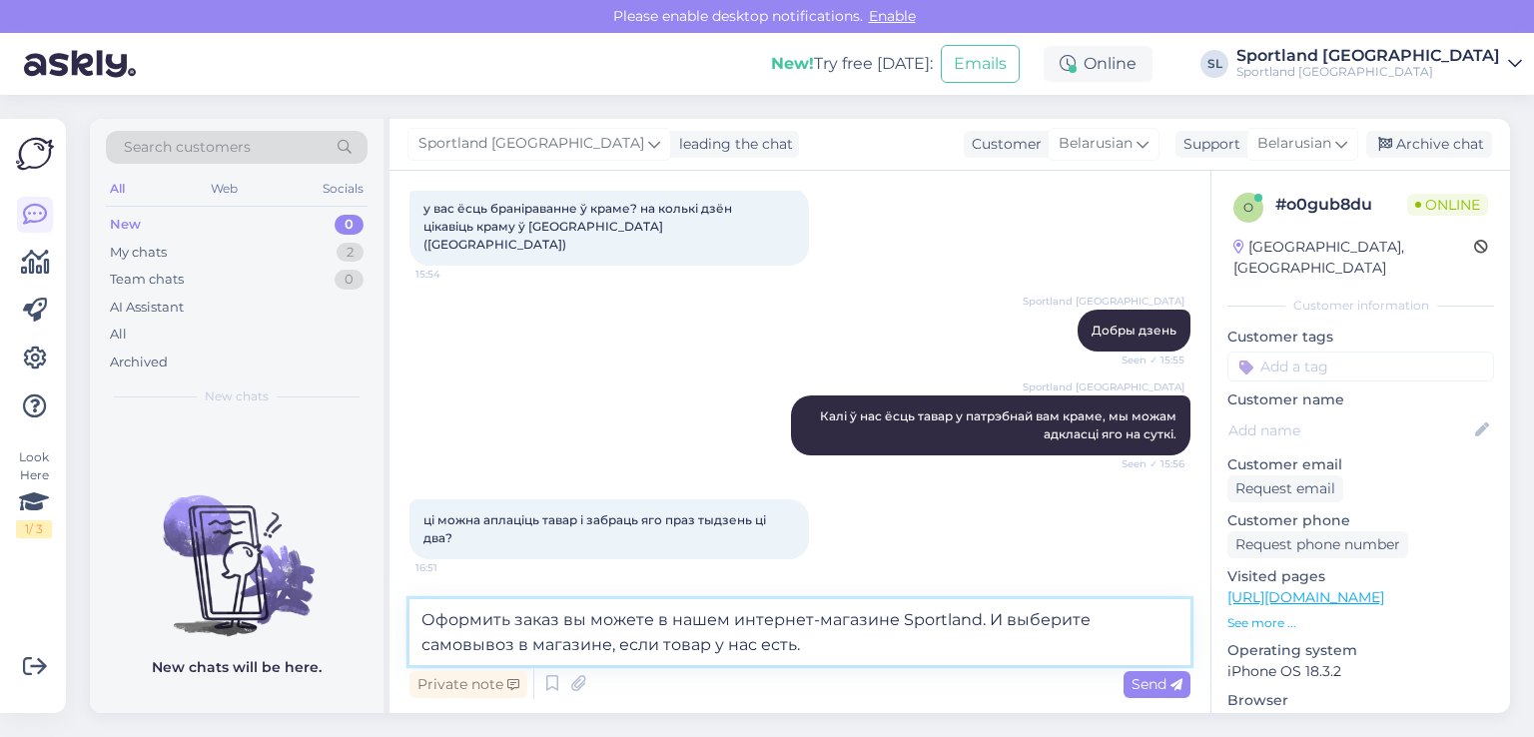
type textarea "Оформить заказ вы можете в нашем интернет-магазине Sportland. И выберите самовы…"
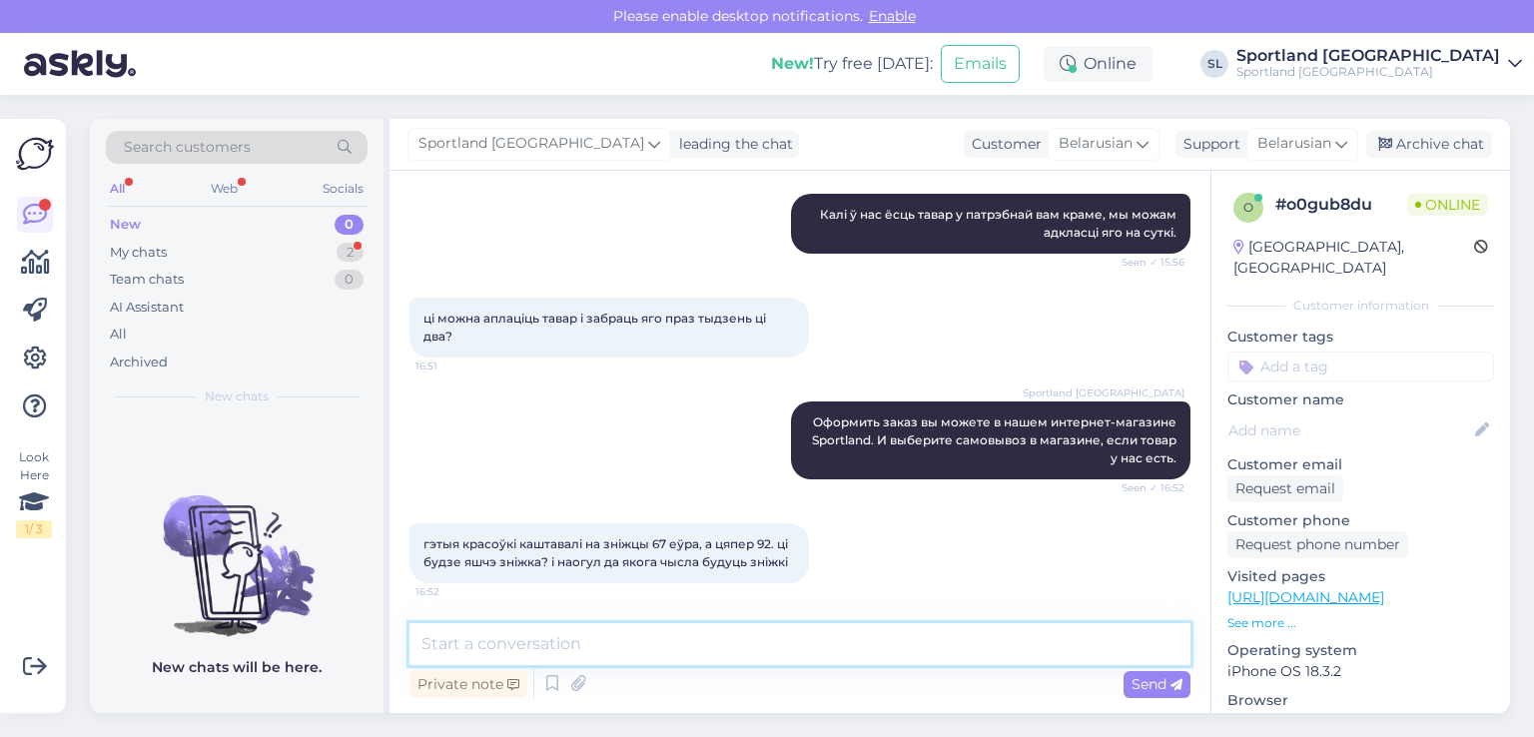
scroll to position [1785, 0]
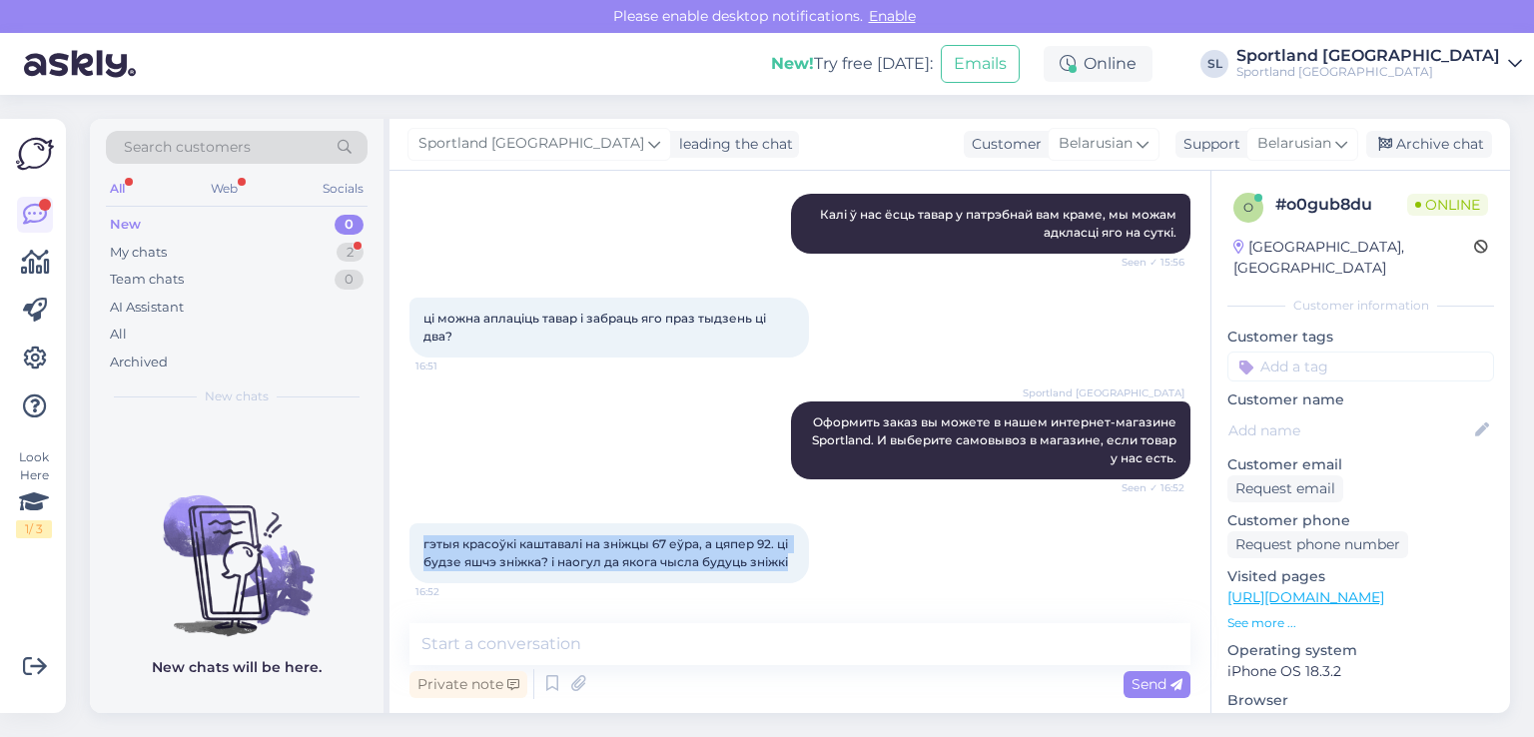
drag, startPoint x: 795, startPoint y: 560, endPoint x: 420, endPoint y: 524, distance: 377.3
click at [420, 524] on div "гэтыя красоўкі каштавалі на зніжцы 67 еўра, а цяпер 92. ці будзе яшчэ зніжка? і…" at bounding box center [610, 553] width 400 height 60
copy span "гэтыя красоўкі каштавалі на зніжцы 67 еўра, а цяпер 92. ці будзе яшчэ зніжка? і…"
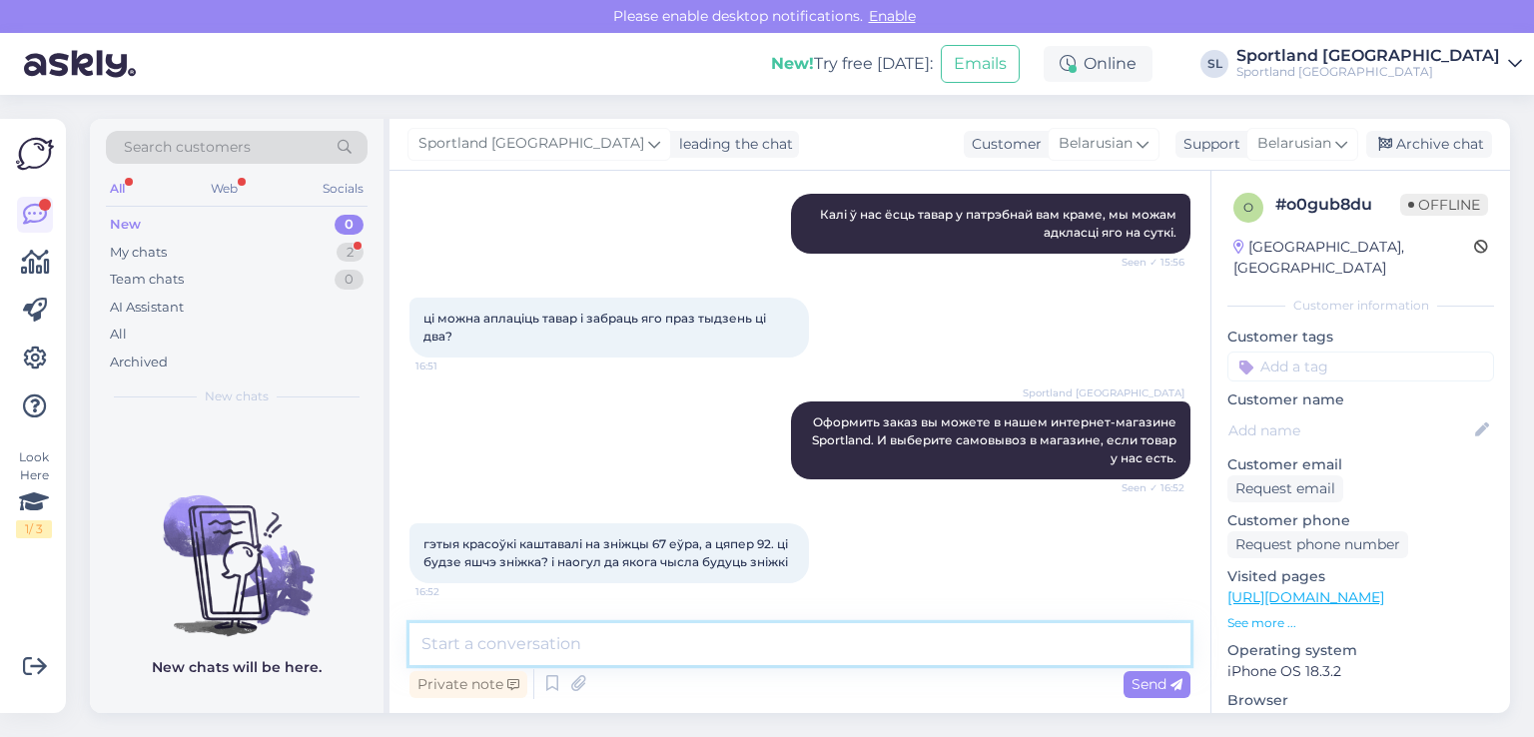
click at [558, 643] on textarea at bounding box center [800, 644] width 781 height 42
paste textarea "На жаль, у нас няма інфармацыі аб тым, як доўга будуць дзейнічаць зніжкі."
type textarea "На жаль, у нас няма інфармацыі аб тым, як доўга будуць дзейнічаць зніжкі."
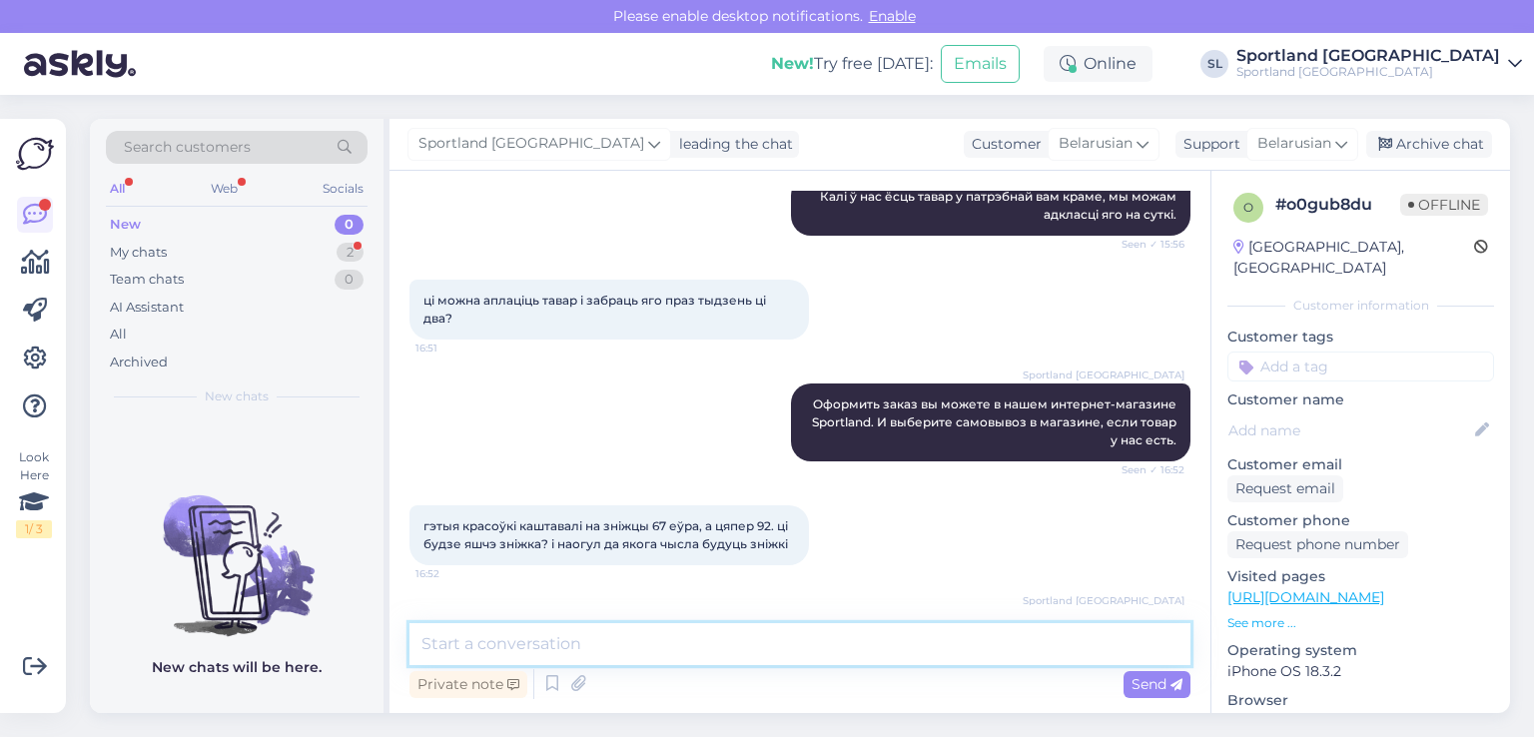
scroll to position [1890, 0]
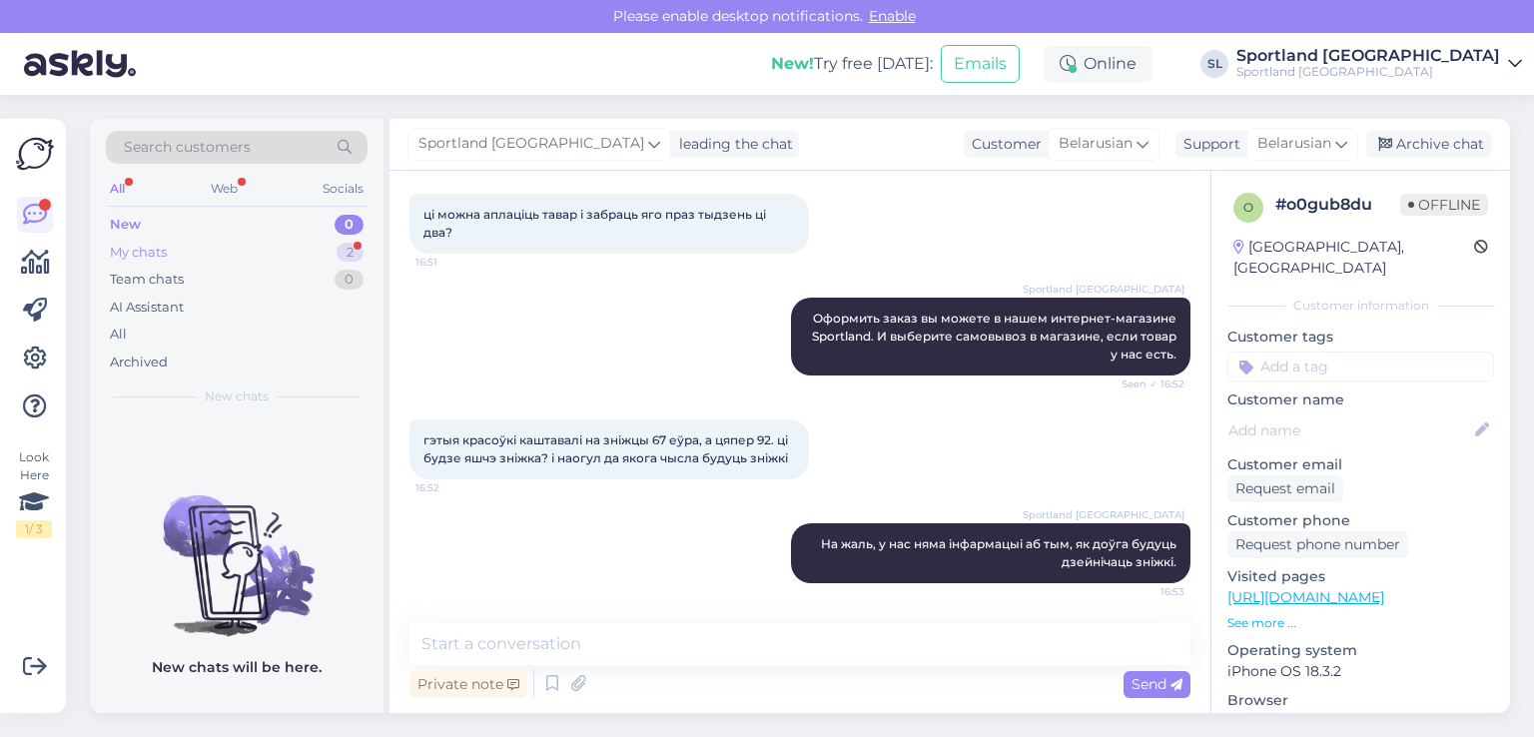
click at [150, 245] on div "My chats" at bounding box center [138, 253] width 57 height 20
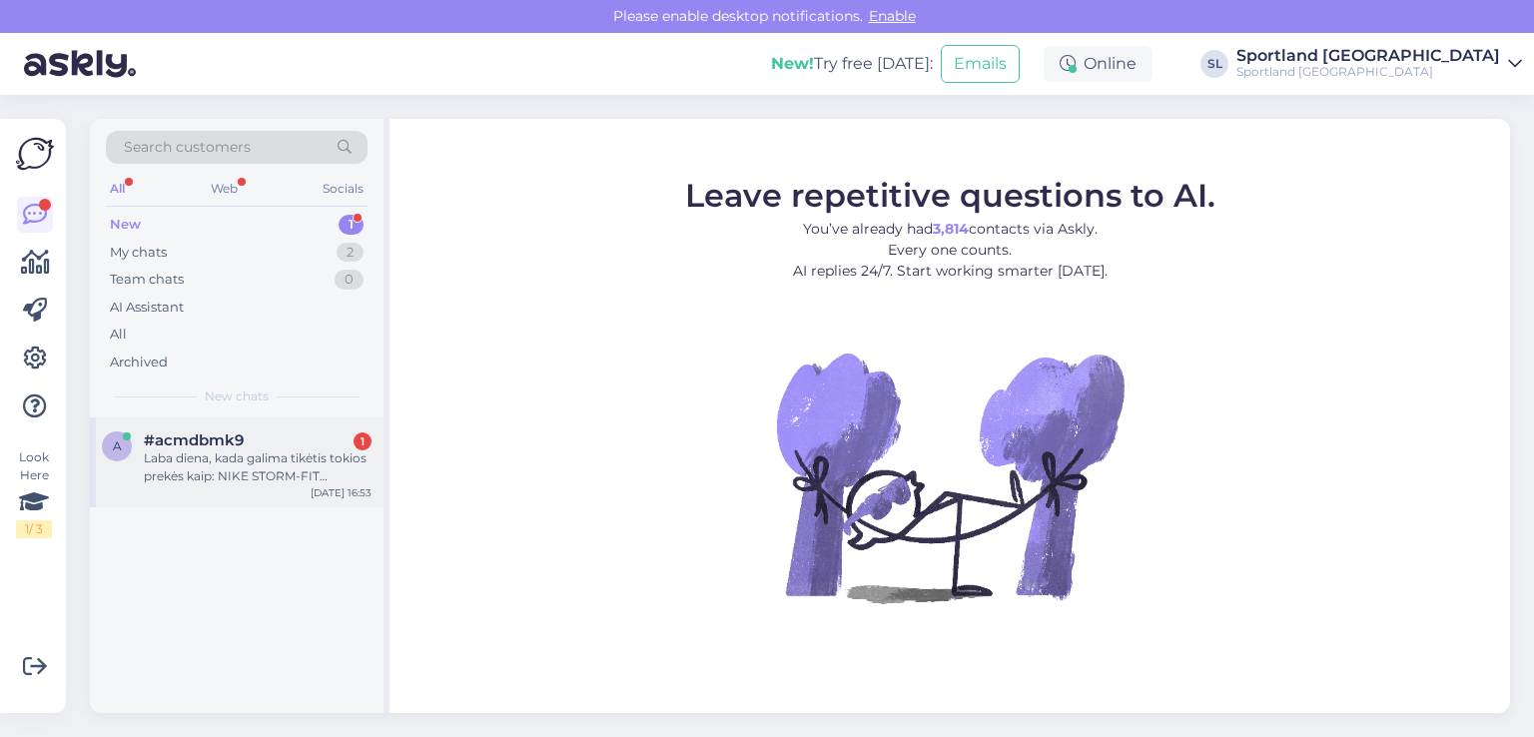
click at [260, 440] on div "#acmdbmk9 1" at bounding box center [258, 441] width 228 height 18
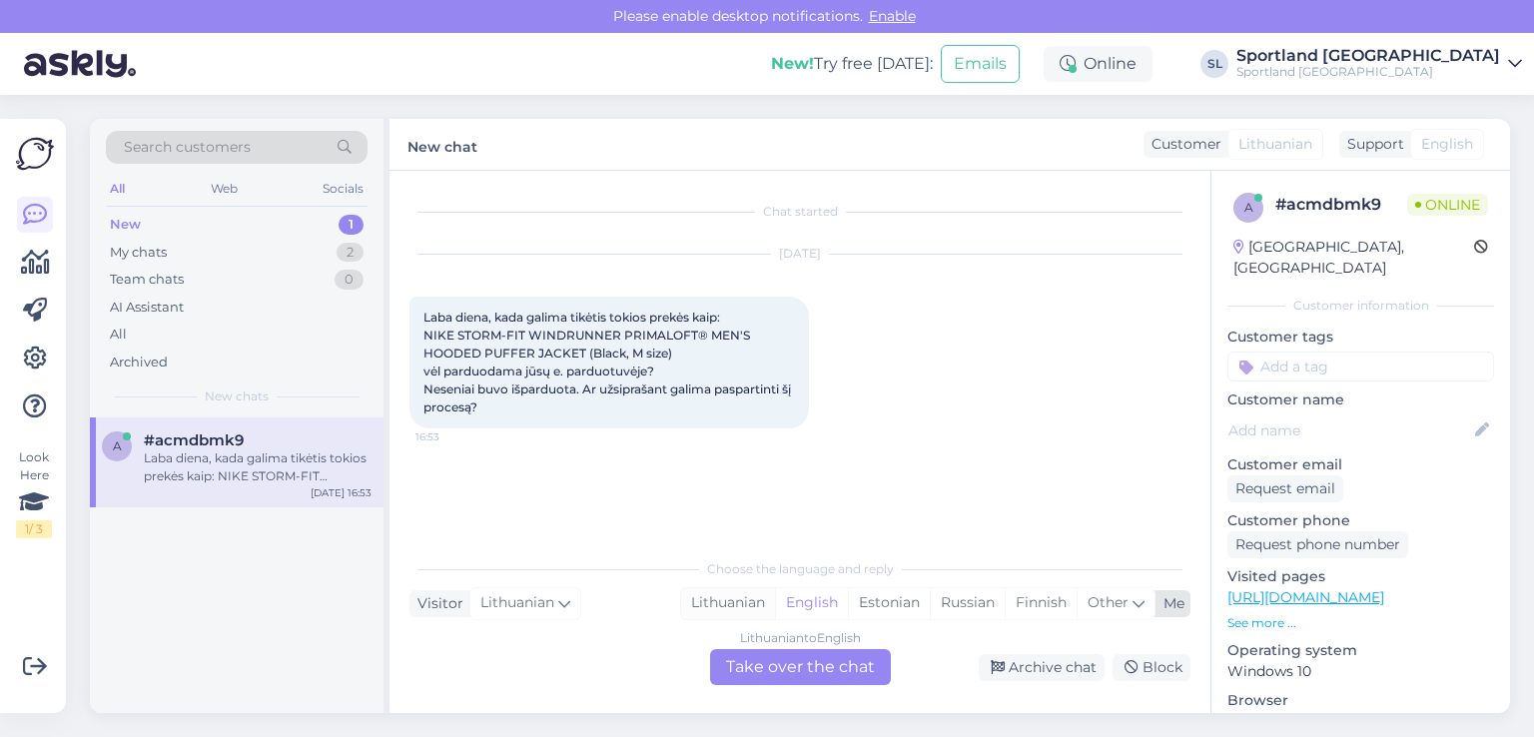
click at [728, 597] on div "Lithuanian" at bounding box center [728, 603] width 94 height 30
click at [760, 670] on div "Lithuanian to Lithuanian Take over the chat" at bounding box center [800, 667] width 181 height 36
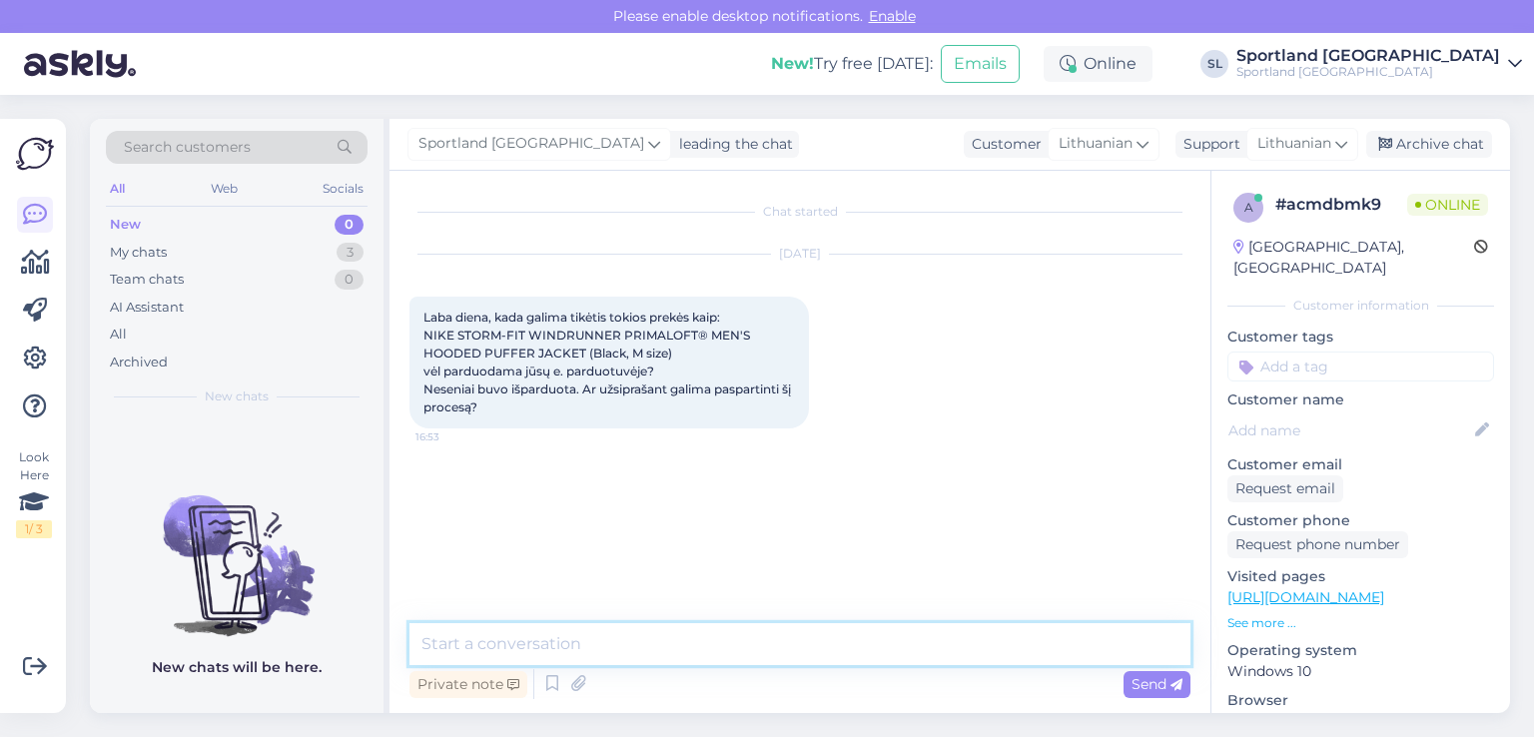
click at [695, 640] on textarea at bounding box center [800, 644] width 781 height 42
type textarea "Sveiki"
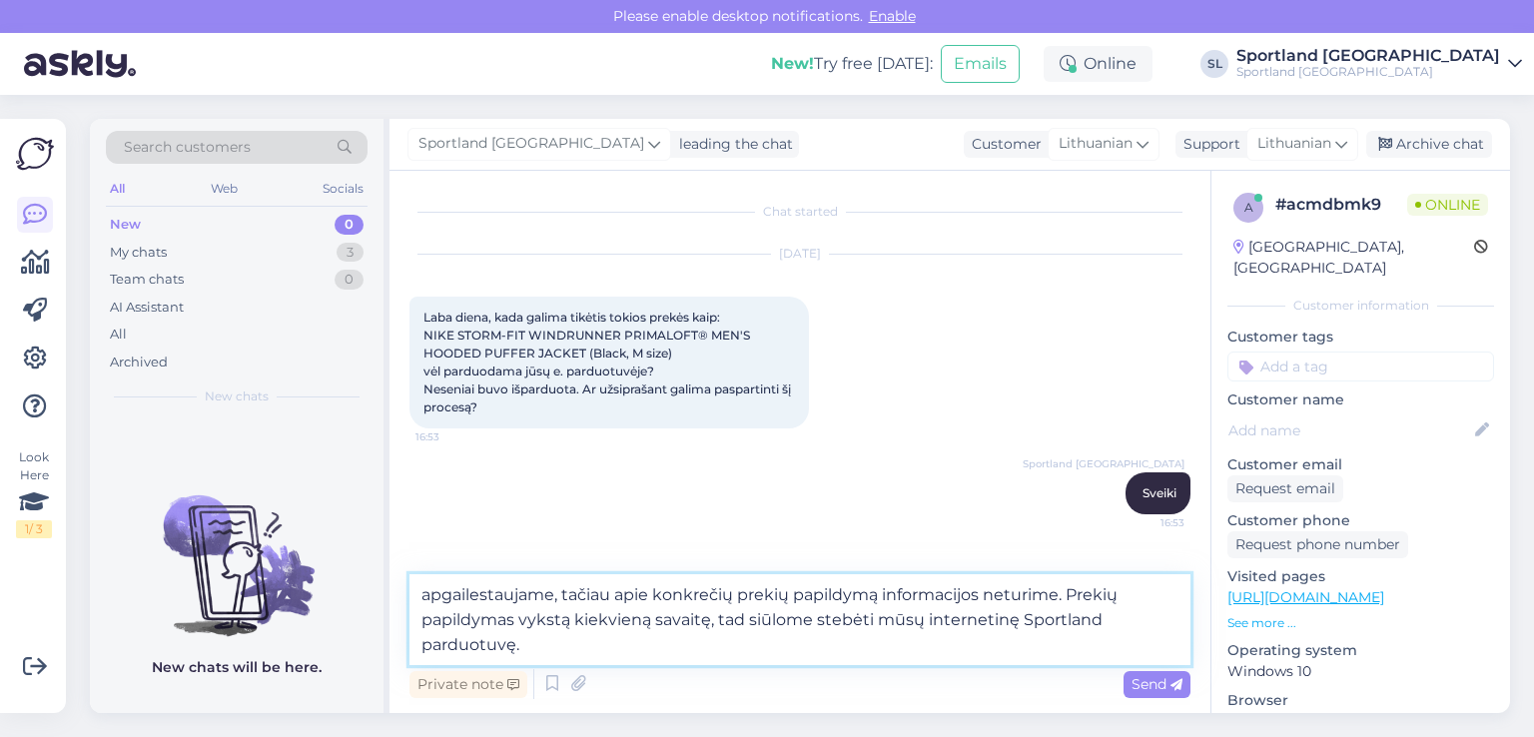
type textarea "apgailestaujame, tačiau apie konkrečių prekių papildymą informacijos neturime. …"
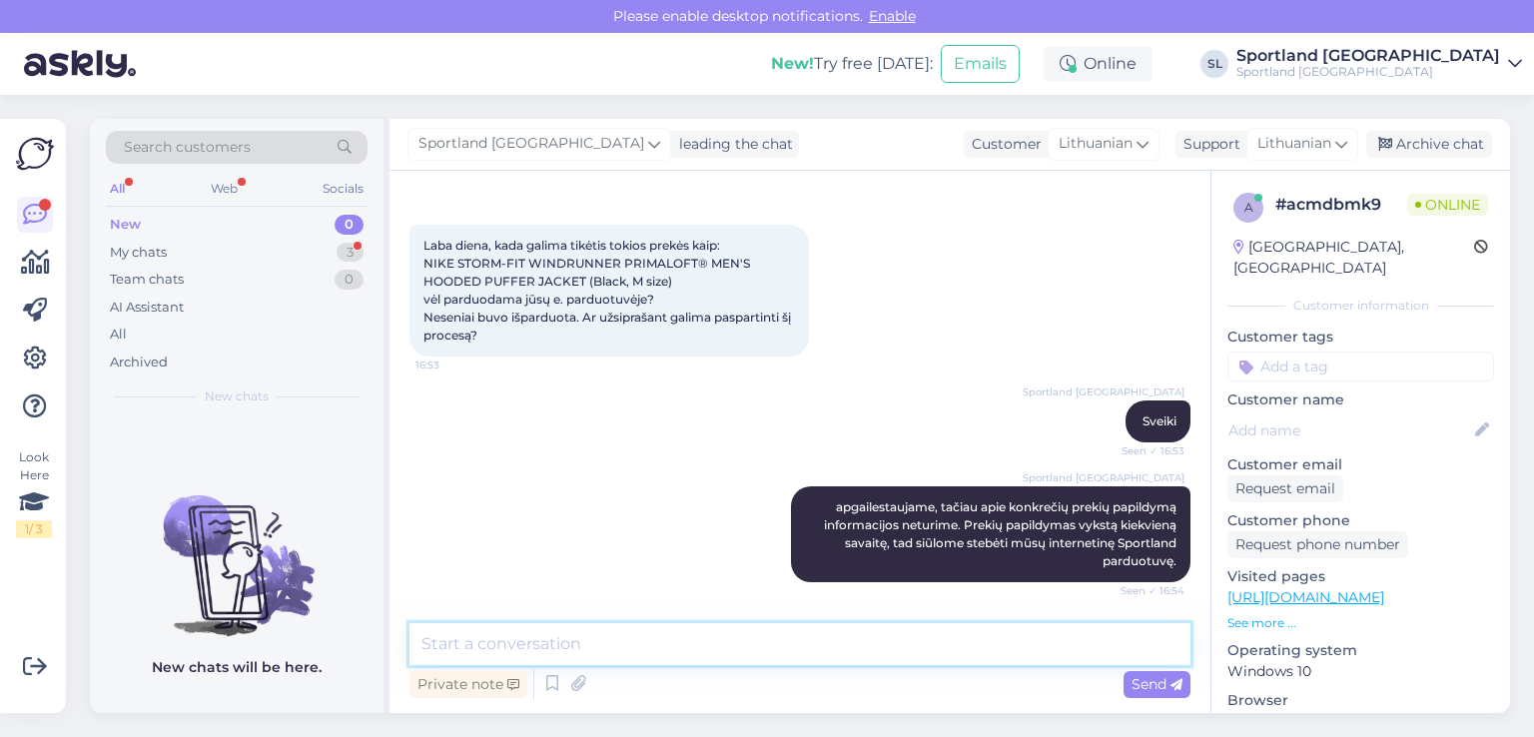
scroll to position [157, 0]
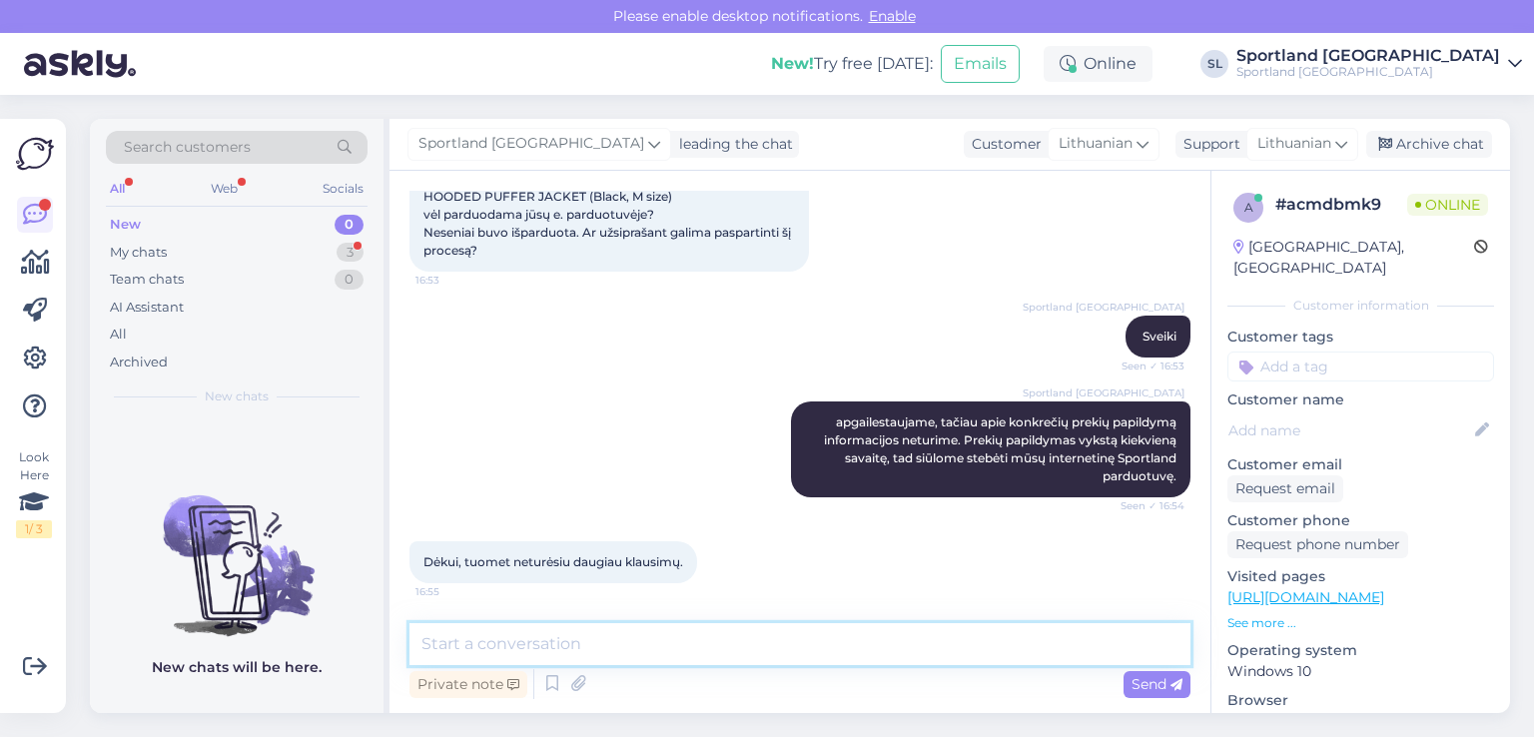
click at [690, 641] on textarea at bounding box center [800, 644] width 781 height 42
type textarea "Dėkojame, [PERSON_NAME] vakaro :)"
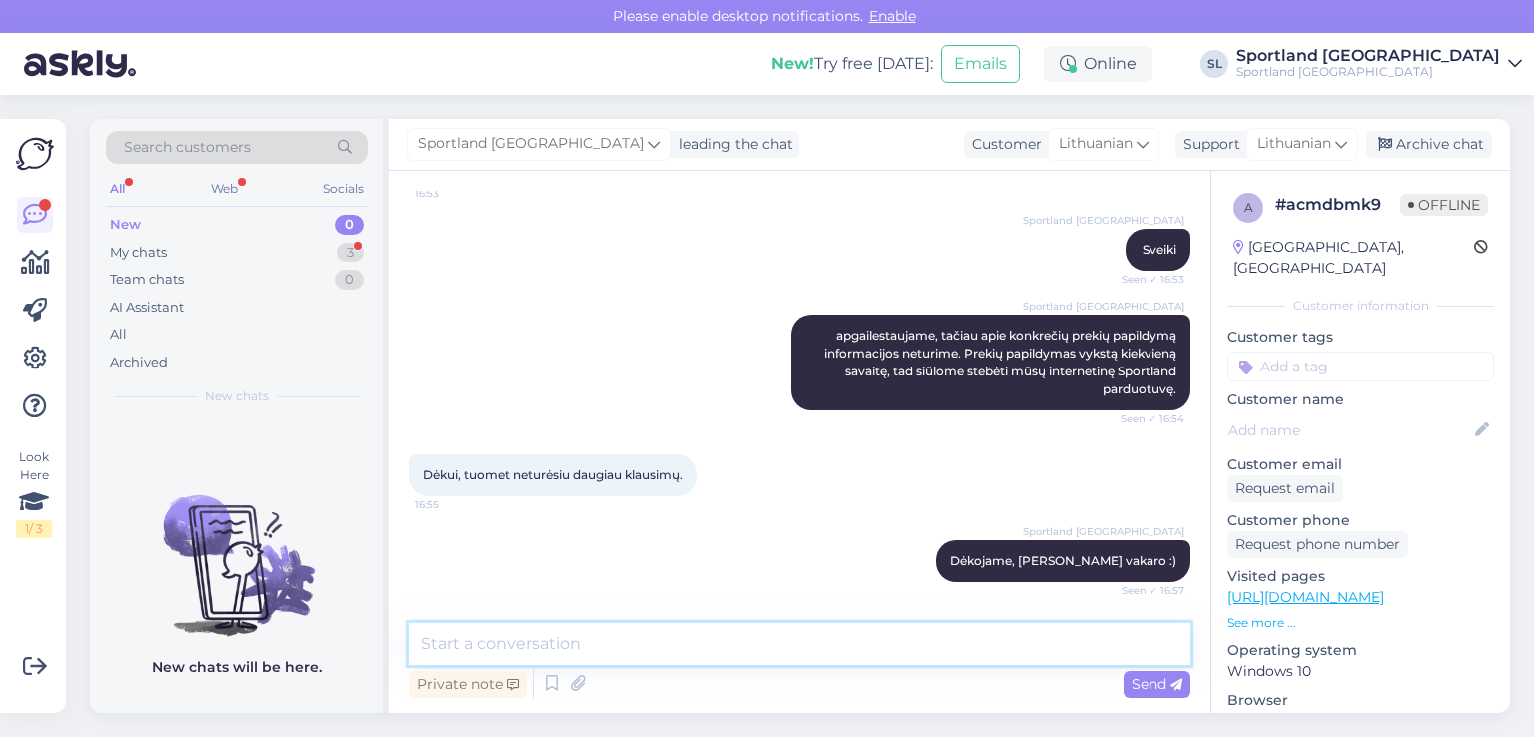
scroll to position [329, 0]
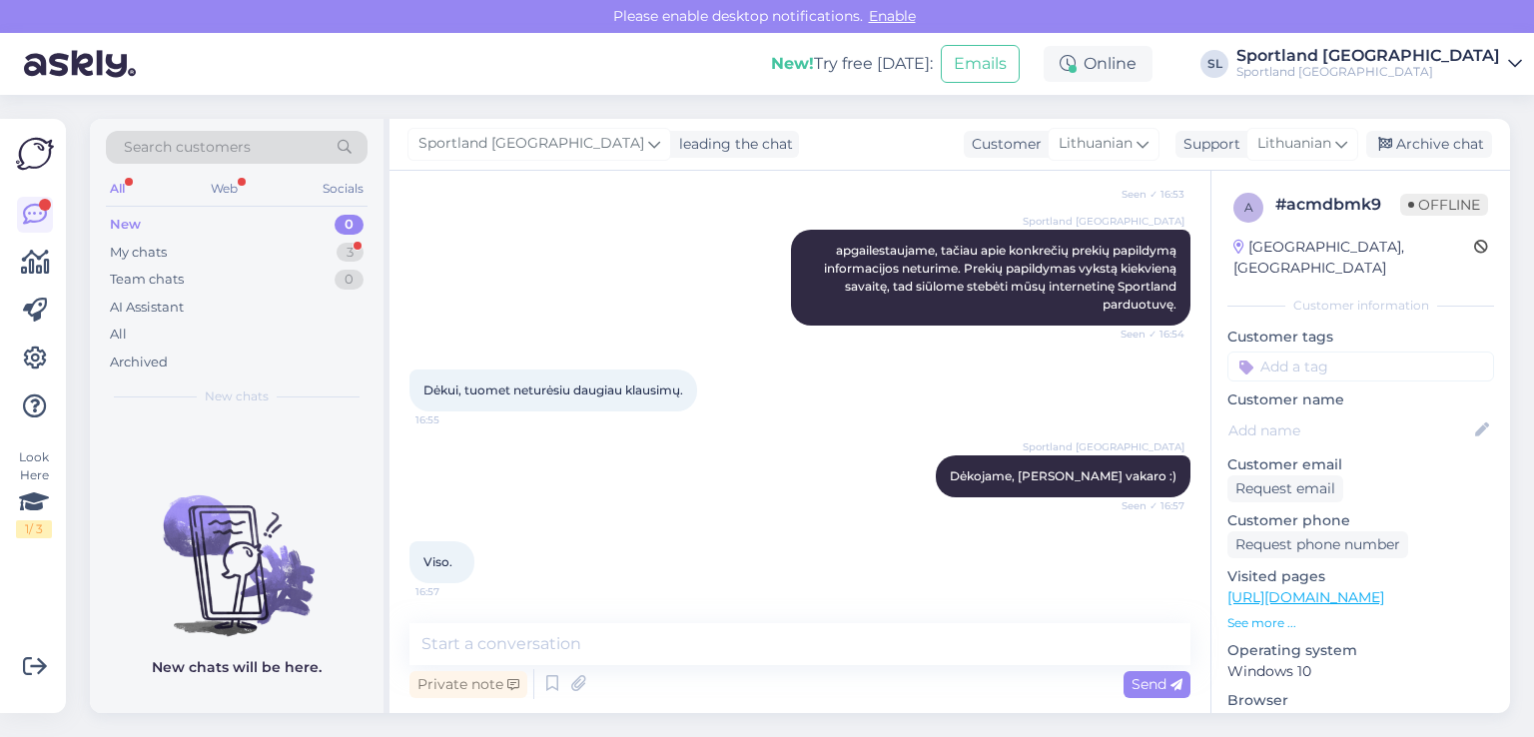
click at [823, 548] on div "Viso. 16:57" at bounding box center [800, 562] width 781 height 86
click at [208, 249] on div "My chats 3" at bounding box center [237, 253] width 262 height 28
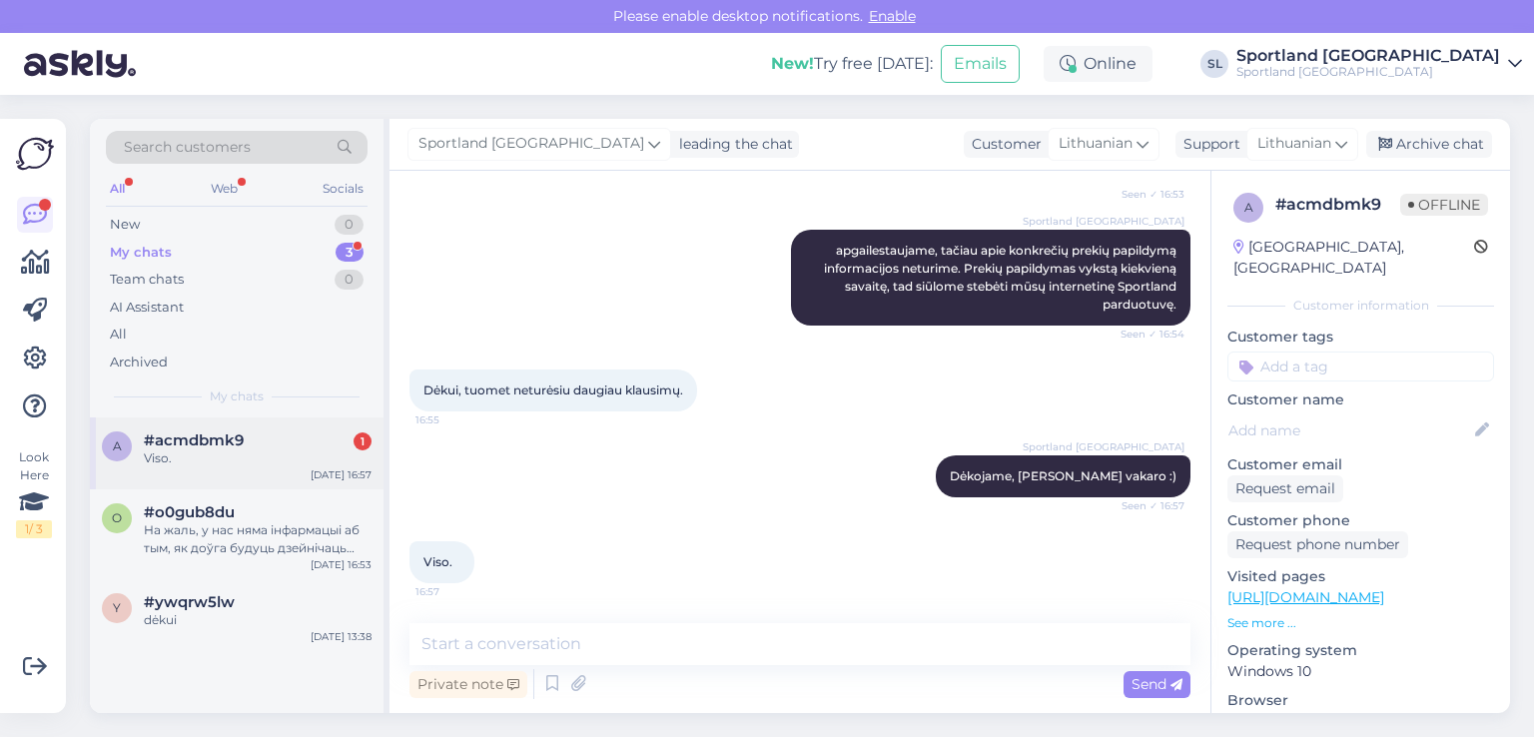
click at [288, 447] on div "#acmdbmk9 1" at bounding box center [258, 441] width 228 height 18
click at [1419, 150] on div "Archive chat" at bounding box center [1429, 144] width 126 height 27
